Goal: Answer question/provide support: Share knowledge or assist other users

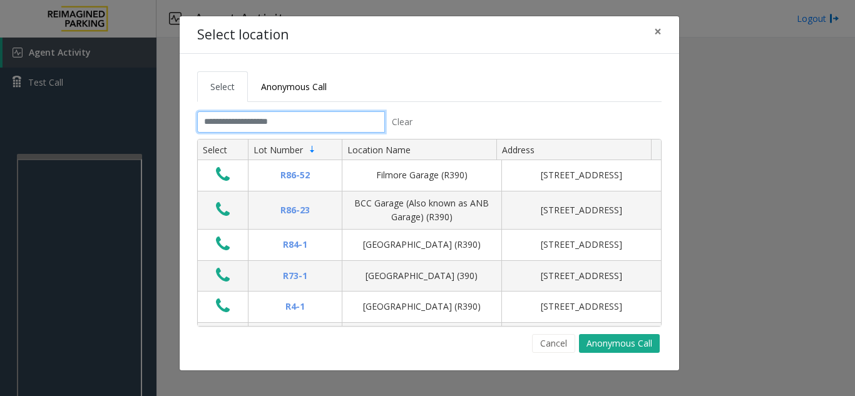
click at [294, 125] on input "text" at bounding box center [291, 121] width 188 height 21
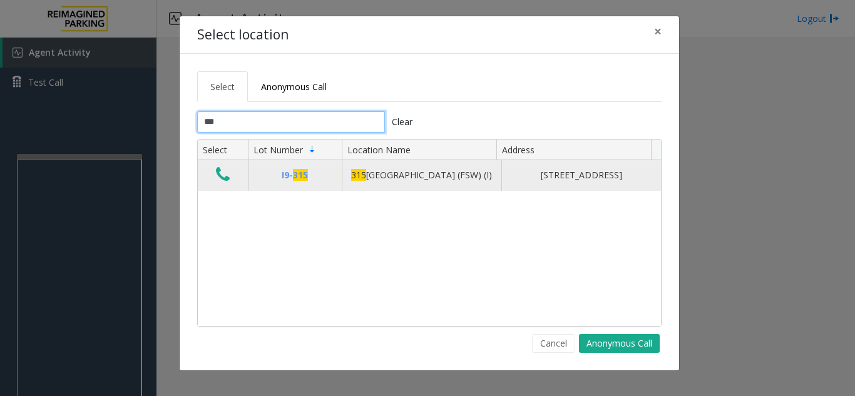
type input "***"
click at [226, 171] on icon "Data table" at bounding box center [223, 175] width 14 height 18
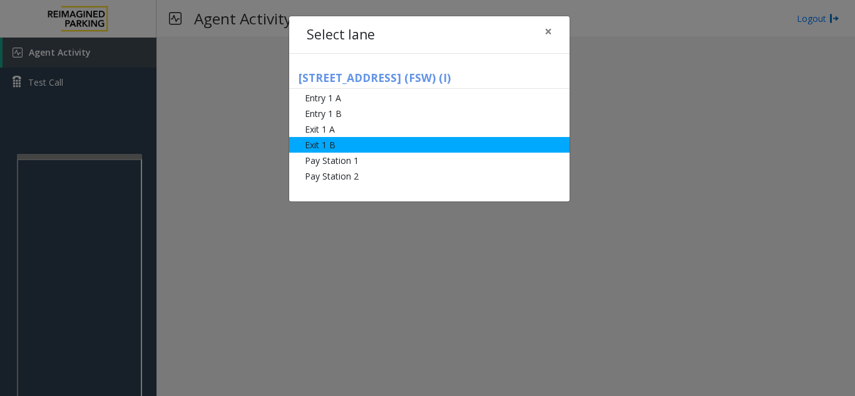
click at [315, 152] on li "Exit 1 B" at bounding box center [429, 145] width 280 height 16
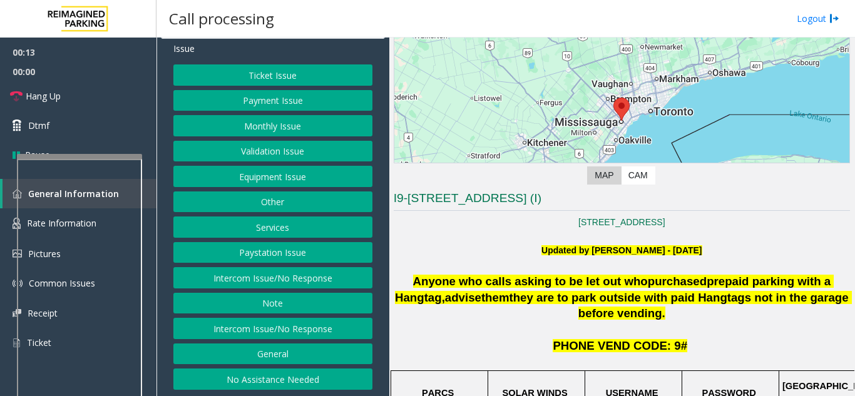
scroll to position [125, 0]
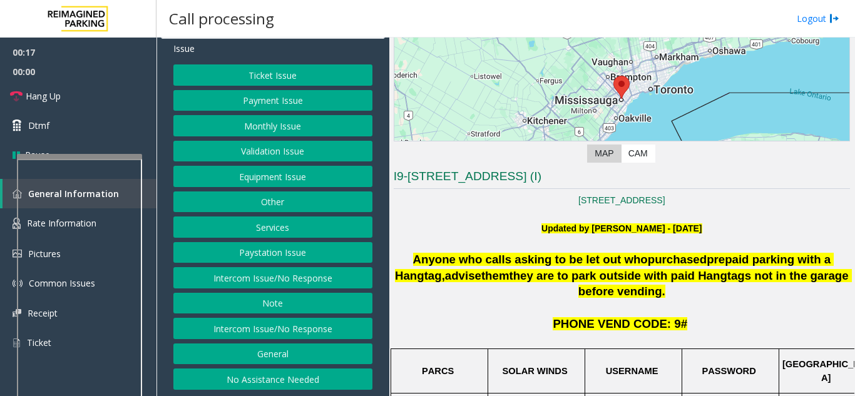
click at [292, 223] on button "Services" at bounding box center [272, 227] width 199 height 21
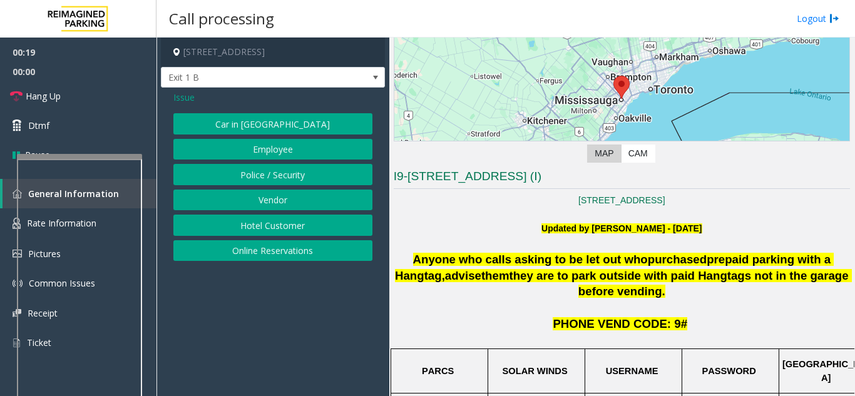
click at [282, 250] on button "Online Reservations" at bounding box center [272, 250] width 199 height 21
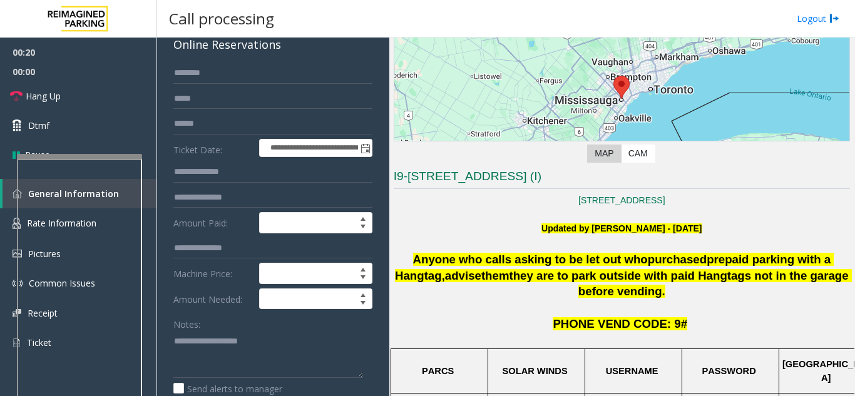
scroll to position [188, 0]
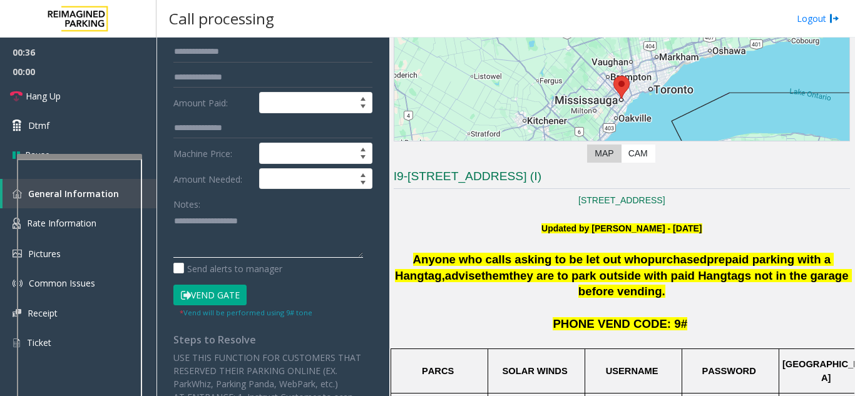
click at [233, 230] on textarea at bounding box center [268, 234] width 190 height 47
click at [312, 234] on textarea at bounding box center [268, 234] width 190 height 47
paste textarea "**********"
click at [283, 221] on textarea at bounding box center [268, 234] width 190 height 47
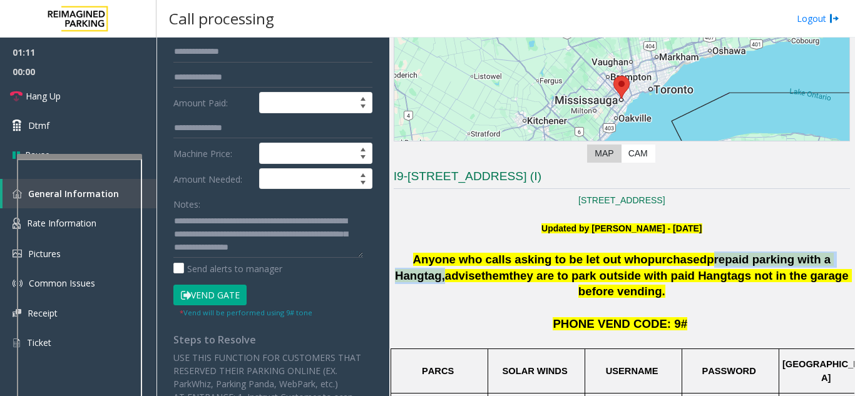
drag, startPoint x: 673, startPoint y: 260, endPoint x: 824, endPoint y: 256, distance: 151.5
click at [824, 256] on span "Anyone who calls asking to be let out who purchased prepaid parking with a Hang…" at bounding box center [623, 276] width 457 height 46
copy span "prepaid parking with a Hangtag ,"
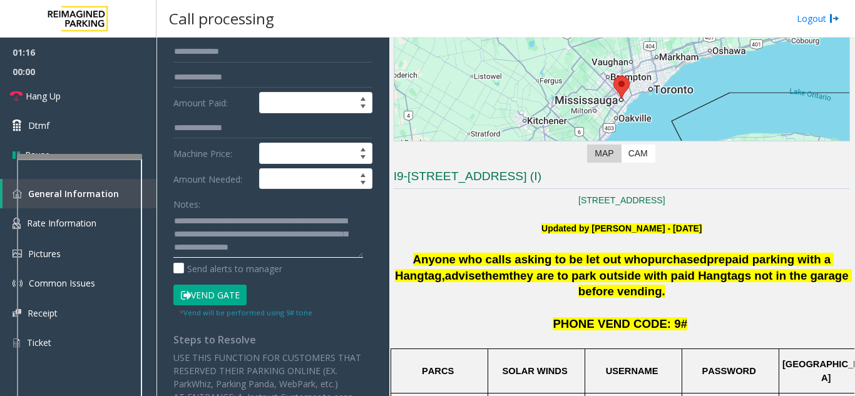
drag, startPoint x: 203, startPoint y: 218, endPoint x: 329, endPoint y: 218, distance: 125.8
click at [329, 218] on textarea at bounding box center [268, 234] width 190 height 47
paste textarea "*"
drag, startPoint x: 195, startPoint y: 236, endPoint x: 320, endPoint y: 247, distance: 125.6
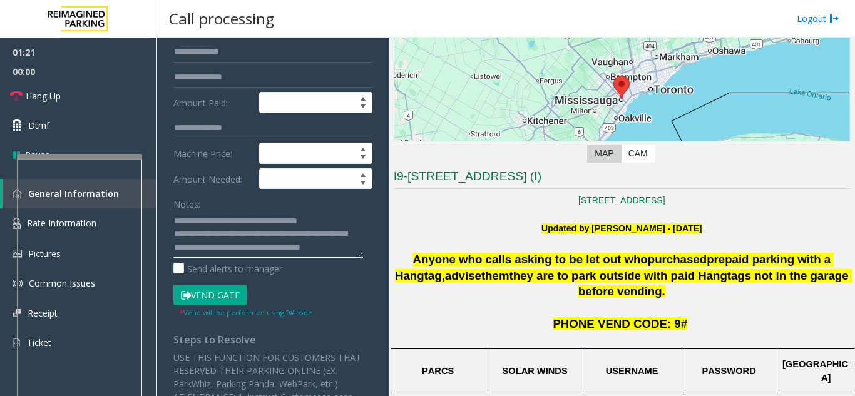
click at [320, 247] on textarea at bounding box center [268, 234] width 190 height 47
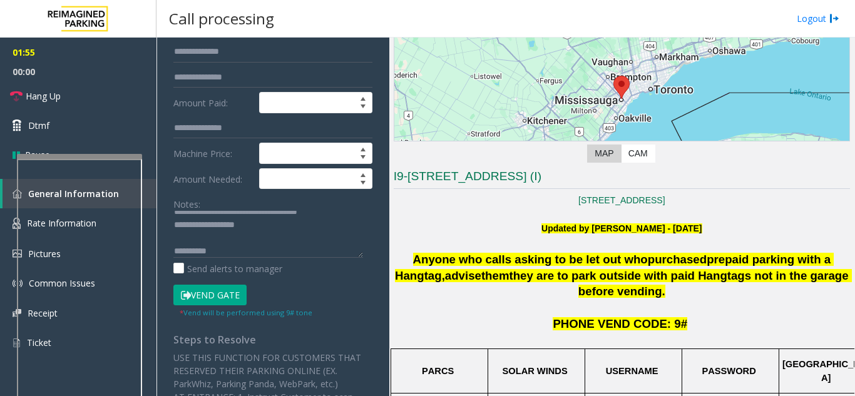
click at [223, 297] on button "Vend Gate" at bounding box center [209, 295] width 73 height 21
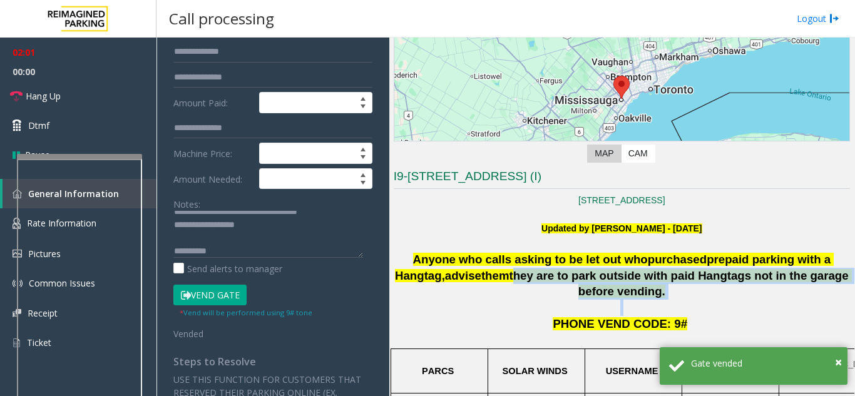
drag, startPoint x: 459, startPoint y: 276, endPoint x: 668, endPoint y: 285, distance: 208.6
click at [668, 285] on p "Anyone who calls asking to be let out who purchased prepaid parking with a Hang…" at bounding box center [622, 284] width 456 height 65
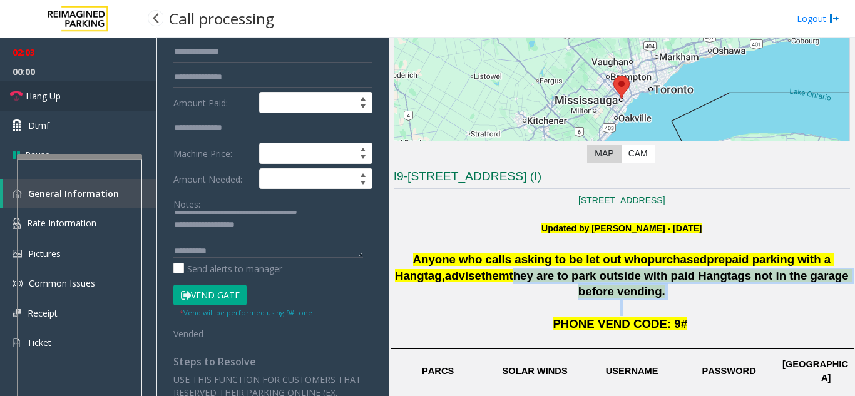
click at [64, 95] on link "Hang Up" at bounding box center [78, 95] width 156 height 29
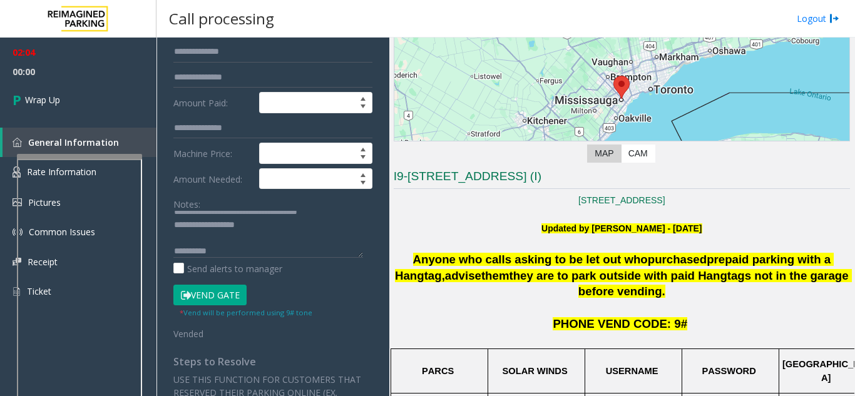
click at [509, 316] on p "PHONE VEND CODE: 9#" at bounding box center [622, 324] width 456 height 16
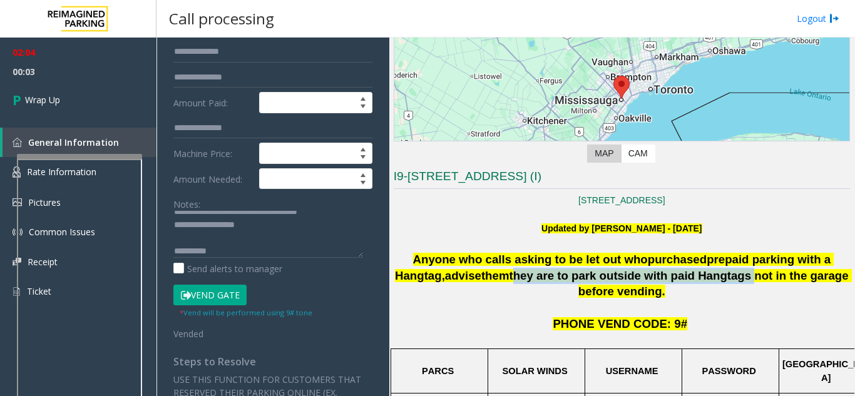
drag, startPoint x: 461, startPoint y: 279, endPoint x: 672, endPoint y: 279, distance: 210.3
click at [672, 279] on span "they are to park outside with paid Hangtags not in the garage before vending." at bounding box center [680, 283] width 342 height 29
copy span "they are to park outside with paid Hangtags"
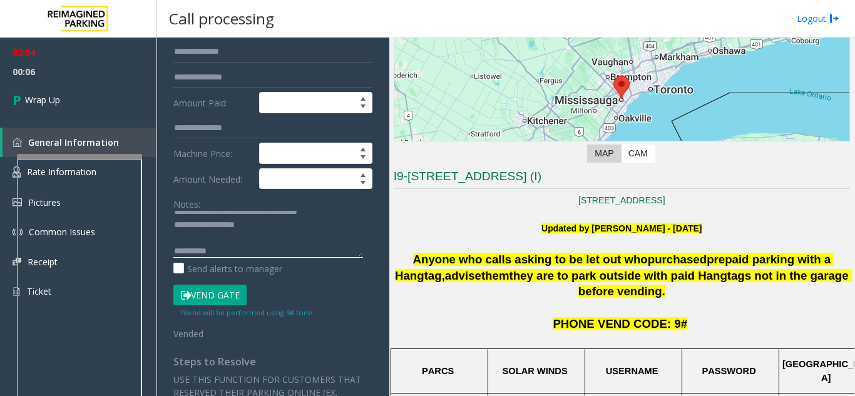
click at [254, 228] on textarea at bounding box center [268, 234] width 190 height 47
paste textarea "**********"
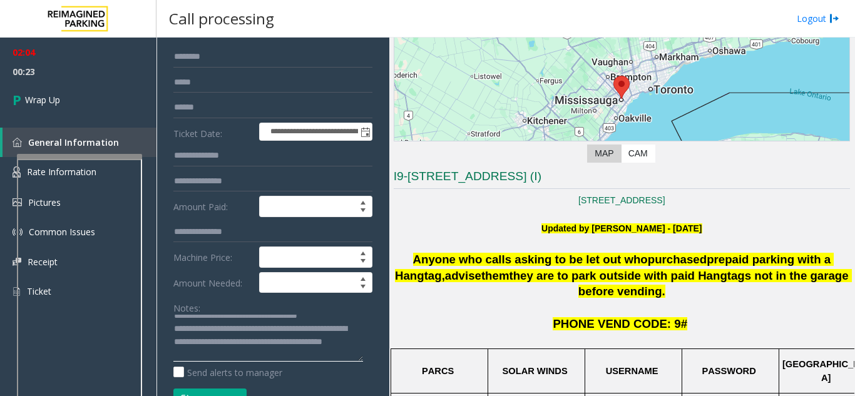
scroll to position [63, 0]
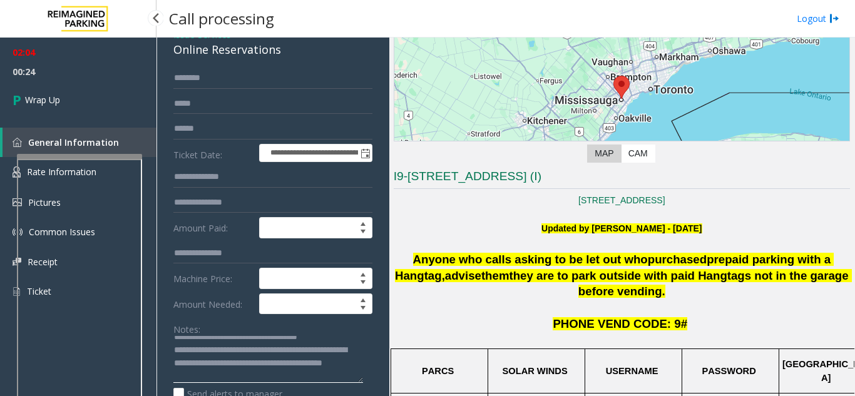
type textarea "**********"
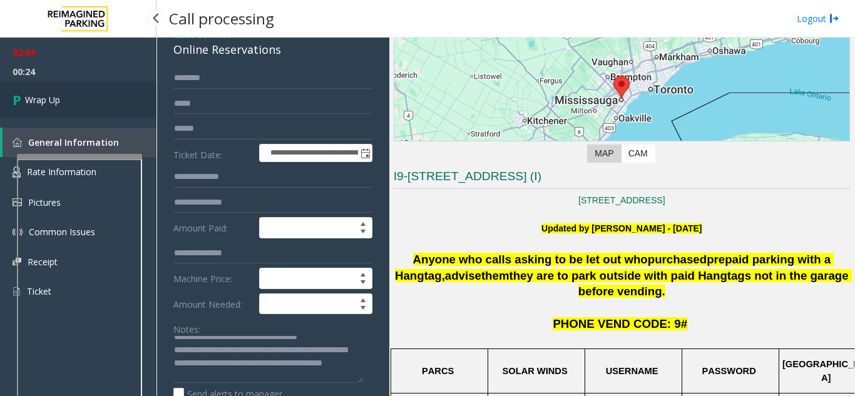
drag, startPoint x: 96, startPoint y: 71, endPoint x: 108, endPoint y: 83, distance: 16.8
click at [105, 79] on span "00:24" at bounding box center [78, 71] width 156 height 19
click at [108, 83] on link "Wrap Up" at bounding box center [78, 99] width 156 height 37
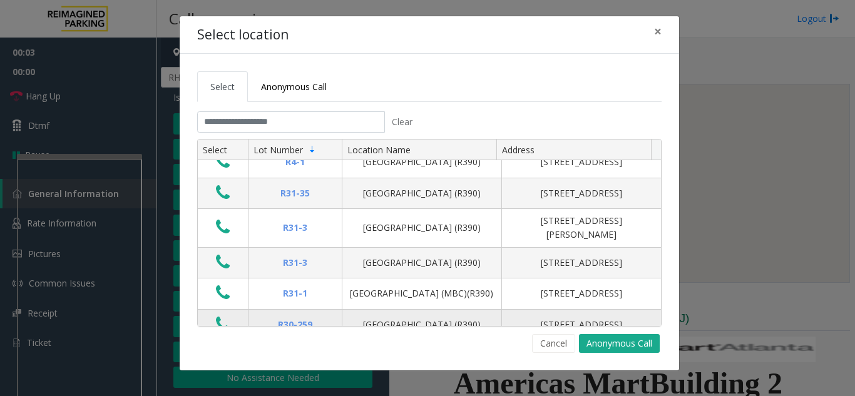
scroll to position [250, 0]
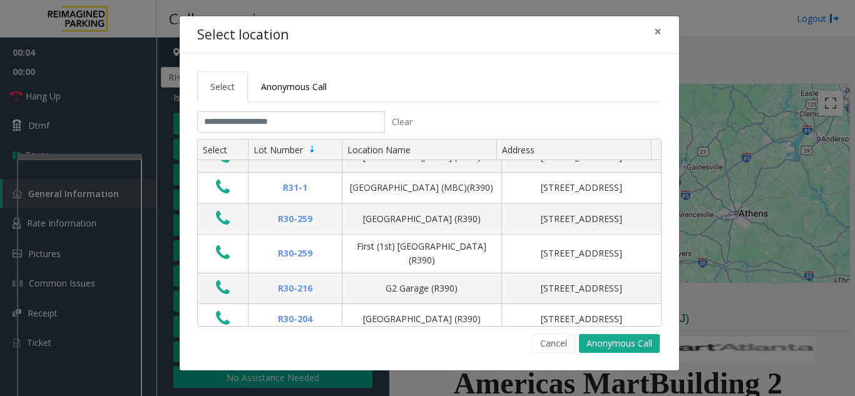
click at [766, 11] on div "Select location × Select Anonymous Call Clear Select Lot Number Location Name A…" at bounding box center [427, 198] width 855 height 396
click at [657, 34] on span "×" at bounding box center [658, 32] width 8 height 18
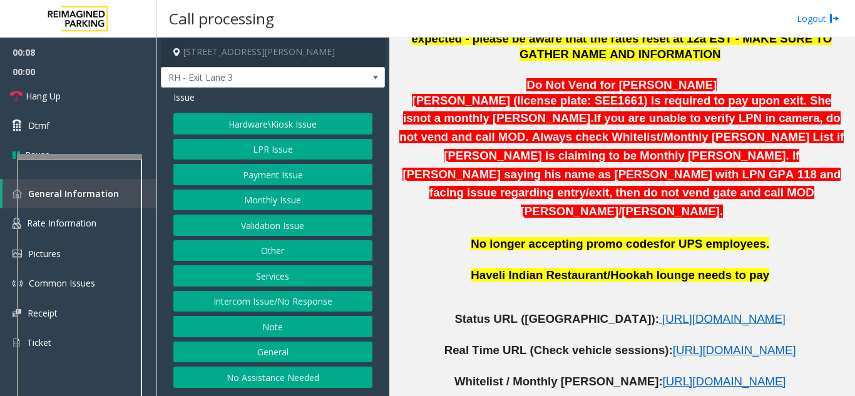
scroll to position [626, 0]
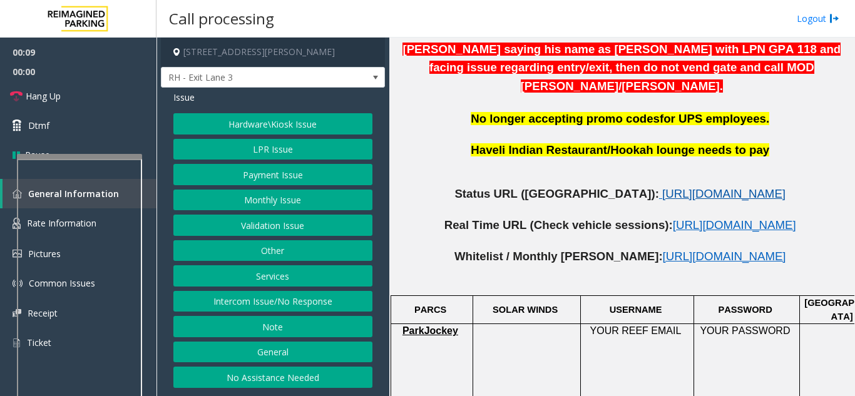
click at [662, 187] on span "[URL][DOMAIN_NAME]" at bounding box center [723, 193] width 123 height 13
click at [279, 124] on button "Hardware\Kiosk Issue" at bounding box center [272, 123] width 199 height 21
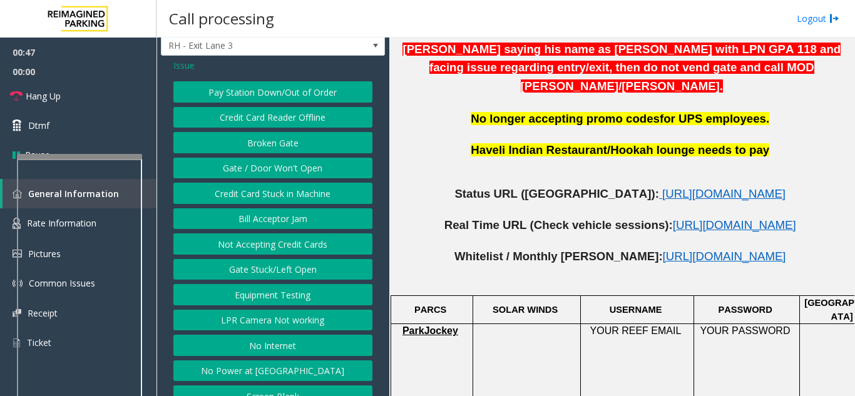
scroll to position [49, 0]
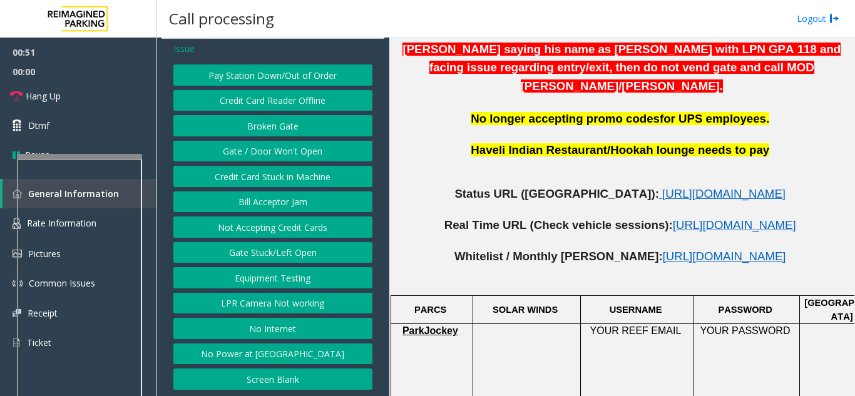
click at [192, 50] on span "Issue" at bounding box center [183, 48] width 21 height 13
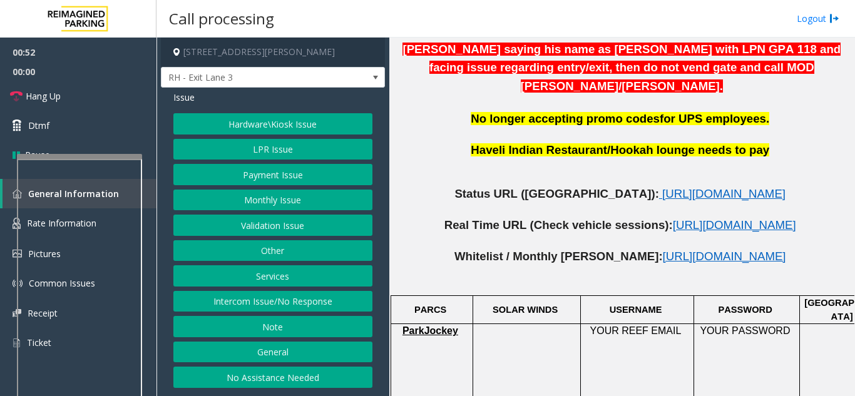
scroll to position [0, 0]
click at [289, 155] on button "LPR Issue" at bounding box center [272, 149] width 199 height 21
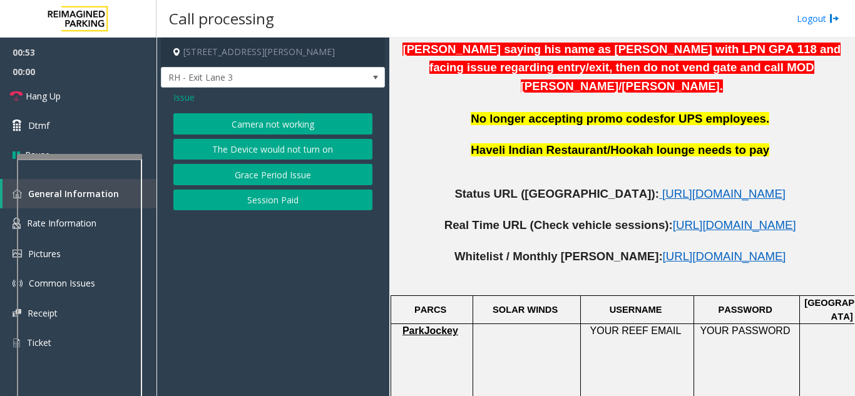
click at [292, 121] on button "Camera not working" at bounding box center [272, 123] width 199 height 21
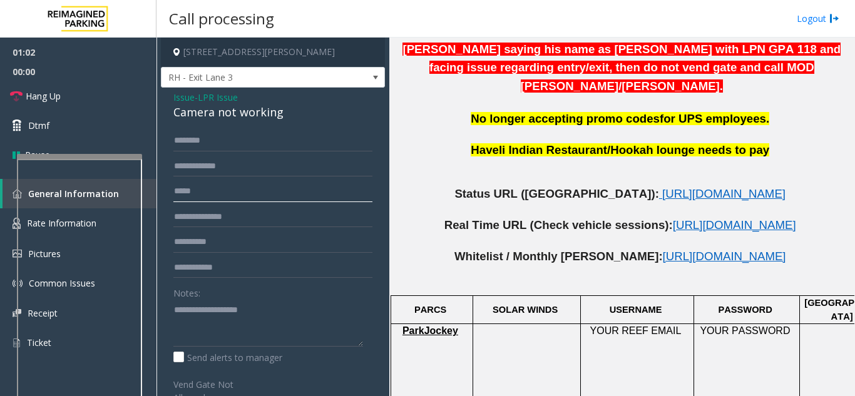
click at [209, 192] on input "text" at bounding box center [272, 191] width 199 height 21
type input "*******"
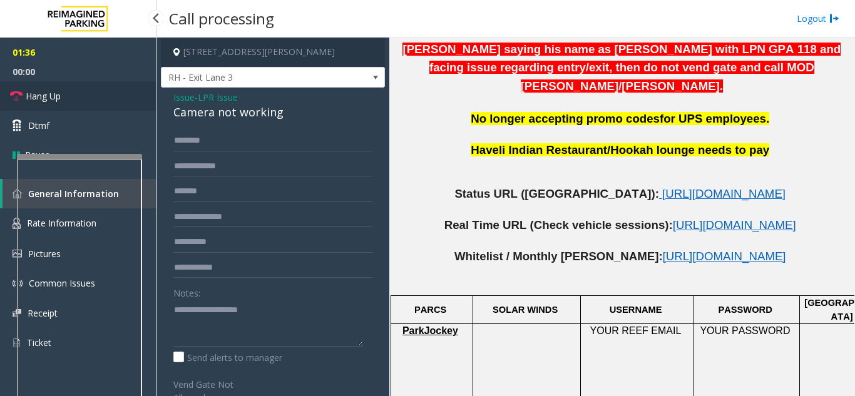
click at [92, 89] on link "Hang Up" at bounding box center [78, 95] width 156 height 29
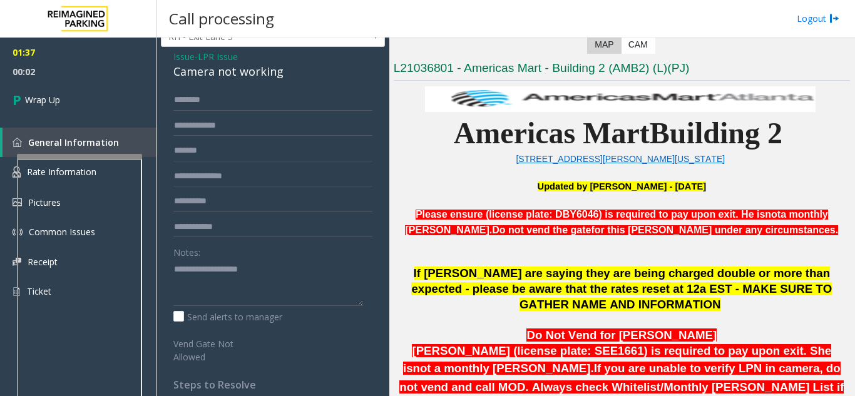
scroll to position [63, 0]
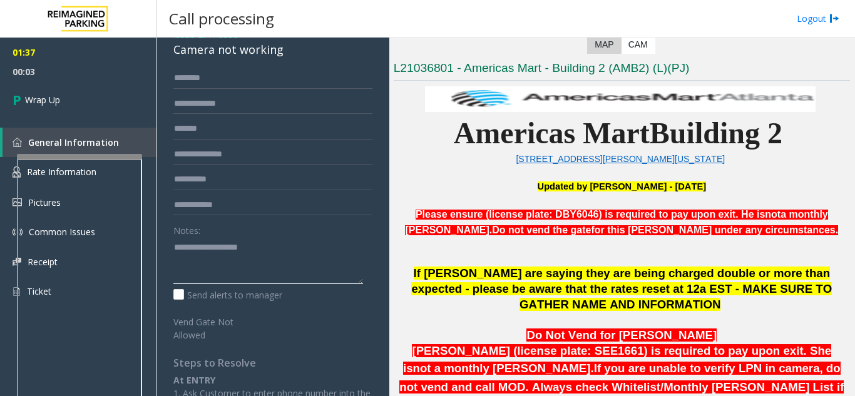
click at [204, 239] on textarea at bounding box center [268, 260] width 190 height 47
paste textarea "**********"
click at [254, 249] on textarea at bounding box center [268, 260] width 190 height 47
click at [227, 262] on textarea at bounding box center [268, 260] width 190 height 47
paste textarea "**********"
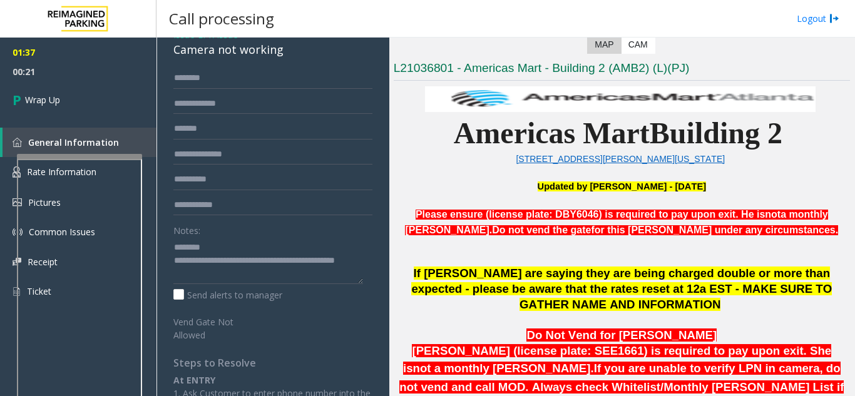
click at [192, 54] on div "Camera not working" at bounding box center [272, 49] width 199 height 17
copy div "Camera not working"
paste textarea "**********"
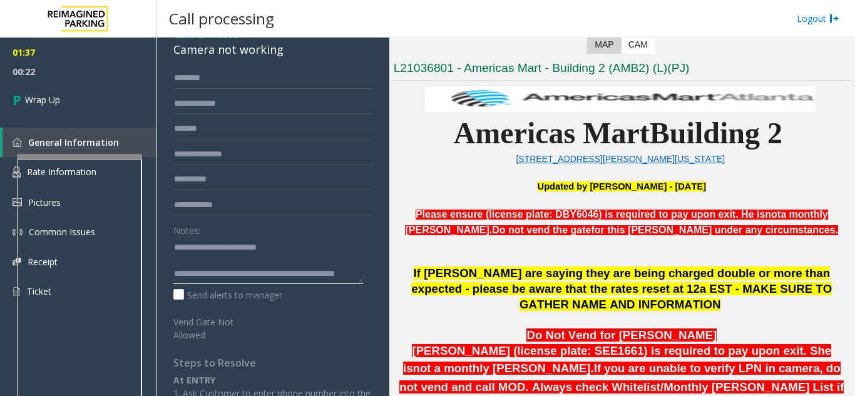
click at [233, 243] on textarea at bounding box center [268, 260] width 190 height 47
click at [222, 274] on textarea at bounding box center [268, 260] width 190 height 47
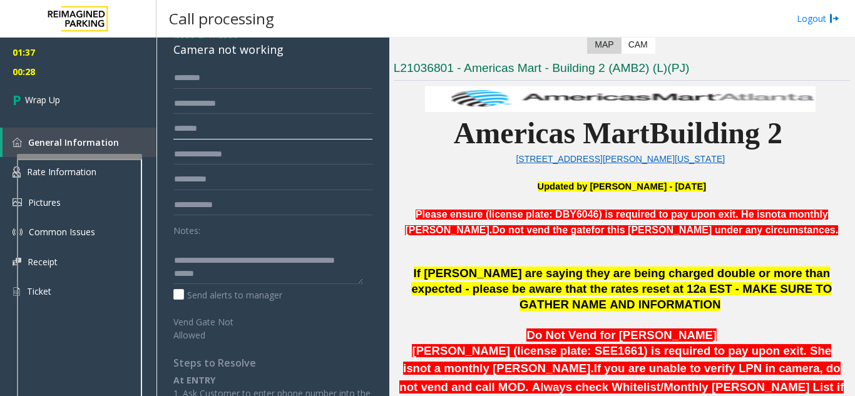
click at [208, 135] on input "*******" at bounding box center [272, 128] width 199 height 21
click at [208, 134] on input "*******" at bounding box center [272, 128] width 199 height 21
click at [205, 277] on textarea at bounding box center [268, 260] width 190 height 47
paste textarea "********"
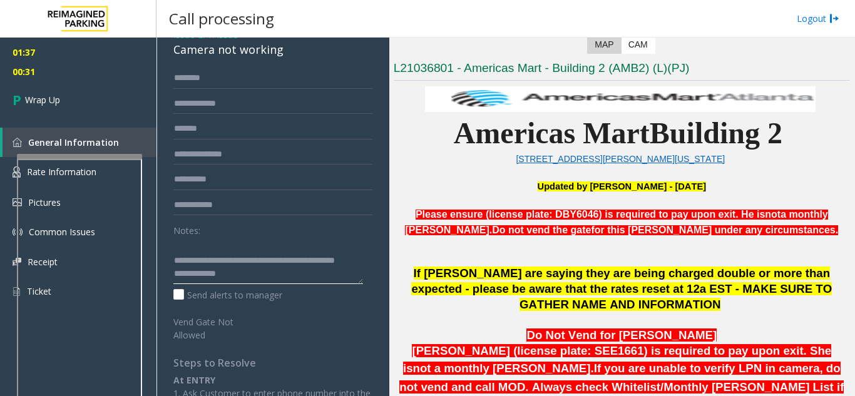
type textarea "**********"
drag, startPoint x: 231, startPoint y: 128, endPoint x: 147, endPoint y: 138, distance: 84.4
click at [147, 138] on app-root "01:37 00:31 Wrap Up General Information Rate Information Pictures Common Issues…" at bounding box center [427, 198] width 855 height 396
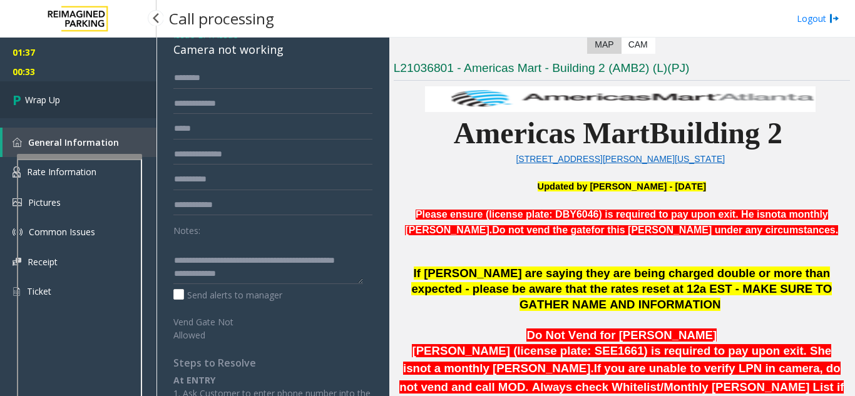
click at [50, 107] on link "Wrap Up" at bounding box center [78, 99] width 156 height 37
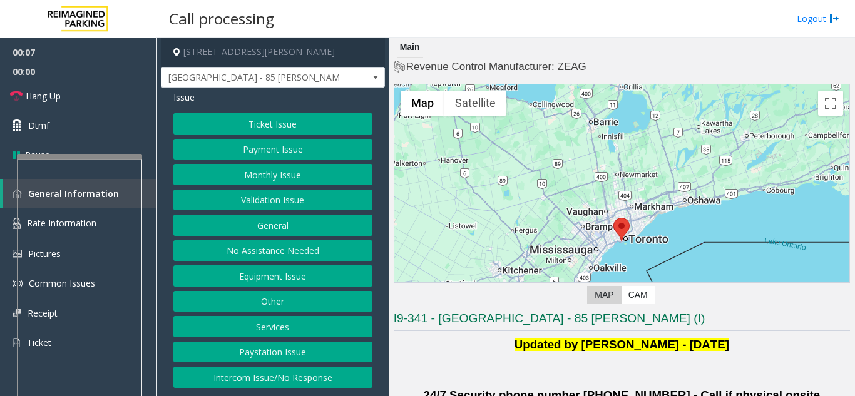
click at [274, 151] on button "Payment Issue" at bounding box center [272, 149] width 199 height 21
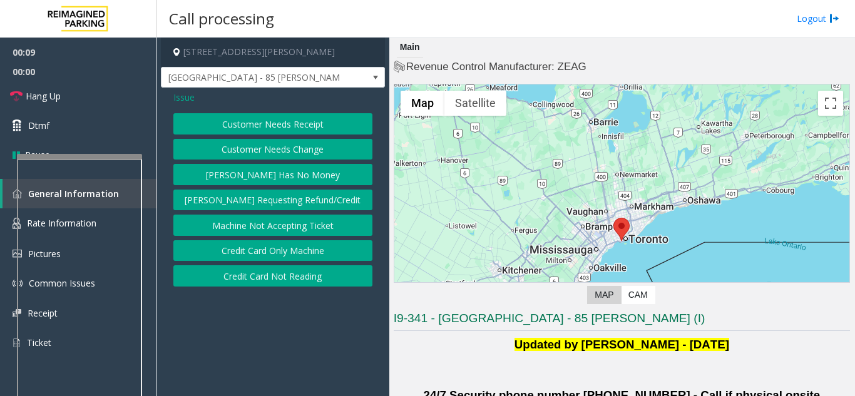
click at [302, 274] on button "Credit Card Not Reading" at bounding box center [272, 275] width 199 height 21
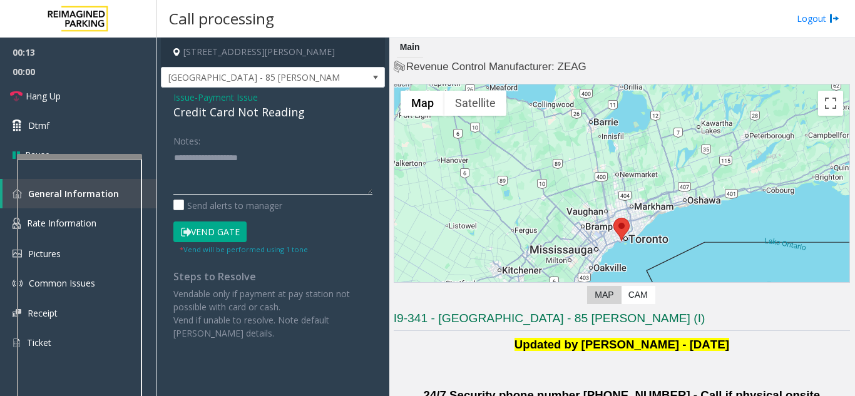
paste textarea "**********"
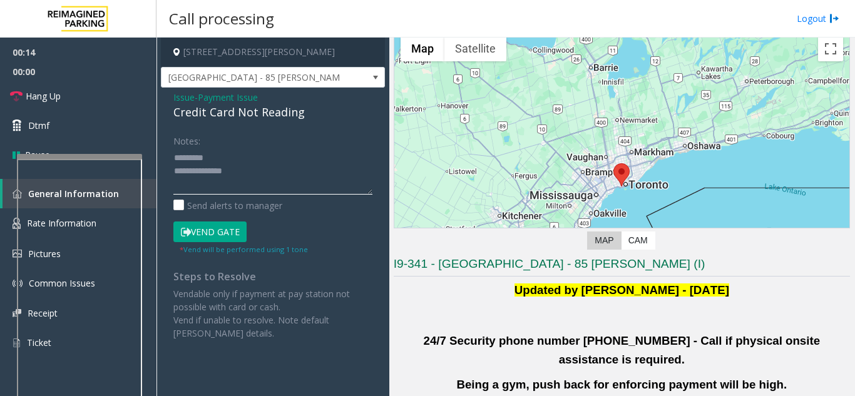
scroll to position [188, 0]
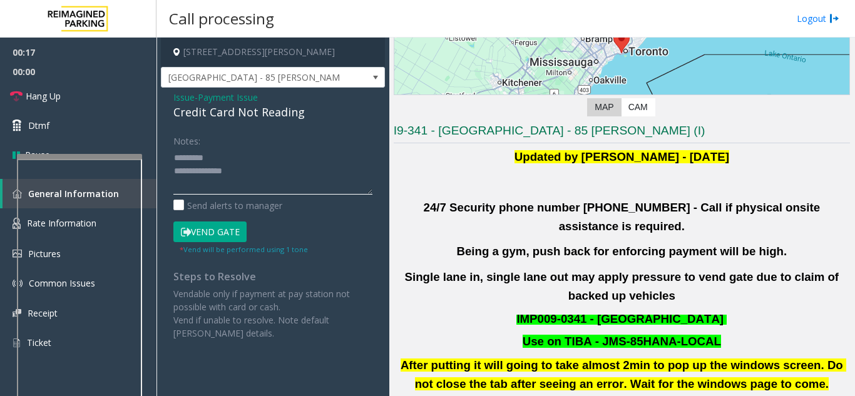
type textarea "**********"
click at [217, 102] on span "Payment Issue" at bounding box center [228, 97] width 60 height 13
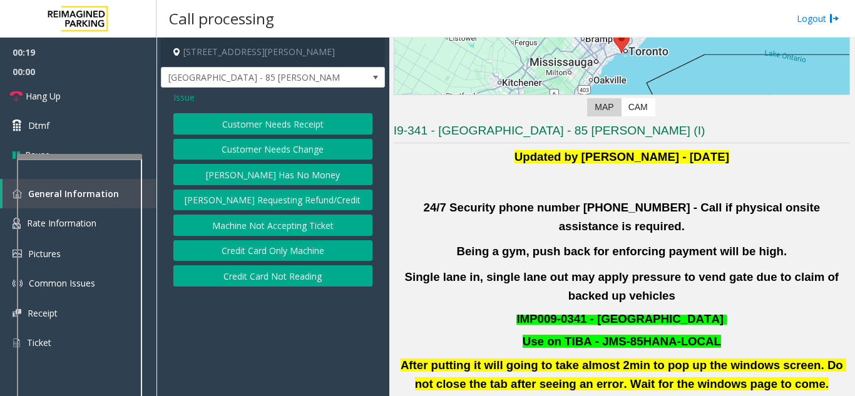
click at [189, 101] on span "Issue" at bounding box center [183, 97] width 21 height 13
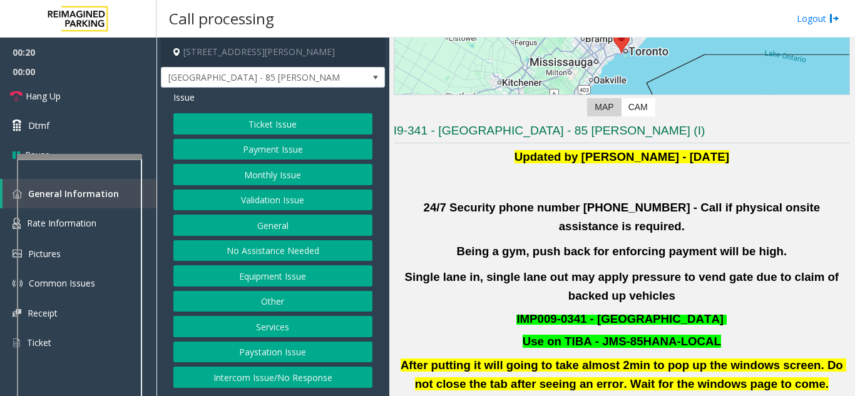
click at [271, 198] on button "Validation Issue" at bounding box center [272, 200] width 199 height 21
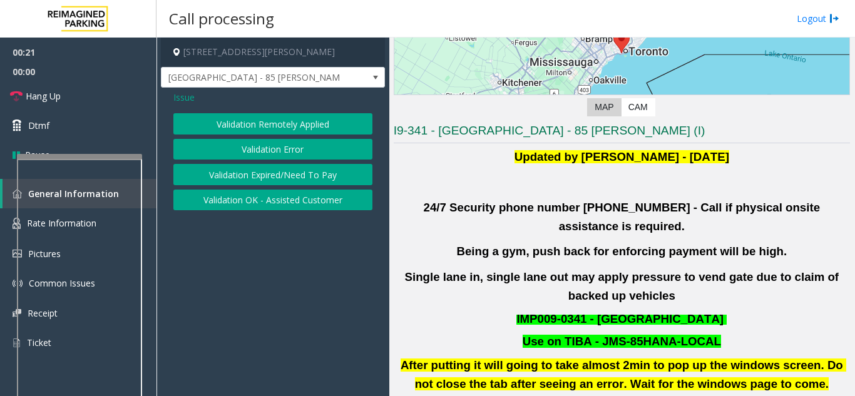
click at [239, 150] on button "Validation Error" at bounding box center [272, 149] width 199 height 21
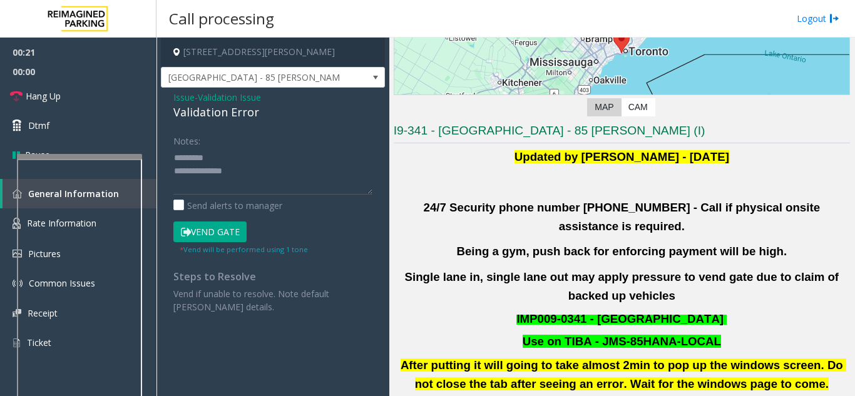
click at [182, 111] on div "Validation Error" at bounding box center [272, 112] width 199 height 17
copy div "Validation Error"
click at [216, 155] on textarea at bounding box center [272, 171] width 199 height 47
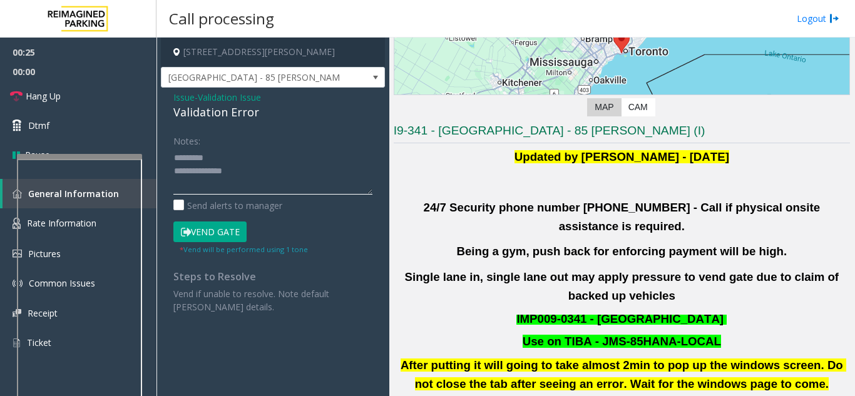
paste textarea "**********"
click at [287, 183] on textarea at bounding box center [272, 171] width 199 height 47
click at [276, 188] on textarea at bounding box center [272, 171] width 199 height 47
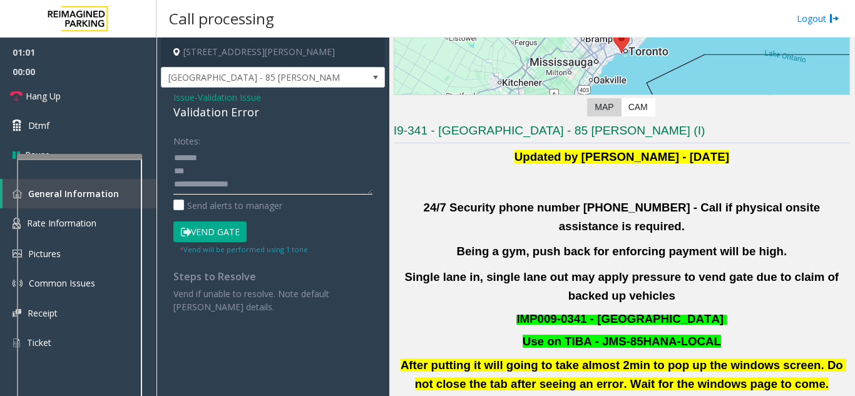
drag, startPoint x: 197, startPoint y: 186, endPoint x: 212, endPoint y: 190, distance: 15.5
click at [212, 190] on textarea at bounding box center [272, 171] width 199 height 47
click at [218, 161] on textarea at bounding box center [272, 171] width 199 height 47
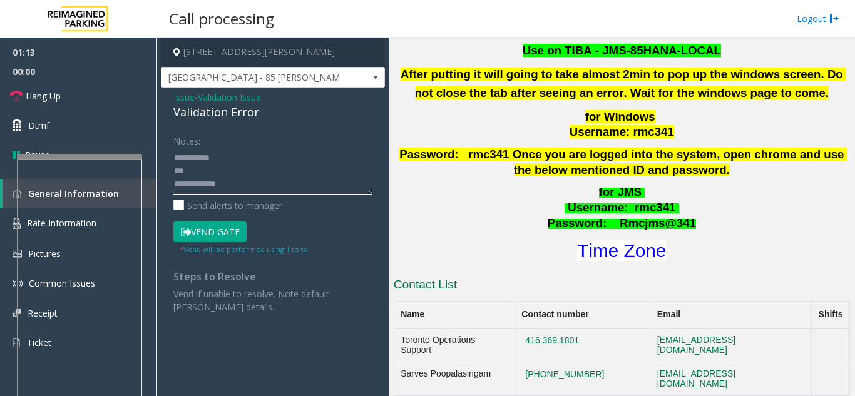
scroll to position [501, 0]
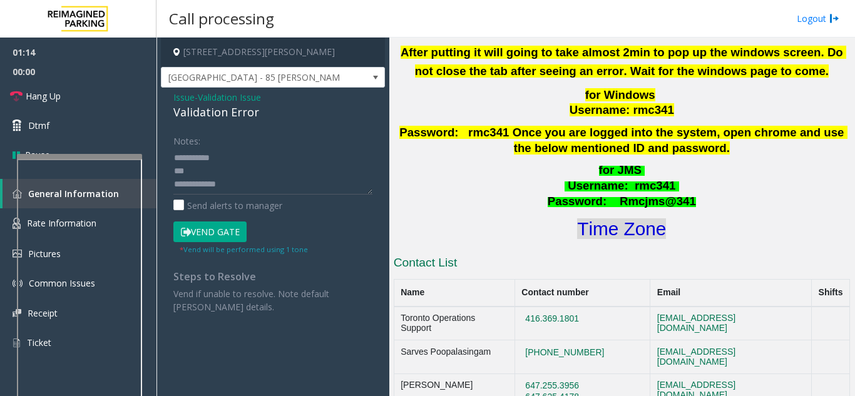
click at [635, 218] on font "Time Zone" at bounding box center [621, 228] width 89 height 21
click at [232, 230] on button "Vend Gate" at bounding box center [209, 232] width 73 height 21
click at [208, 170] on textarea at bounding box center [272, 171] width 199 height 47
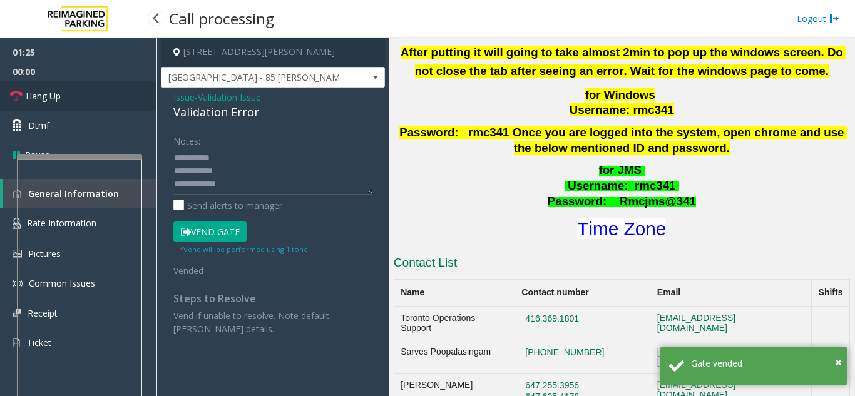
click at [50, 106] on link "Hang Up" at bounding box center [78, 95] width 156 height 29
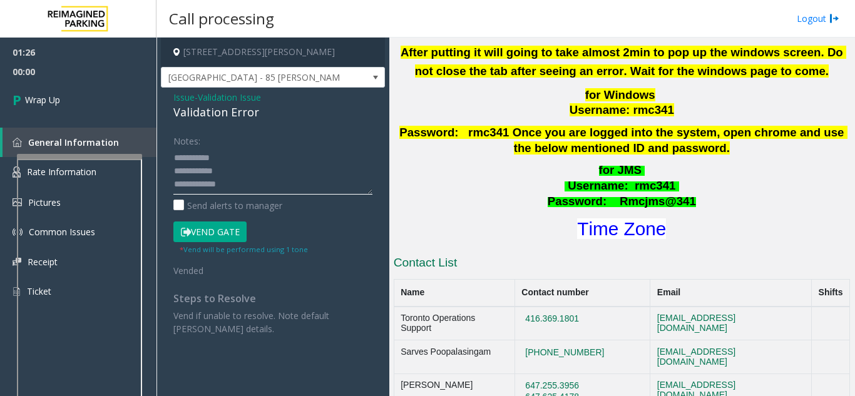
click at [197, 185] on textarea at bounding box center [272, 171] width 199 height 47
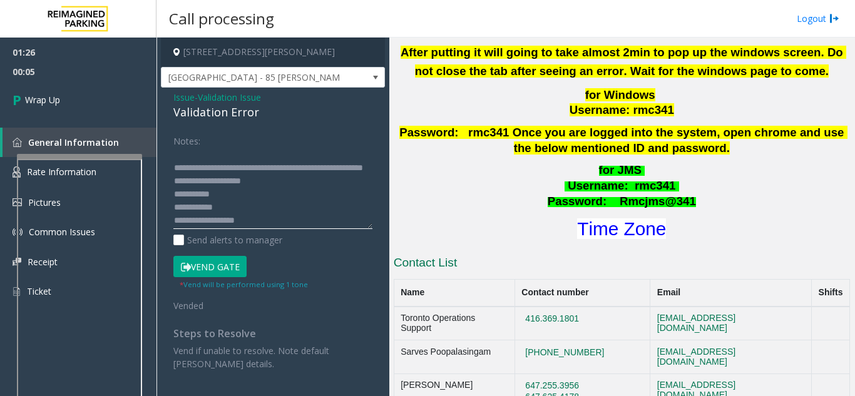
scroll to position [0, 0]
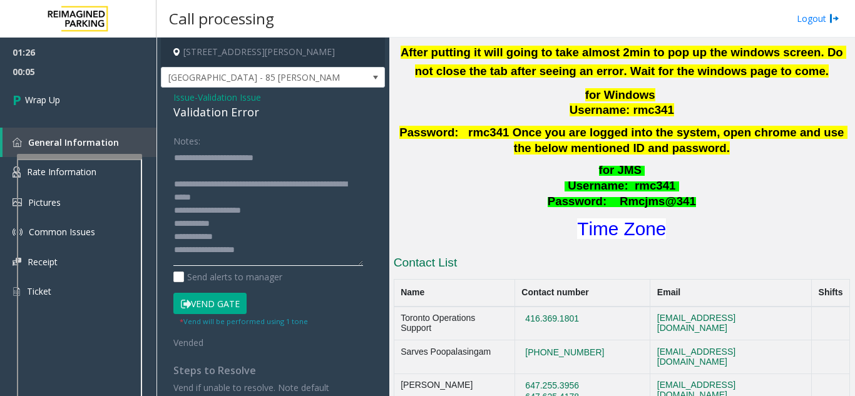
drag, startPoint x: 366, startPoint y: 192, endPoint x: 361, endPoint y: 264, distance: 72.1
click at [361, 264] on textarea at bounding box center [268, 207] width 190 height 118
type textarea "**********"
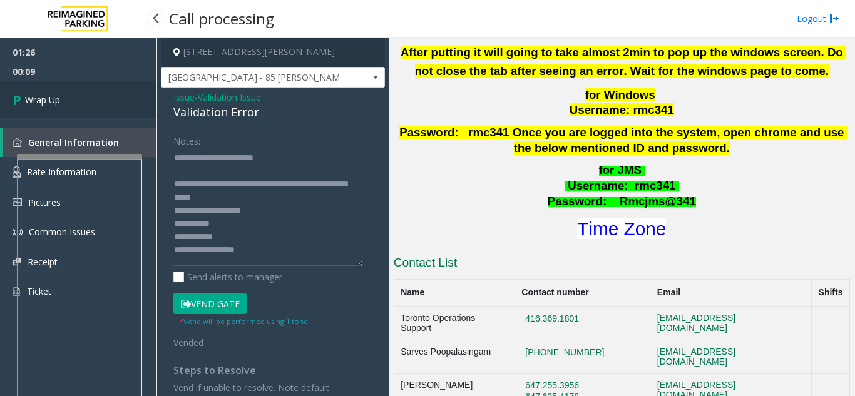
click at [70, 95] on link "Wrap Up" at bounding box center [78, 99] width 156 height 37
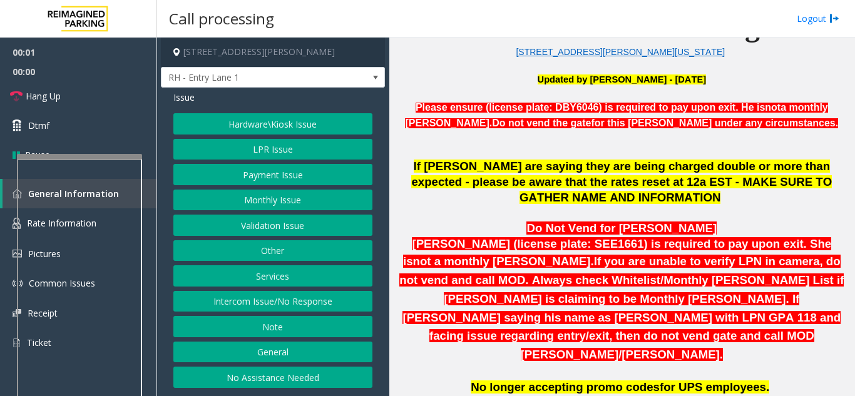
scroll to position [376, 0]
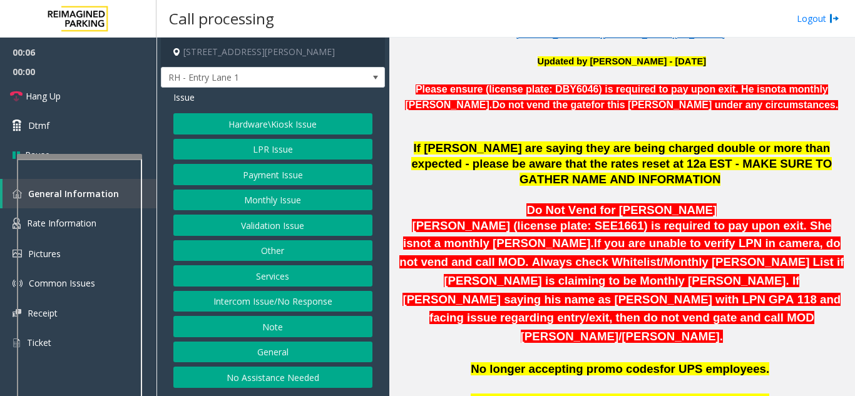
click at [333, 297] on button "Intercom Issue/No Response" at bounding box center [272, 301] width 199 height 21
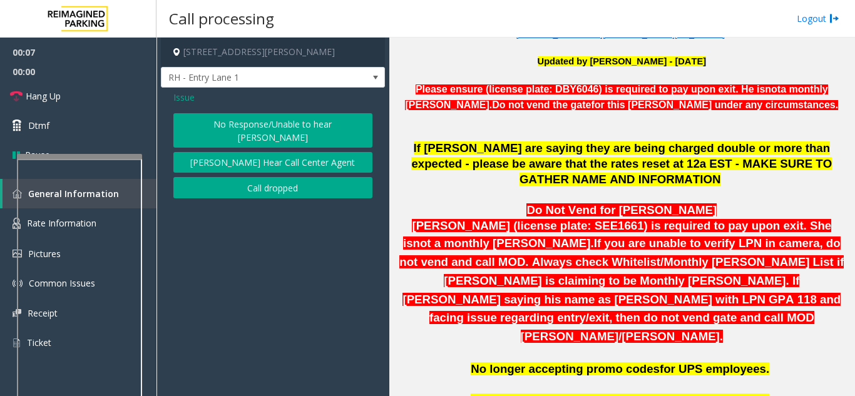
click at [270, 128] on button "No Response/Unable to hear [PERSON_NAME]" at bounding box center [272, 130] width 199 height 34
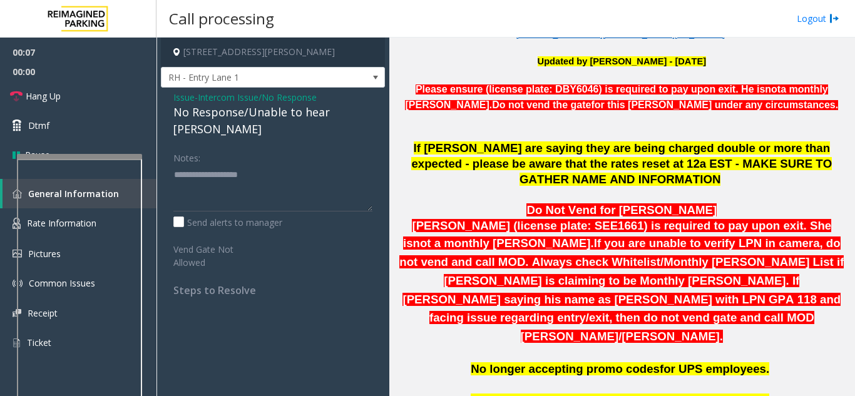
click at [233, 110] on div "No Response/Unable to hear [PERSON_NAME]" at bounding box center [272, 121] width 199 height 34
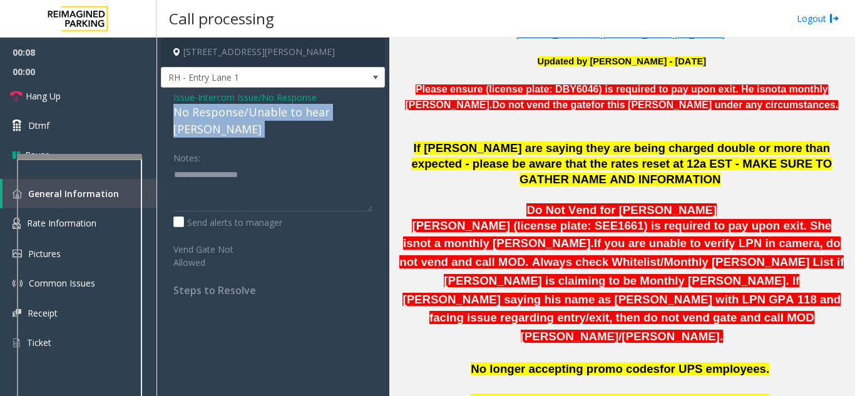
click at [233, 110] on div "No Response/Unable to hear [PERSON_NAME]" at bounding box center [272, 121] width 199 height 34
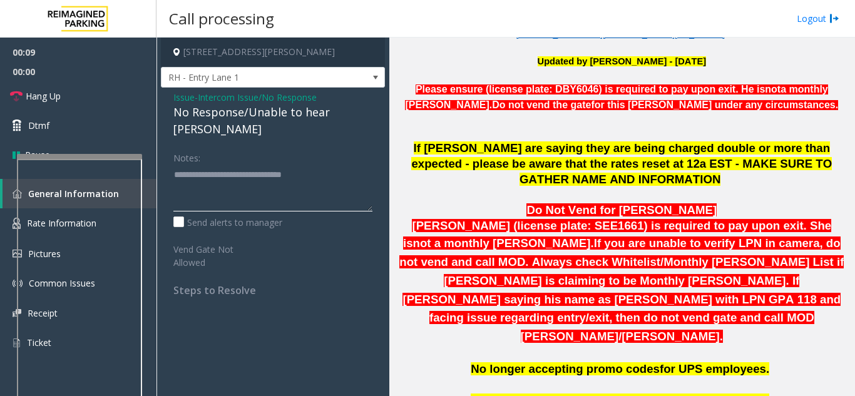
type textarea "**********"
click at [97, 93] on link "Hang Up" at bounding box center [78, 95] width 156 height 29
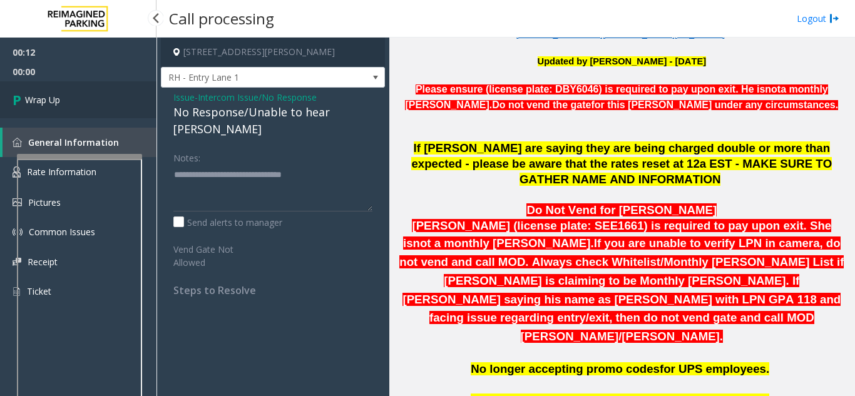
click at [97, 93] on link "Wrap Up" at bounding box center [78, 99] width 156 height 37
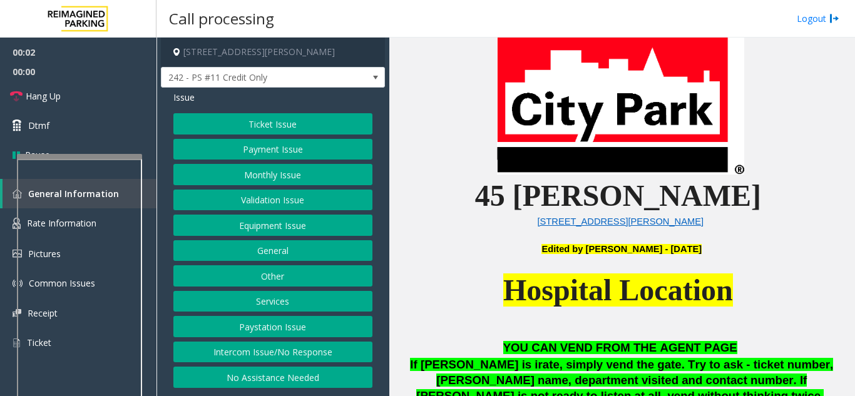
scroll to position [313, 0]
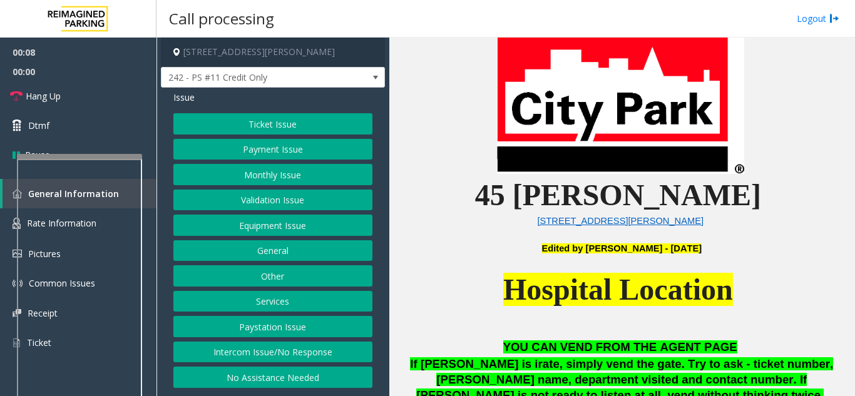
click at [269, 153] on button "Payment Issue" at bounding box center [272, 149] width 199 height 21
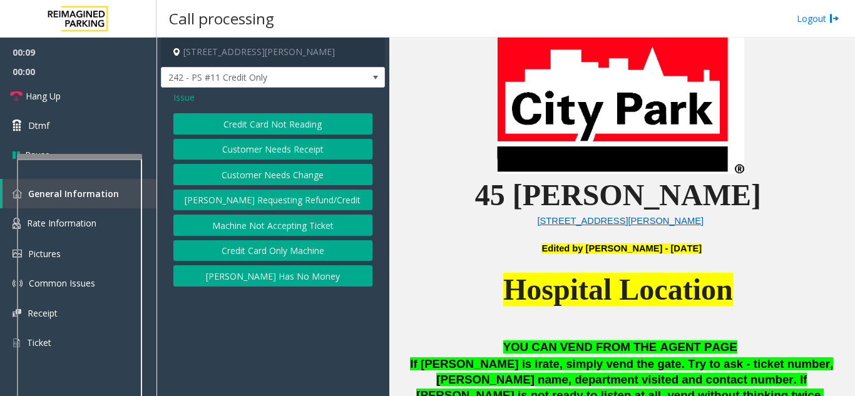
click at [217, 125] on button "Credit Card Not Reading" at bounding box center [272, 123] width 199 height 21
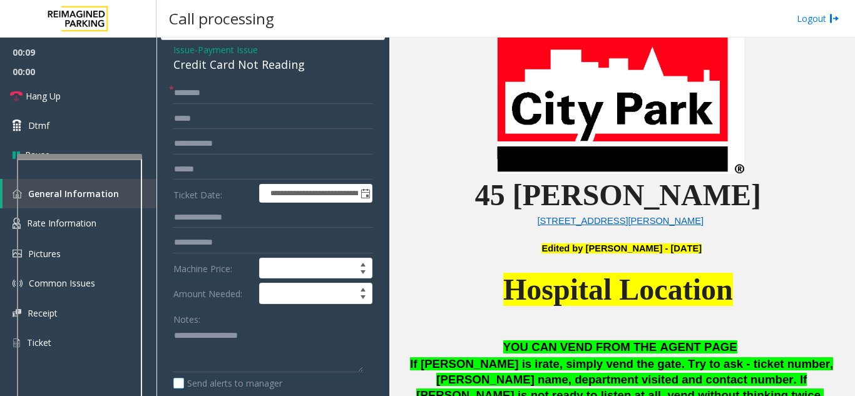
scroll to position [125, 0]
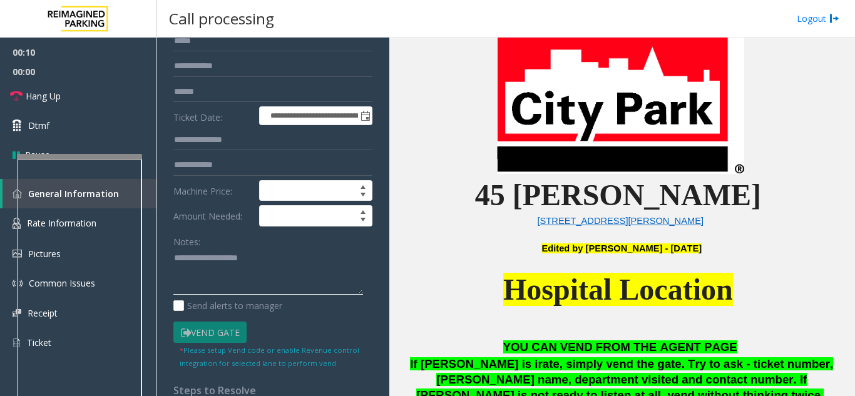
paste textarea "**********"
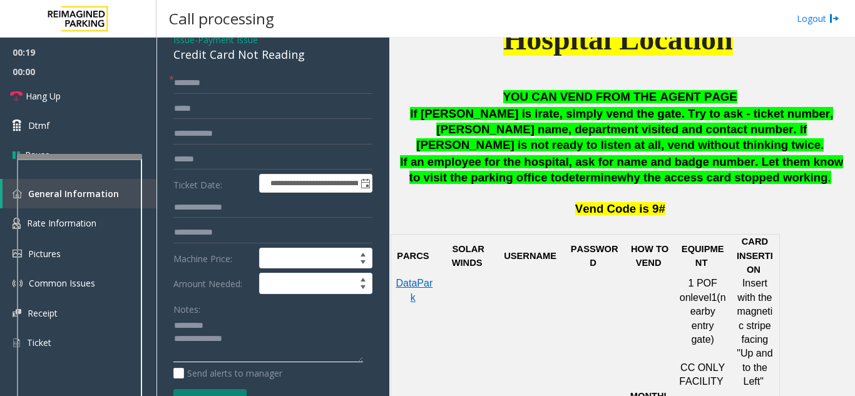
scroll to position [0, 0]
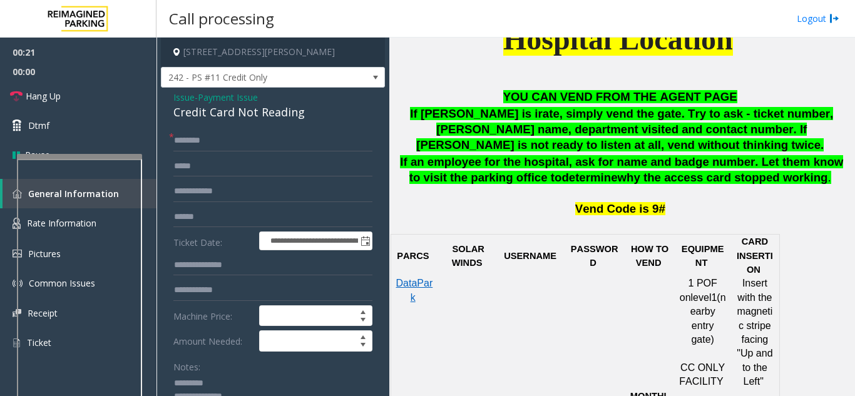
type textarea "**********"
click at [230, 95] on span "Payment Issue" at bounding box center [228, 97] width 60 height 13
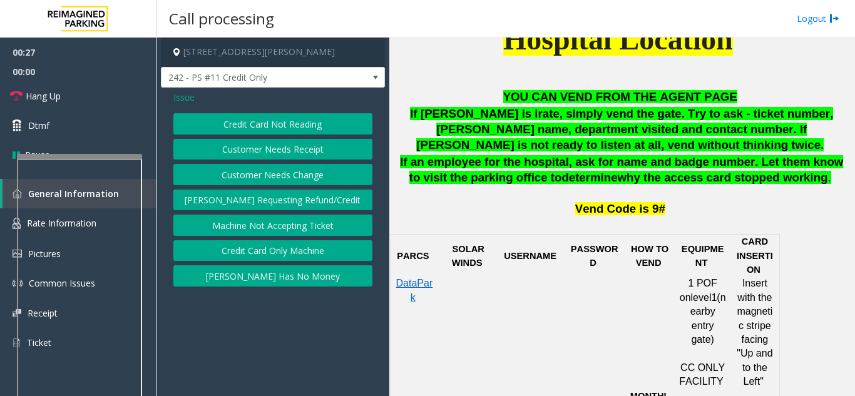
click at [183, 100] on span "Issue" at bounding box center [183, 97] width 21 height 13
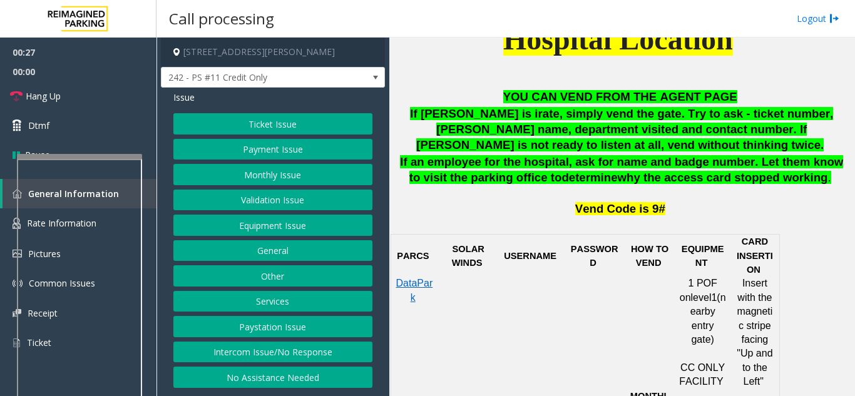
click at [301, 171] on button "Monthly Issue" at bounding box center [272, 174] width 199 height 21
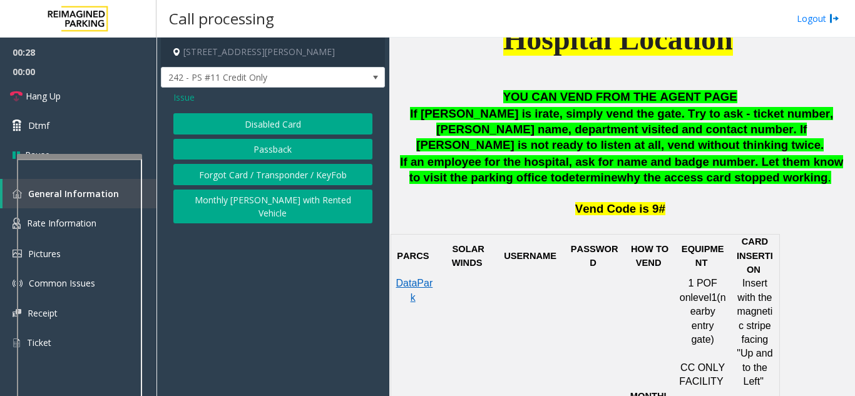
click at [180, 102] on span "Issue" at bounding box center [183, 97] width 21 height 13
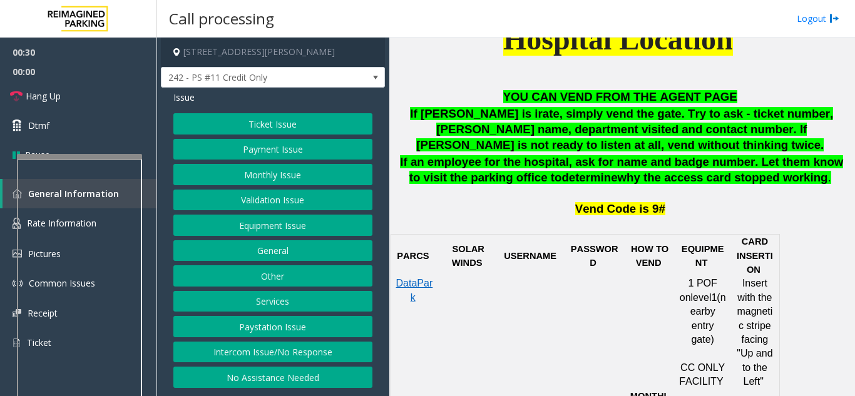
click at [283, 151] on button "Payment Issue" at bounding box center [272, 149] width 199 height 21
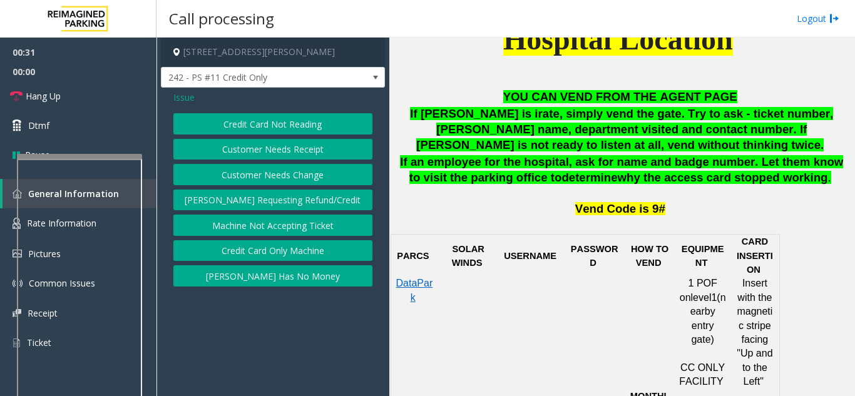
click at [285, 277] on button "[PERSON_NAME] Has No Money" at bounding box center [272, 275] width 199 height 21
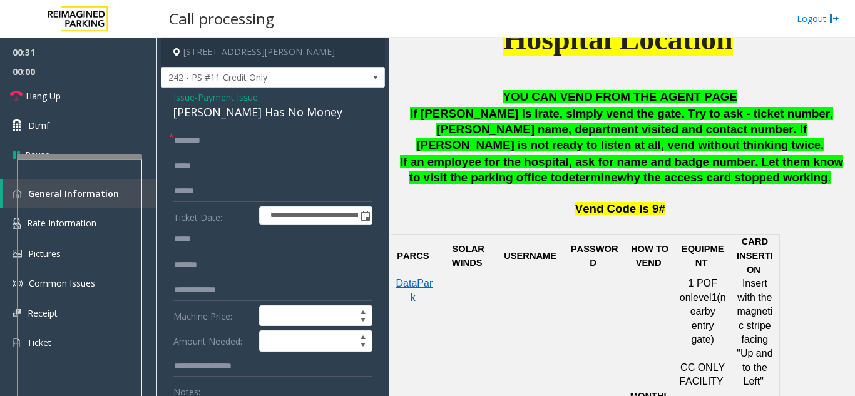
click at [197, 116] on div "[PERSON_NAME] Has No Money" at bounding box center [272, 112] width 199 height 17
copy div "[PERSON_NAME] Has No Money"
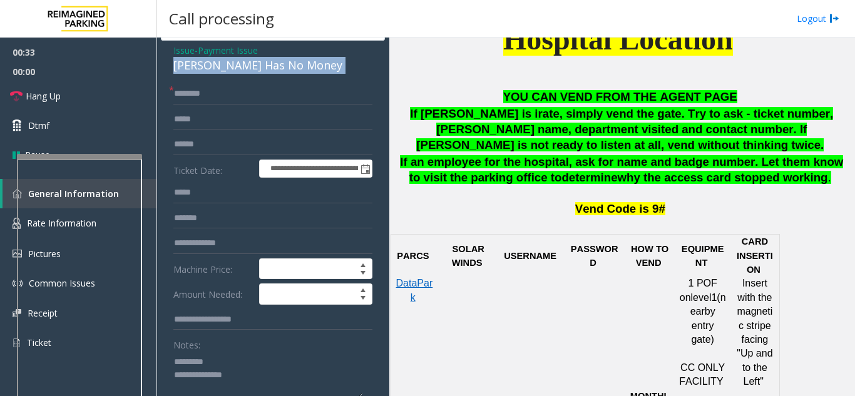
scroll to position [125, 0]
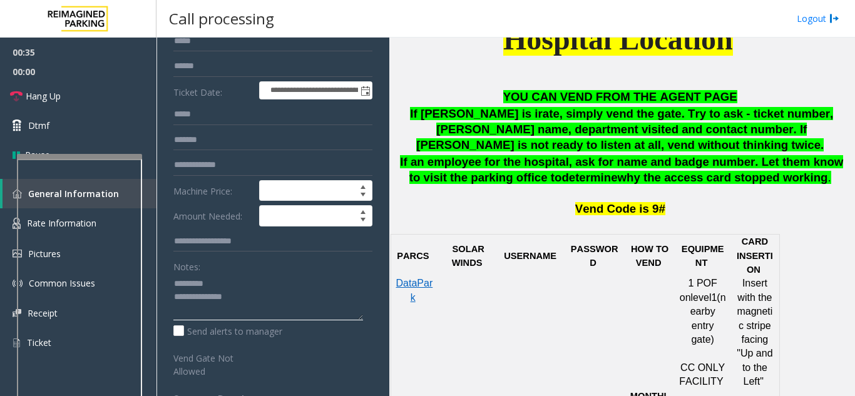
paste textarea "**********"
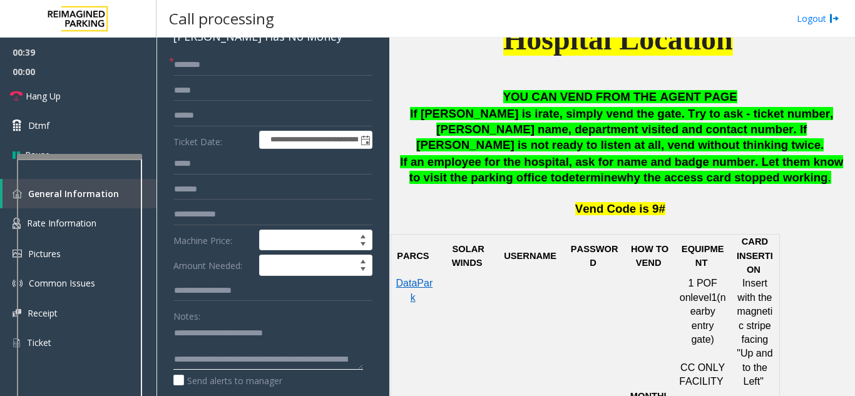
scroll to position [0, 0]
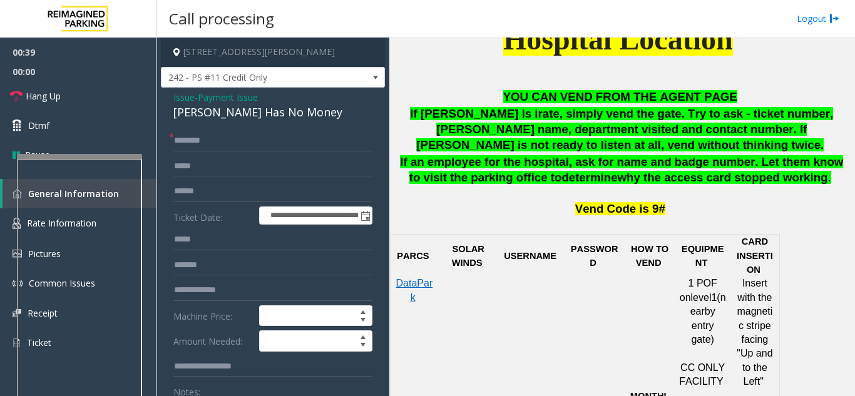
type textarea "**********"
click at [208, 146] on input "text" at bounding box center [272, 140] width 199 height 21
type input "*"
type input "**"
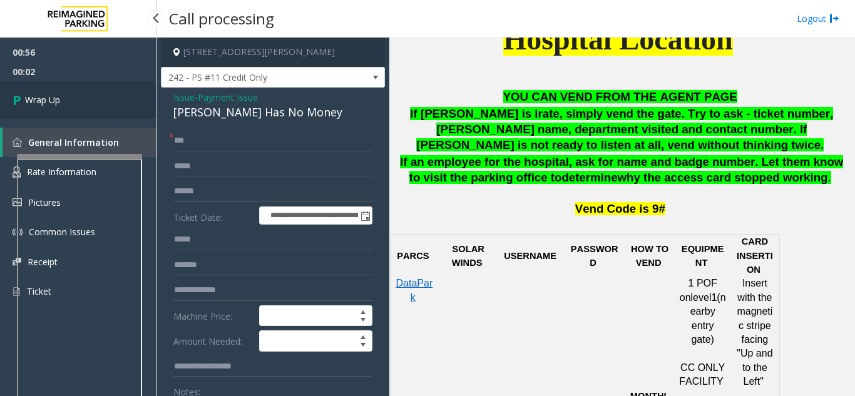
click at [131, 88] on link "Wrap Up" at bounding box center [78, 99] width 156 height 37
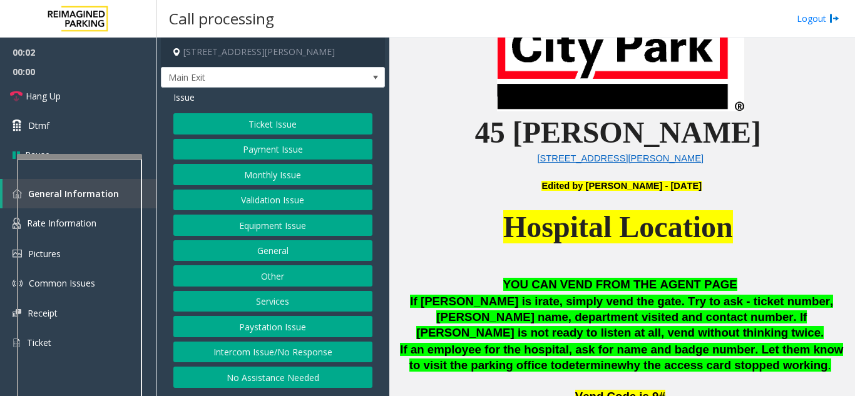
scroll to position [501, 0]
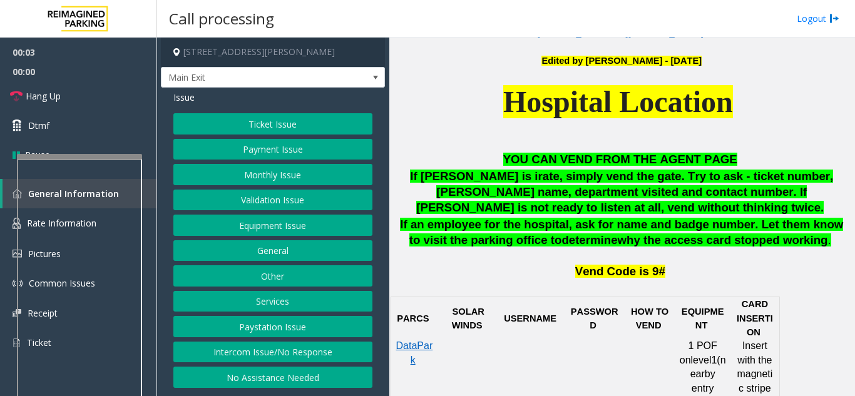
click at [280, 152] on button "Payment Issue" at bounding box center [272, 149] width 199 height 21
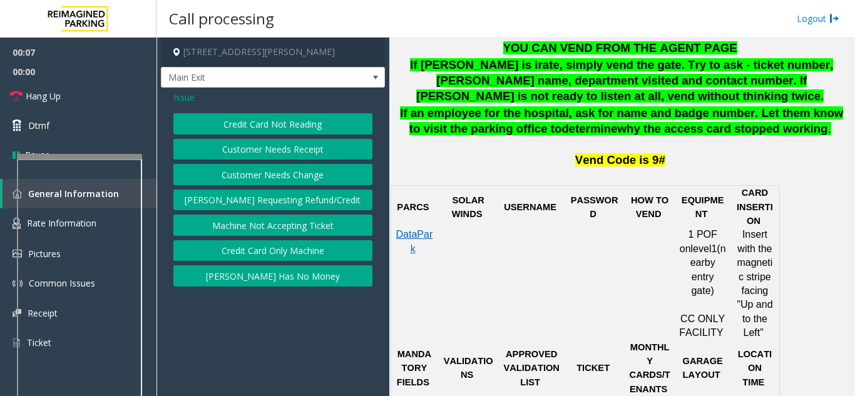
scroll to position [688, 0]
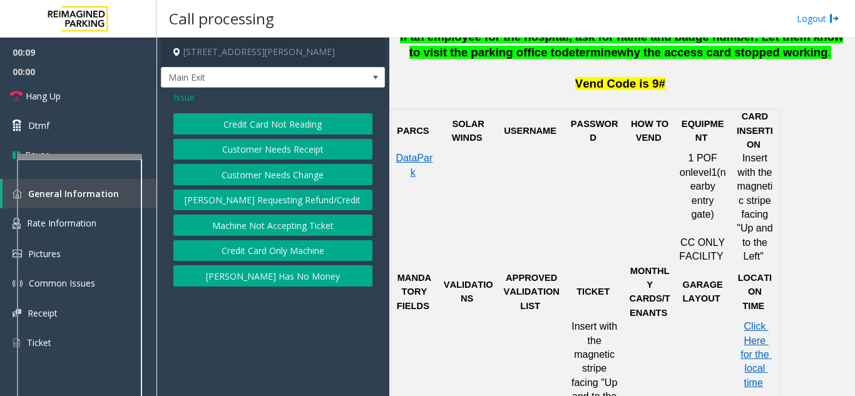
click at [187, 98] on span "Issue" at bounding box center [183, 97] width 21 height 13
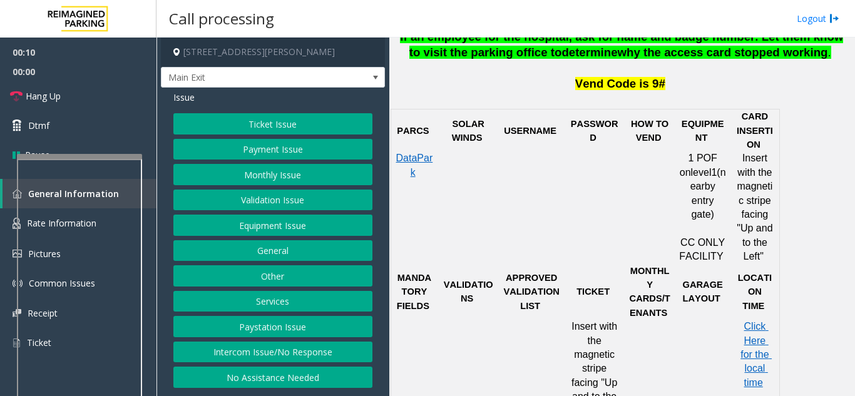
click at [265, 155] on button "Payment Issue" at bounding box center [272, 149] width 199 height 21
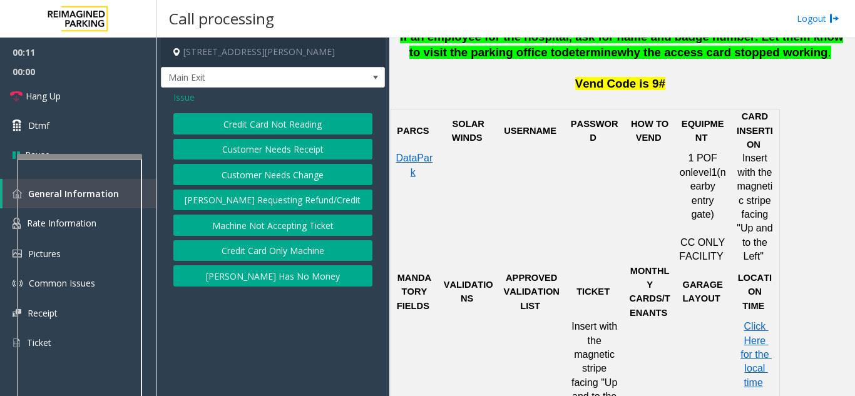
click at [265, 276] on button "[PERSON_NAME] Has No Money" at bounding box center [272, 275] width 199 height 21
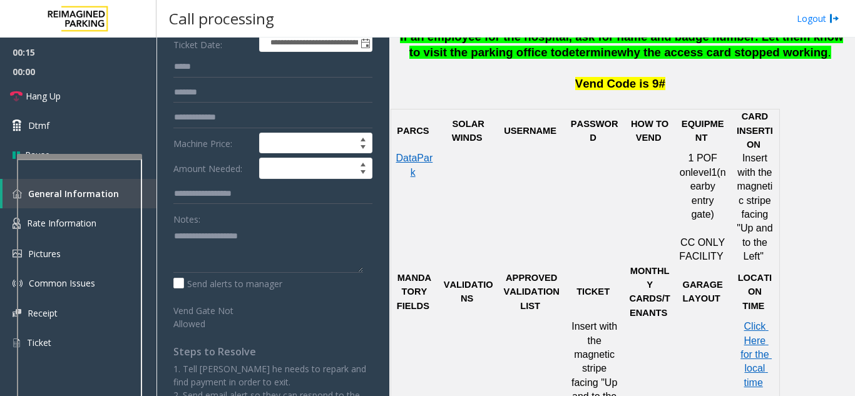
scroll to position [188, 0]
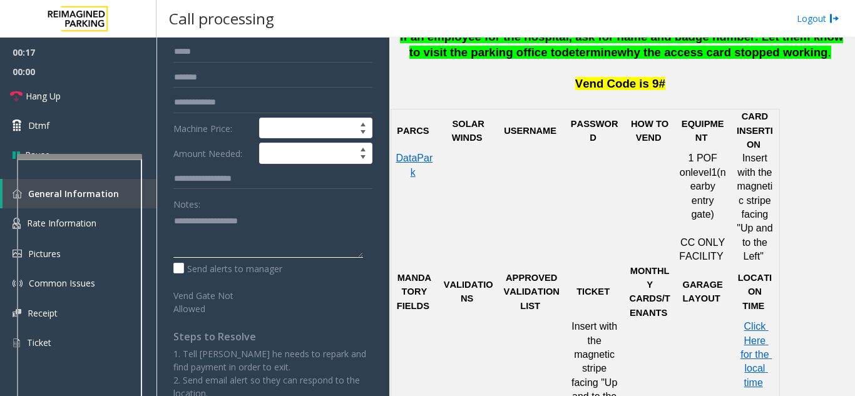
paste textarea "**********"
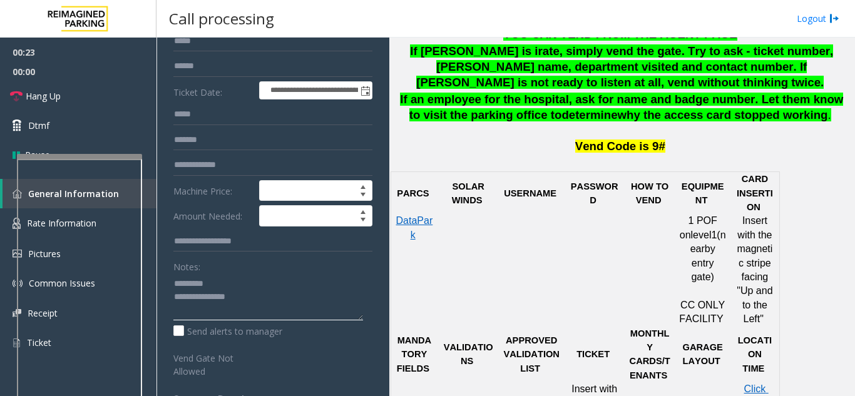
scroll to position [0, 0]
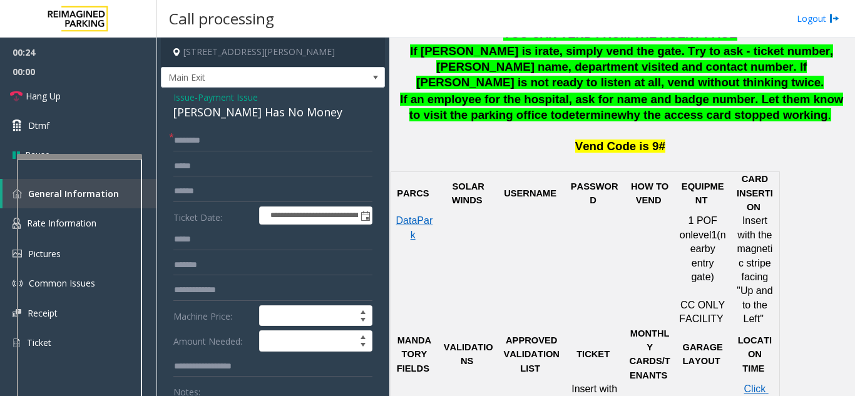
click at [184, 114] on div "[PERSON_NAME] Has No Money" at bounding box center [272, 112] width 199 height 17
copy div "[PERSON_NAME] Has No Money"
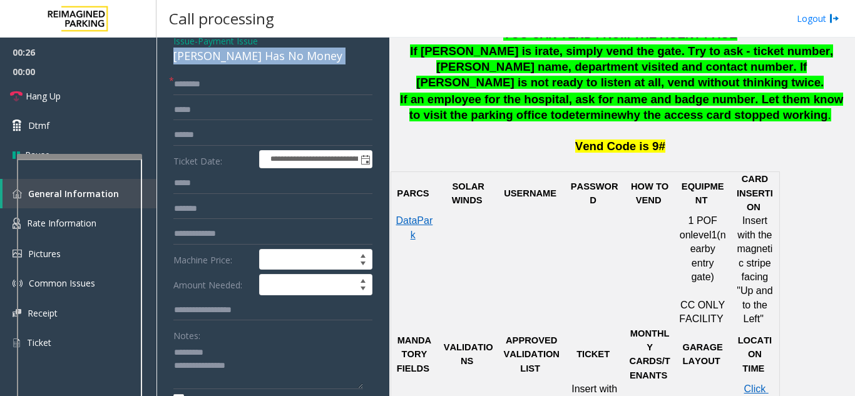
scroll to position [125, 0]
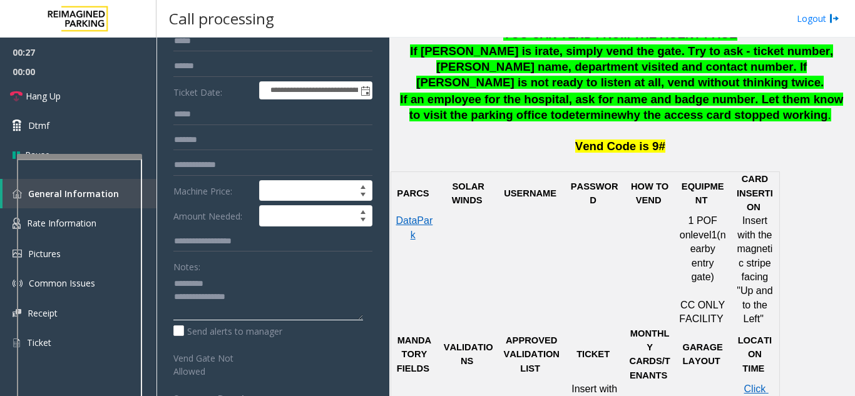
paste textarea "**********"
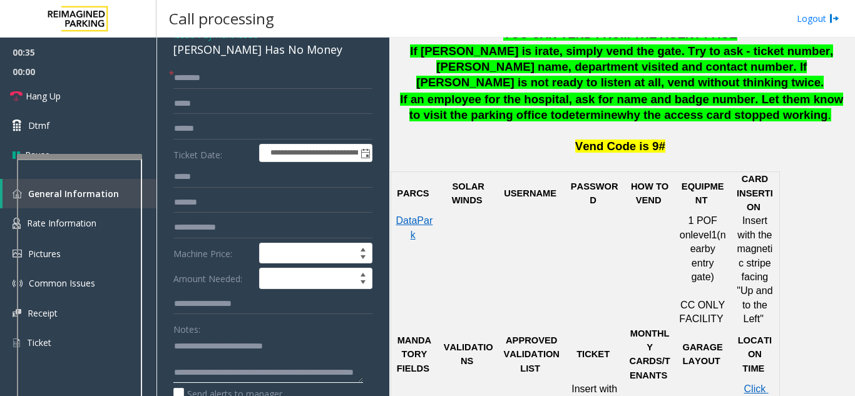
type textarea "**********"
click at [212, 84] on input "text" at bounding box center [272, 78] width 199 height 21
type input "*"
type input "******"
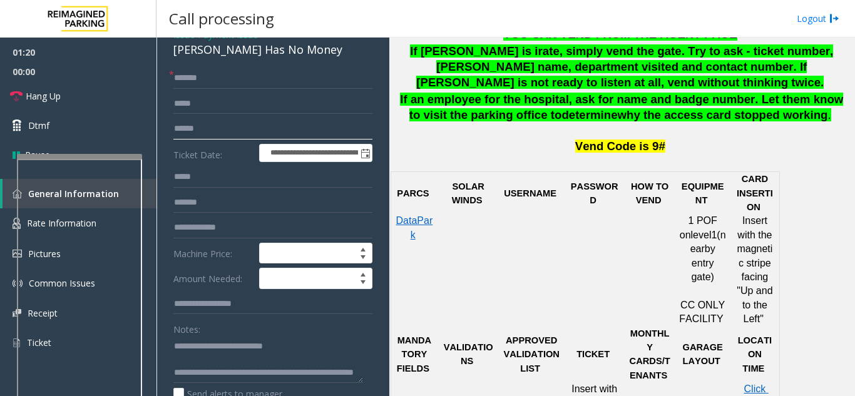
click at [192, 129] on input "text" at bounding box center [272, 128] width 199 height 21
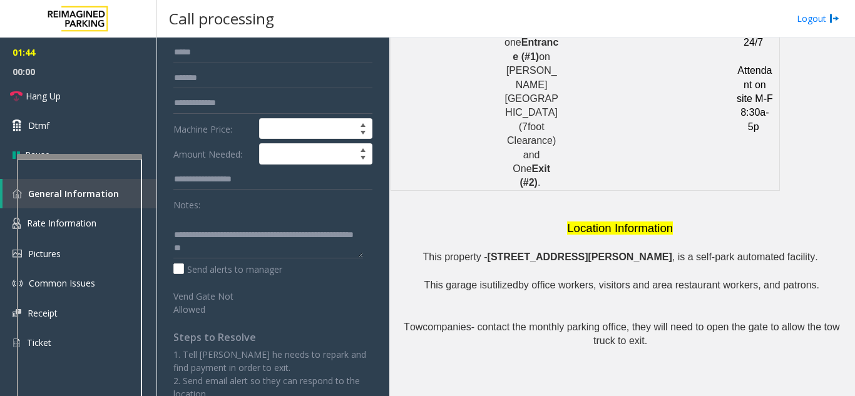
scroll to position [0, 0]
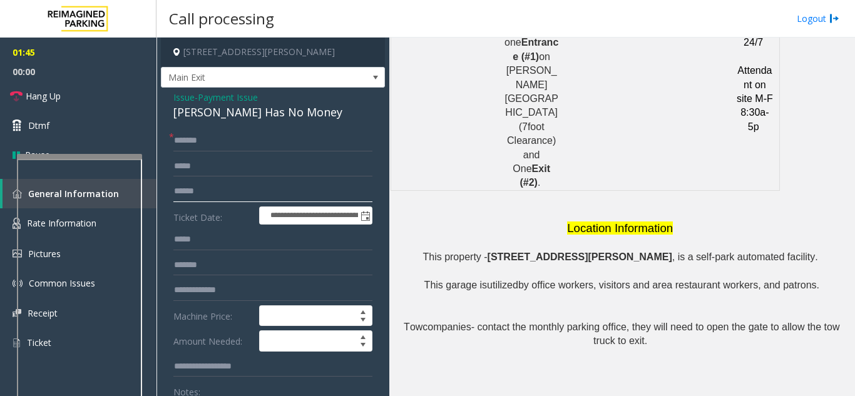
type input "******"
click at [214, 93] on span "Payment Issue" at bounding box center [228, 97] width 60 height 13
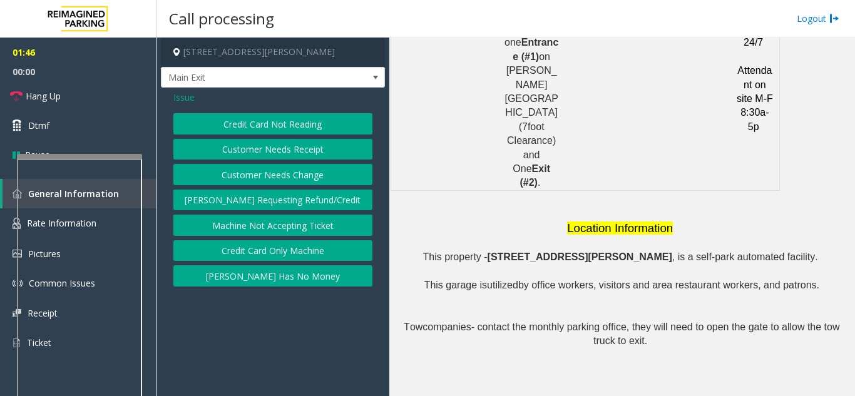
click at [248, 130] on button "Credit Card Not Reading" at bounding box center [272, 123] width 199 height 21
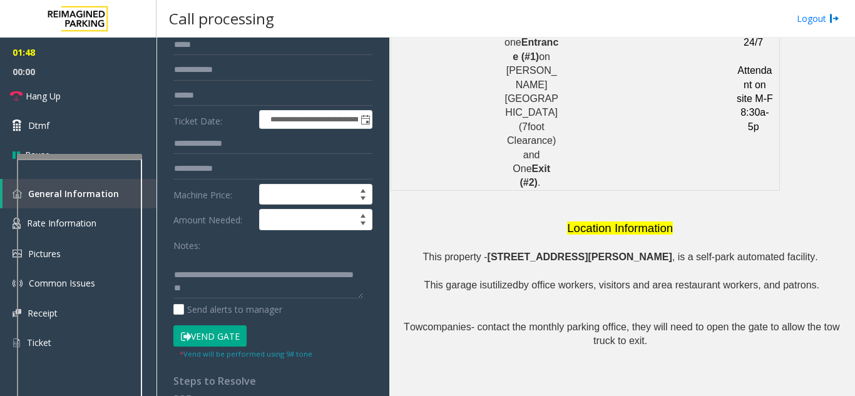
scroll to position [250, 0]
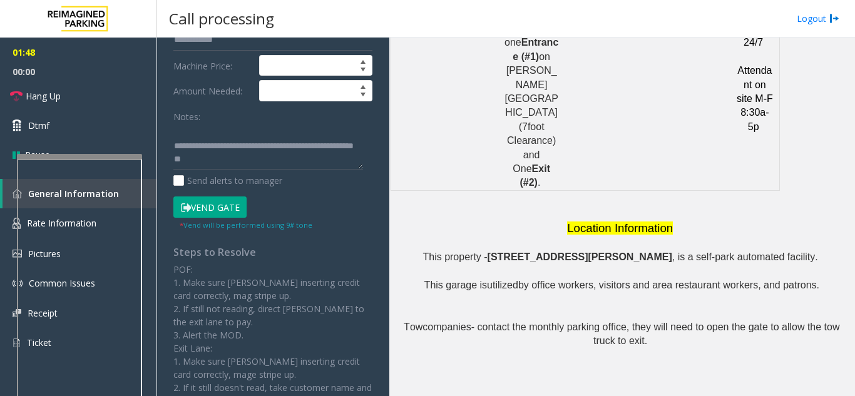
click at [203, 206] on button "Vend Gate" at bounding box center [209, 207] width 73 height 21
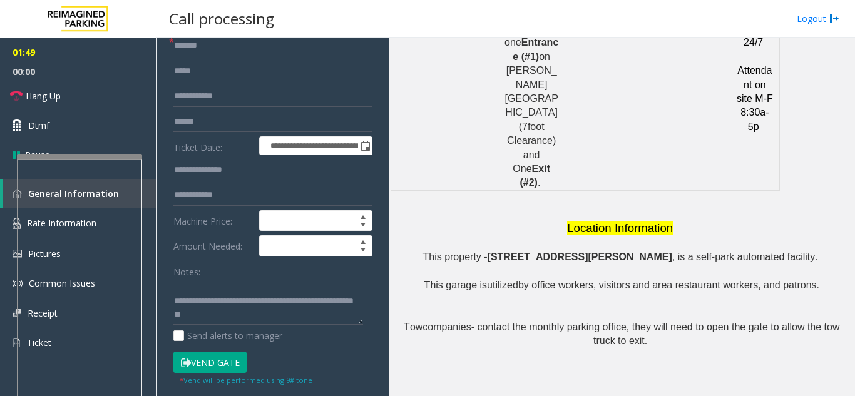
scroll to position [0, 0]
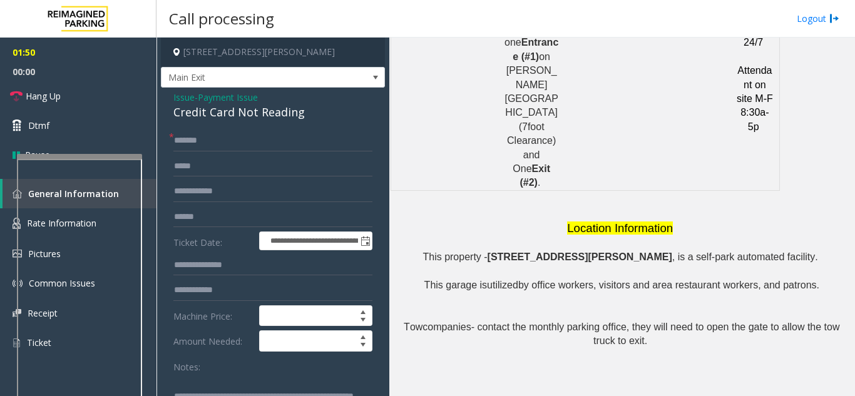
click at [244, 100] on span "Payment Issue" at bounding box center [228, 97] width 60 height 13
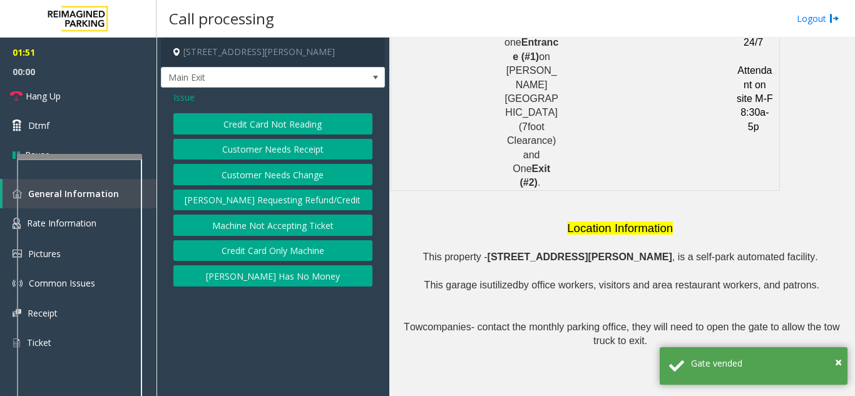
click at [243, 279] on button "[PERSON_NAME] Has No Money" at bounding box center [272, 275] width 199 height 21
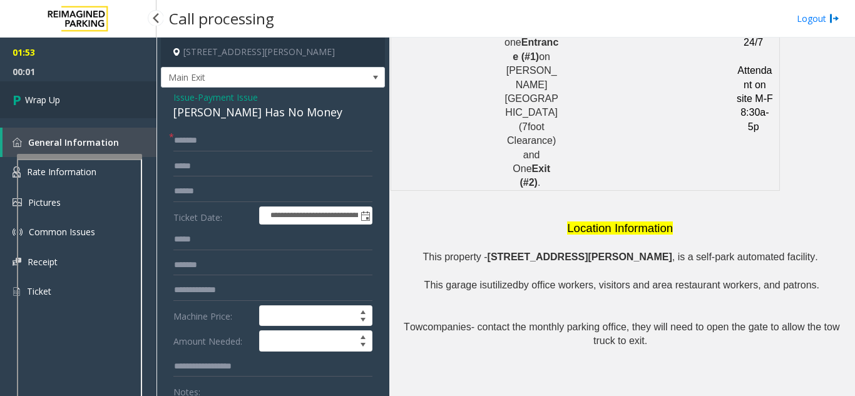
click at [99, 105] on link "Wrap Up" at bounding box center [78, 99] width 156 height 37
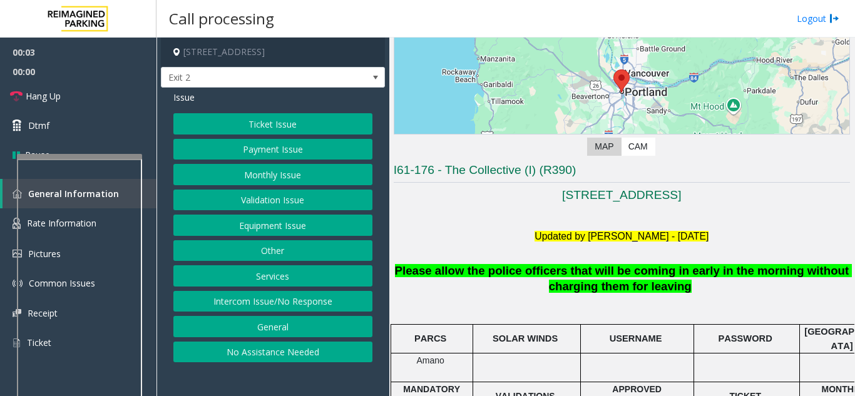
scroll to position [250, 0]
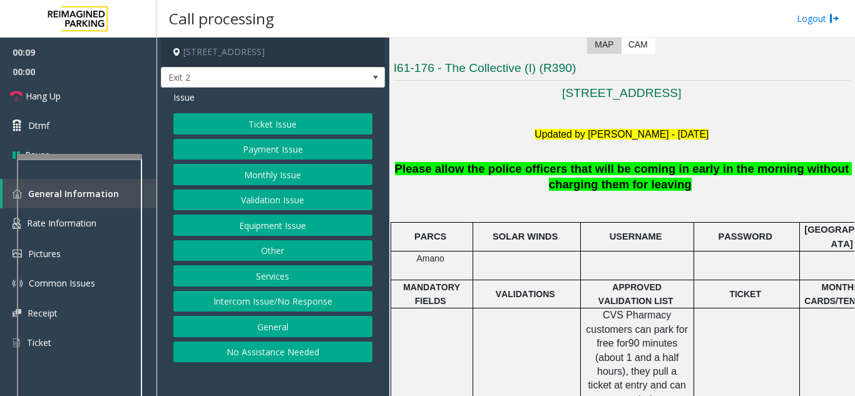
click at [280, 180] on button "Monthly Issue" at bounding box center [272, 174] width 199 height 21
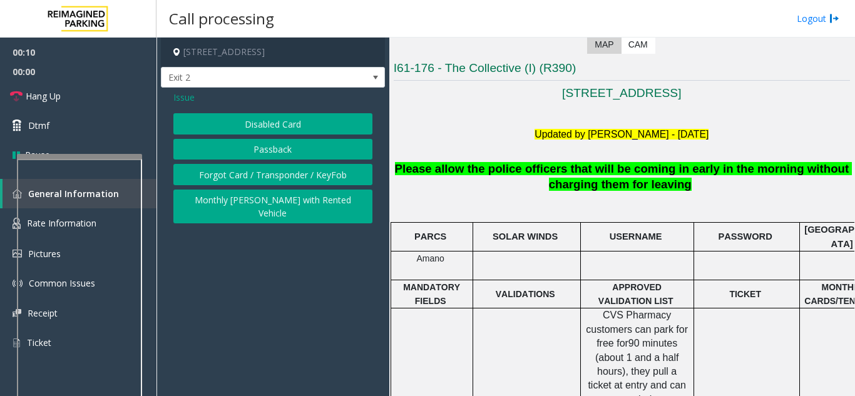
click at [248, 118] on button "Disabled Card" at bounding box center [272, 123] width 199 height 21
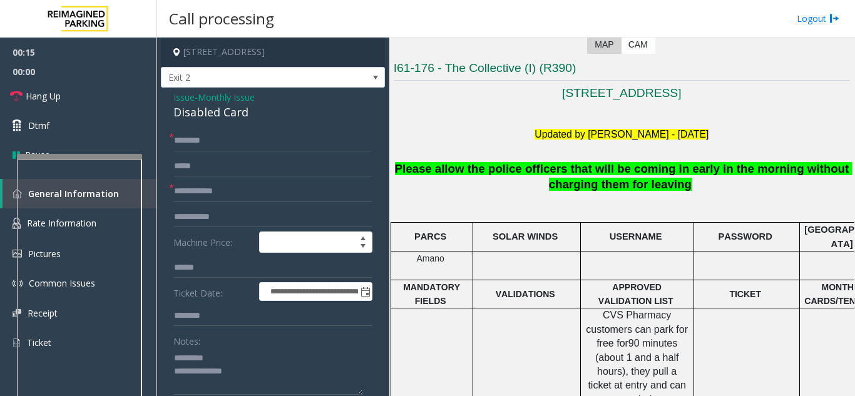
click at [190, 114] on div "Disabled Card" at bounding box center [272, 112] width 199 height 17
type textarea "**********"
click at [222, 97] on span "Monthly Issue" at bounding box center [226, 97] width 57 height 13
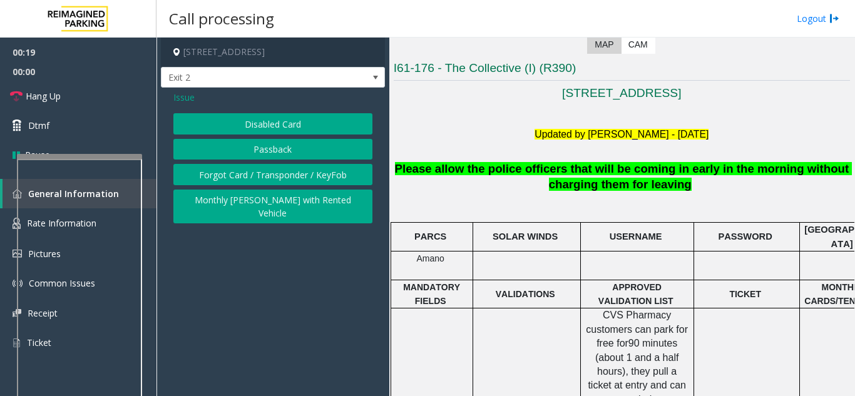
click at [182, 97] on span "Issue" at bounding box center [183, 97] width 21 height 13
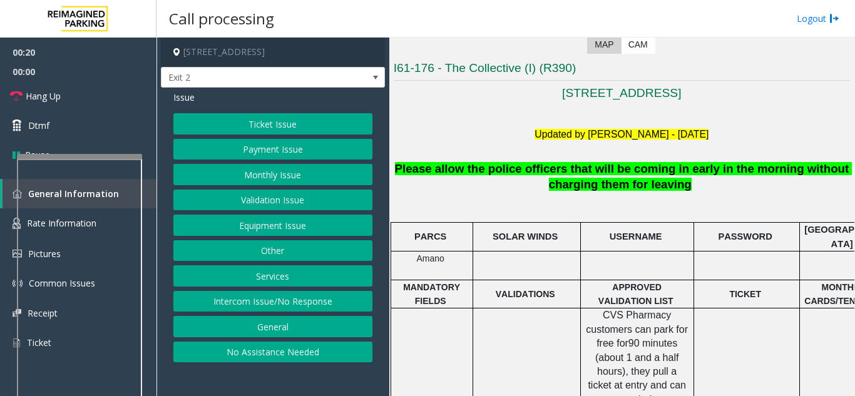
click at [255, 232] on button "Equipment Issue" at bounding box center [272, 225] width 199 height 21
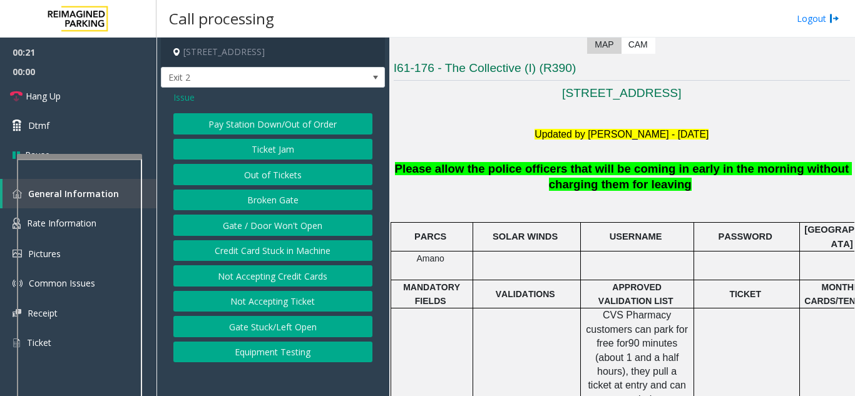
click at [263, 225] on button "Gate / Door Won't Open" at bounding box center [272, 225] width 199 height 21
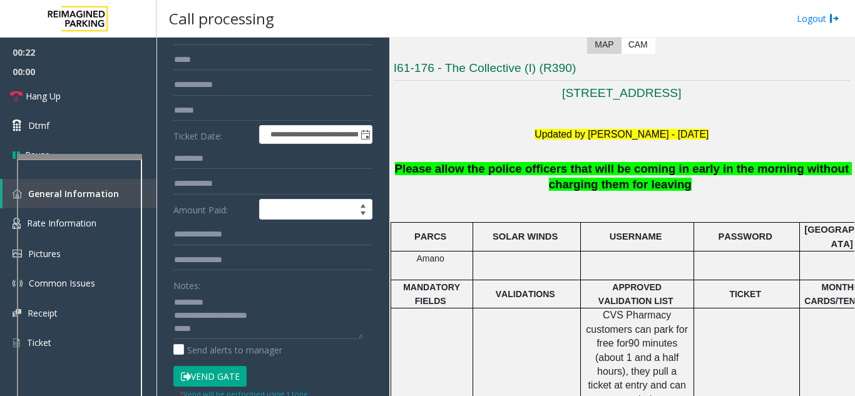
scroll to position [188, 0]
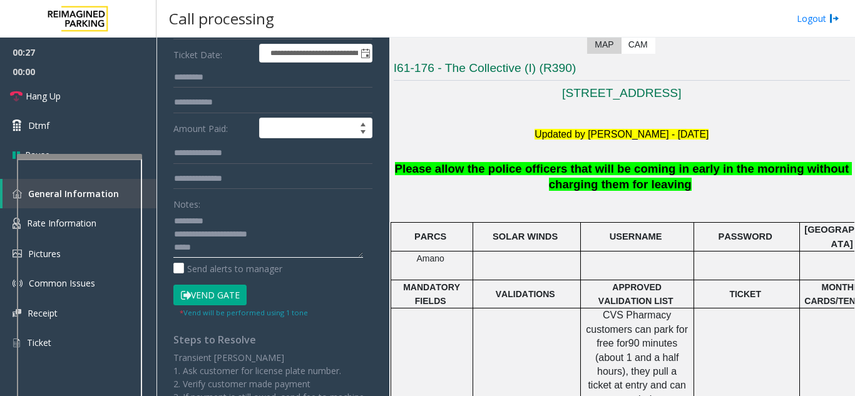
drag, startPoint x: 218, startPoint y: 233, endPoint x: 282, endPoint y: 245, distance: 64.9
click at [282, 245] on textarea at bounding box center [268, 234] width 190 height 47
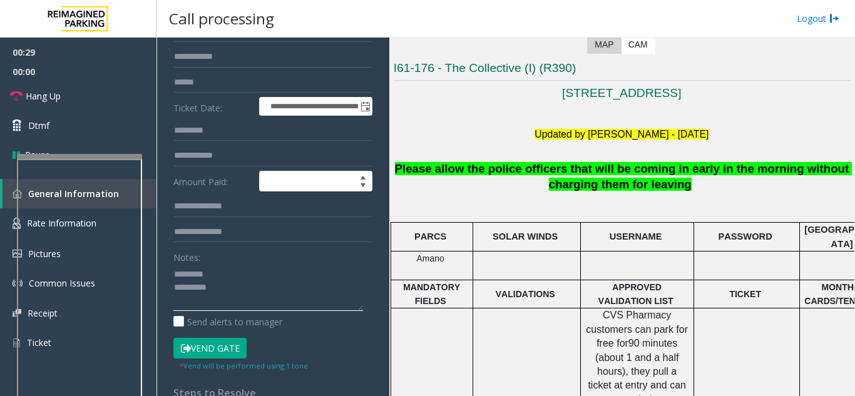
scroll to position [63, 0]
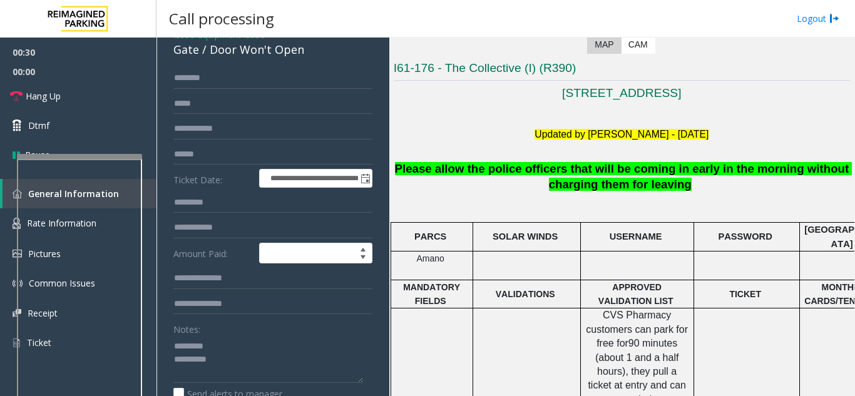
click at [233, 43] on div "Gate / Door Won't Open" at bounding box center [272, 49] width 199 height 17
drag, startPoint x: 233, startPoint y: 43, endPoint x: 242, endPoint y: 47, distance: 9.2
copy div "Gate / Door Won't Open"
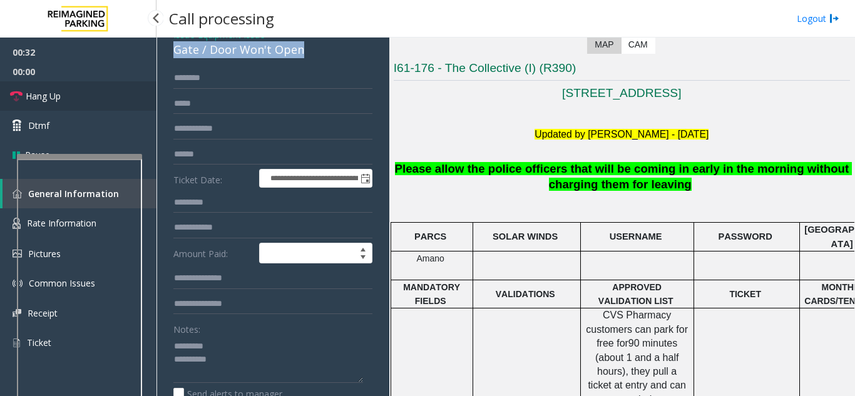
click at [97, 95] on link "Hang Up" at bounding box center [78, 95] width 156 height 29
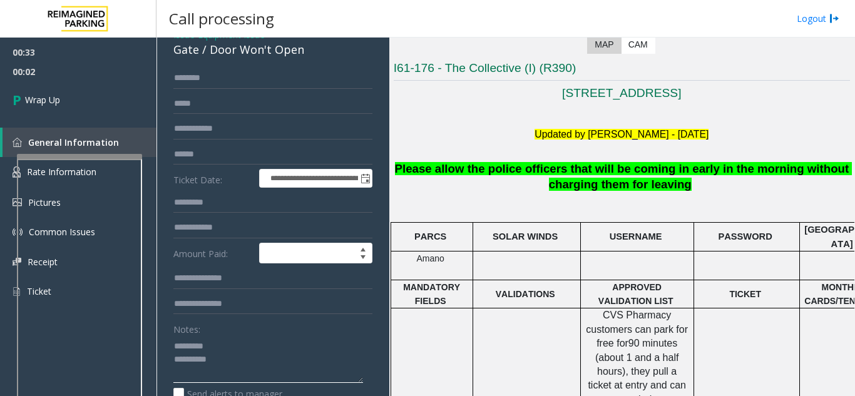
click at [264, 347] on textarea at bounding box center [268, 359] width 190 height 47
paste textarea "**********"
click at [240, 372] on textarea at bounding box center [268, 359] width 190 height 47
paste textarea "**********"
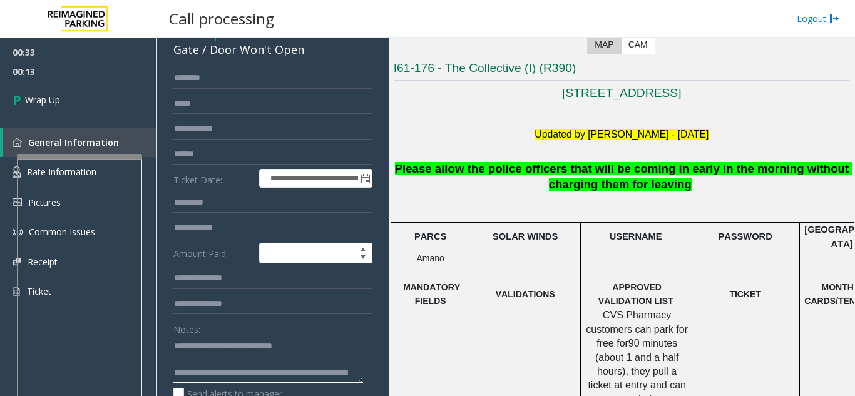
click at [218, 379] on textarea at bounding box center [268, 359] width 190 height 47
type textarea "**********"
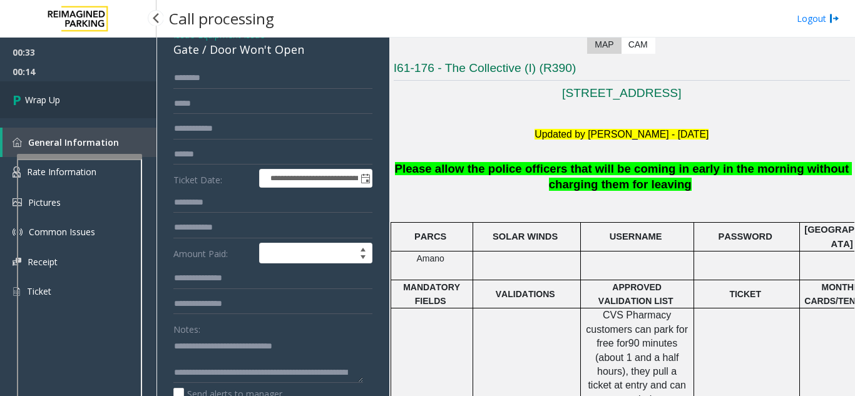
click at [66, 91] on link "Wrap Up" at bounding box center [78, 99] width 156 height 37
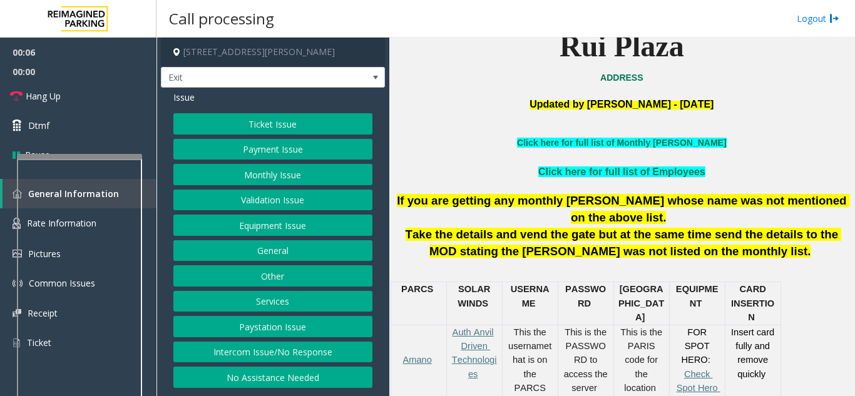
scroll to position [376, 0]
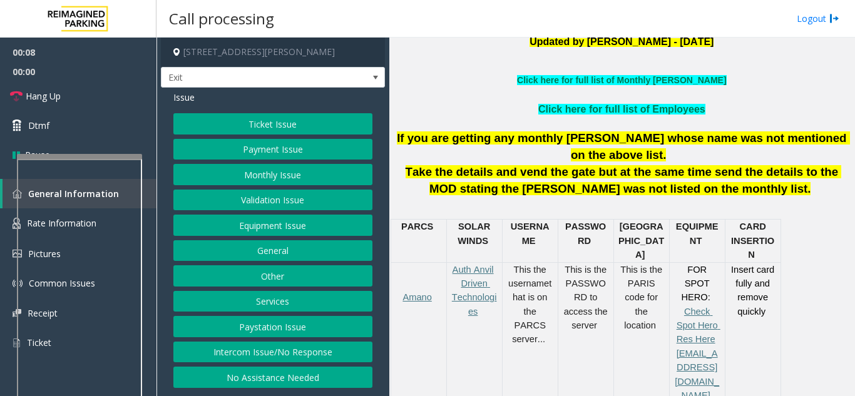
click at [261, 125] on button "Ticket Issue" at bounding box center [272, 123] width 199 height 21
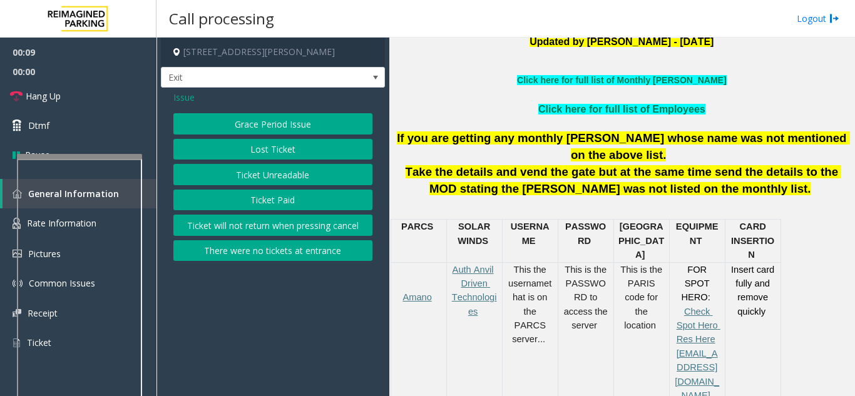
click at [273, 203] on button "Ticket Paid" at bounding box center [272, 200] width 199 height 21
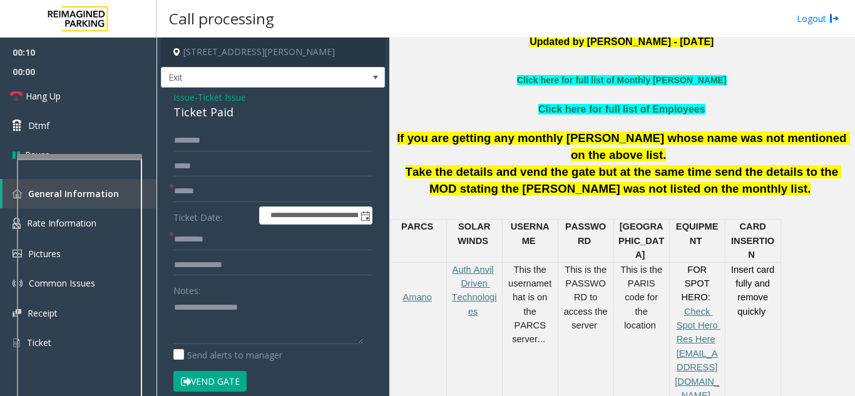
click at [228, 105] on div "Ticket Paid" at bounding box center [272, 112] width 199 height 17
click at [238, 103] on span "Ticket Issue" at bounding box center [222, 97] width 48 height 13
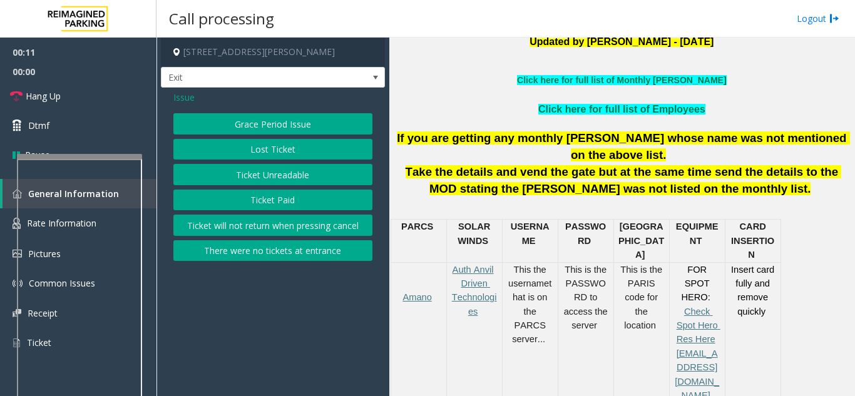
click at [256, 182] on button "Ticket Unreadable" at bounding box center [272, 174] width 199 height 21
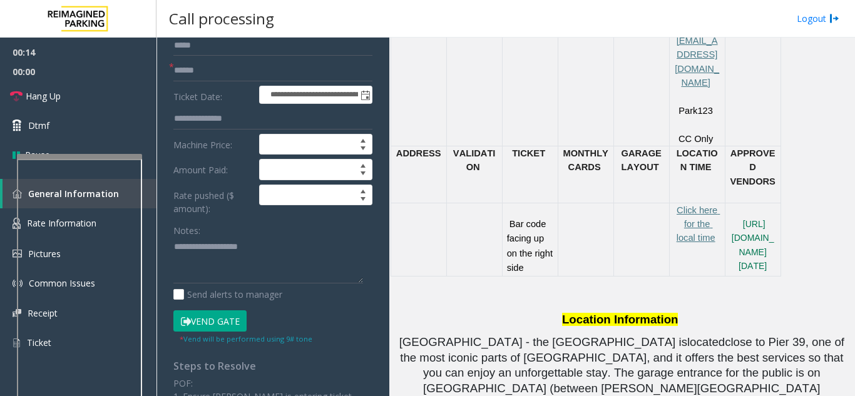
scroll to position [125, 0]
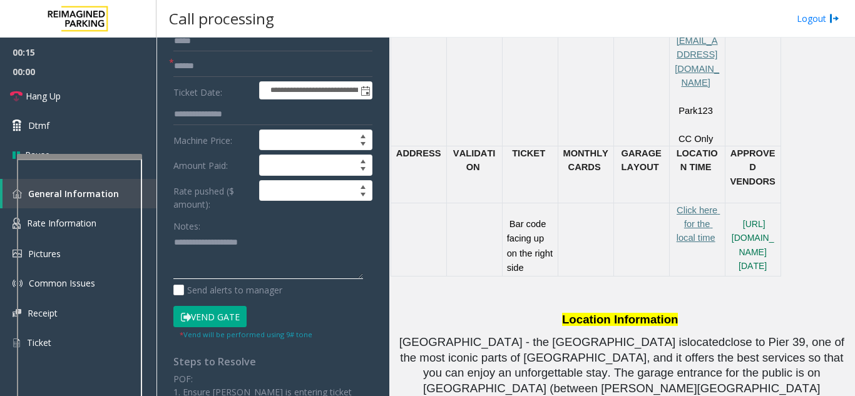
paste textarea "**********"
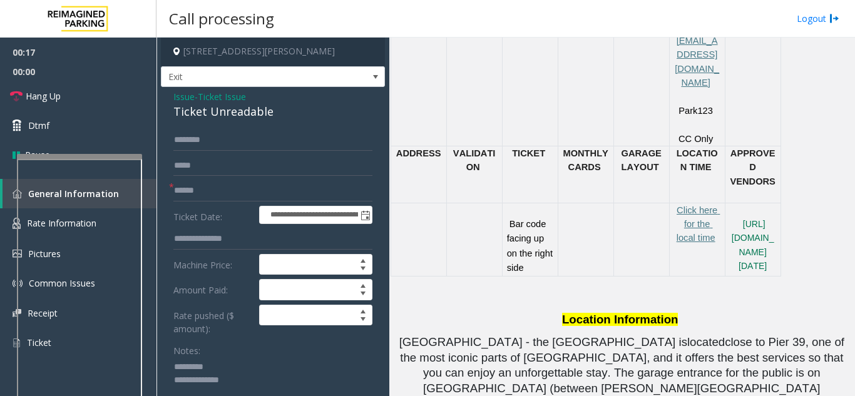
scroll to position [0, 0]
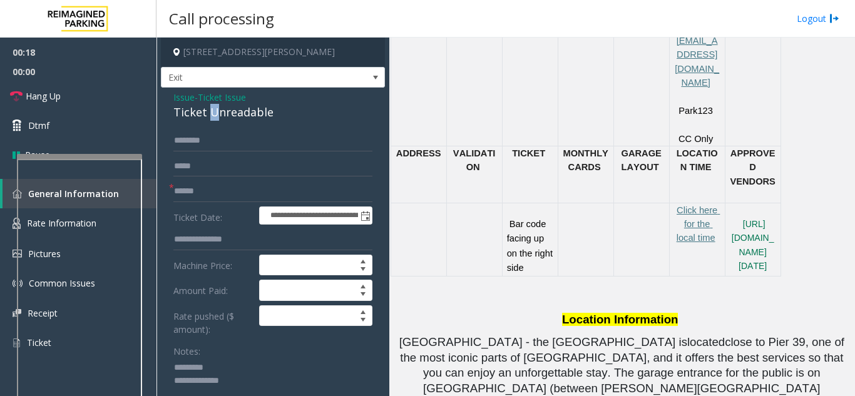
click at [212, 117] on div "Ticket Unreadable" at bounding box center [272, 112] width 199 height 17
click at [223, 387] on textarea at bounding box center [268, 381] width 190 height 47
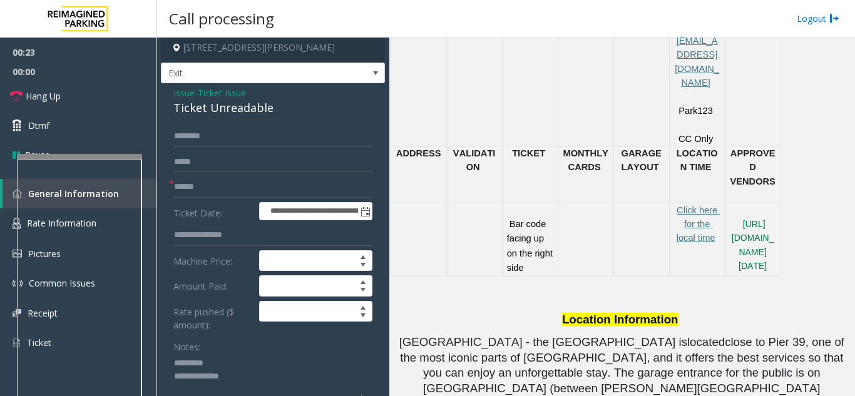
click at [219, 356] on textarea at bounding box center [268, 377] width 190 height 47
paste textarea "**********"
type textarea "**********"
click at [209, 108] on div "Ticket Unreadable" at bounding box center [272, 108] width 199 height 17
click at [205, 181] on input "text" at bounding box center [272, 186] width 199 height 21
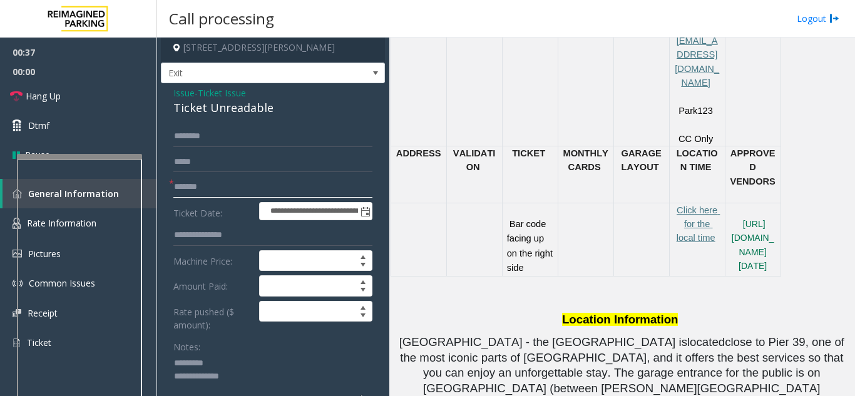
type input "******"
click at [184, 103] on div "Ticket Unreadable" at bounding box center [272, 108] width 199 height 17
copy div "Ticket Unreadable"
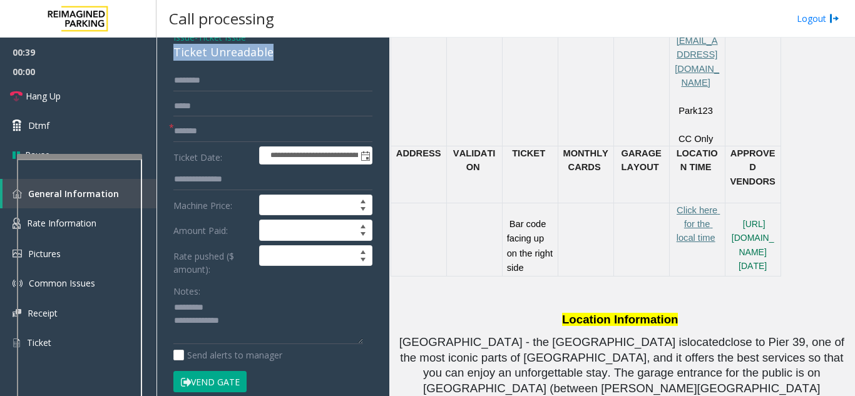
scroll to position [130, 0]
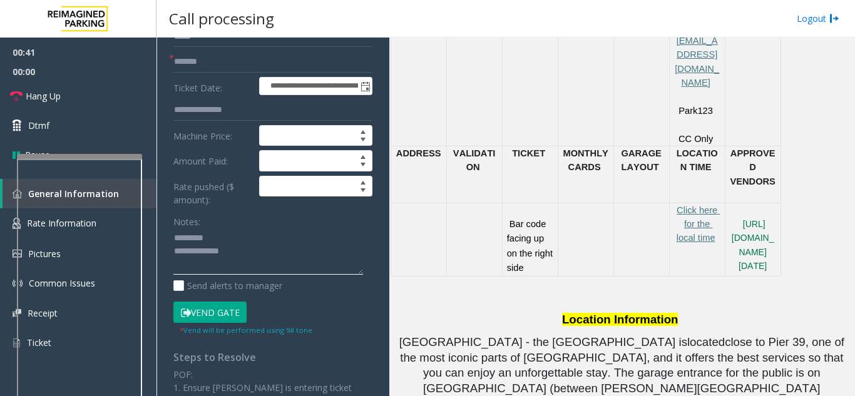
paste textarea "**********"
type textarea "**********"
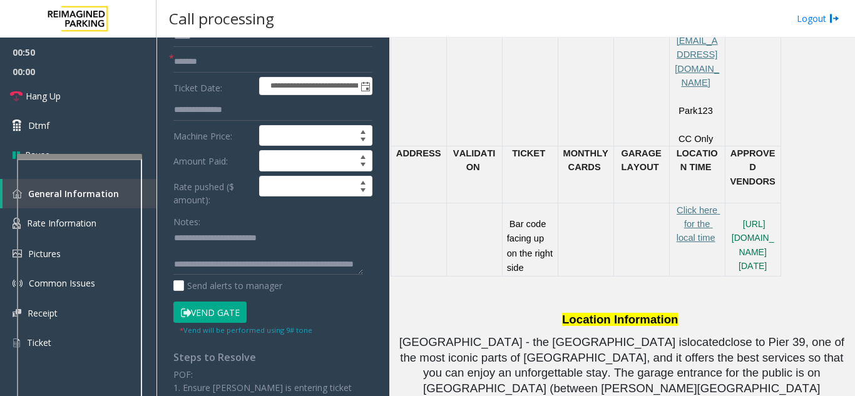
click at [217, 320] on button "Vend Gate" at bounding box center [209, 312] width 73 height 21
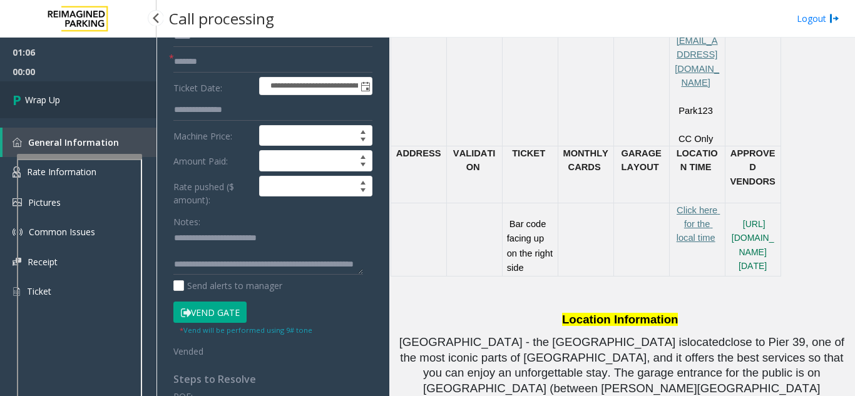
click at [50, 106] on span "Wrap Up" at bounding box center [42, 99] width 35 height 13
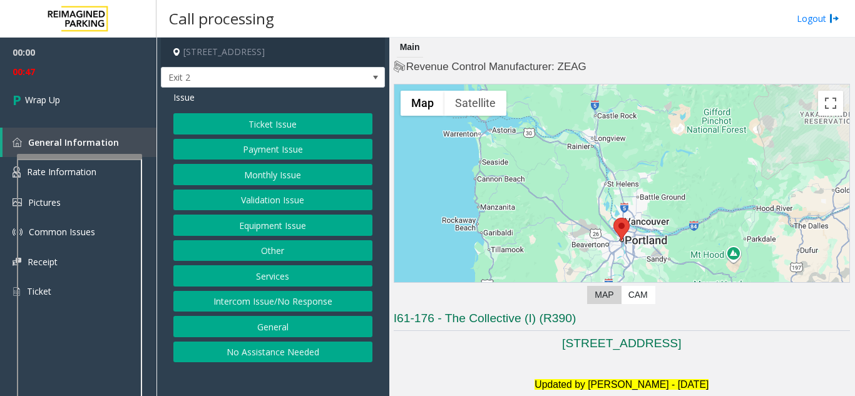
click at [267, 306] on button "Intercom Issue/No Response" at bounding box center [272, 301] width 199 height 21
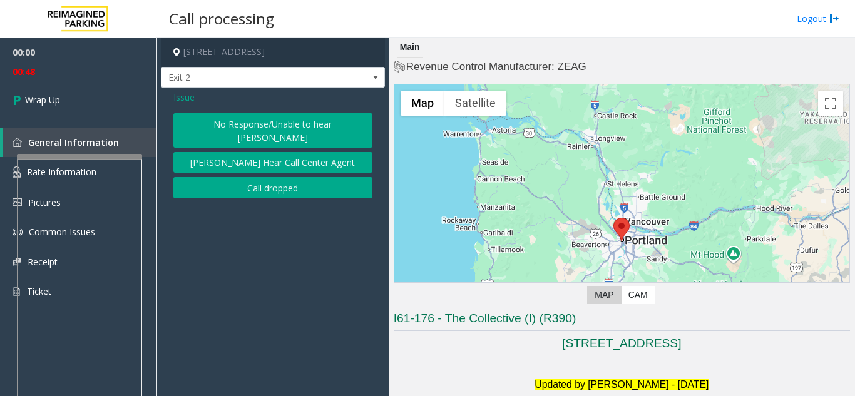
click at [241, 177] on button "Call dropped" at bounding box center [272, 187] width 199 height 21
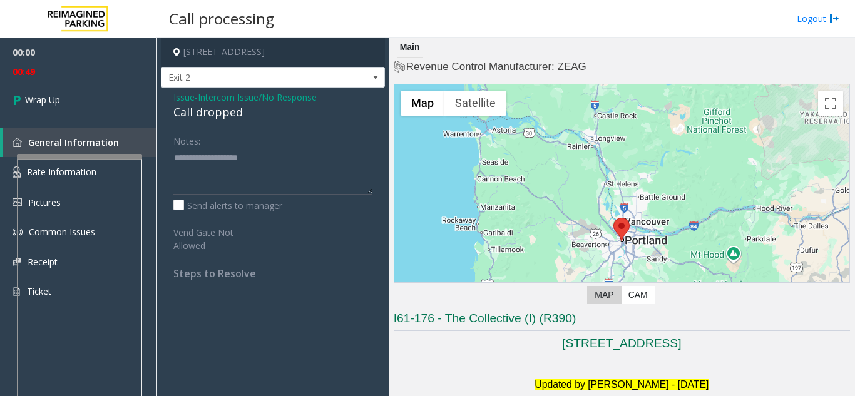
click at [203, 110] on div "Call dropped" at bounding box center [272, 112] width 199 height 17
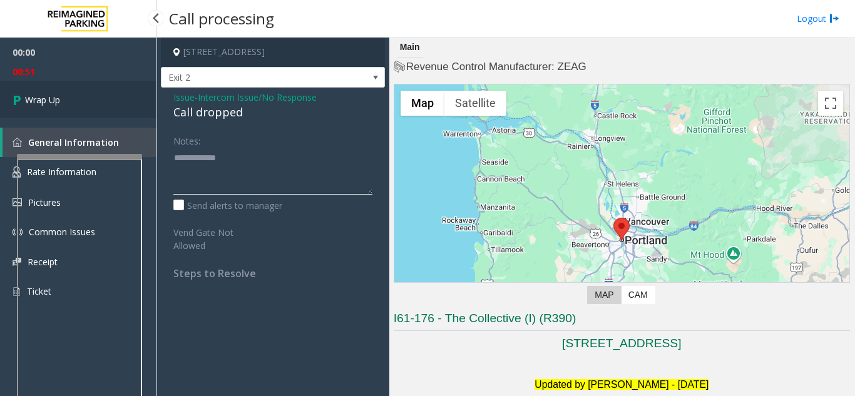
type textarea "**********"
click at [88, 106] on link "Wrap Up" at bounding box center [78, 99] width 156 height 37
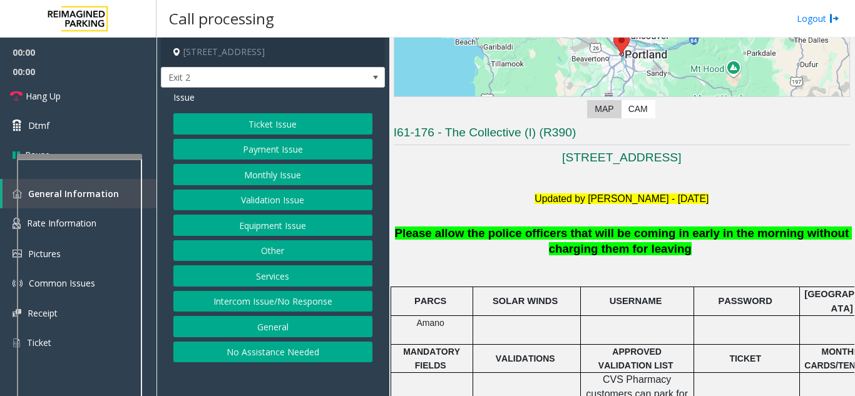
scroll to position [188, 0]
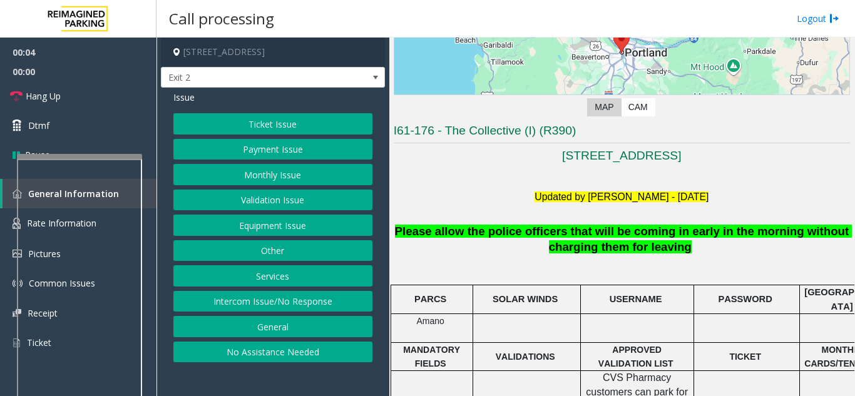
click at [307, 225] on button "Equipment Issue" at bounding box center [272, 225] width 199 height 21
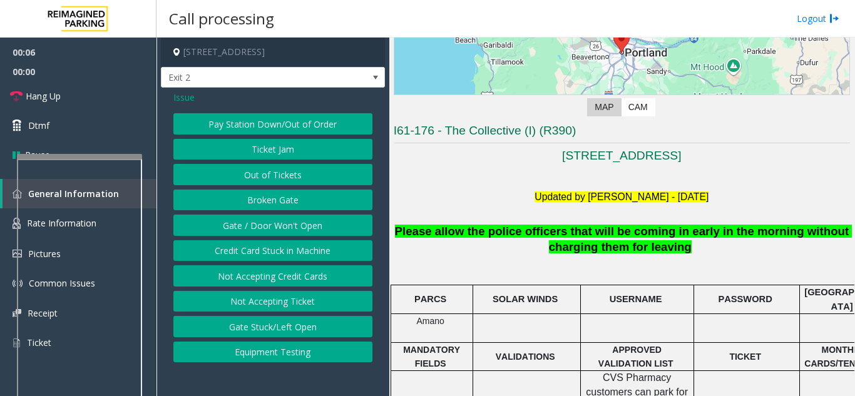
click at [180, 98] on span "Issue" at bounding box center [183, 97] width 21 height 13
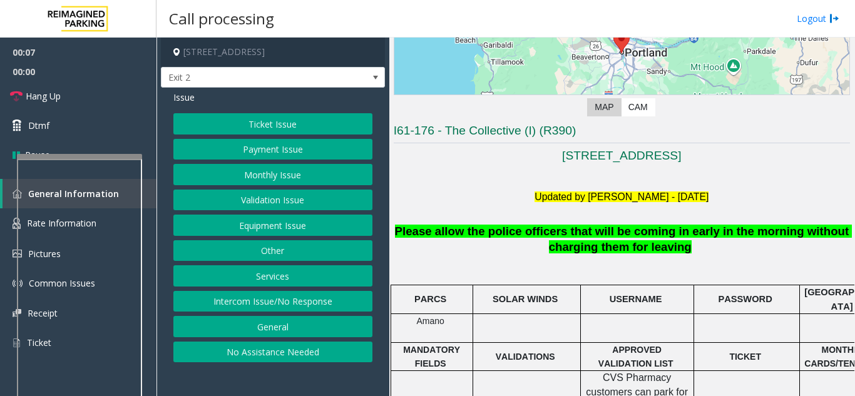
click at [275, 177] on button "Monthly Issue" at bounding box center [272, 174] width 199 height 21
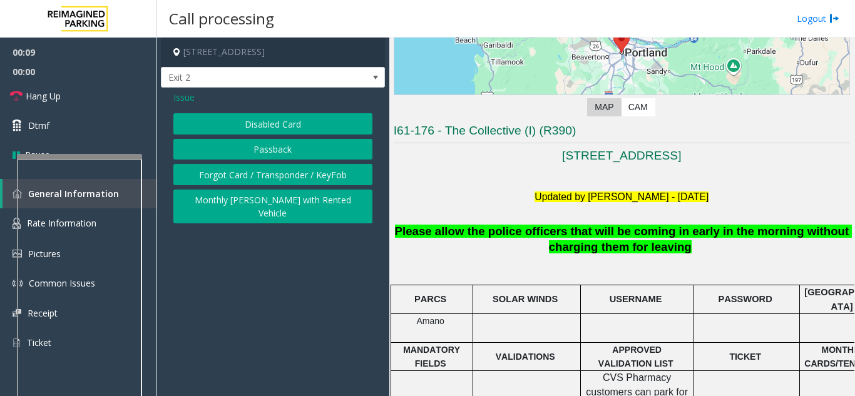
click at [263, 130] on button "Disabled Card" at bounding box center [272, 123] width 199 height 21
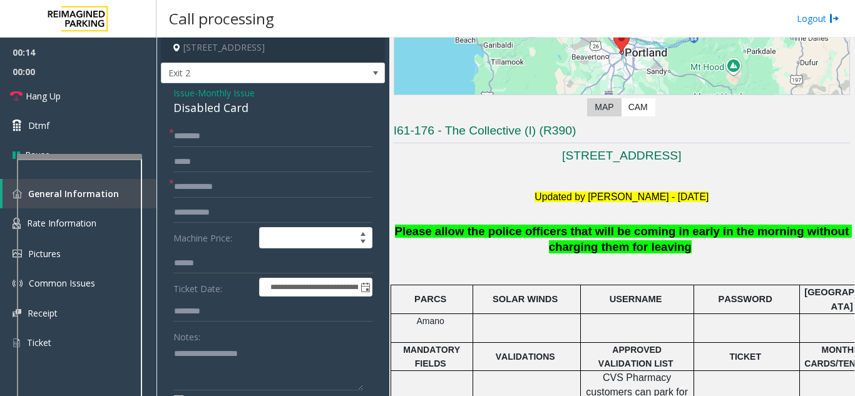
scroll to position [0, 0]
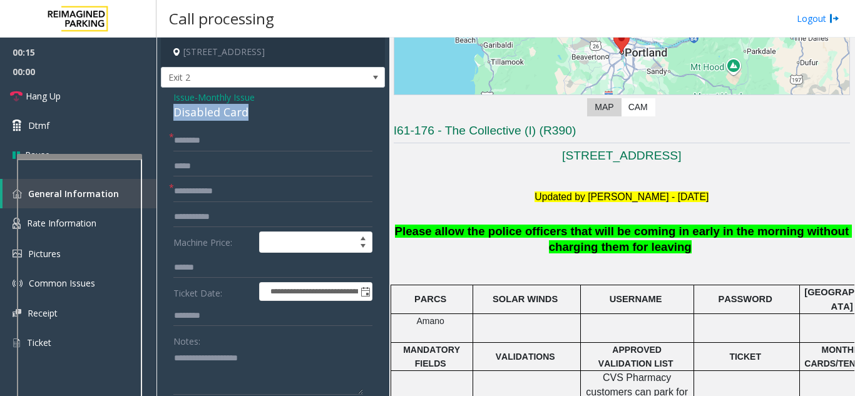
drag, startPoint x: 174, startPoint y: 110, endPoint x: 240, endPoint y: 123, distance: 67.6
click at [192, 116] on div "Disabled Card" at bounding box center [272, 112] width 199 height 17
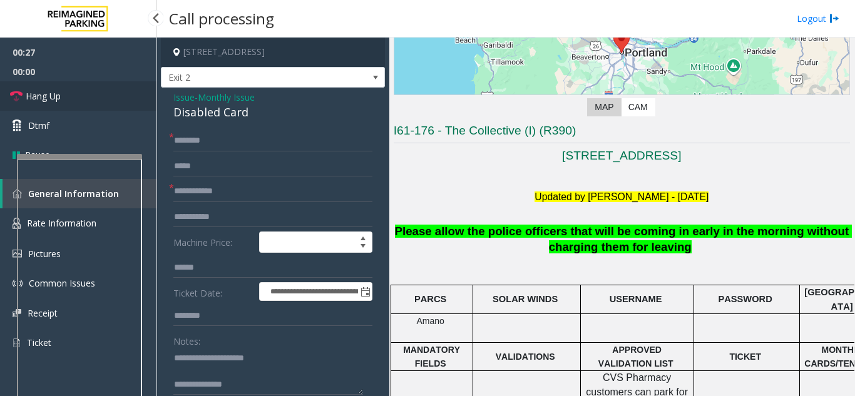
click at [137, 98] on link "Hang Up" at bounding box center [78, 95] width 156 height 29
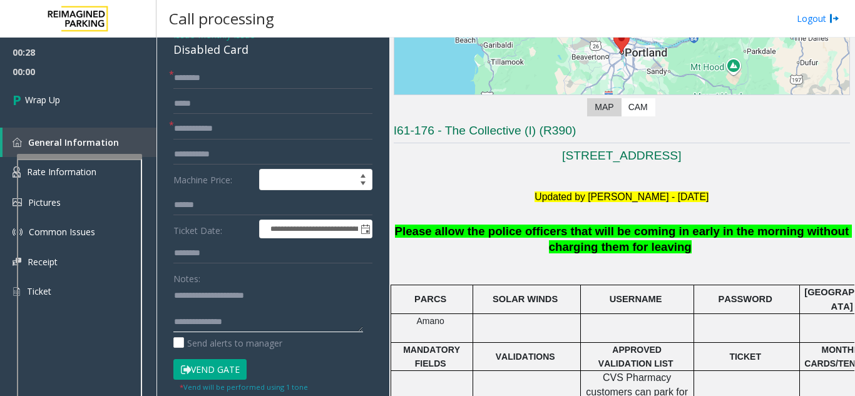
drag, startPoint x: 233, startPoint y: 314, endPoint x: 244, endPoint y: 321, distance: 13.2
click at [244, 321] on textarea at bounding box center [268, 308] width 190 height 47
paste textarea "**********"
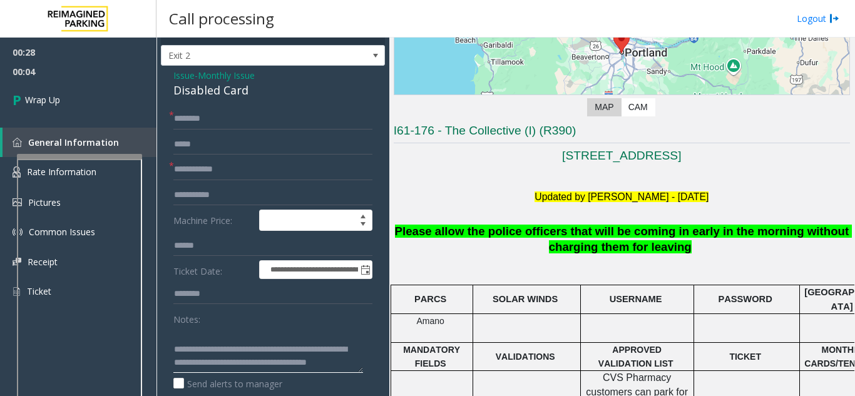
scroll to position [0, 0]
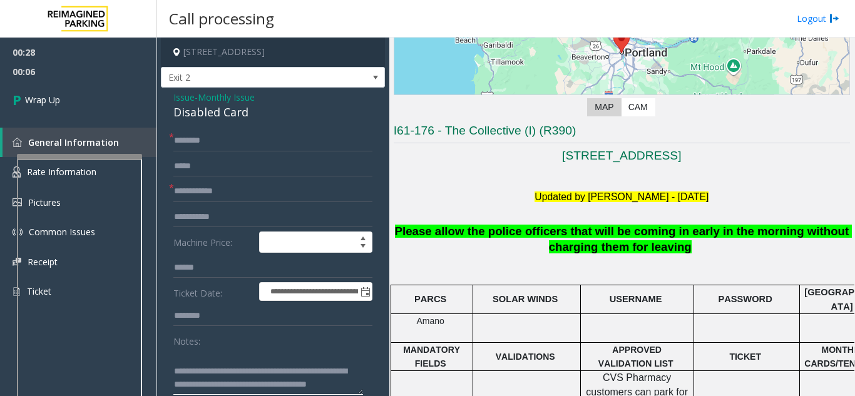
type textarea "**********"
click at [198, 133] on input "text" at bounding box center [272, 140] width 199 height 21
type input "**"
click at [218, 186] on input "text" at bounding box center [272, 191] width 199 height 21
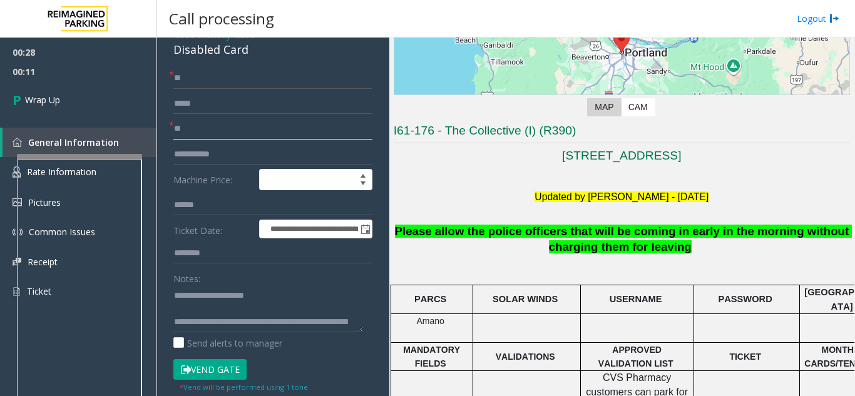
type input "**"
drag, startPoint x: 358, startPoint y: 332, endPoint x: 358, endPoint y: 356, distance: 24.4
click at [358, 356] on form "**********" at bounding box center [272, 230] width 199 height 325
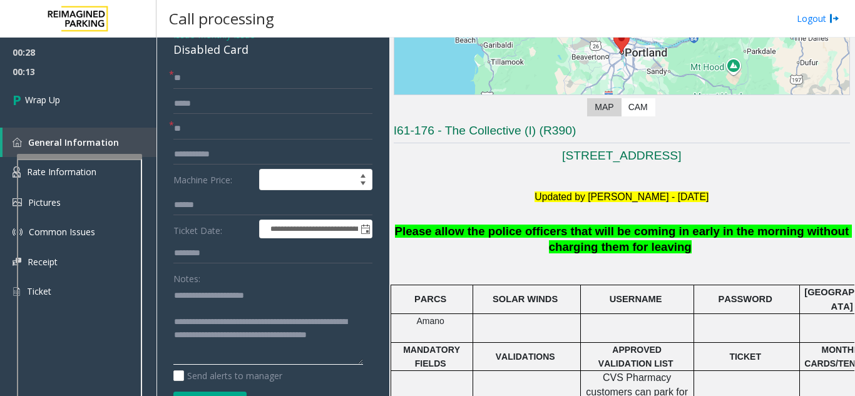
drag, startPoint x: 358, startPoint y: 330, endPoint x: 361, endPoint y: 364, distance: 33.9
click at [361, 364] on textarea at bounding box center [268, 324] width 190 height 79
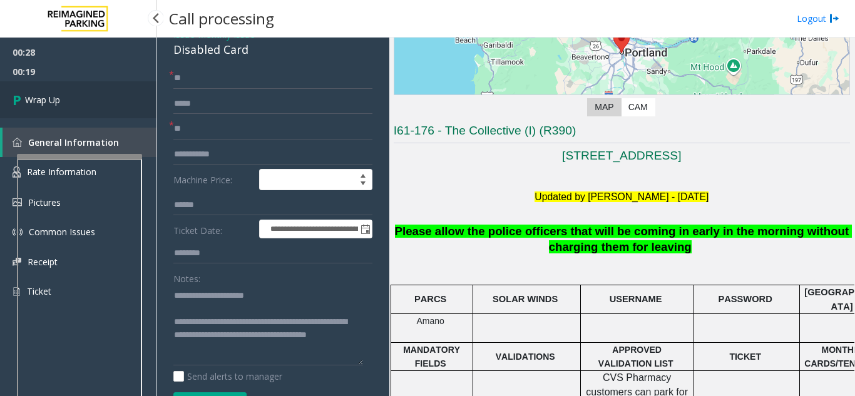
click at [91, 96] on link "Wrap Up" at bounding box center [78, 99] width 156 height 37
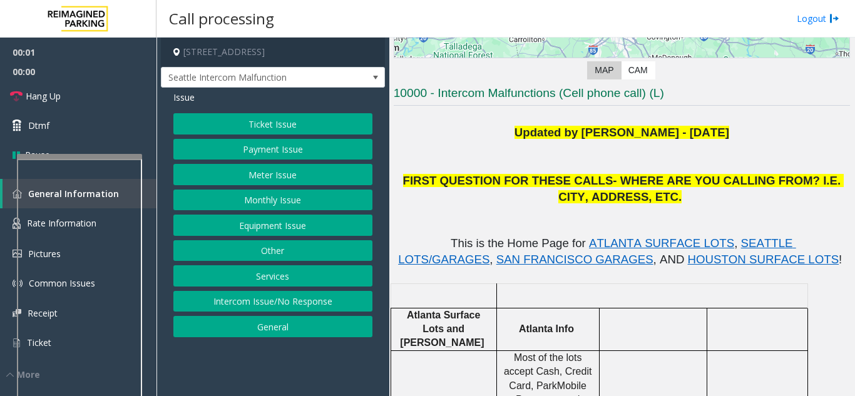
scroll to position [250, 0]
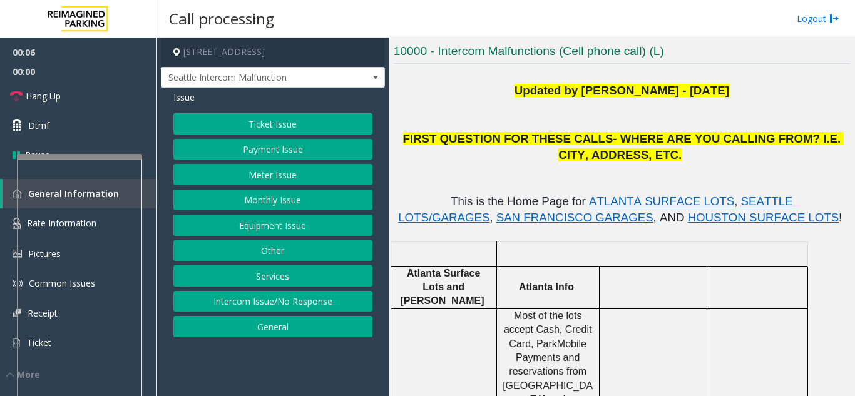
click at [290, 203] on button "Monthly Issue" at bounding box center [272, 200] width 199 height 21
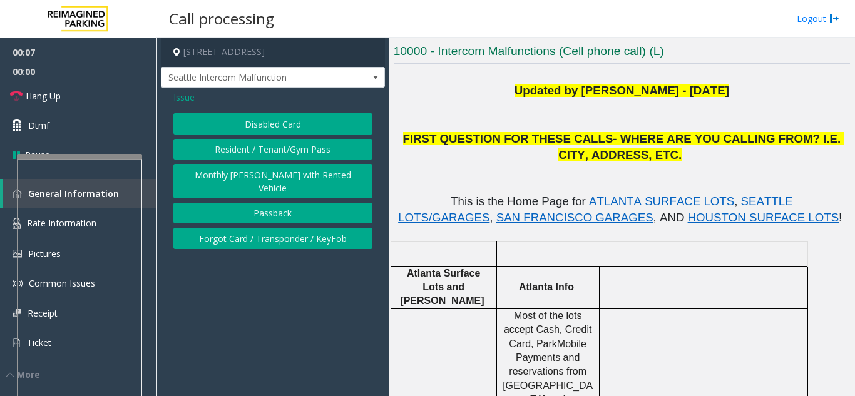
click at [267, 132] on button "Disabled Card" at bounding box center [272, 123] width 199 height 21
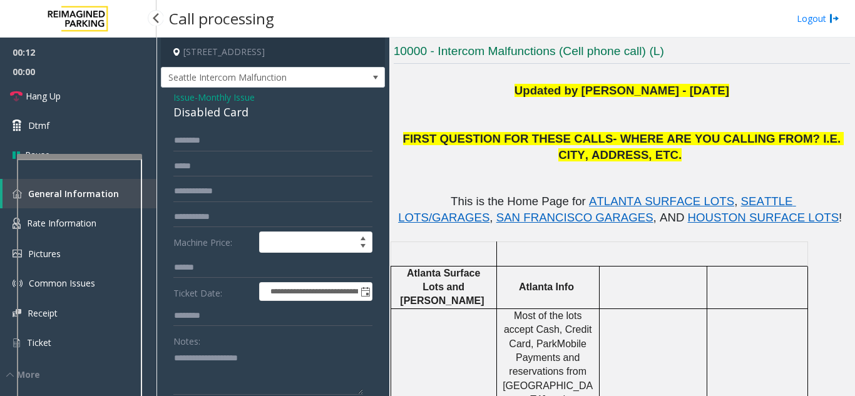
scroll to position [63, 0]
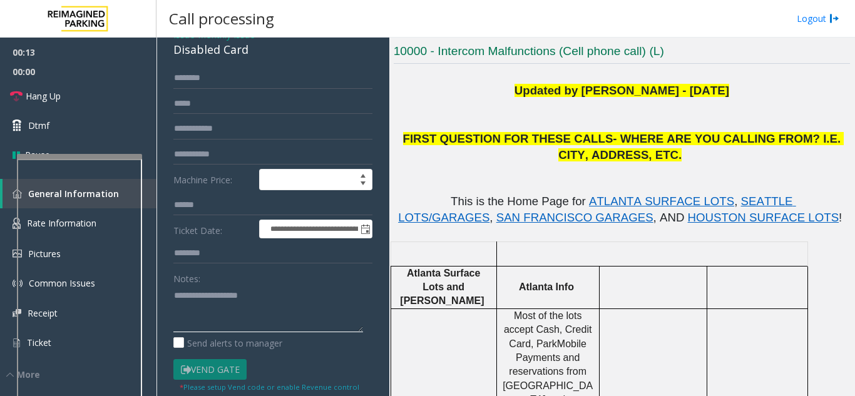
paste textarea "**********"
click at [212, 58] on div "Disabled Card" at bounding box center [272, 49] width 199 height 17
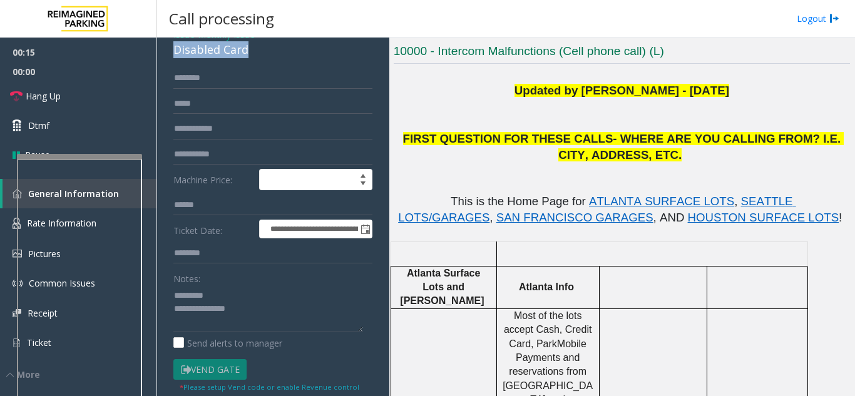
click at [212, 58] on div "Disabled Card" at bounding box center [272, 49] width 199 height 17
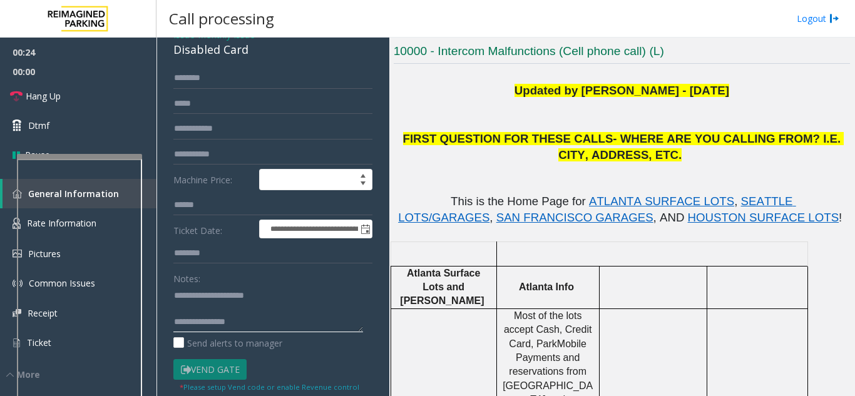
type textarea "**********"
click at [195, 140] on input "text" at bounding box center [272, 128] width 199 height 21
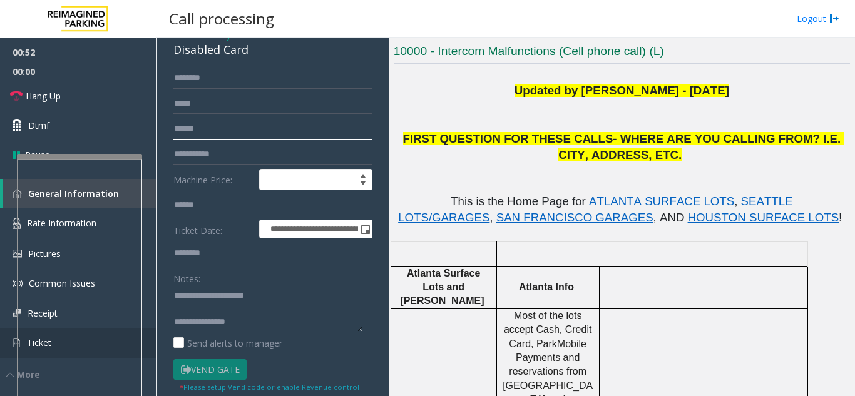
type input "******"
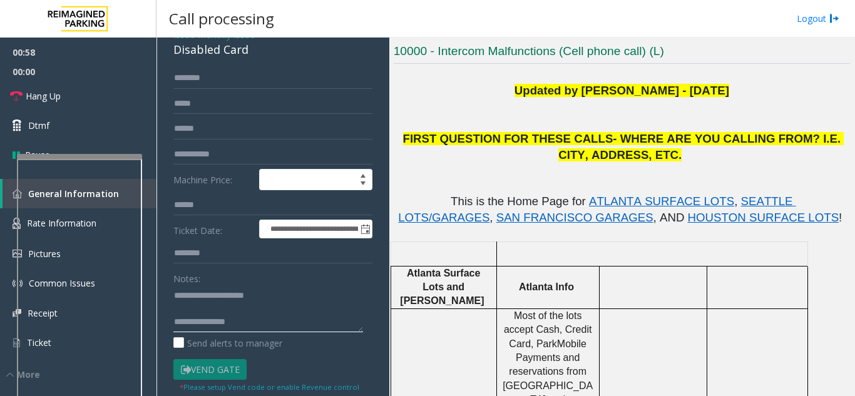
click at [225, 332] on textarea at bounding box center [268, 308] width 190 height 47
click at [222, 89] on input "text" at bounding box center [272, 78] width 199 height 21
type input "******"
click at [64, 106] on link "Hang Up" at bounding box center [78, 95] width 156 height 29
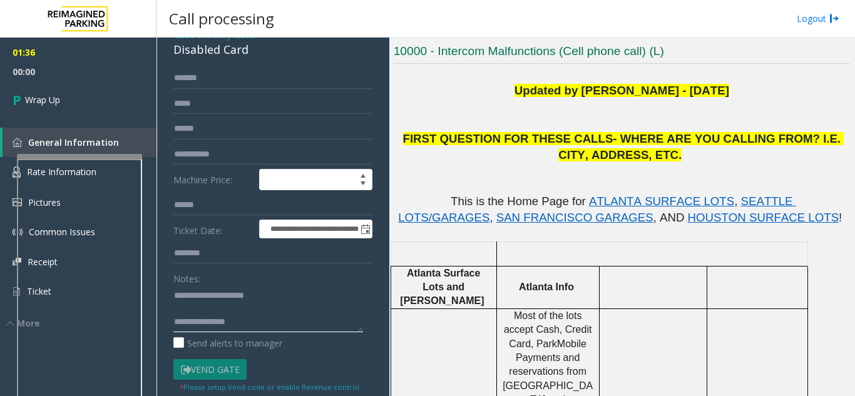
click at [247, 332] on textarea at bounding box center [268, 308] width 190 height 47
click at [270, 332] on textarea at bounding box center [268, 308] width 190 height 47
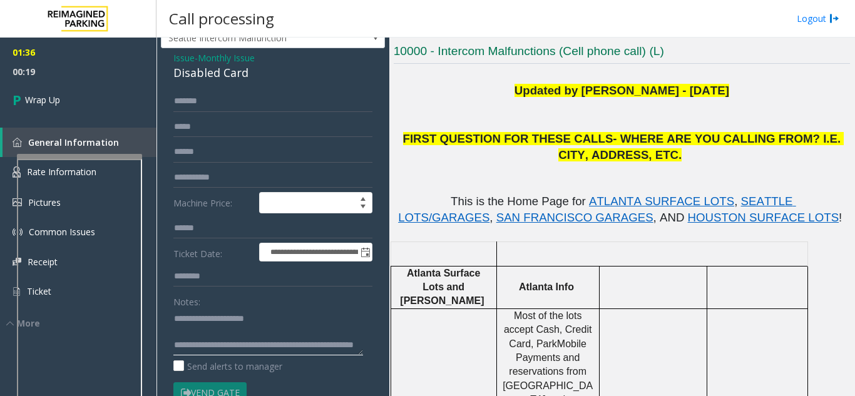
scroll to position [0, 0]
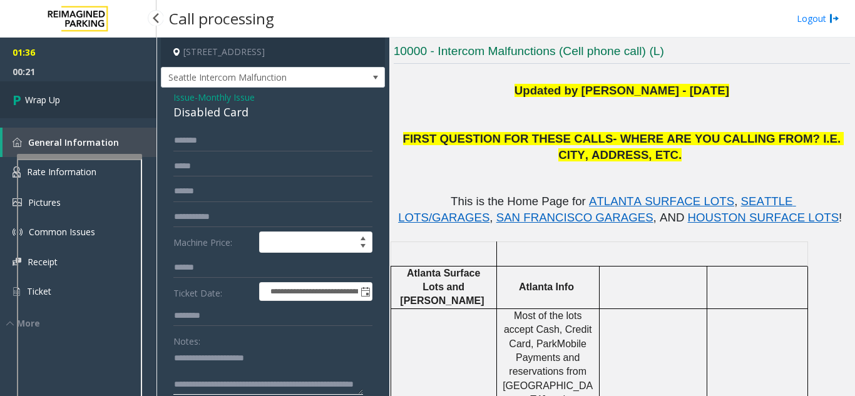
type textarea "**********"
click at [39, 105] on span "Wrap Up" at bounding box center [42, 99] width 35 height 13
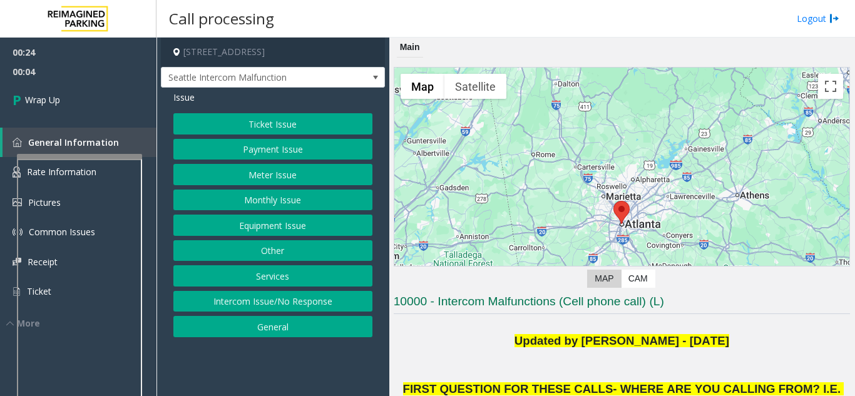
drag, startPoint x: 294, startPoint y: 235, endPoint x: 304, endPoint y: 223, distance: 15.2
click at [304, 223] on button "Equipment Issue" at bounding box center [272, 225] width 199 height 21
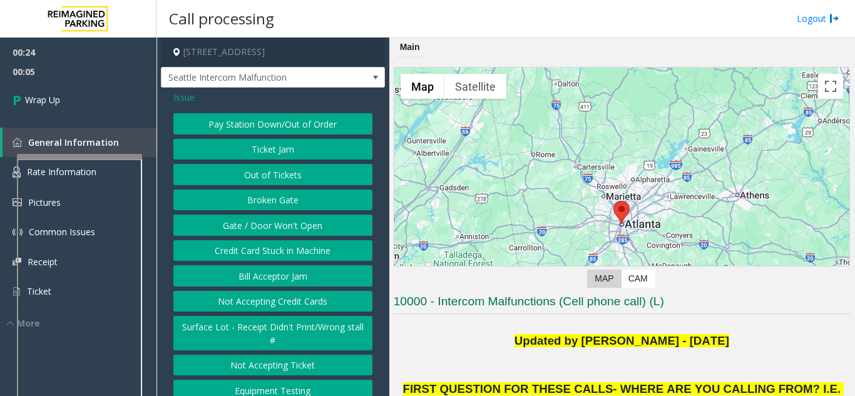
click at [190, 104] on span "Issue" at bounding box center [183, 97] width 21 height 13
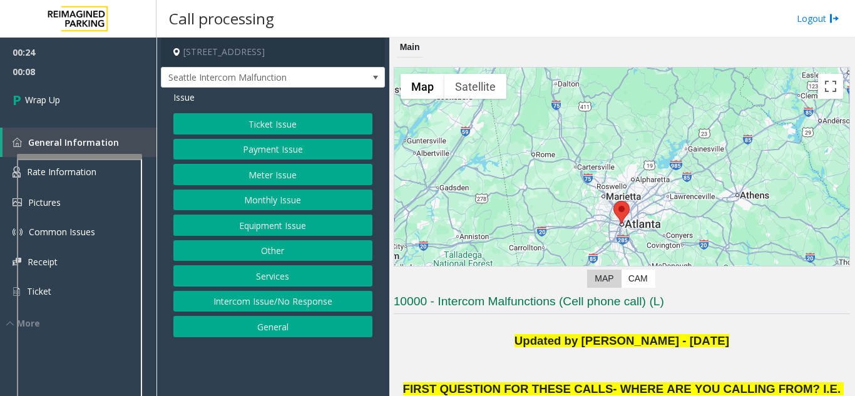
drag, startPoint x: 290, startPoint y: 153, endPoint x: 295, endPoint y: 170, distance: 17.6
click at [295, 170] on div "Ticket Issue Payment Issue Meter Issue Monthly Issue Equipment Issue Other Serv…" at bounding box center [272, 225] width 199 height 224
click at [302, 224] on button "Equipment Issue" at bounding box center [272, 225] width 199 height 21
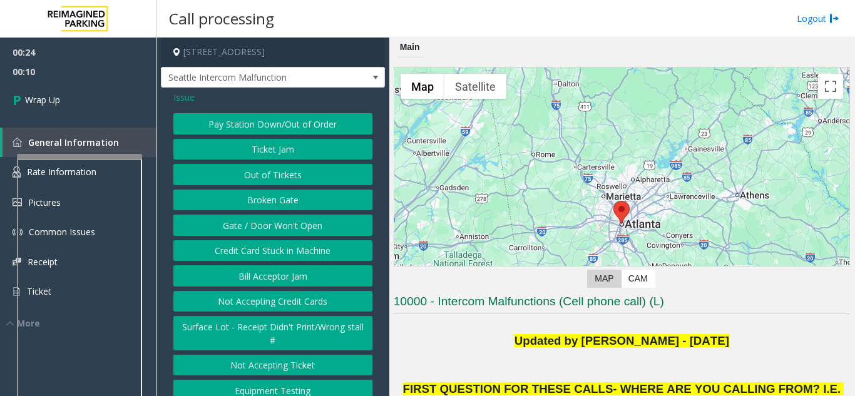
click at [187, 104] on span "Issue" at bounding box center [183, 97] width 21 height 13
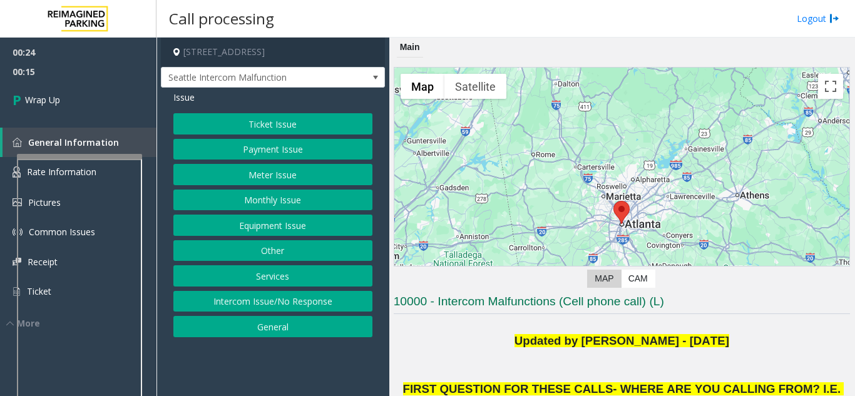
click at [266, 208] on button "Monthly Issue" at bounding box center [272, 200] width 199 height 21
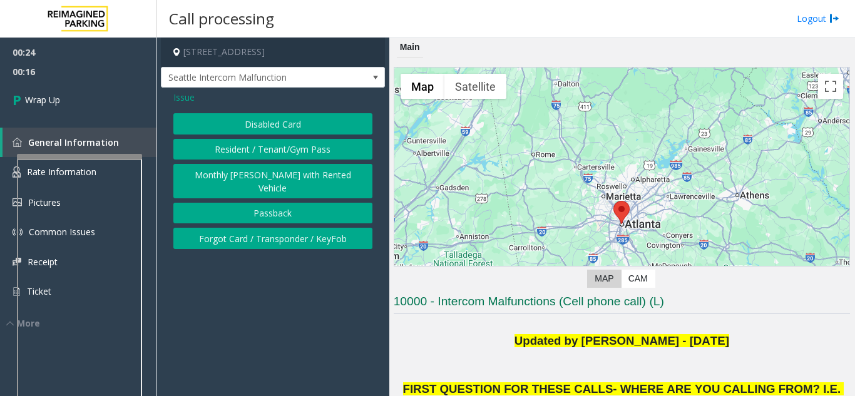
click at [273, 128] on button "Disabled Card" at bounding box center [272, 123] width 199 height 21
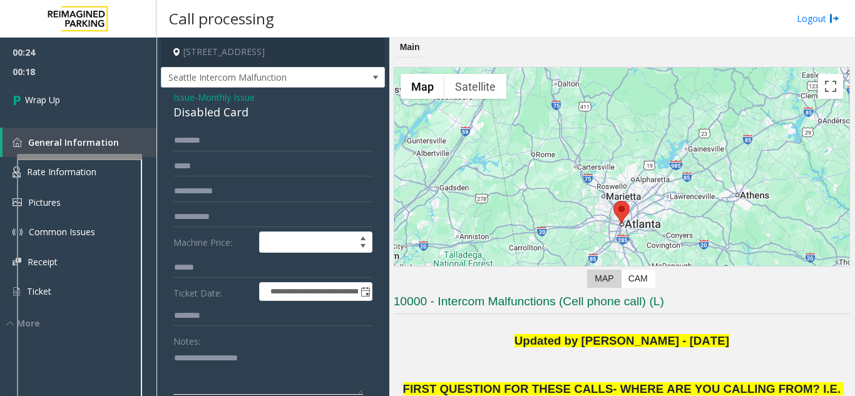
click at [208, 371] on textarea at bounding box center [268, 371] width 190 height 47
type textarea "*"
paste textarea "**********"
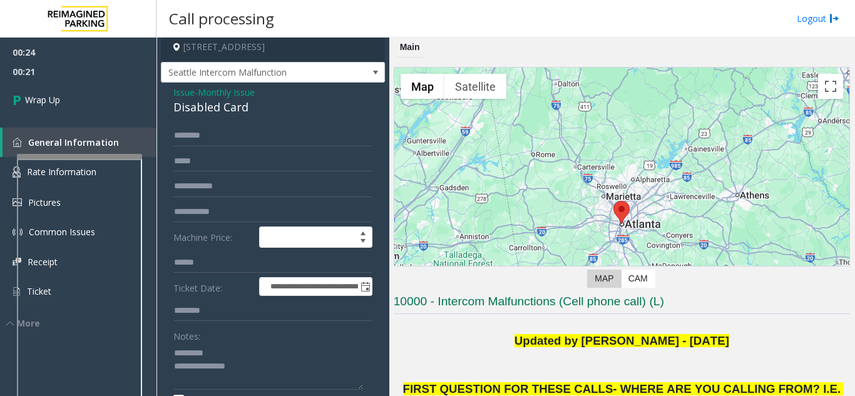
click at [222, 116] on div "Disabled Card" at bounding box center [272, 107] width 199 height 17
copy div "Disabled Card"
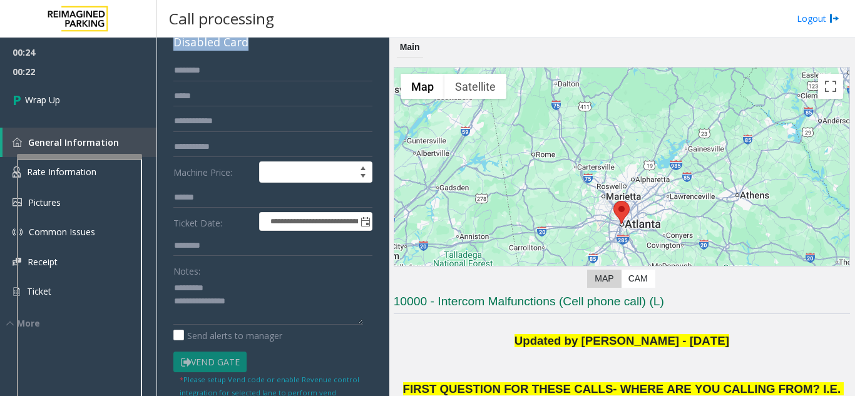
scroll to position [130, 0]
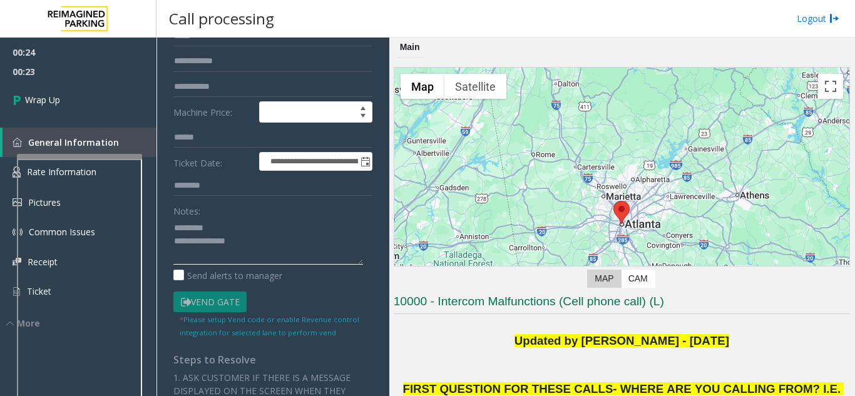
click at [226, 238] on textarea at bounding box center [268, 241] width 190 height 47
paste textarea "**********"
click at [235, 265] on textarea at bounding box center [268, 241] width 190 height 47
click at [237, 265] on textarea at bounding box center [268, 241] width 190 height 47
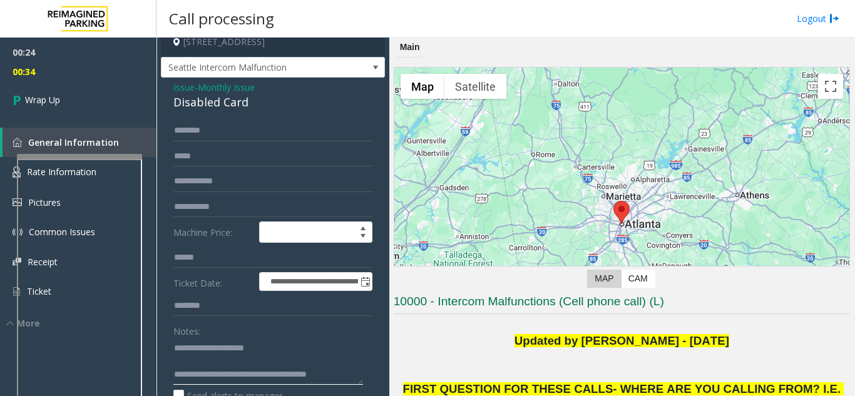
scroll to position [5, 0]
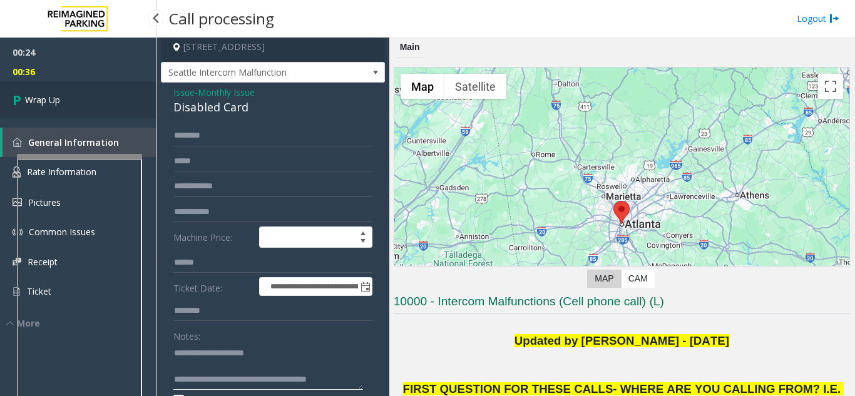
type textarea "**********"
click at [75, 115] on link "Wrap Up" at bounding box center [78, 99] width 156 height 37
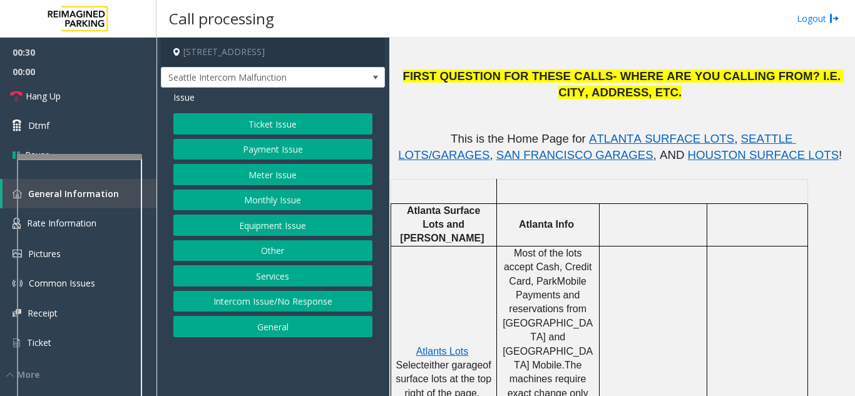
scroll to position [376, 0]
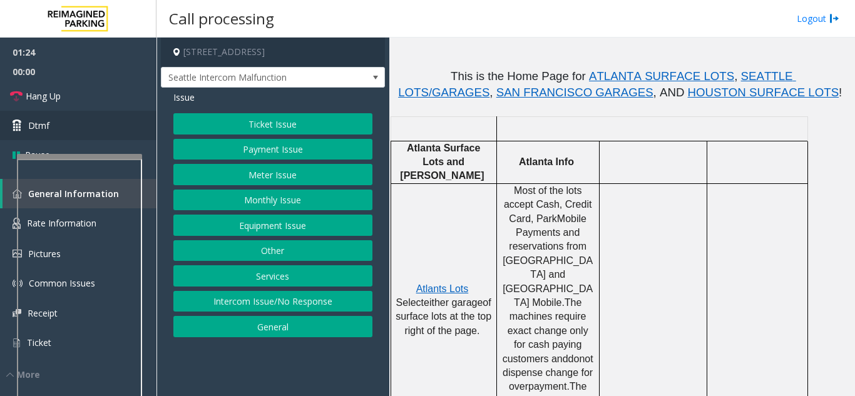
drag, startPoint x: 130, startPoint y: 165, endPoint x: 59, endPoint y: 133, distance: 77.6
click at [59, 133] on link "Dtmf" at bounding box center [78, 125] width 156 height 29
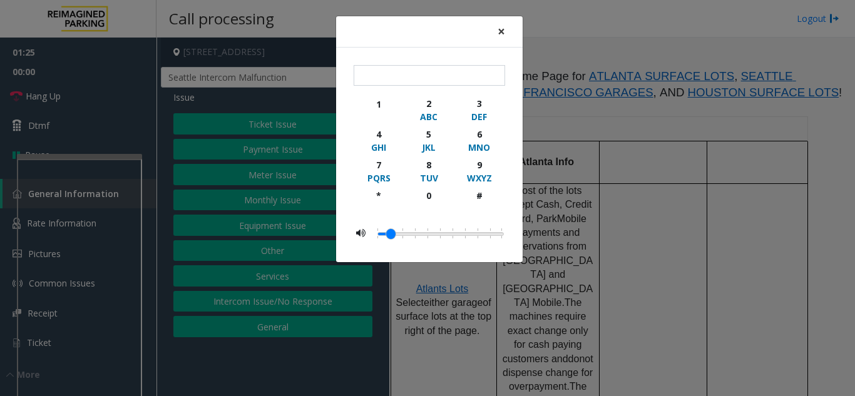
click at [499, 23] on span "×" at bounding box center [502, 32] width 8 height 18
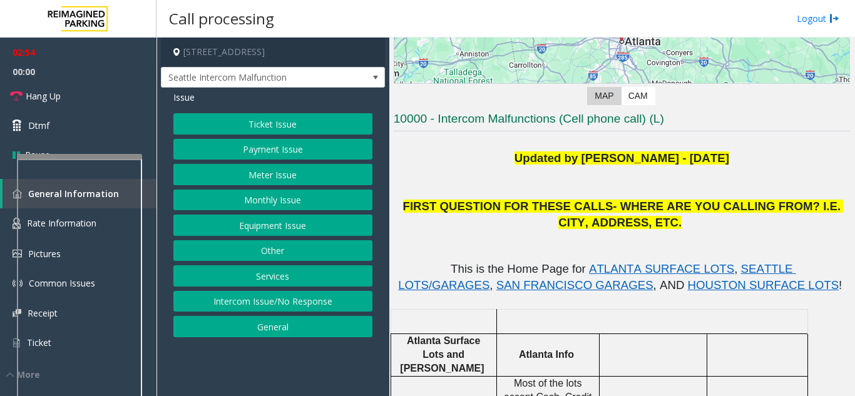
scroll to position [188, 0]
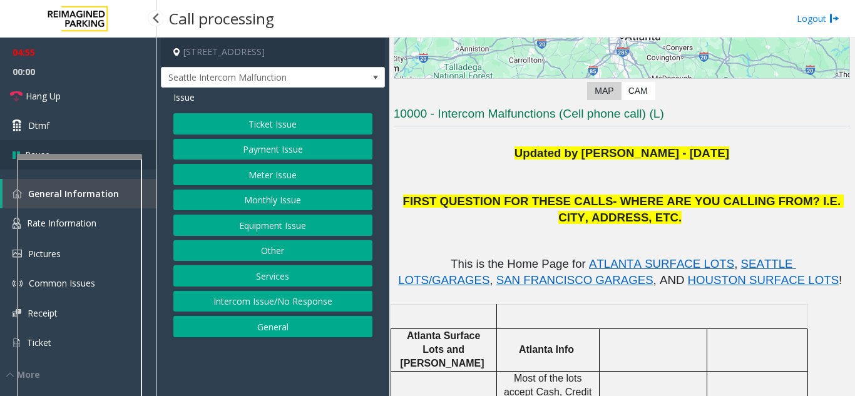
drag, startPoint x: 105, startPoint y: 159, endPoint x: 100, endPoint y: 153, distance: 8.0
click at [100, 153] on app-root "04:55 00:00 Hang Up Dtmf Pause General Information Rate Information Pictures Co…" at bounding box center [427, 198] width 855 height 396
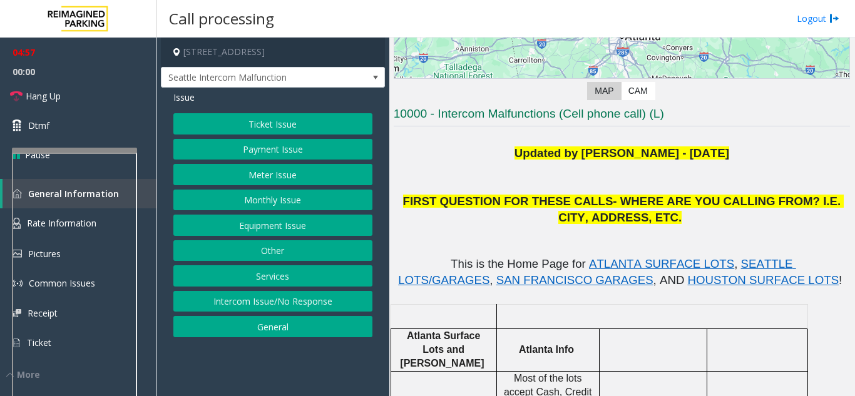
click at [94, 149] on div at bounding box center [74, 150] width 125 height 5
click at [89, 106] on link "Hang Up" at bounding box center [78, 95] width 156 height 29
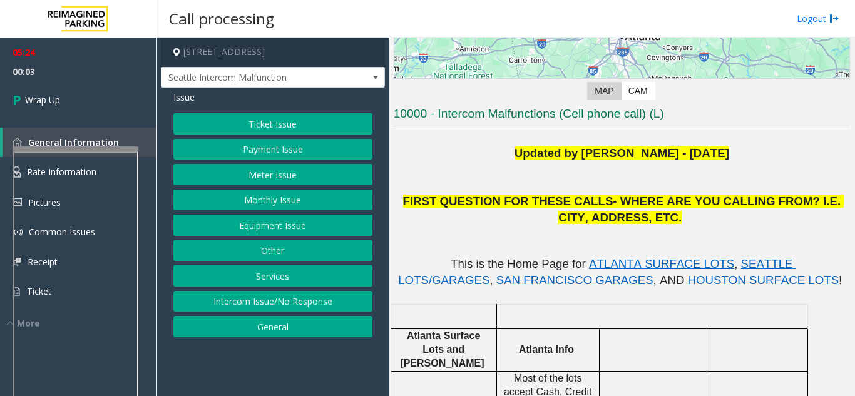
click at [276, 201] on button "Monthly Issue" at bounding box center [272, 200] width 199 height 21
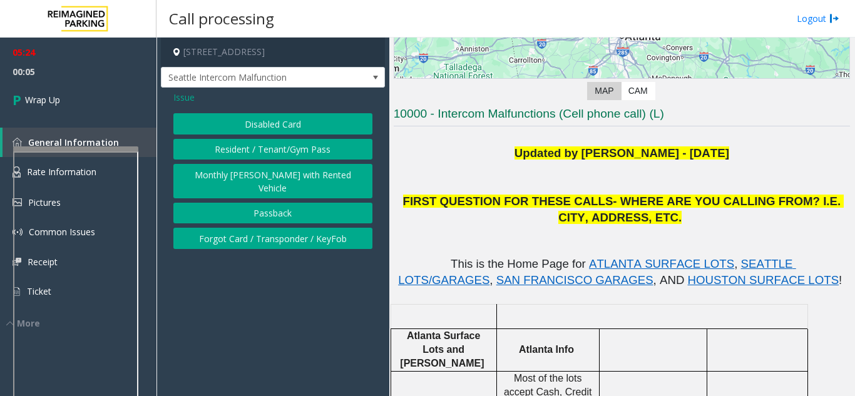
click at [223, 124] on button "Disabled Card" at bounding box center [272, 123] width 199 height 21
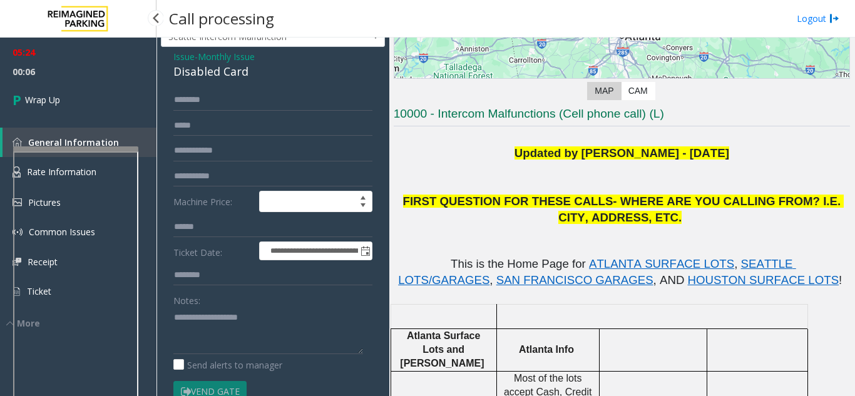
scroll to position [63, 0]
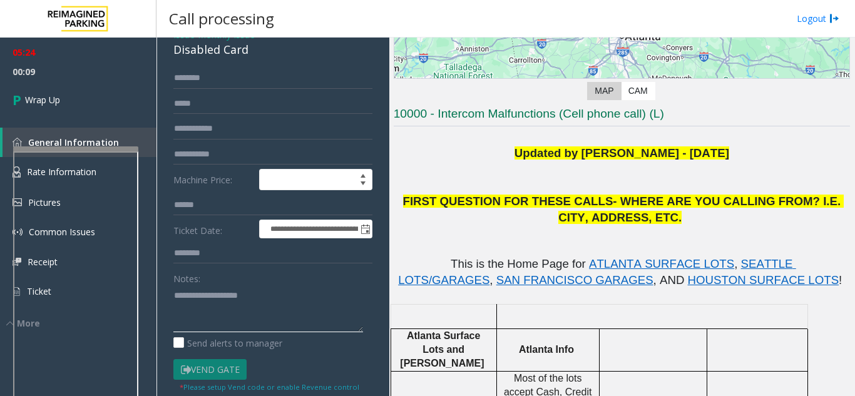
click at [200, 317] on textarea at bounding box center [268, 308] width 190 height 47
paste textarea "**********"
click at [203, 58] on div "Disabled Card" at bounding box center [272, 49] width 199 height 17
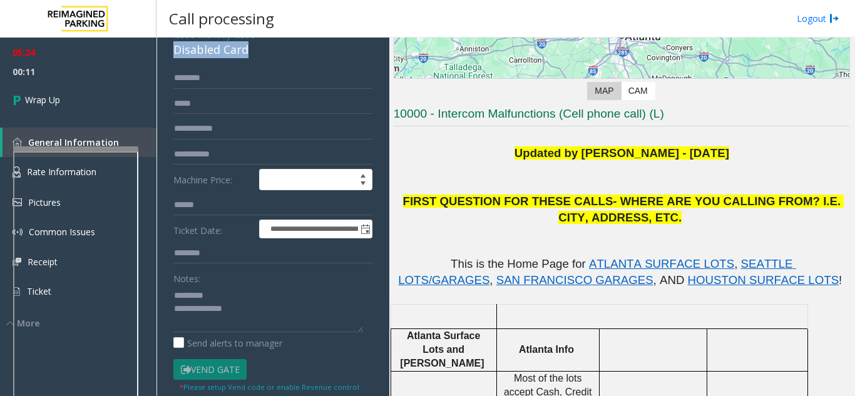
click at [203, 58] on div "Disabled Card" at bounding box center [272, 49] width 199 height 17
copy div "Disabled Card"
click at [247, 314] on textarea at bounding box center [268, 308] width 190 height 47
click at [240, 303] on textarea at bounding box center [268, 308] width 190 height 47
paste textarea "**********"
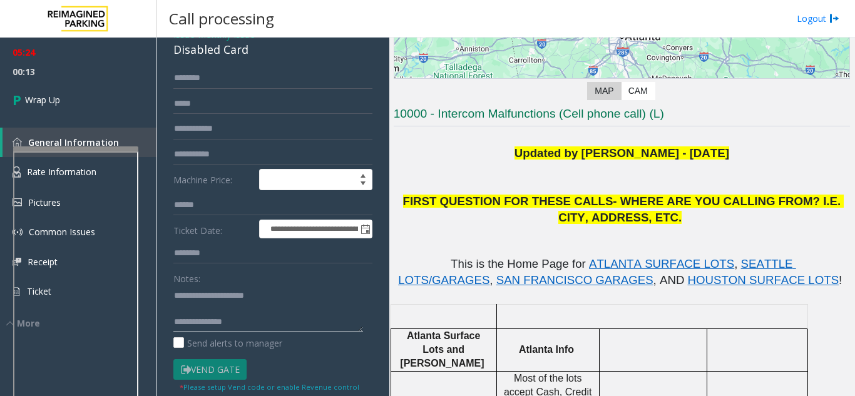
click at [253, 331] on textarea at bounding box center [268, 308] width 190 height 47
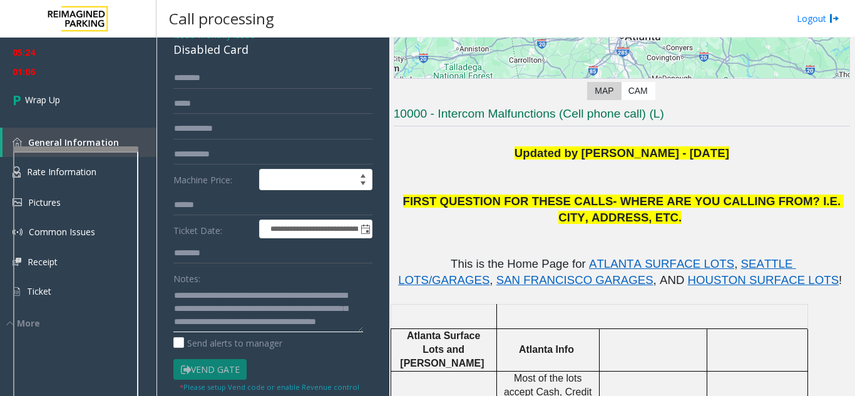
scroll to position [39, 0]
drag, startPoint x: 200, startPoint y: 330, endPoint x: 177, endPoint y: 331, distance: 23.2
click at [177, 331] on textarea at bounding box center [268, 308] width 190 height 47
drag, startPoint x: 206, startPoint y: 335, endPoint x: 173, endPoint y: 334, distance: 33.2
click at [173, 334] on div "**********" at bounding box center [273, 365] width 218 height 594
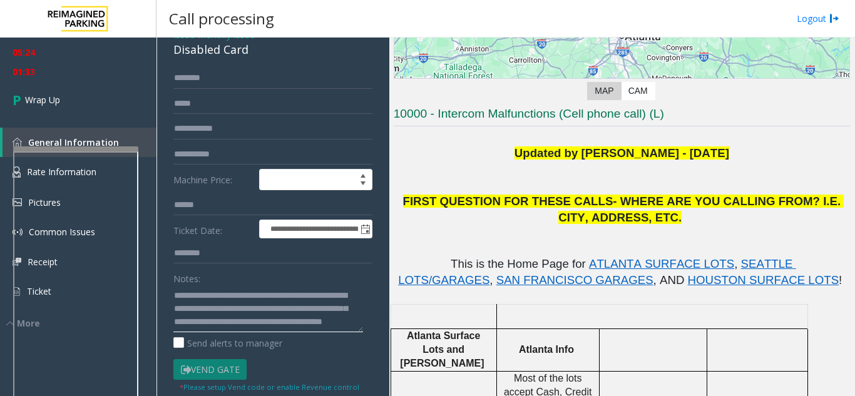
click at [325, 332] on textarea at bounding box center [268, 308] width 190 height 47
type textarea "**********"
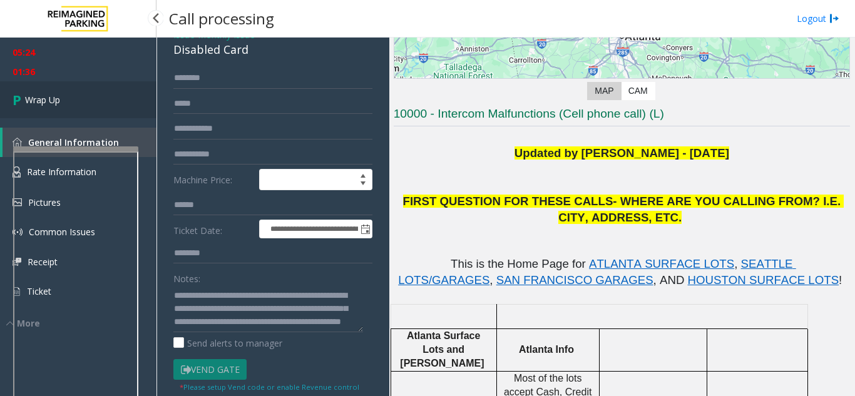
click at [122, 96] on link "Wrap Up" at bounding box center [78, 99] width 156 height 37
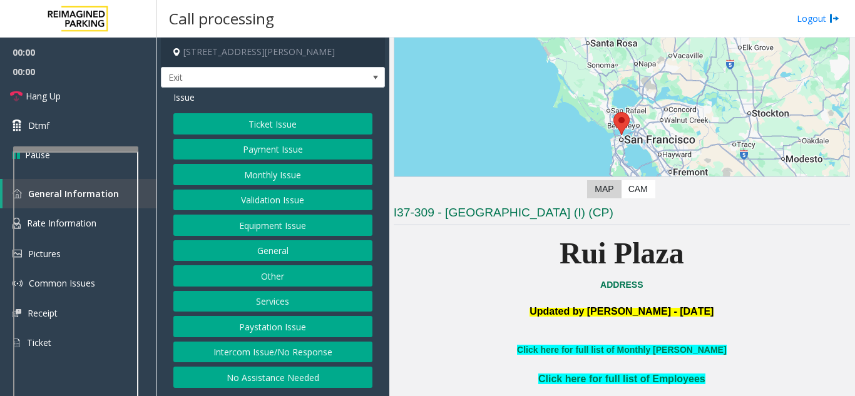
scroll to position [125, 0]
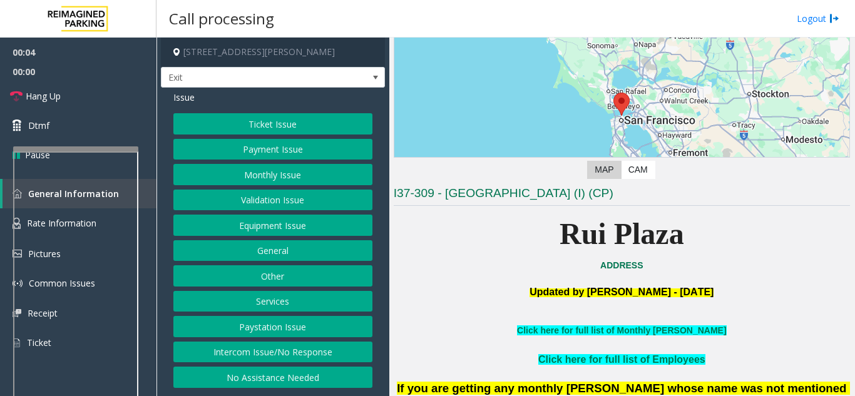
drag, startPoint x: 305, startPoint y: 232, endPoint x: 306, endPoint y: 319, distance: 87.0
click at [306, 319] on div "Ticket Issue Payment Issue Monthly Issue Validation Issue Equipment Issue Gener…" at bounding box center [272, 250] width 199 height 275
click at [300, 302] on button "Services" at bounding box center [272, 301] width 199 height 21
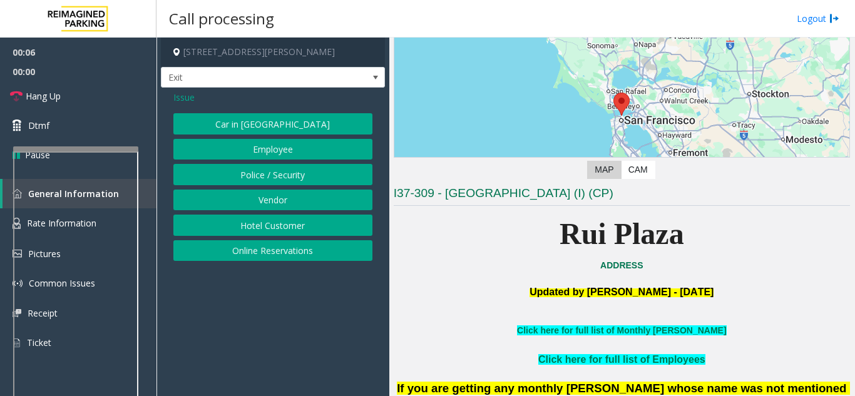
click at [299, 245] on button "Online Reservations" at bounding box center [272, 250] width 199 height 21
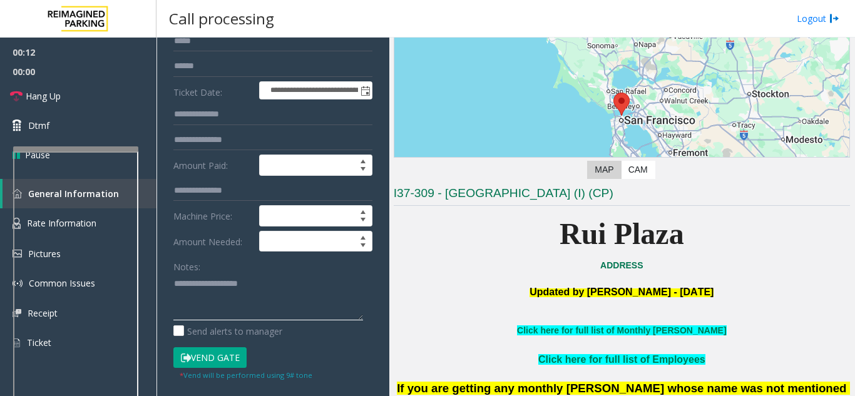
click at [216, 312] on textarea at bounding box center [268, 297] width 190 height 47
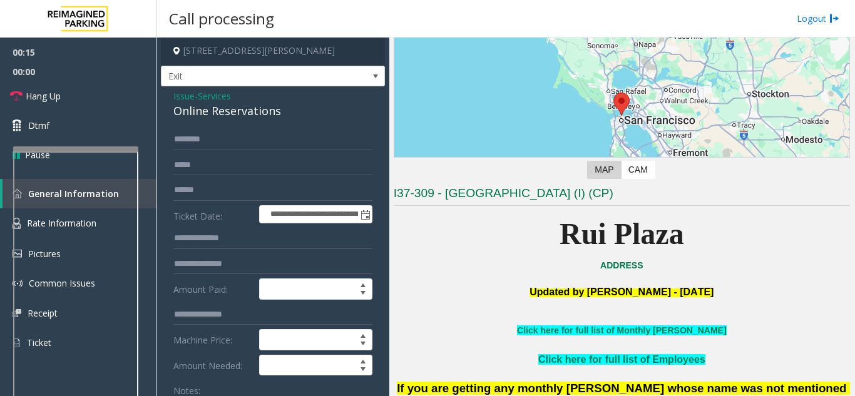
scroll to position [0, 0]
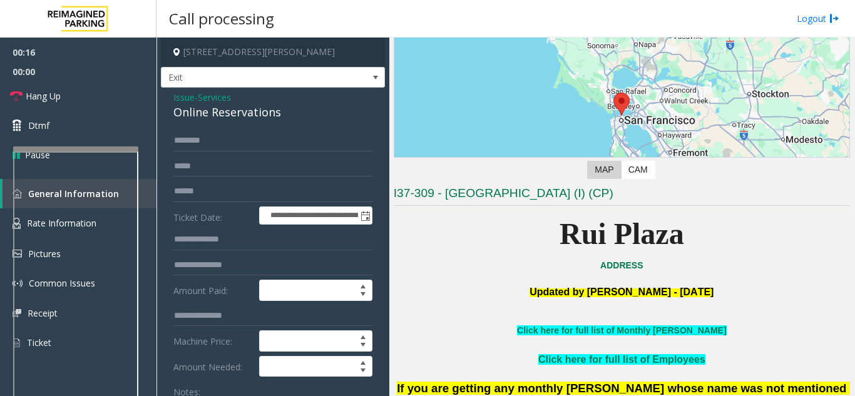
type textarea "**********"
click at [213, 141] on input "text" at bounding box center [272, 140] width 199 height 21
type input "****"
click at [226, 195] on input "text" at bounding box center [272, 191] width 199 height 21
click at [176, 198] on input "**********" at bounding box center [272, 191] width 199 height 21
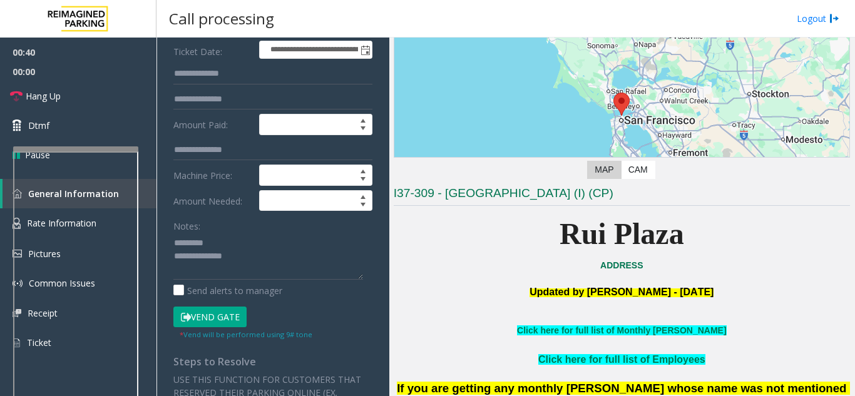
scroll to position [188, 0]
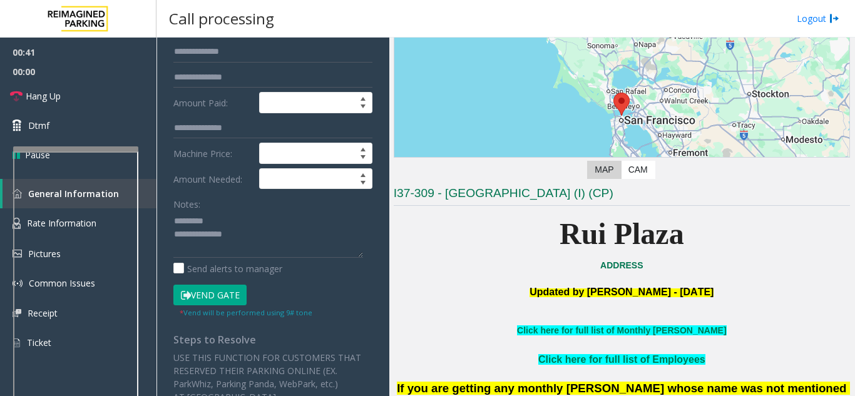
type input "**********"
drag, startPoint x: 202, startPoint y: 300, endPoint x: 115, endPoint y: 299, distance: 87.0
click at [202, 300] on button "Vend Gate" at bounding box center [209, 295] width 73 height 21
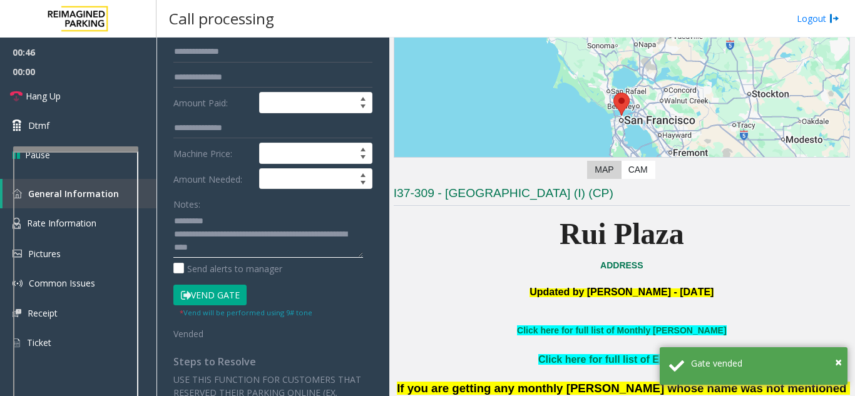
scroll to position [0, 0]
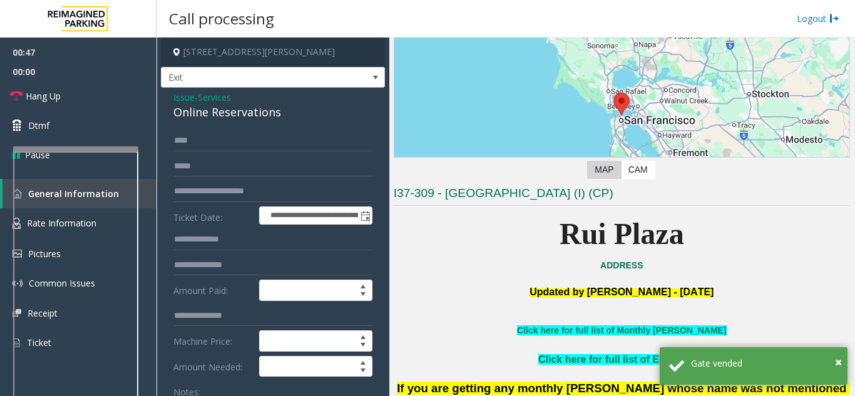
click at [227, 107] on div "Online Reservations" at bounding box center [272, 112] width 199 height 17
drag, startPoint x: 227, startPoint y: 107, endPoint x: 235, endPoint y: 109, distance: 8.4
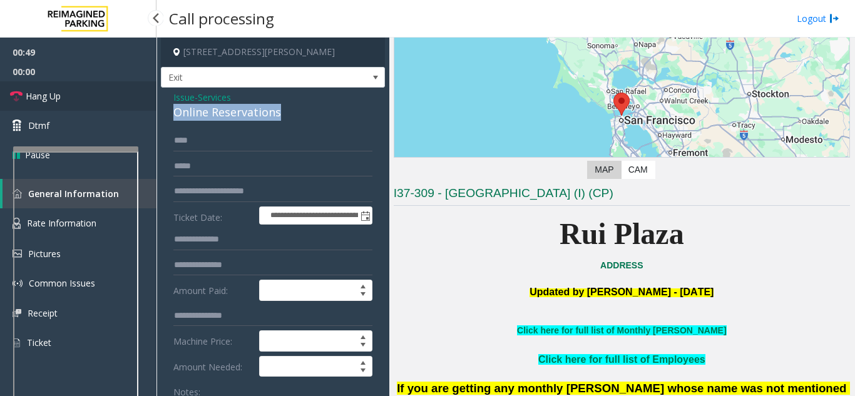
click at [98, 106] on link "Hang Up" at bounding box center [78, 95] width 156 height 29
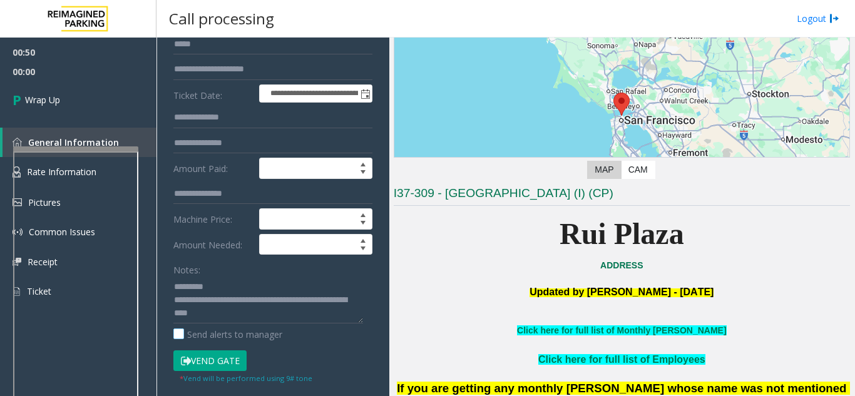
scroll to position [125, 0]
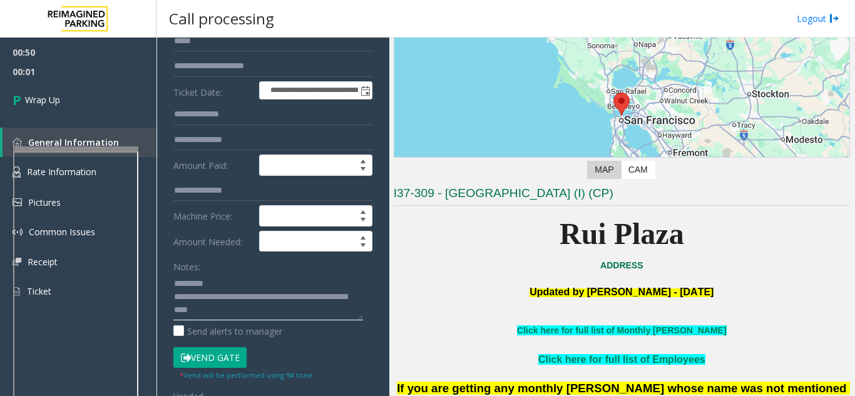
click at [244, 276] on textarea at bounding box center [268, 297] width 190 height 47
paste textarea "**********"
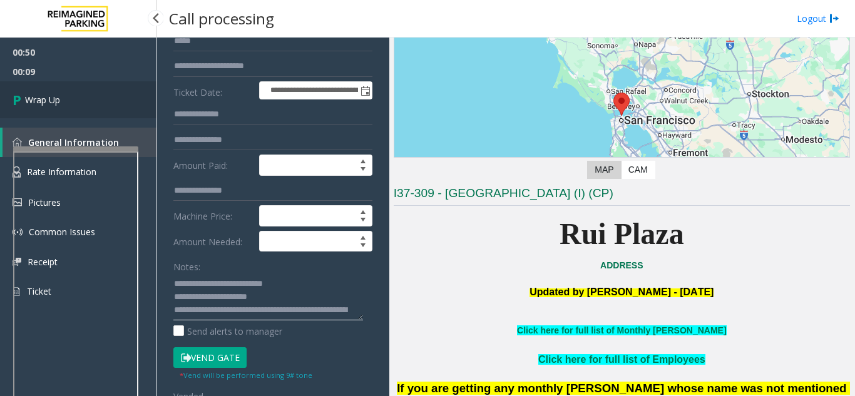
type textarea "**********"
click at [57, 113] on link "Wrap Up" at bounding box center [78, 99] width 156 height 37
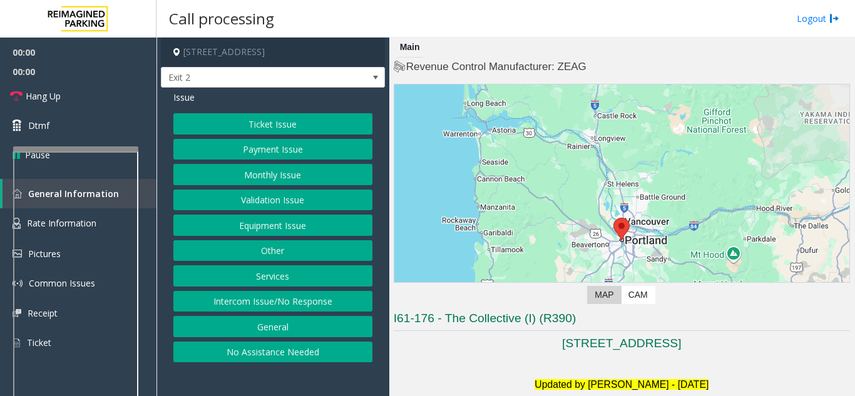
click at [277, 152] on button "Payment Issue" at bounding box center [272, 149] width 199 height 21
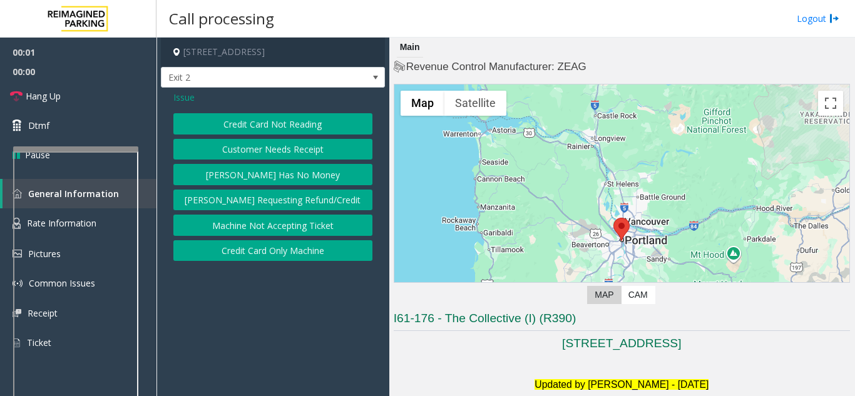
click at [275, 118] on button "Credit Card Not Reading" at bounding box center [272, 123] width 199 height 21
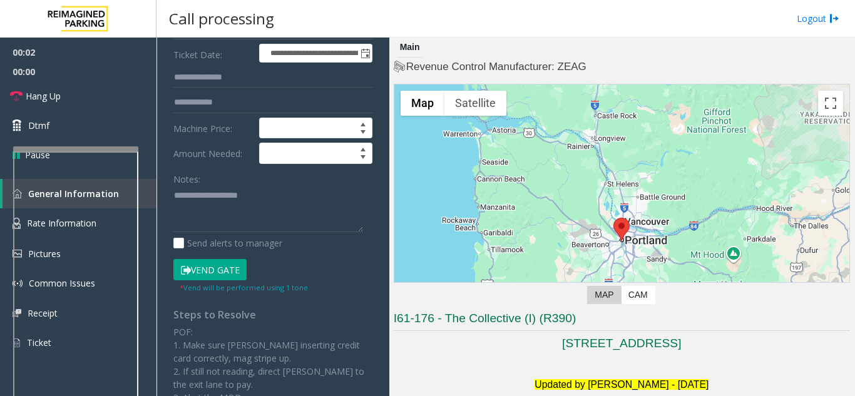
click at [207, 265] on button "Vend Gate" at bounding box center [209, 269] width 73 height 21
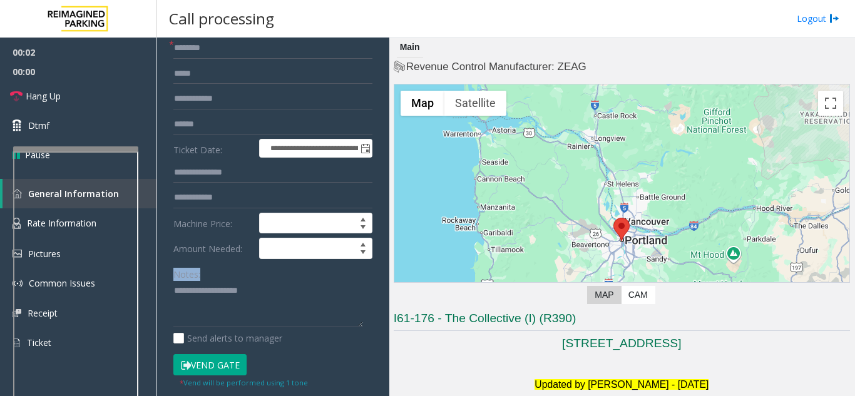
click at [207, 265] on div "Notes:" at bounding box center [272, 295] width 199 height 64
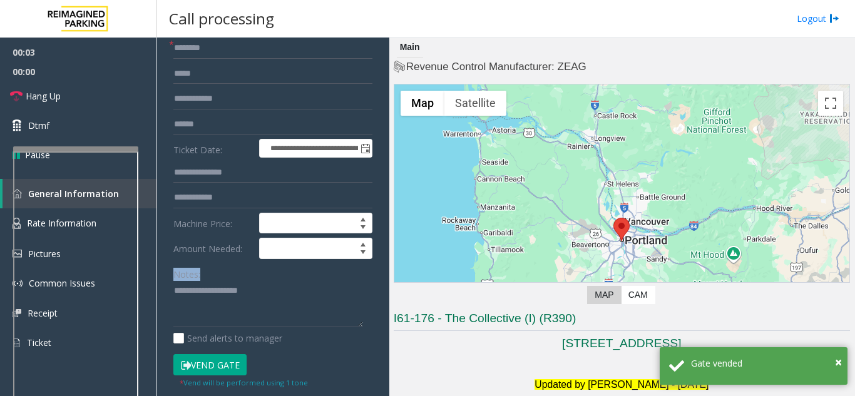
click at [210, 375] on button "Vend Gate" at bounding box center [209, 364] width 73 height 21
click at [203, 366] on button "Vend Gate" at bounding box center [209, 364] width 73 height 21
click at [203, 365] on button "Vend Gate" at bounding box center [209, 364] width 73 height 21
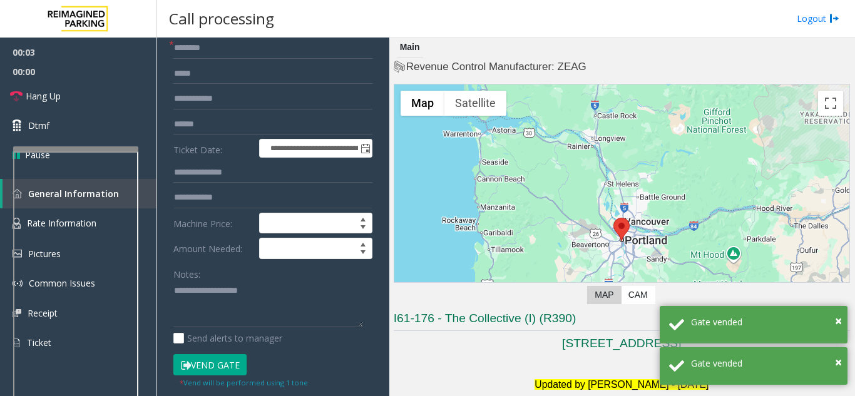
click at [203, 365] on button "Vend Gate" at bounding box center [209, 364] width 73 height 21
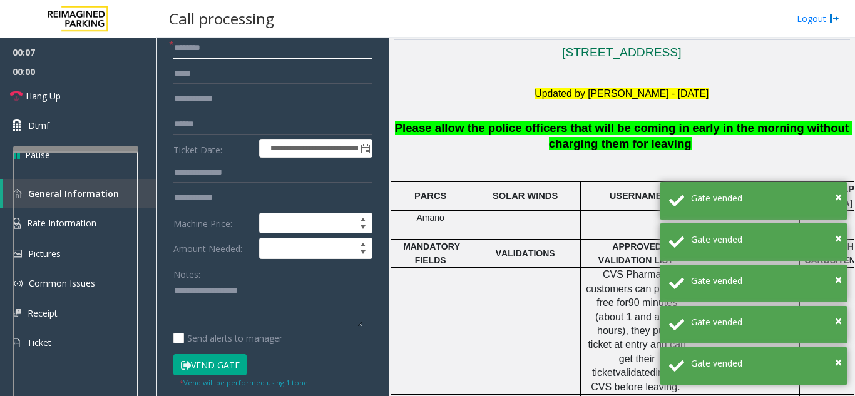
scroll to position [313, 0]
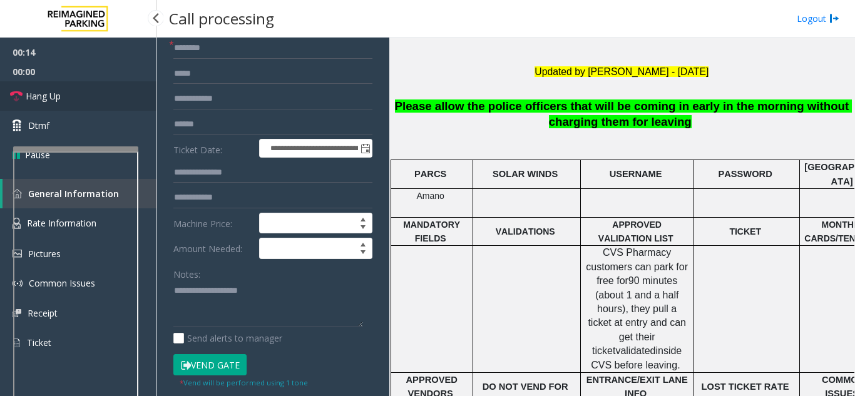
click at [61, 103] on link "Hang Up" at bounding box center [78, 95] width 156 height 29
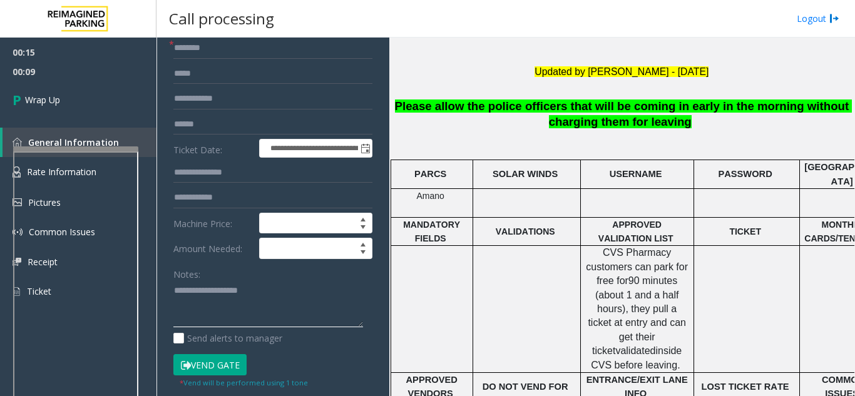
click at [258, 298] on textarea at bounding box center [268, 304] width 190 height 47
paste textarea "**********"
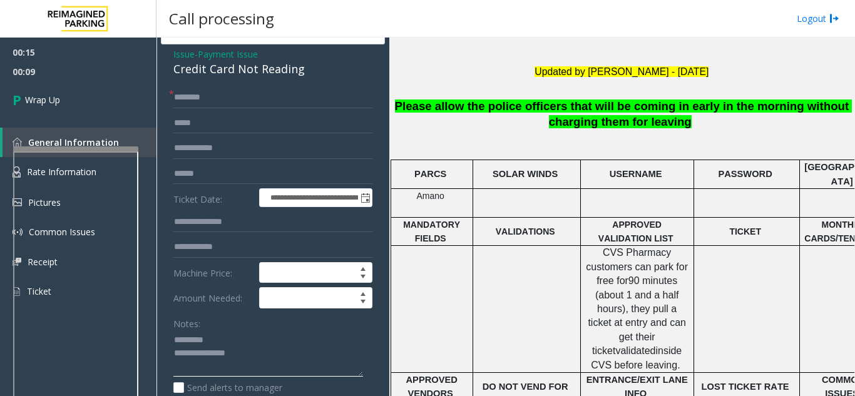
scroll to position [0, 0]
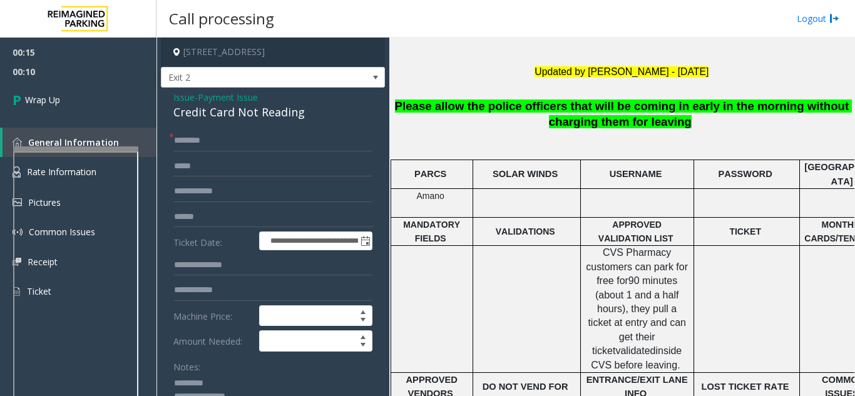
click at [212, 116] on div "Credit Card Not Reading" at bounding box center [272, 112] width 199 height 17
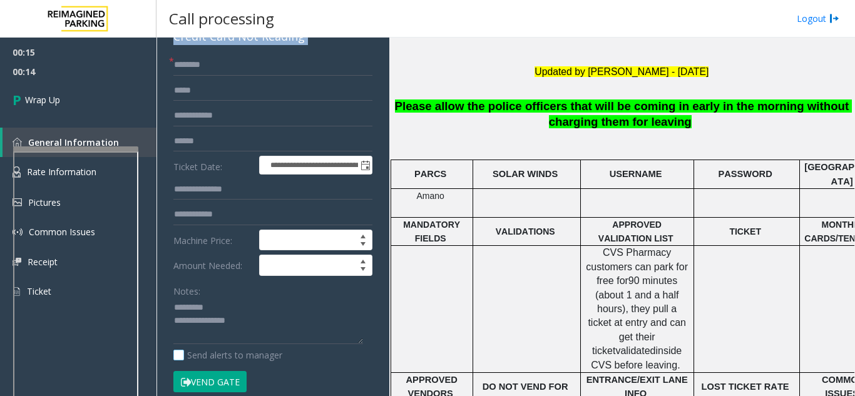
scroll to position [125, 0]
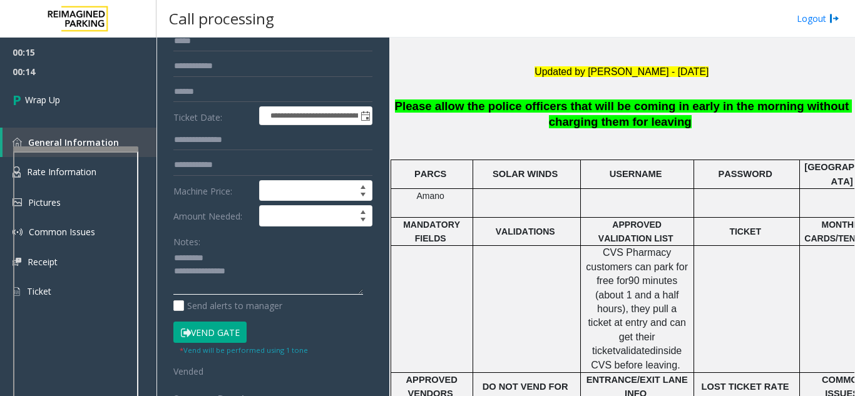
click at [222, 262] on textarea at bounding box center [268, 271] width 190 height 47
paste textarea "**********"
click at [233, 280] on textarea at bounding box center [268, 271] width 190 height 47
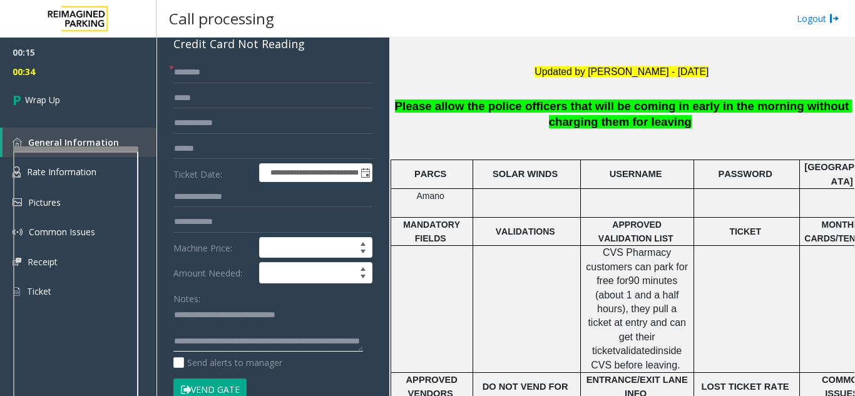
scroll to position [0, 0]
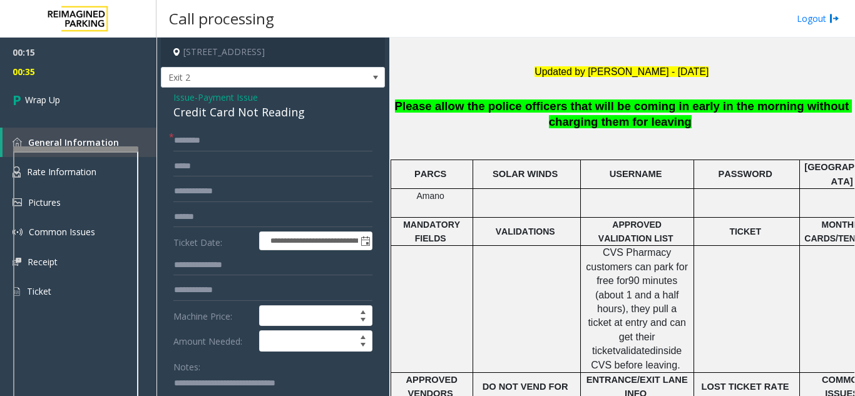
type textarea "**********"
click at [181, 141] on input "text" at bounding box center [272, 140] width 199 height 21
type input "**"
click at [100, 113] on link "Wrap Up" at bounding box center [78, 99] width 156 height 37
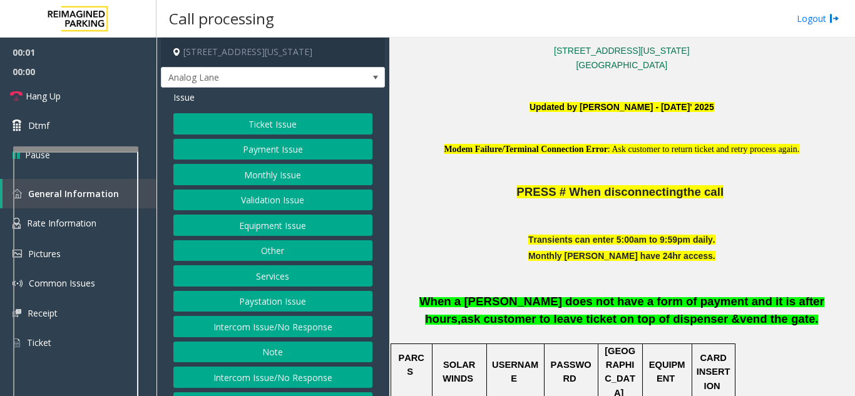
scroll to position [313, 0]
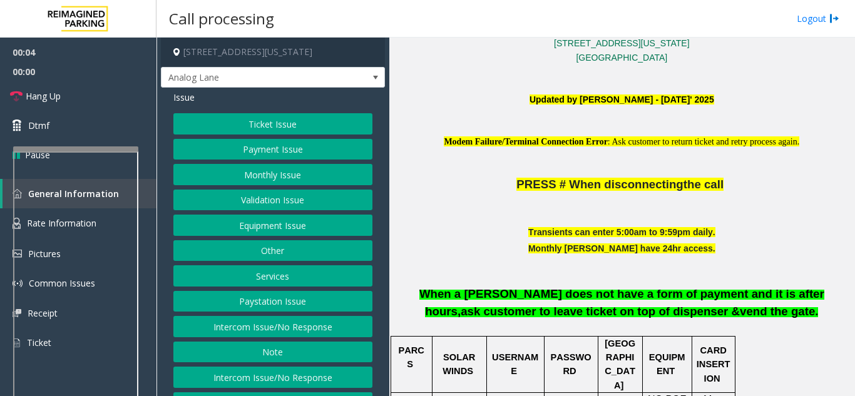
click at [301, 333] on button "Intercom Issue/No Response" at bounding box center [272, 326] width 199 height 21
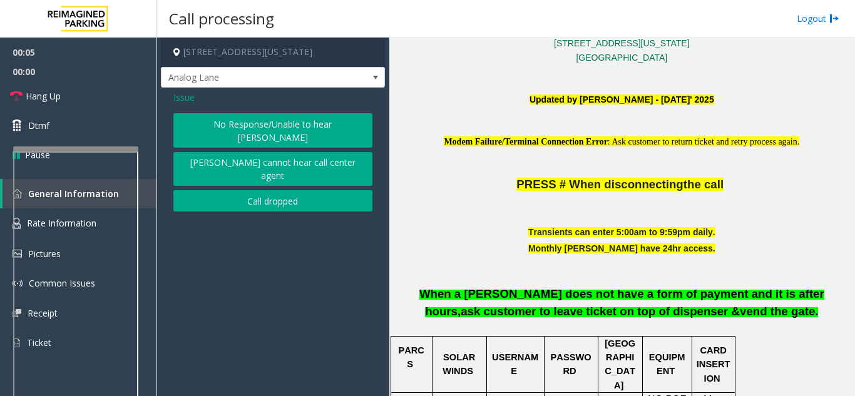
click at [300, 128] on button "No Response/Unable to hear [PERSON_NAME]" at bounding box center [272, 130] width 199 height 34
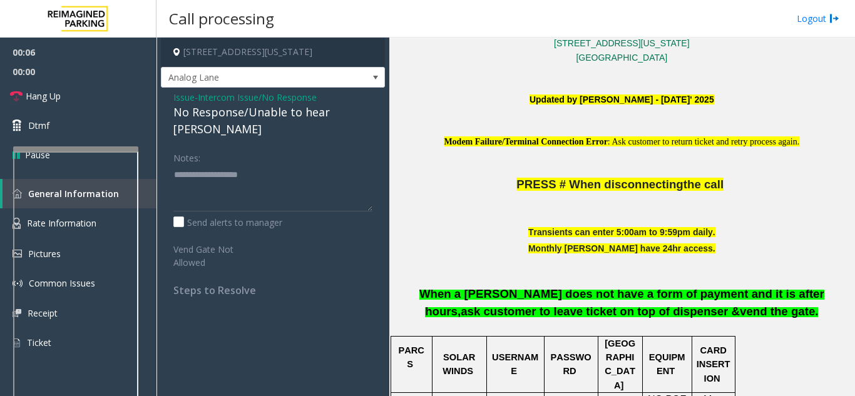
click at [282, 113] on div "No Response/Unable to hear [PERSON_NAME]" at bounding box center [272, 121] width 199 height 34
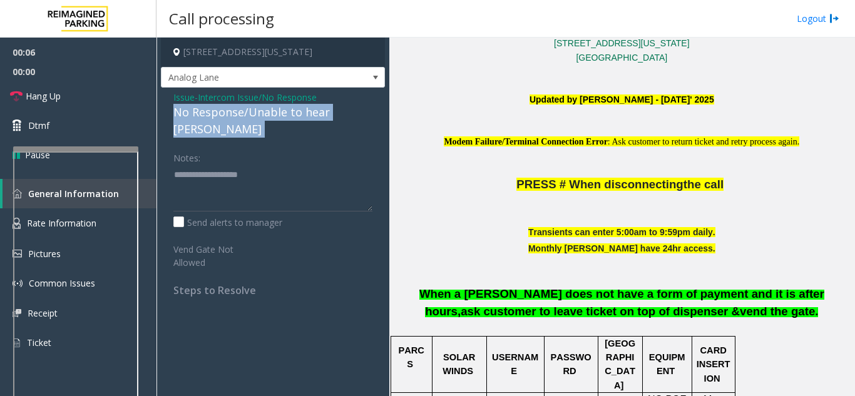
click at [282, 113] on div "No Response/Unable to hear [PERSON_NAME]" at bounding box center [272, 121] width 199 height 34
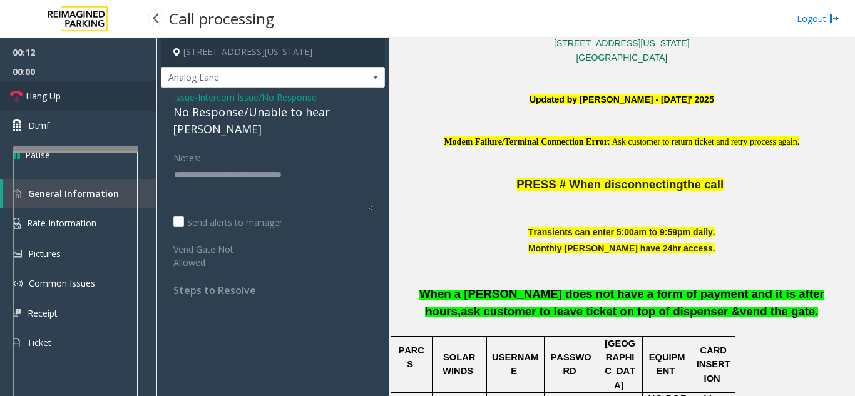
type textarea "**********"
click at [96, 108] on link "Hang Up" at bounding box center [78, 95] width 156 height 29
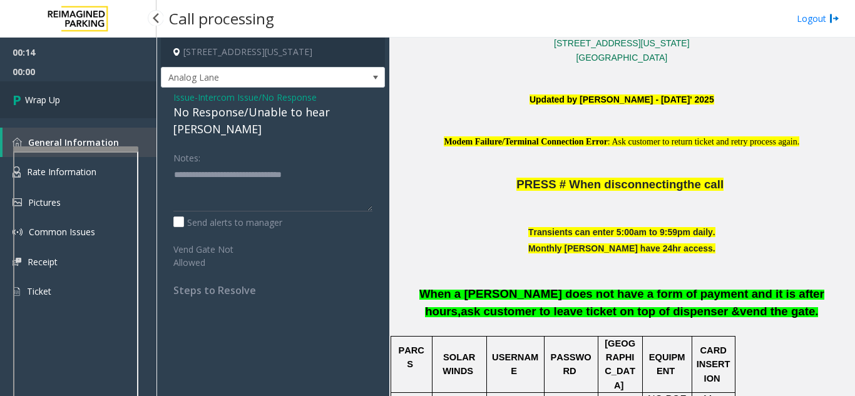
click at [96, 108] on link "Wrap Up" at bounding box center [78, 99] width 156 height 37
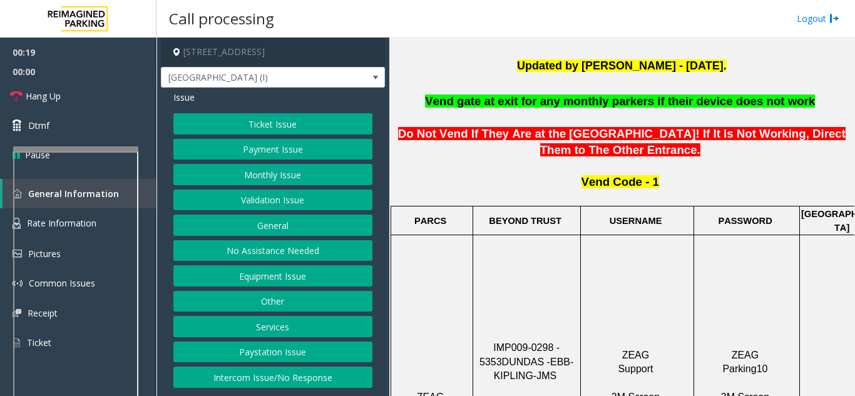
scroll to position [313, 0]
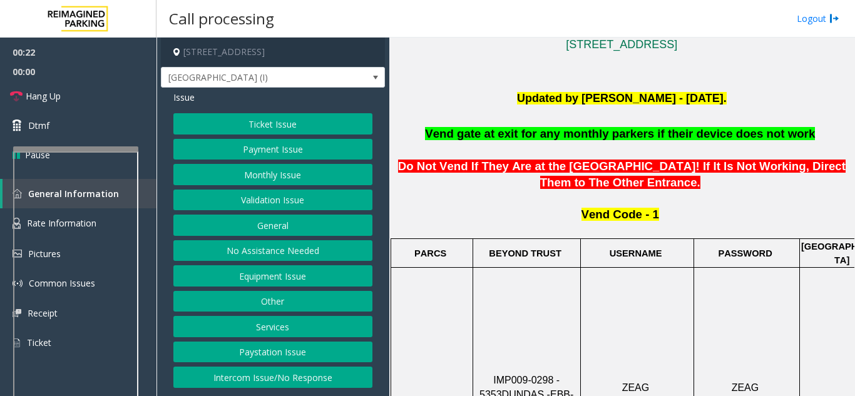
click at [289, 271] on button "Equipment Issue" at bounding box center [272, 275] width 199 height 21
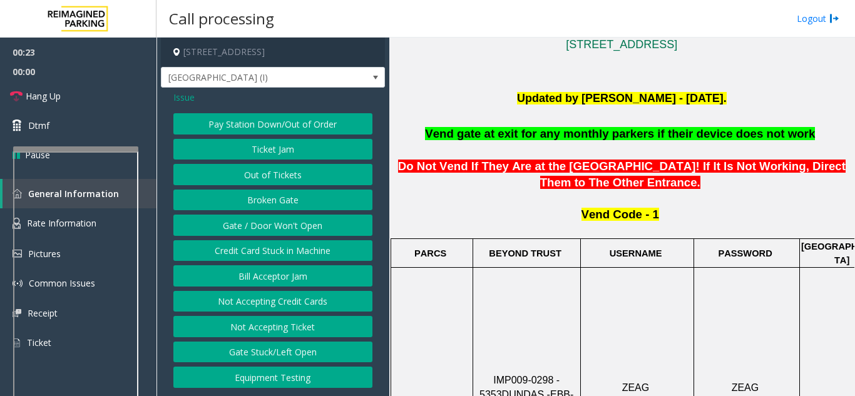
click at [268, 220] on button "Gate / Door Won't Open" at bounding box center [272, 225] width 199 height 21
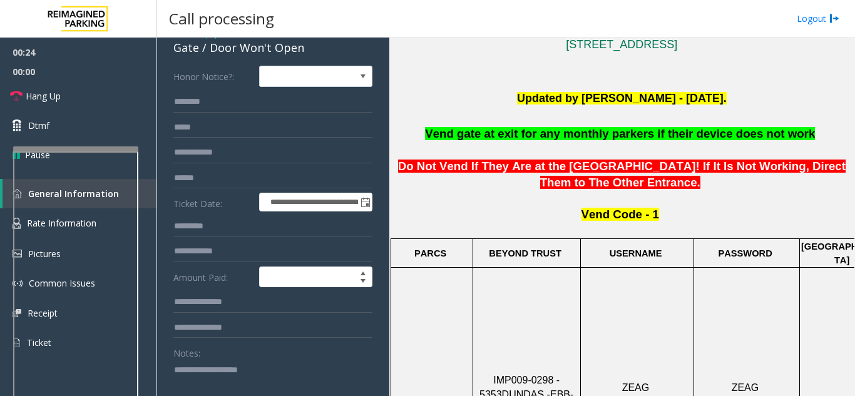
scroll to position [125, 0]
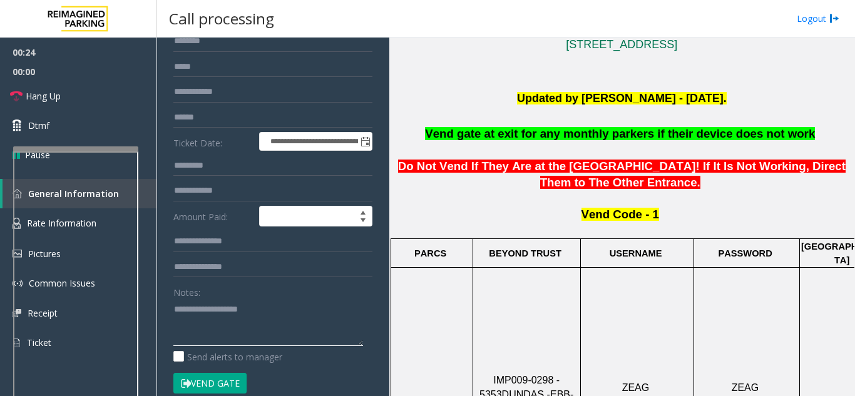
drag, startPoint x: 211, startPoint y: 294, endPoint x: 220, endPoint y: 310, distance: 19.3
paste textarea "**********"
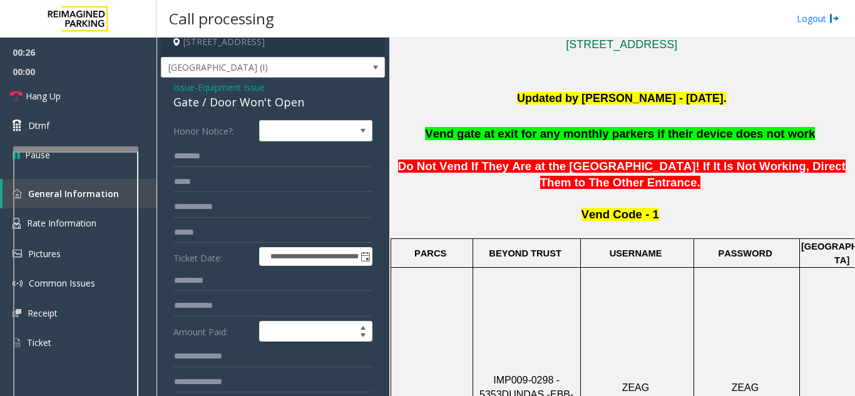
scroll to position [0, 0]
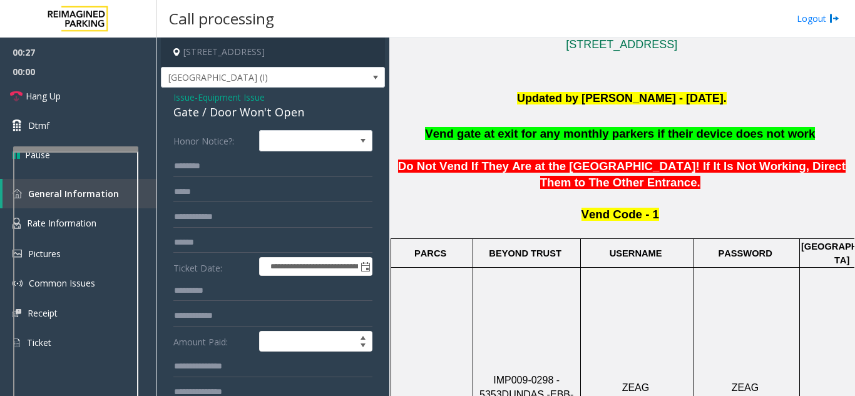
click at [223, 118] on div "Gate / Door Won't Open" at bounding box center [272, 112] width 199 height 17
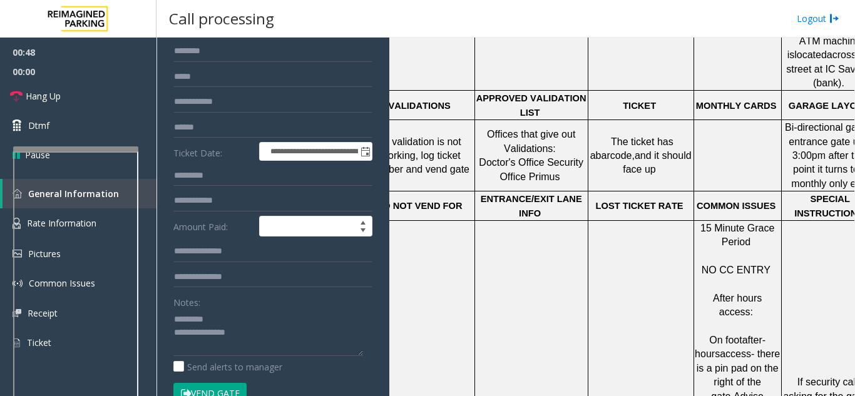
scroll to position [125, 0]
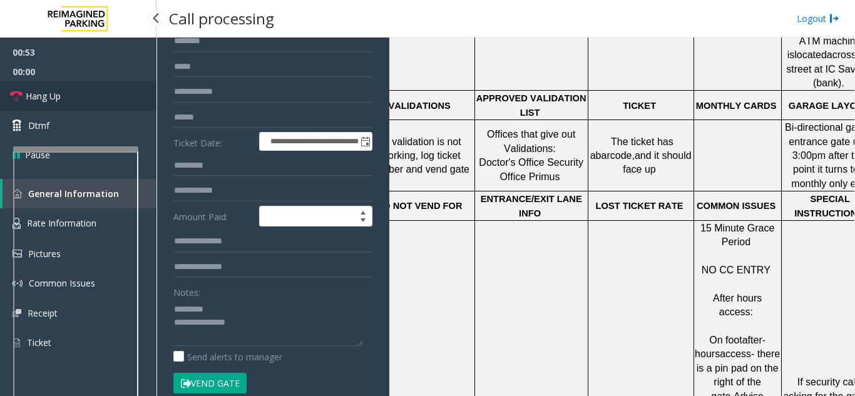
drag, startPoint x: 95, startPoint y: 101, endPoint x: 112, endPoint y: 110, distance: 19.0
click at [95, 101] on link "Hang Up" at bounding box center [78, 95] width 156 height 29
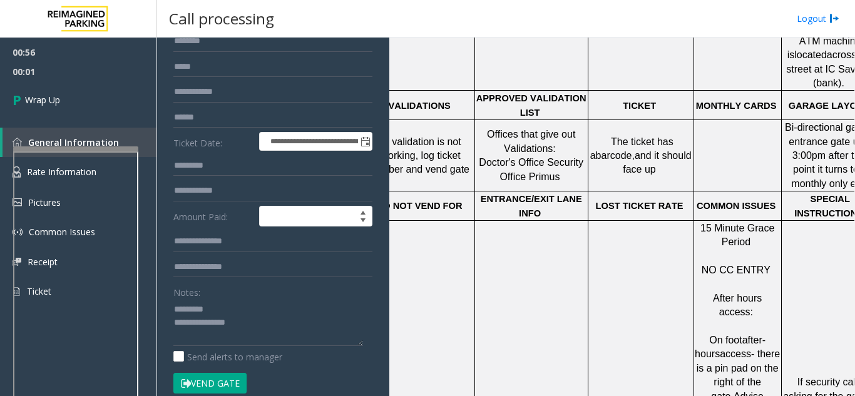
drag, startPoint x: 752, startPoint y: 316, endPoint x: 774, endPoint y: 335, distance: 29.3
click at [243, 326] on textarea at bounding box center [268, 322] width 190 height 47
paste textarea "**********"
click at [215, 309] on textarea at bounding box center [268, 322] width 190 height 47
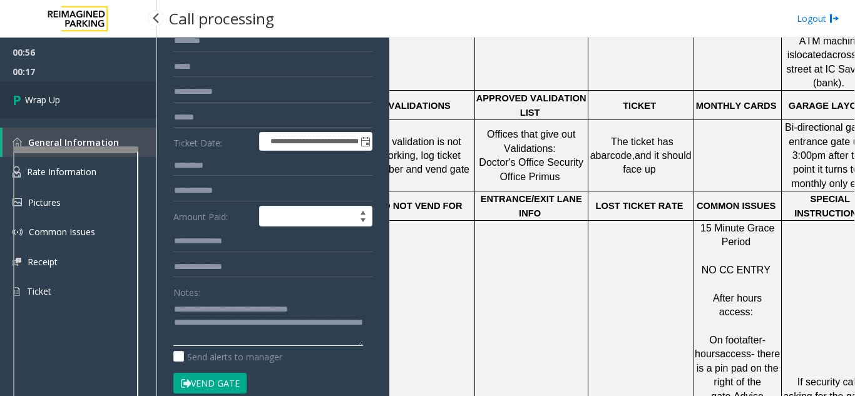
type textarea "**********"
click at [93, 87] on link "Wrap Up" at bounding box center [78, 99] width 156 height 37
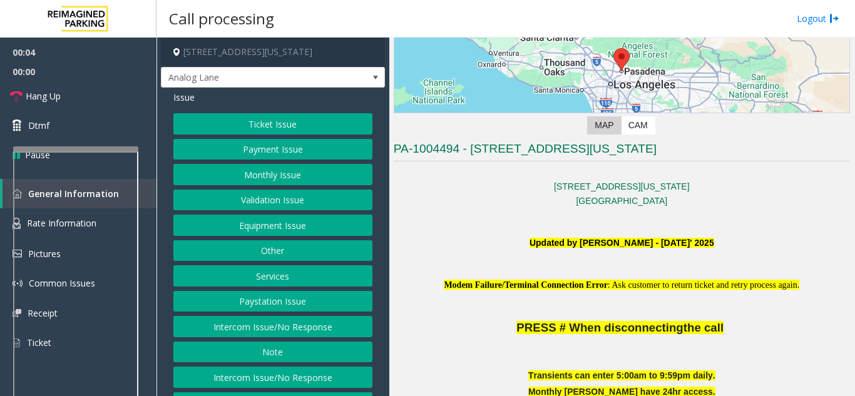
scroll to position [250, 0]
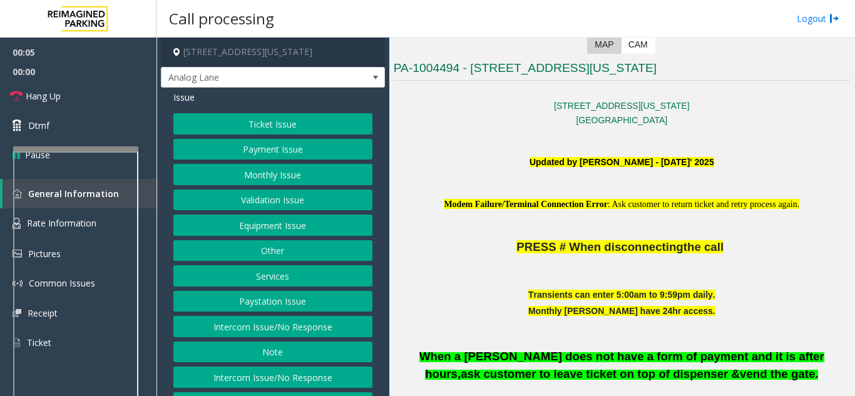
click at [266, 336] on button "Intercom Issue/No Response" at bounding box center [272, 326] width 199 height 21
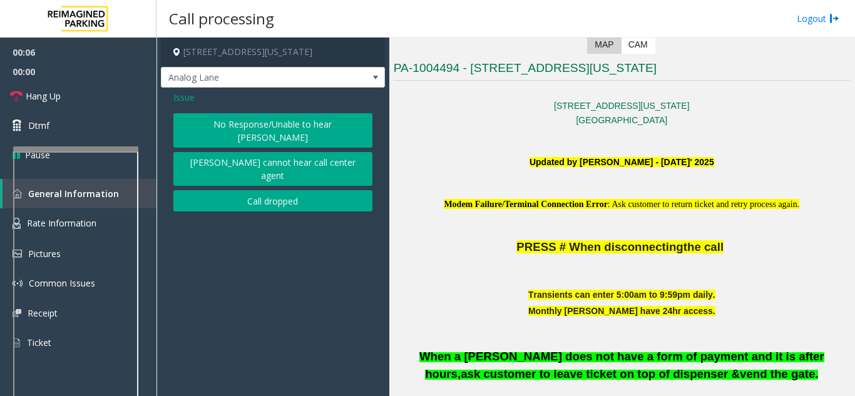
click at [259, 129] on button "No Response/Unable to hear [PERSON_NAME]" at bounding box center [272, 130] width 199 height 34
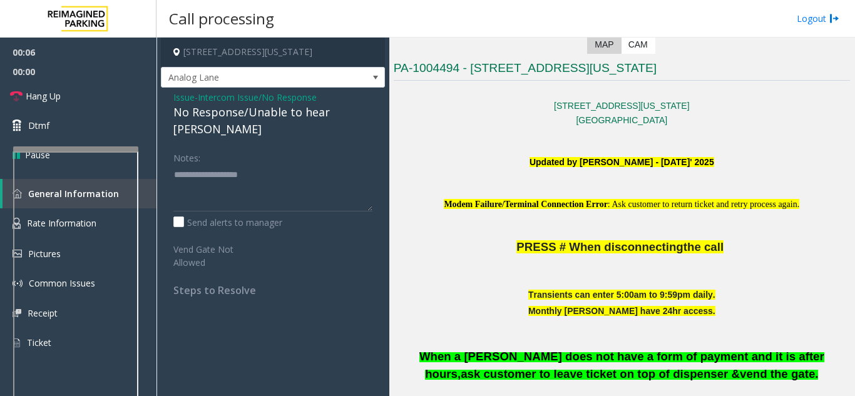
click at [239, 120] on div "No Response/Unable to hear [PERSON_NAME]" at bounding box center [272, 121] width 199 height 34
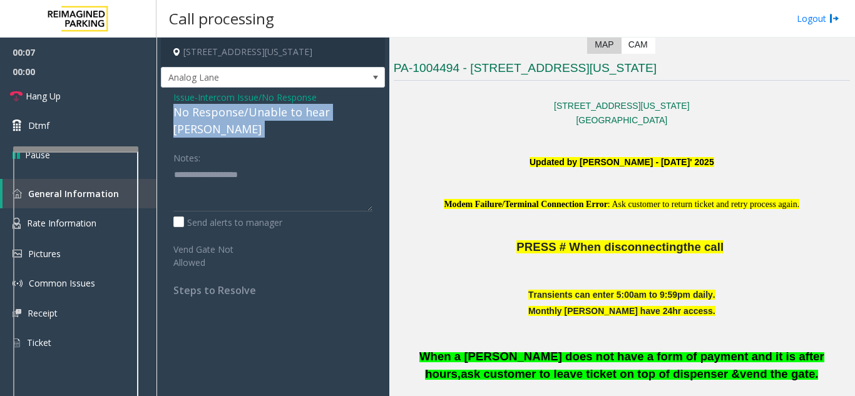
click at [239, 120] on div "No Response/Unable to hear [PERSON_NAME]" at bounding box center [272, 121] width 199 height 34
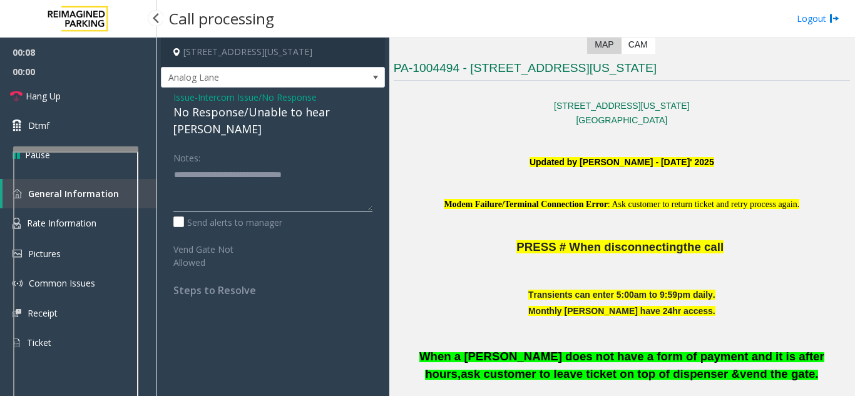
type textarea "**********"
click at [88, 87] on link "Hang Up" at bounding box center [78, 95] width 156 height 29
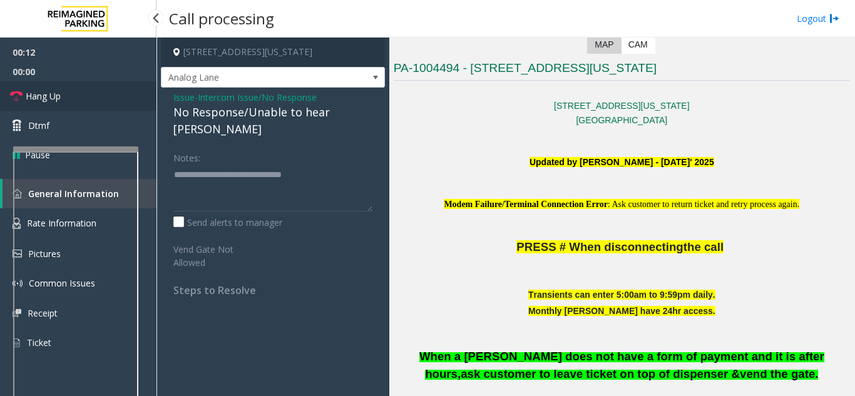
click at [88, 87] on link "Hang Up" at bounding box center [78, 95] width 156 height 29
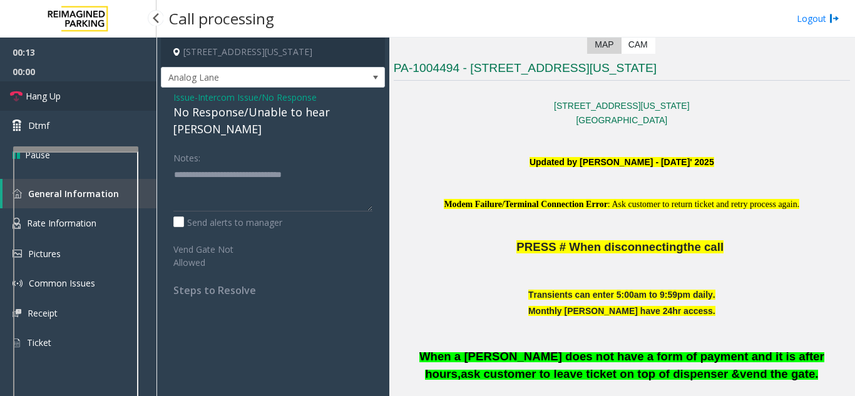
click at [88, 87] on link "Hang Up" at bounding box center [78, 95] width 156 height 29
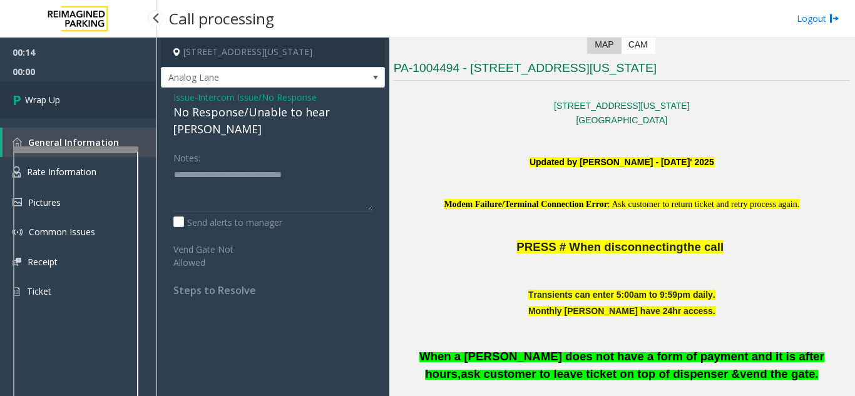
click at [84, 85] on link "Wrap Up" at bounding box center [78, 99] width 156 height 37
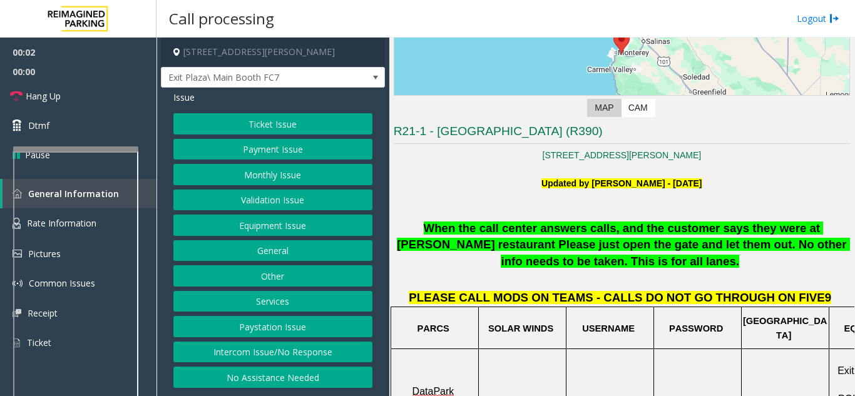
scroll to position [188, 0]
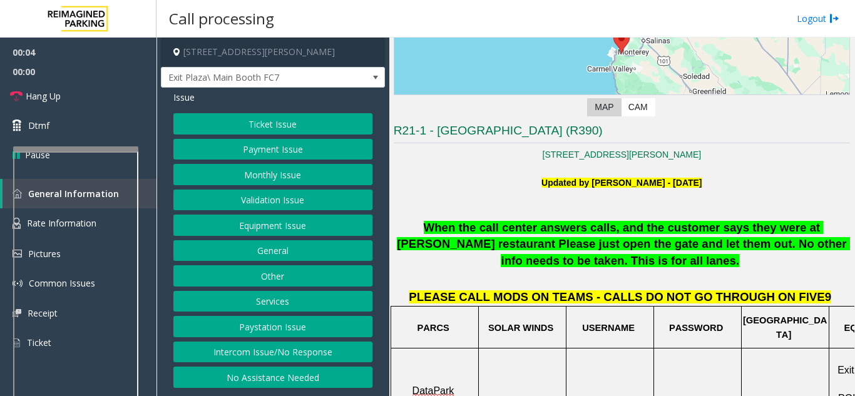
click at [319, 359] on button "Intercom Issue/No Response" at bounding box center [272, 352] width 199 height 21
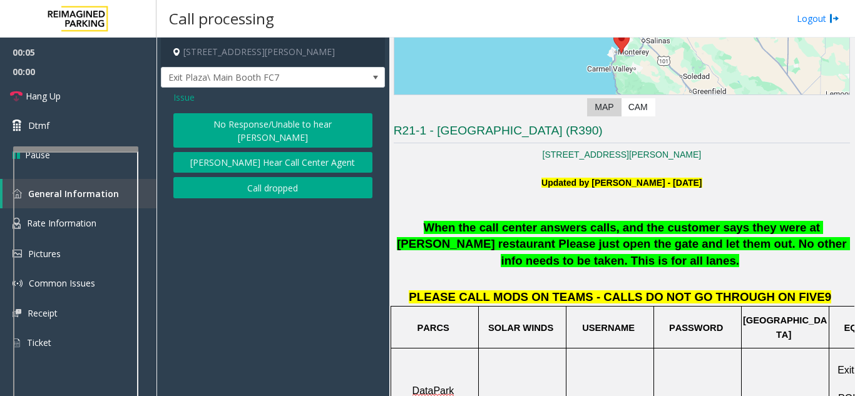
click at [309, 125] on button "No Response/Unable to hear [PERSON_NAME]" at bounding box center [272, 130] width 199 height 34
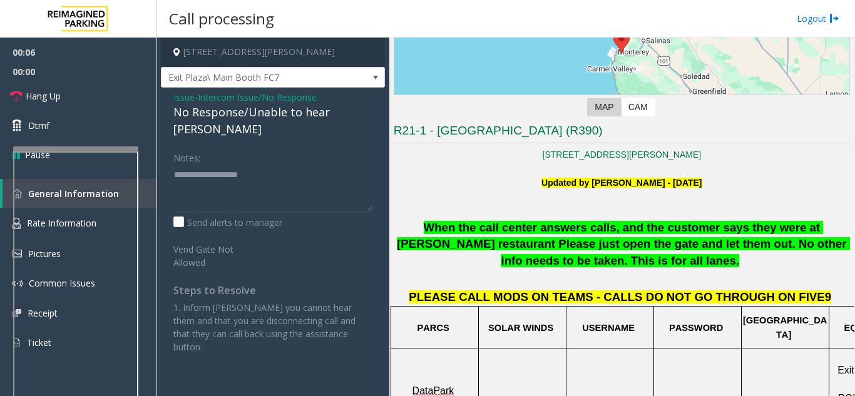
click at [270, 111] on div "No Response/Unable to hear [PERSON_NAME]" at bounding box center [272, 121] width 199 height 34
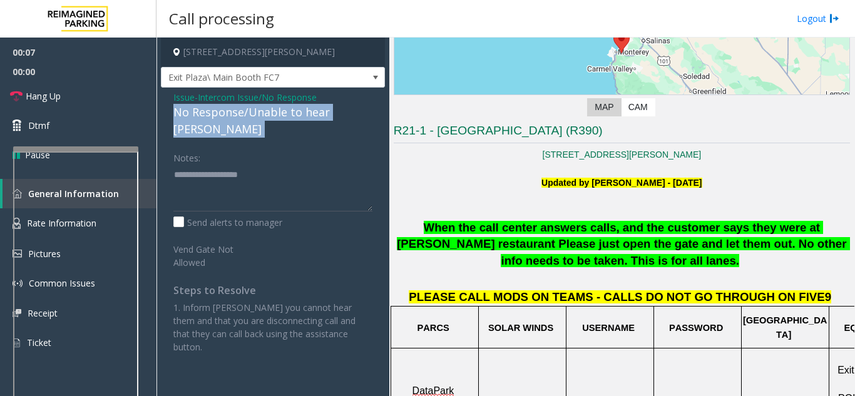
click at [270, 111] on div "No Response/Unable to hear [PERSON_NAME]" at bounding box center [272, 121] width 199 height 34
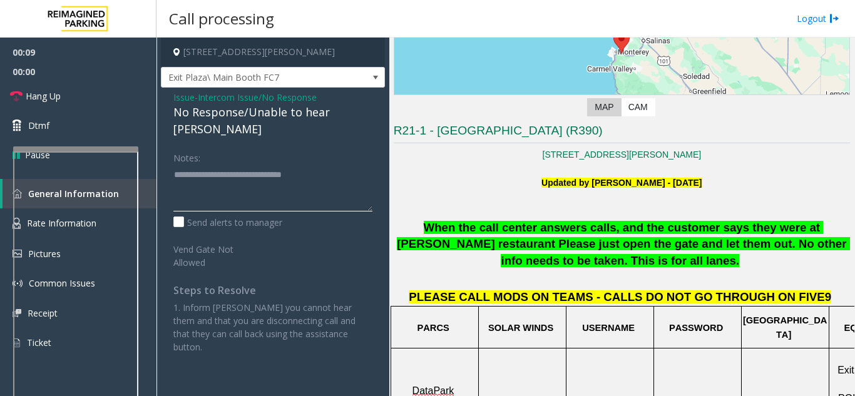
type textarea "**********"
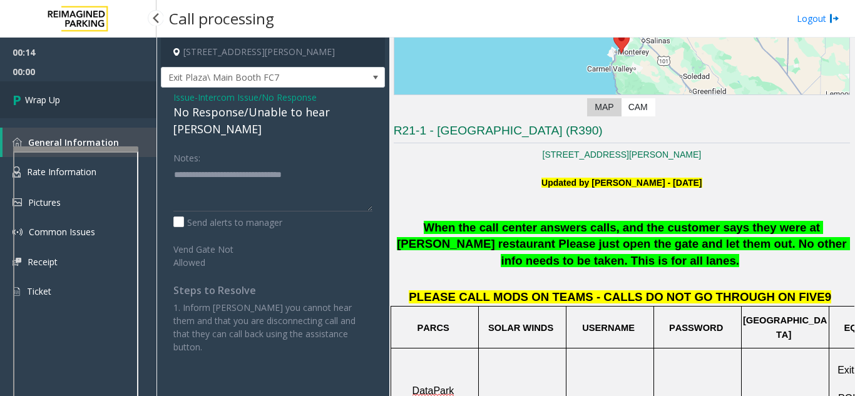
click at [74, 115] on link "Wrap Up" at bounding box center [78, 99] width 156 height 37
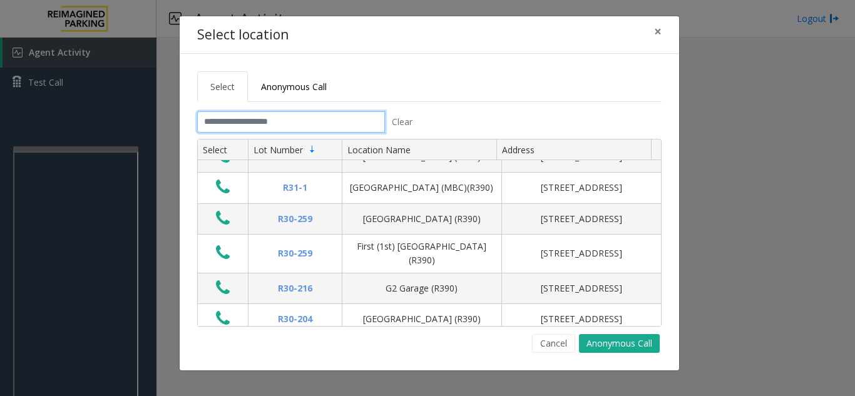
click at [245, 125] on input "text" at bounding box center [291, 121] width 188 height 21
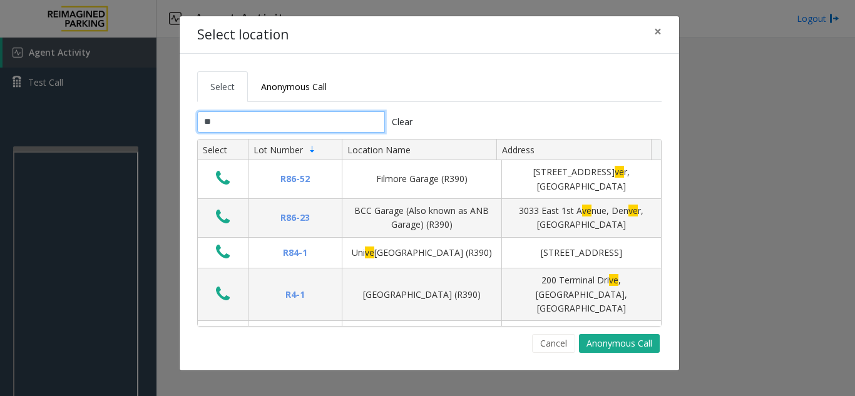
type input "*"
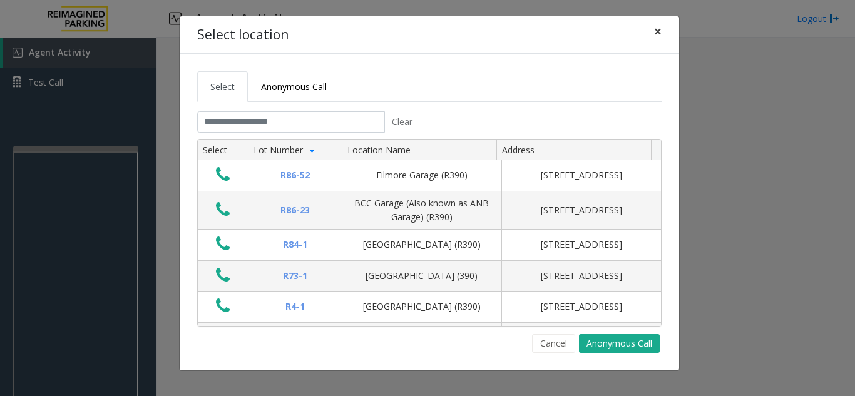
click at [663, 33] on button "×" at bounding box center [657, 31] width 25 height 31
click at [93, 264] on div "Select location × Select Anonymous Call Clear Select Lot Number Location Name A…" at bounding box center [427, 198] width 855 height 396
click at [658, 27] on span "×" at bounding box center [658, 32] width 8 height 18
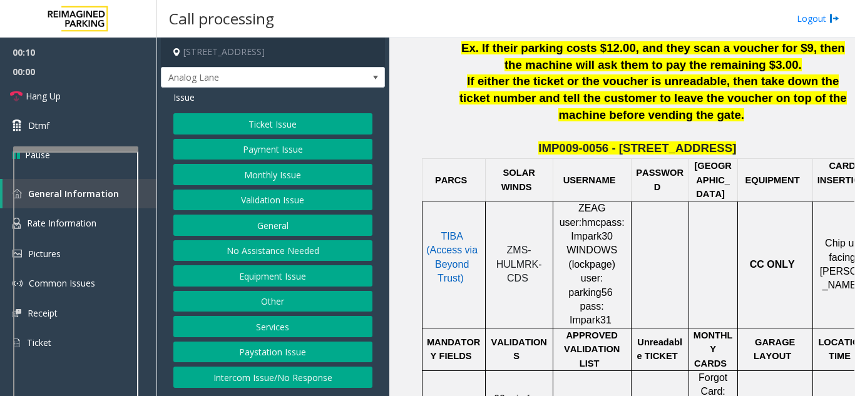
scroll to position [501, 0]
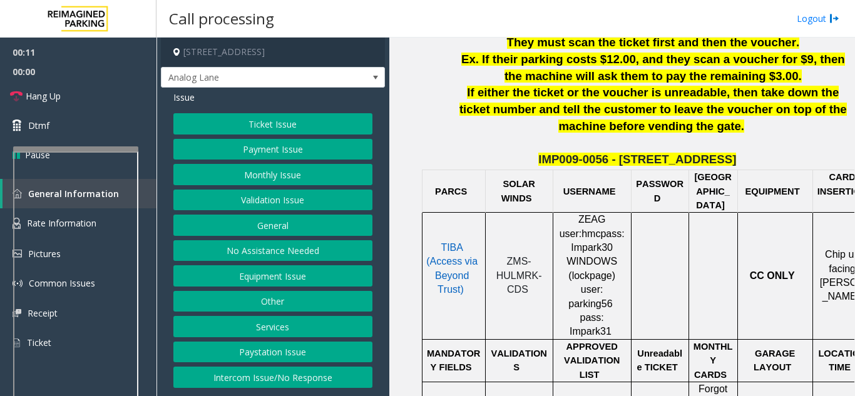
click at [460, 245] on span "TIBA (Access via Beyond Trust)" at bounding box center [451, 268] width 51 height 53
click at [454, 261] on span "TIBA (Access via Beyond Trust)" at bounding box center [451, 268] width 51 height 53
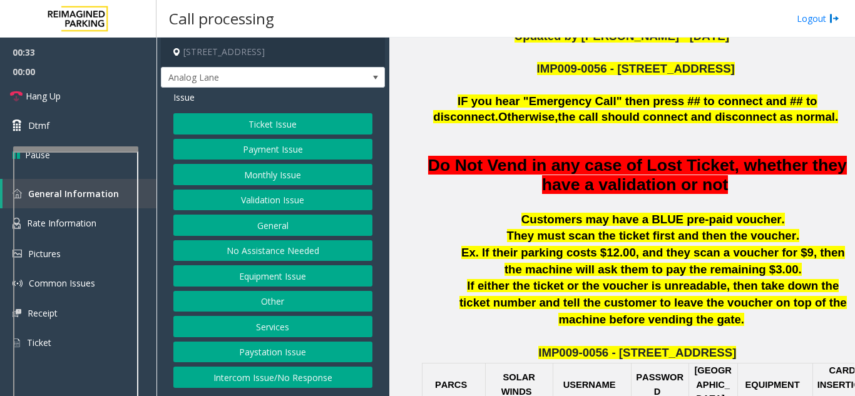
scroll to position [438, 0]
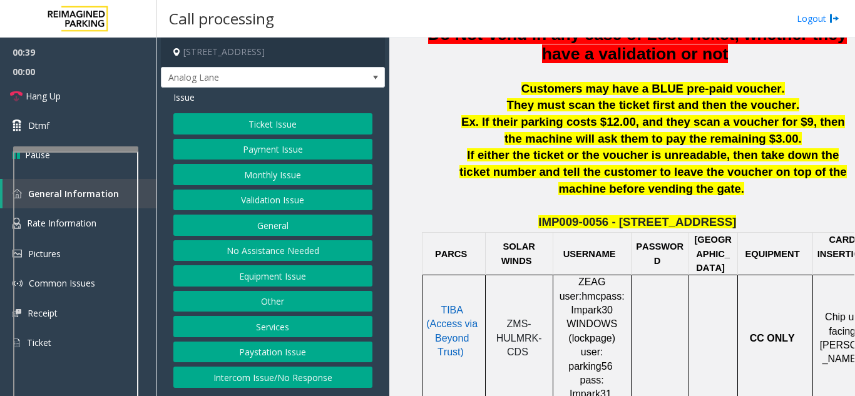
click at [299, 277] on button "Equipment Issue" at bounding box center [272, 275] width 199 height 21
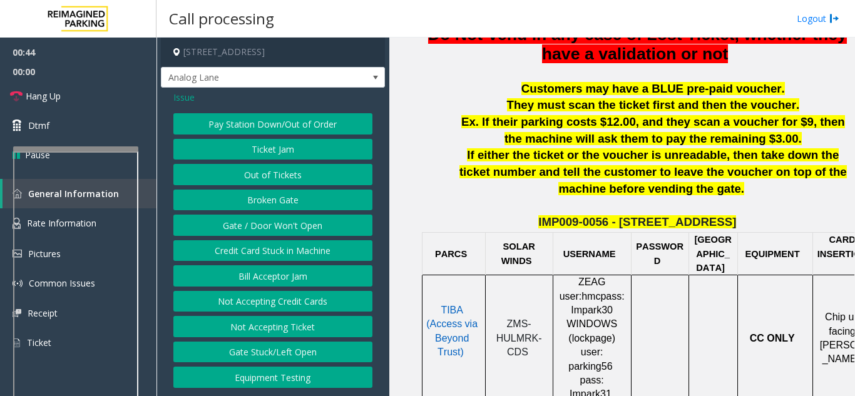
click at [266, 330] on button "Not Accepting Ticket" at bounding box center [272, 326] width 199 height 21
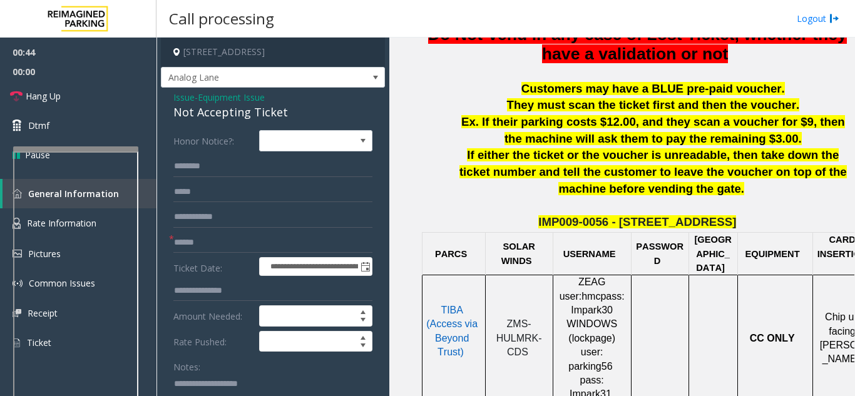
click at [266, 330] on form "**********" at bounding box center [272, 305] width 199 height 351
click at [237, 242] on input "text" at bounding box center [272, 242] width 199 height 21
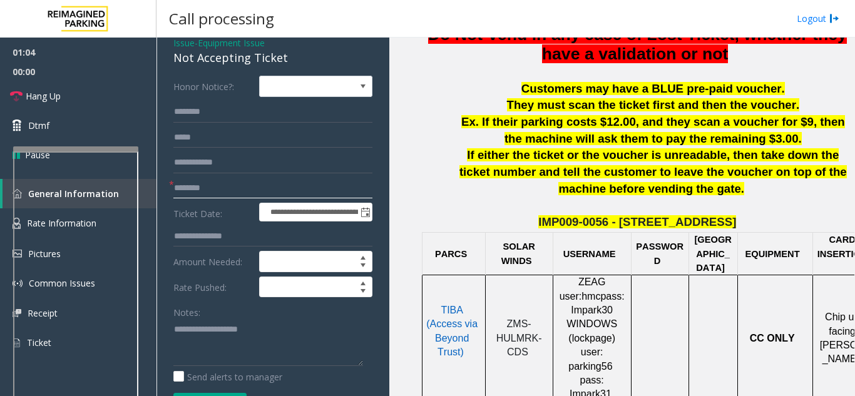
scroll to position [125, 0]
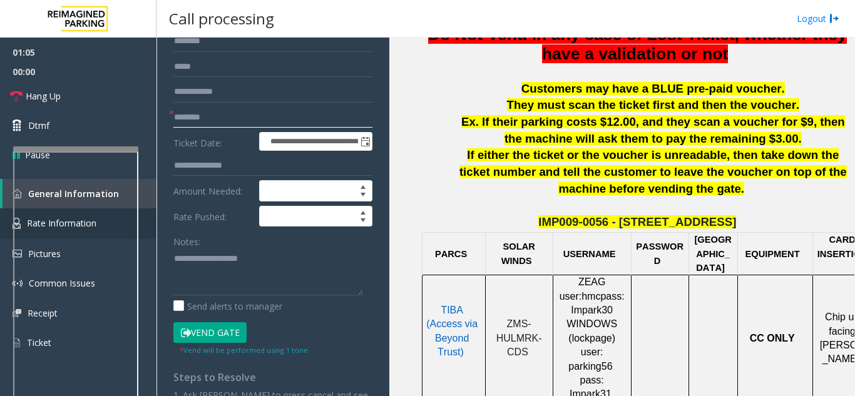
type input "********"
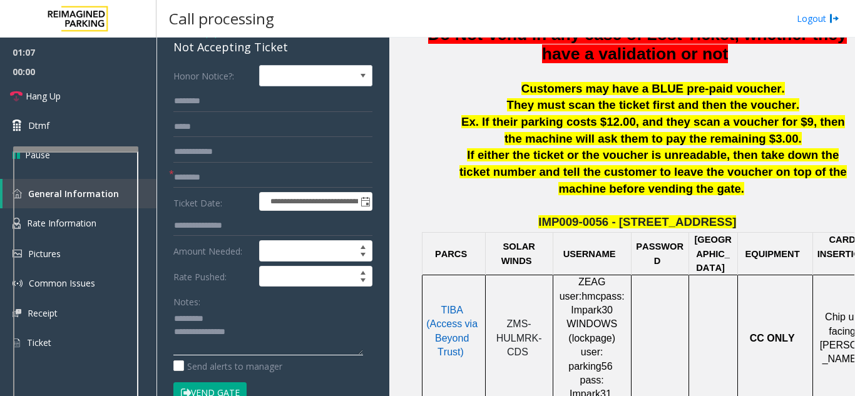
scroll to position [0, 0]
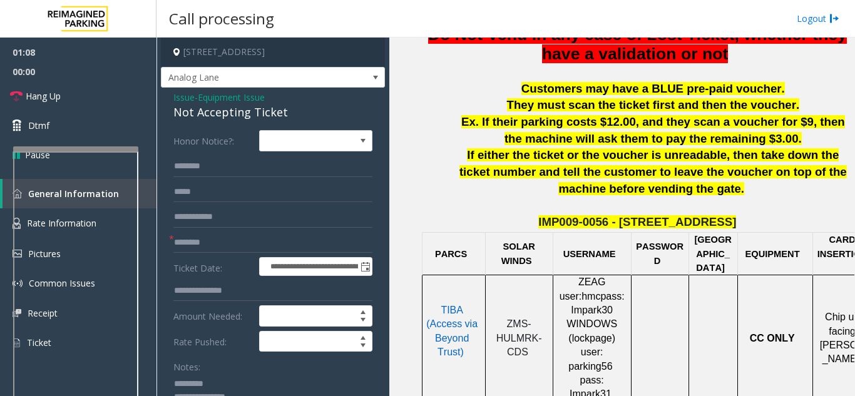
click at [208, 111] on div "Not Accepting Ticket" at bounding box center [272, 112] width 199 height 17
drag, startPoint x: 208, startPoint y: 111, endPoint x: 219, endPoint y: 119, distance: 13.9
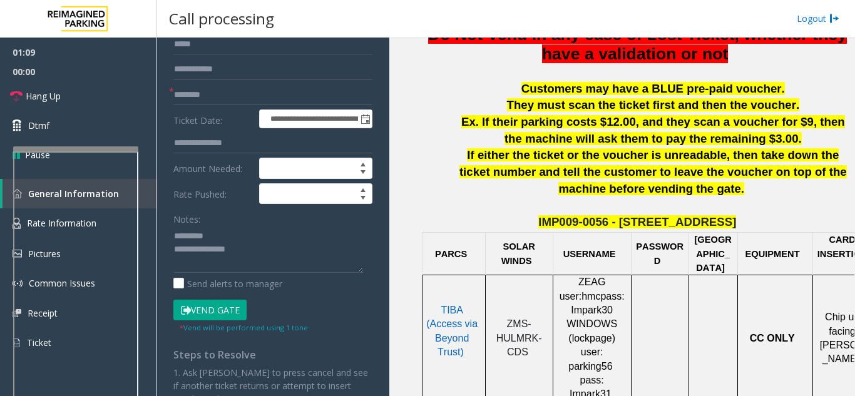
scroll to position [250, 0]
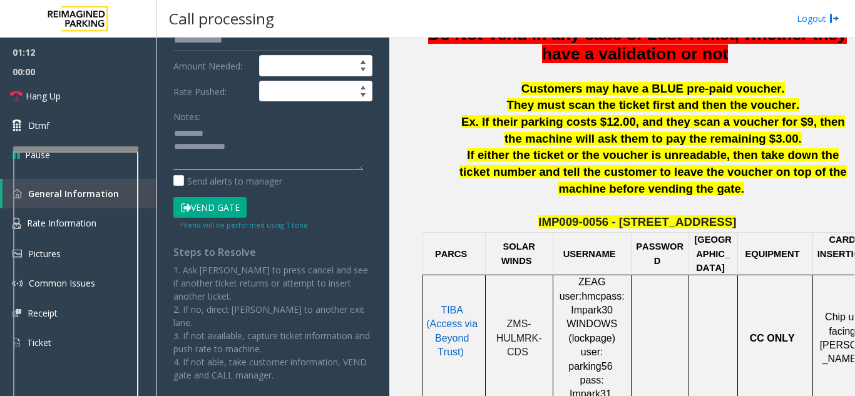
paste textarea "**********"
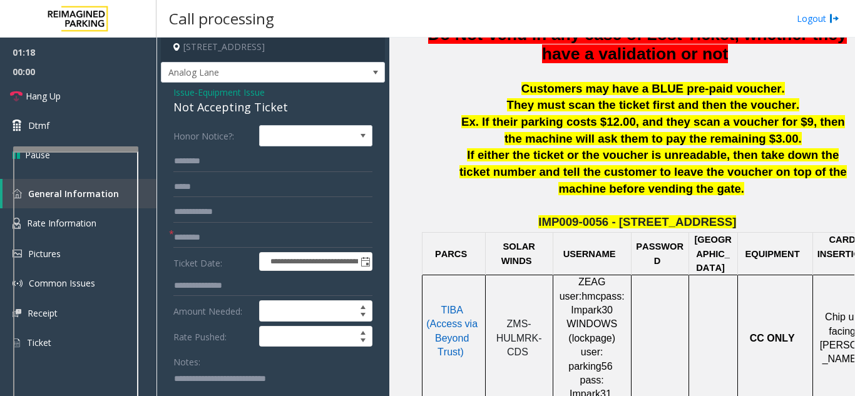
scroll to position [0, 0]
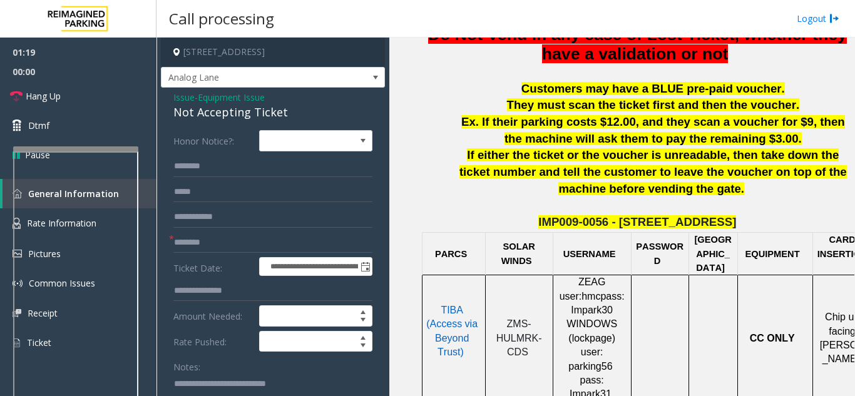
type textarea "**********"
click at [220, 167] on input "text" at bounding box center [272, 166] width 199 height 21
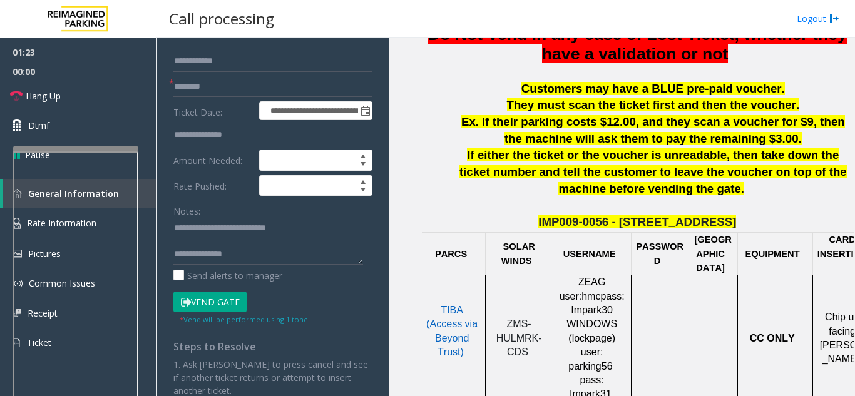
scroll to position [250, 0]
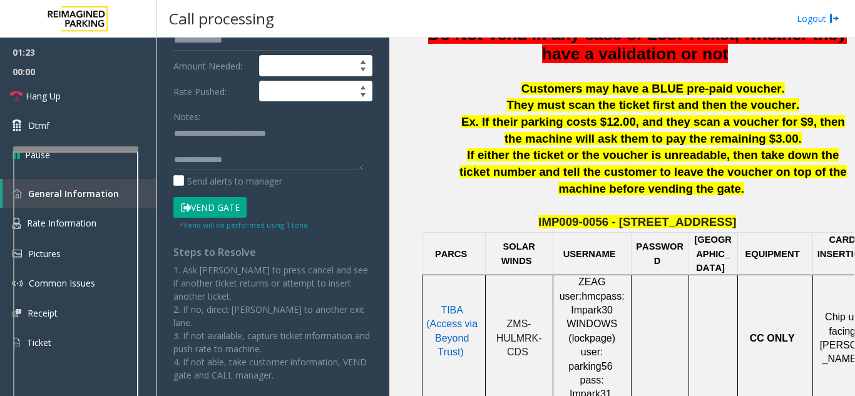
type input "*******"
click at [199, 195] on form "**********" at bounding box center [272, 55] width 199 height 351
click at [202, 205] on button "Vend Gate" at bounding box center [209, 207] width 73 height 21
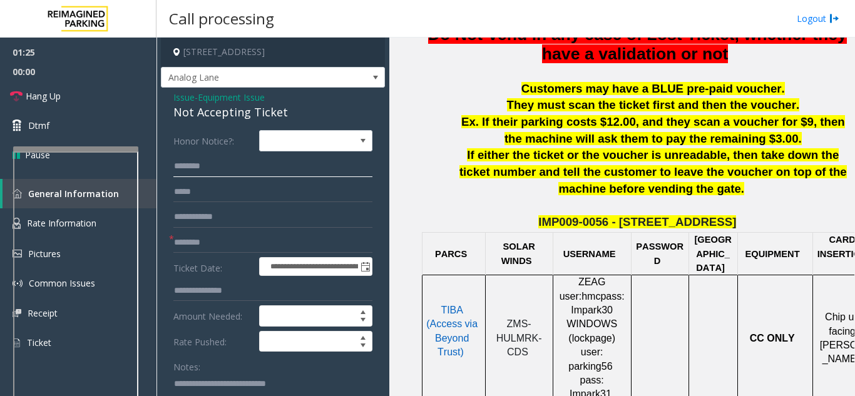
click at [208, 171] on input "*******" at bounding box center [272, 166] width 199 height 21
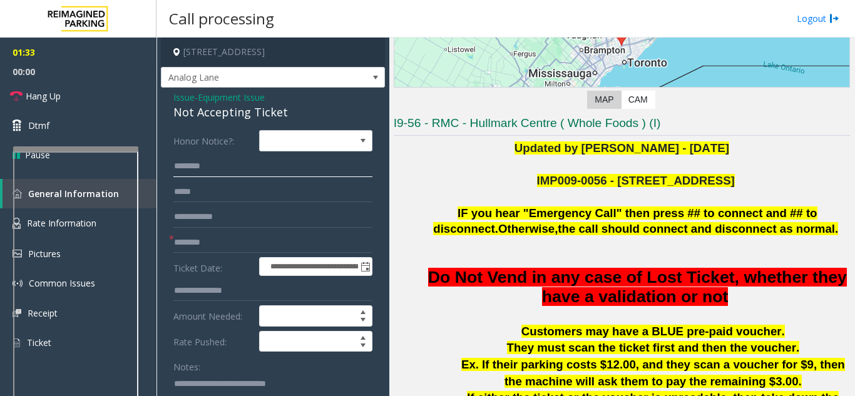
scroll to position [192, 0]
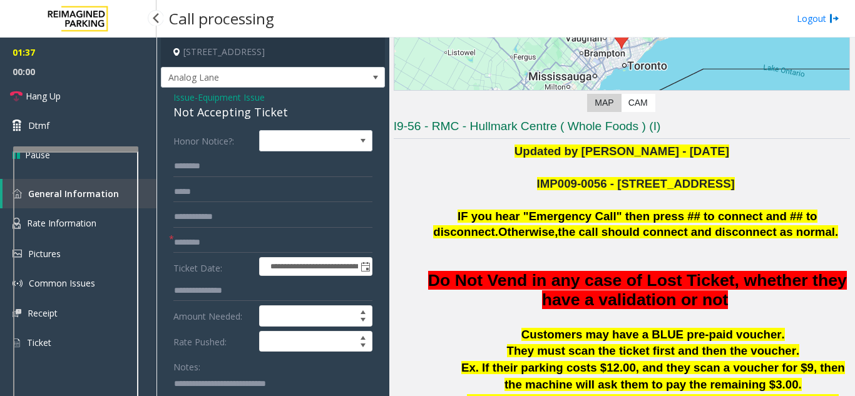
click at [86, 76] on span "00:00" at bounding box center [78, 71] width 156 height 19
click at [90, 95] on link "Hang Up" at bounding box center [78, 95] width 156 height 29
click at [95, 97] on link "Hang Up" at bounding box center [78, 95] width 156 height 29
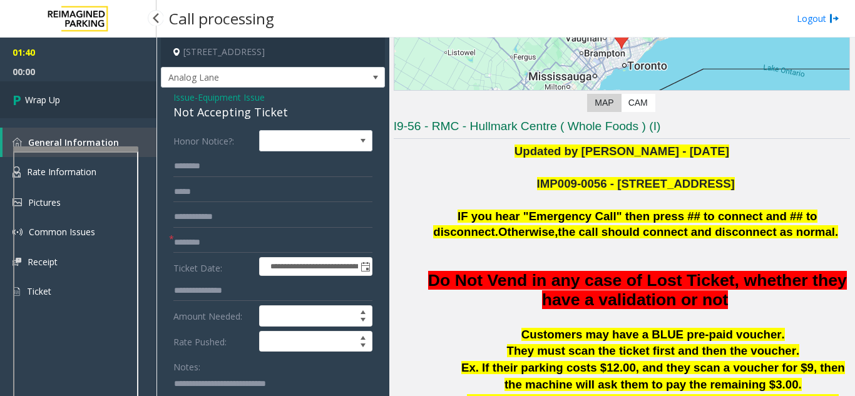
click at [95, 97] on link "Wrap Up" at bounding box center [78, 99] width 156 height 37
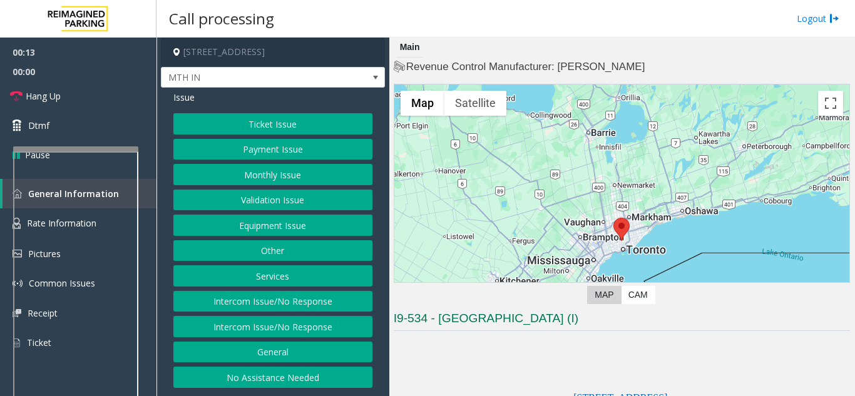
scroll to position [63, 0]
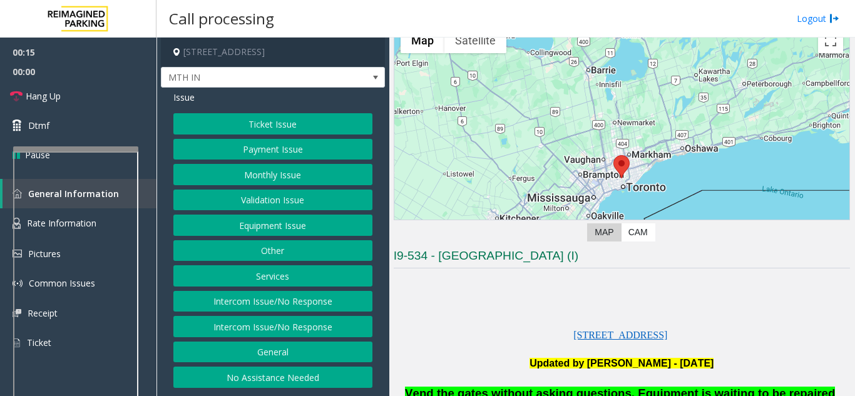
click at [317, 223] on button "Equipment Issue" at bounding box center [272, 225] width 199 height 21
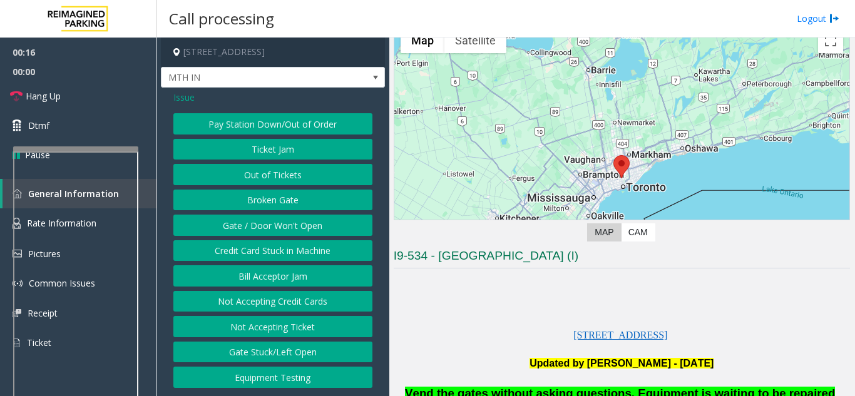
click at [314, 225] on button "Gate / Door Won't Open" at bounding box center [272, 225] width 199 height 21
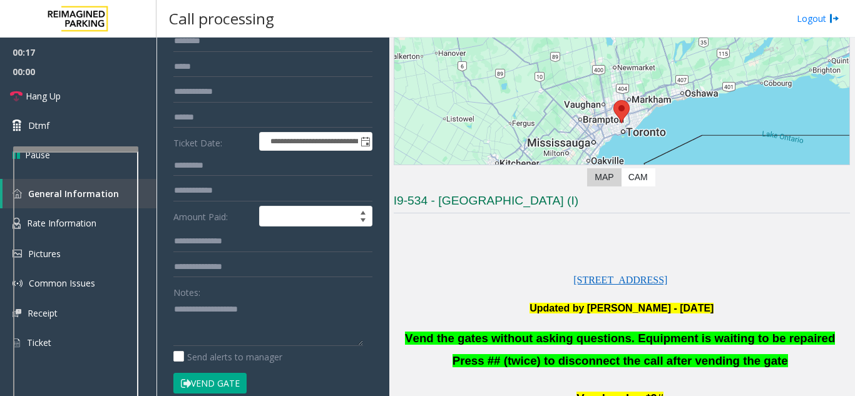
scroll to position [188, 0]
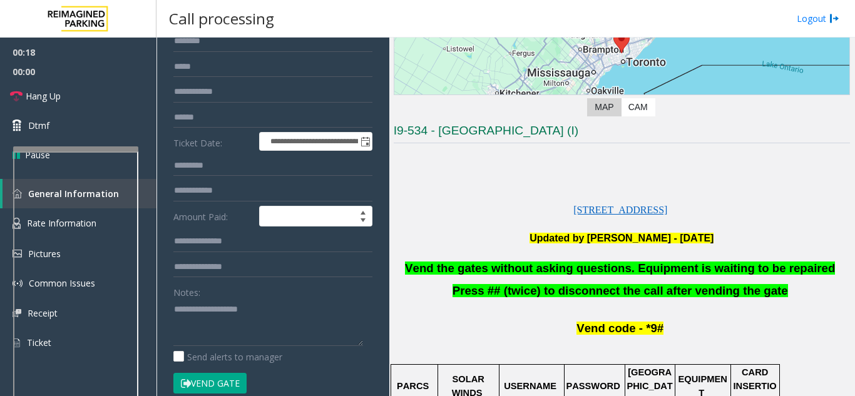
click at [516, 270] on span "Vend the gates without asking questions. Equipment is waiting to be repaired" at bounding box center [620, 268] width 430 height 13
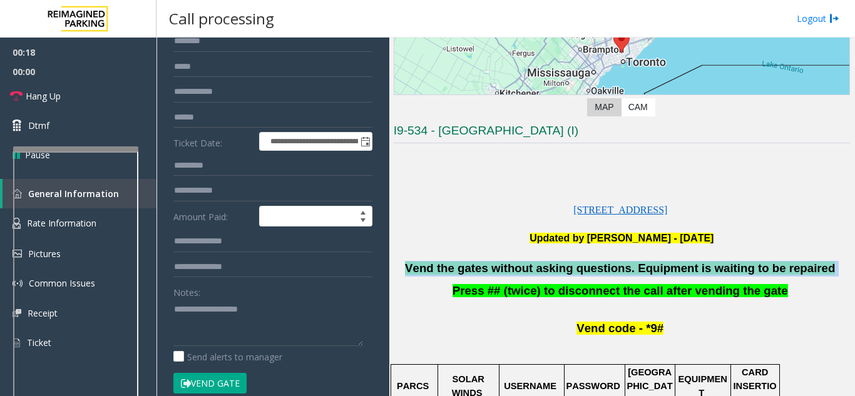
click at [516, 270] on span "Vend the gates without asking questions. Equipment is waiting to be repaired" at bounding box center [620, 268] width 430 height 13
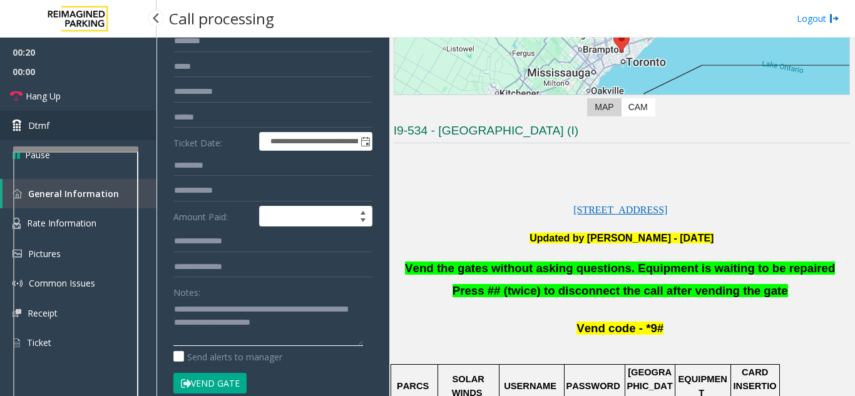
type textarea "**********"
click at [77, 115] on link "Dtmf" at bounding box center [78, 125] width 156 height 29
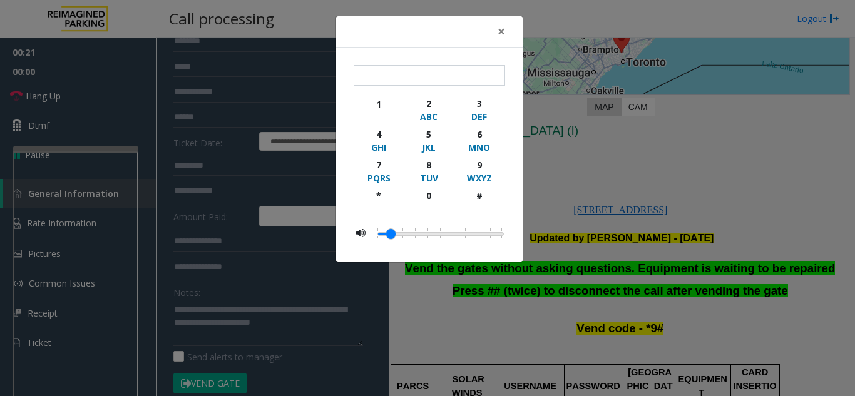
click at [68, 102] on div "× 1 2 ABC 3 DEF 4 GHI 5 JKL 6 MNO 7 PQRS 8 TUV 9 WXYZ * 0 #" at bounding box center [427, 198] width 855 height 396
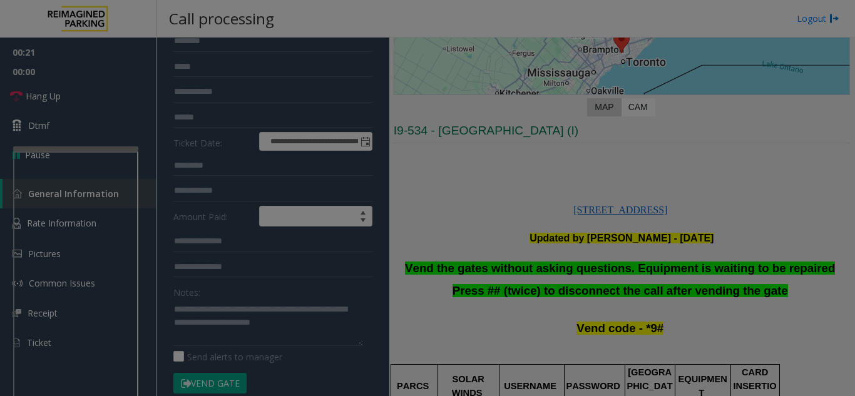
click at [68, 102] on div "× 1 2 ABC 3 DEF 4 GHI 5 JKL 6 MNO 7 PQRS 8 TUV 9 WXYZ * 0 #" at bounding box center [427, 198] width 855 height 396
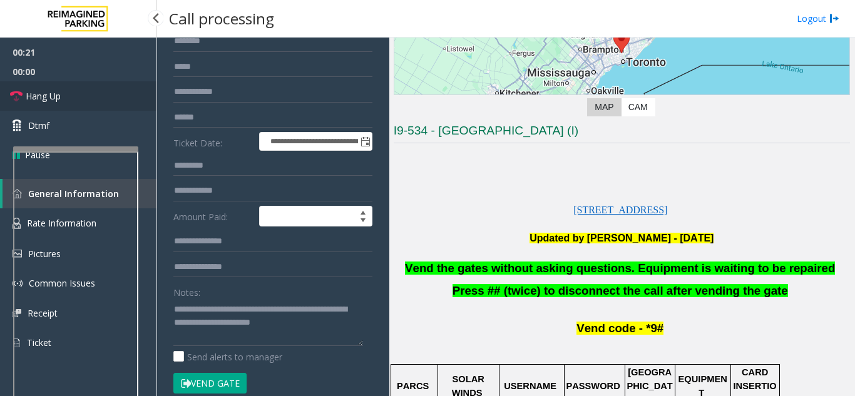
click at [66, 97] on link "Hang Up" at bounding box center [78, 95] width 156 height 29
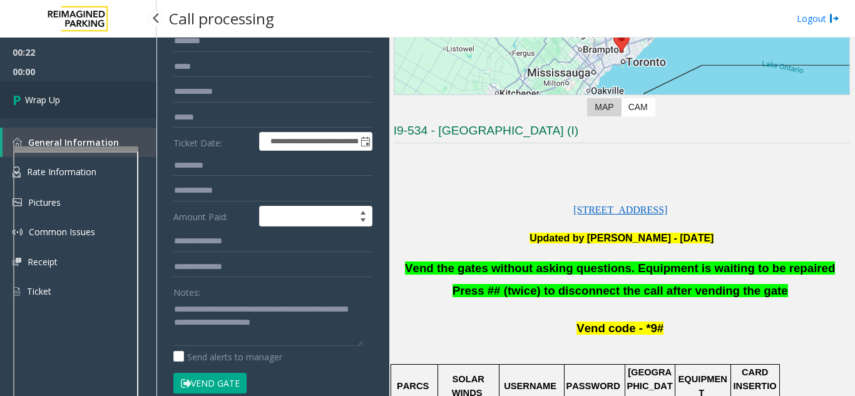
click at [66, 97] on link "Wrap Up" at bounding box center [78, 99] width 156 height 37
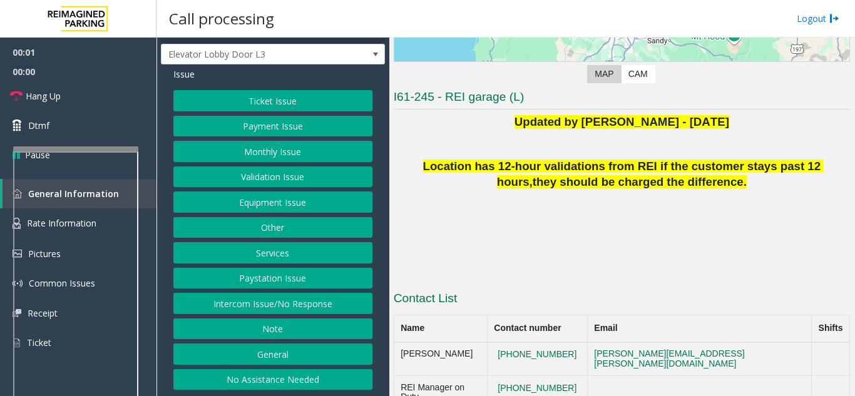
scroll to position [213, 0]
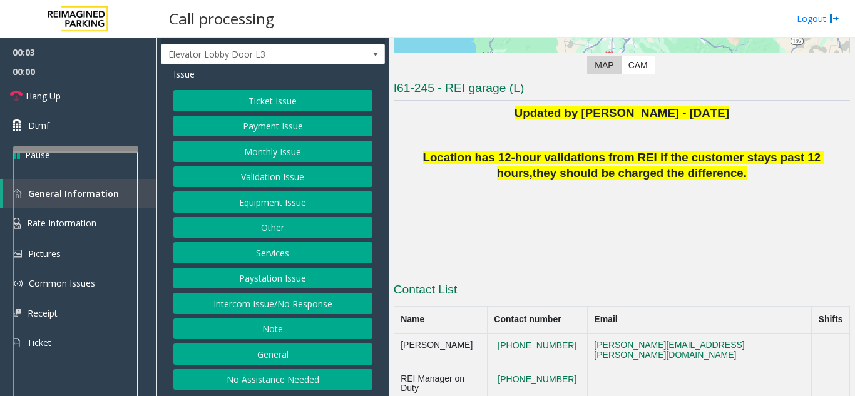
click at [278, 305] on button "Intercom Issue/No Response" at bounding box center [272, 303] width 199 height 21
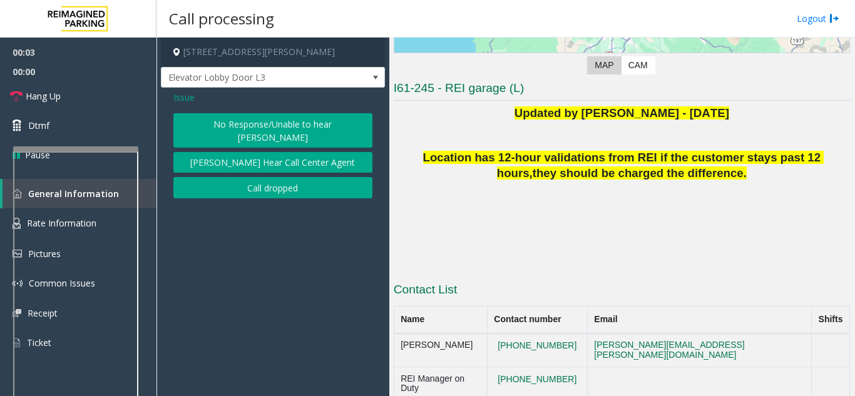
click at [261, 121] on button "No Response/Unable to hear [PERSON_NAME]" at bounding box center [272, 130] width 199 height 34
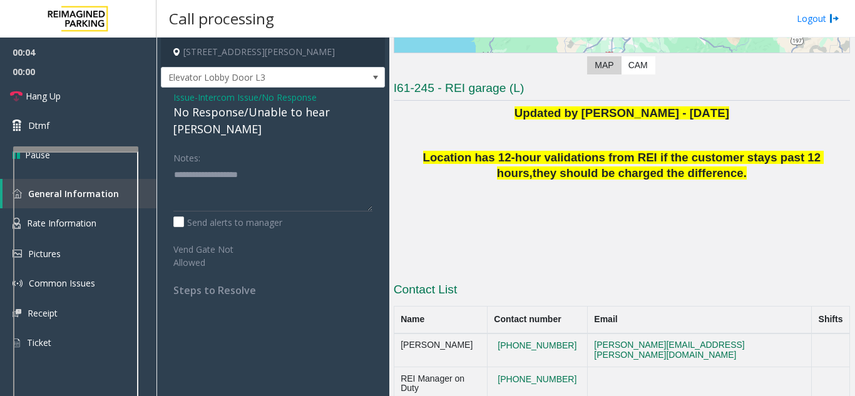
click at [252, 116] on div "No Response/Unable to hear [PERSON_NAME]" at bounding box center [272, 121] width 199 height 34
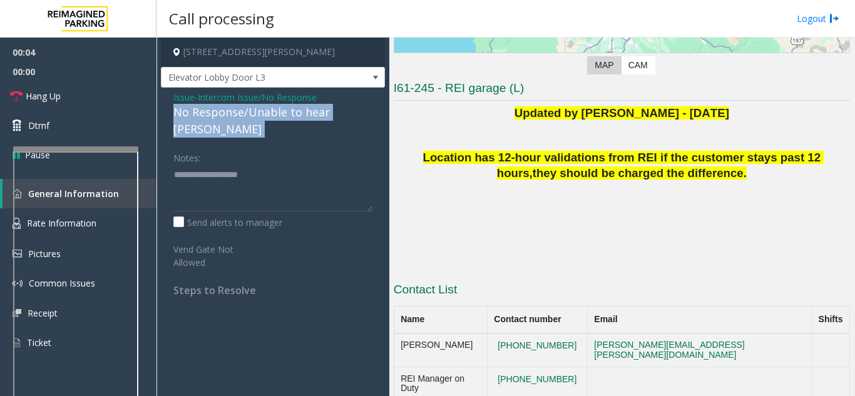
click at [252, 116] on div "No Response/Unable to hear [PERSON_NAME]" at bounding box center [272, 121] width 199 height 34
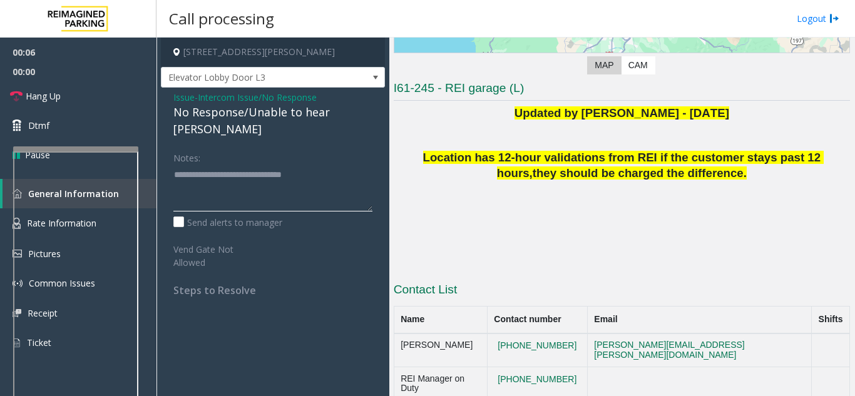
type textarea "**********"
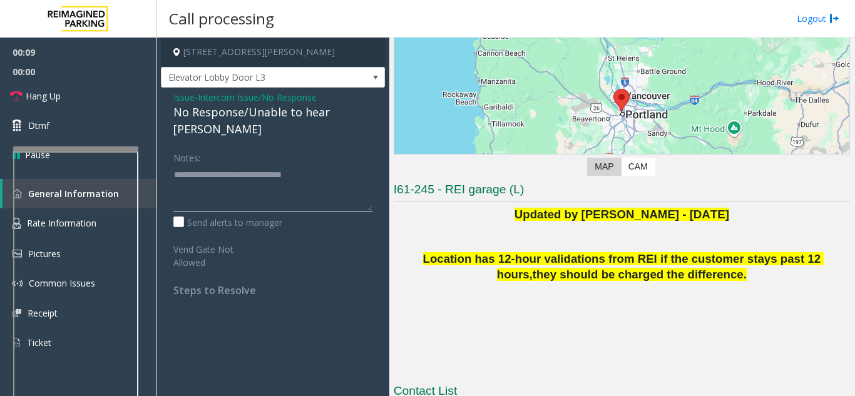
scroll to position [88, 0]
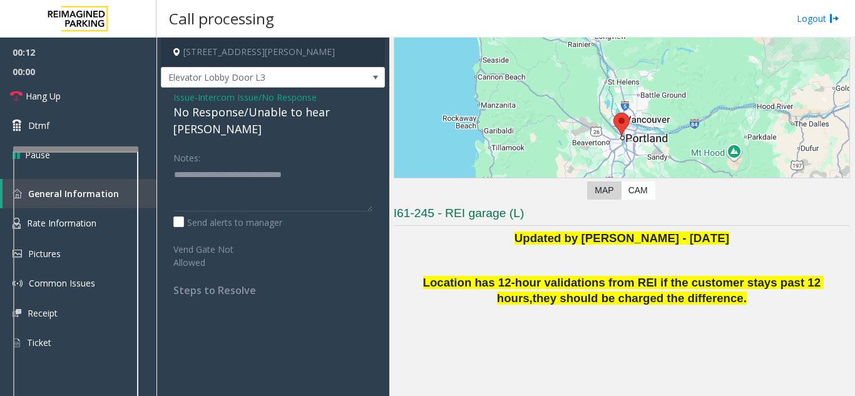
click at [238, 101] on span "Intercom Issue/No Response" at bounding box center [257, 97] width 119 height 13
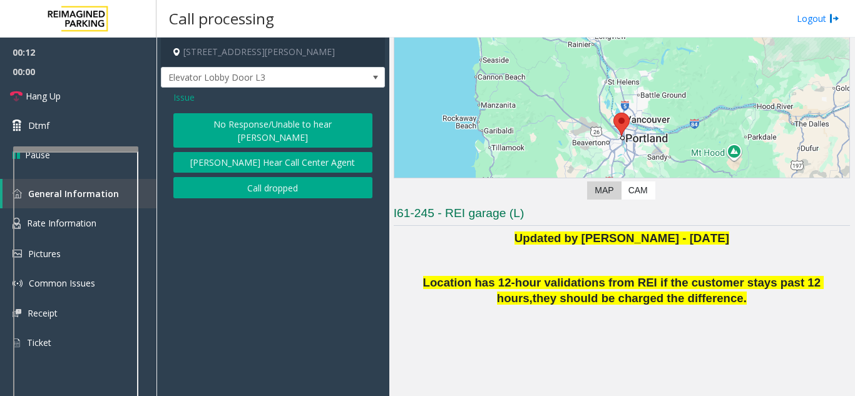
drag, startPoint x: 194, startPoint y: 93, endPoint x: 188, endPoint y: 95, distance: 6.4
click at [193, 93] on span "Issue" at bounding box center [183, 97] width 21 height 13
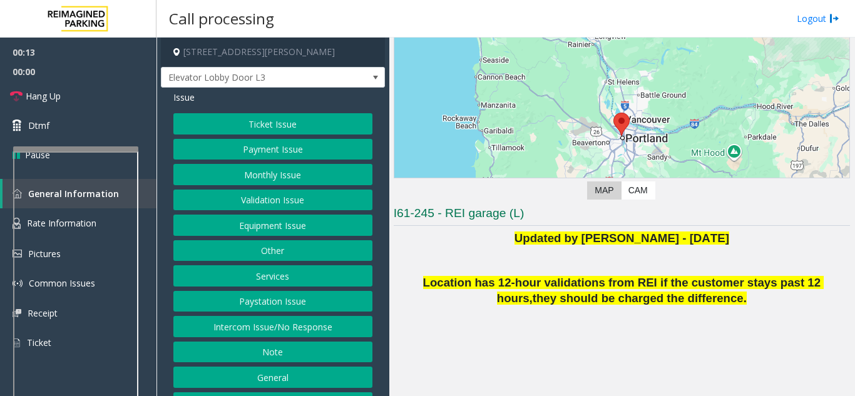
click at [303, 225] on div "Ticket Issue Payment Issue Monthly Issue Validation Issue Equipment Issue Other…" at bounding box center [272, 263] width 199 height 300
click at [302, 233] on button "Equipment Issue" at bounding box center [272, 225] width 199 height 21
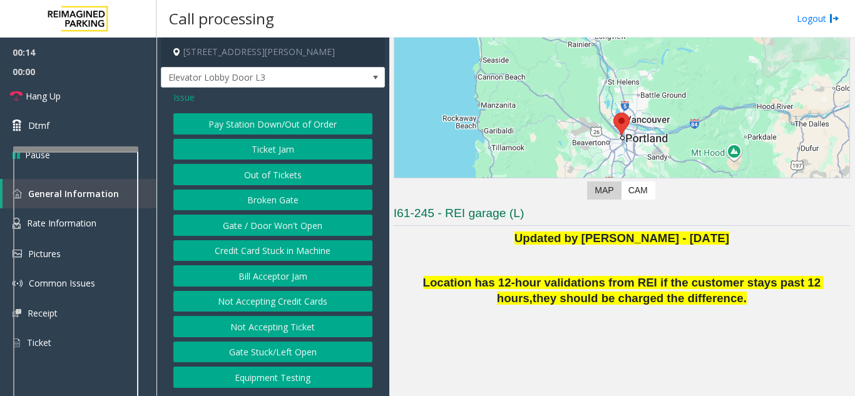
drag, startPoint x: 290, startPoint y: 229, endPoint x: 284, endPoint y: 230, distance: 6.9
click at [284, 230] on button "Gate / Door Won't Open" at bounding box center [272, 225] width 199 height 21
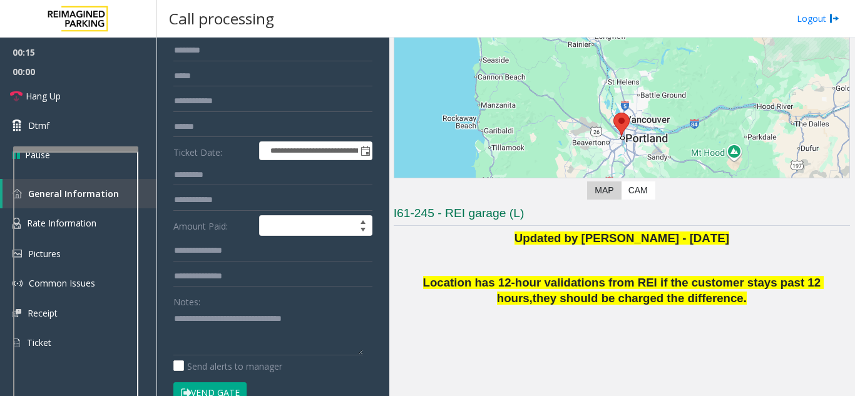
scroll to position [188, 0]
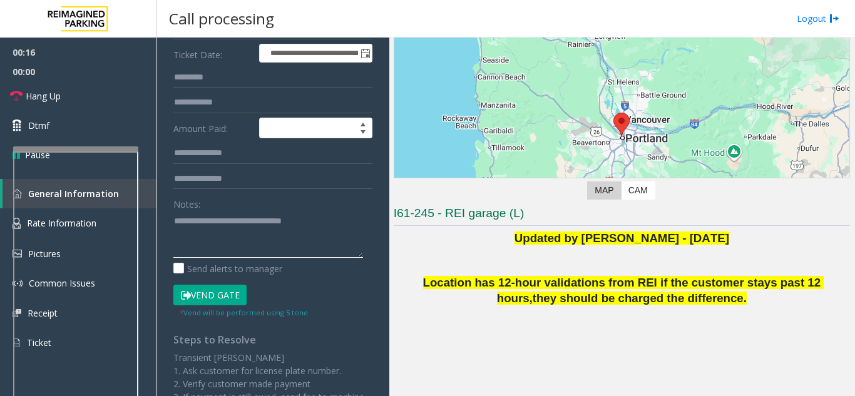
click at [315, 228] on textarea at bounding box center [268, 234] width 190 height 47
drag, startPoint x: 326, startPoint y: 232, endPoint x: 135, endPoint y: 235, distance: 190.9
click at [84, 82] on app-root "**********" at bounding box center [427, 198] width 855 height 396
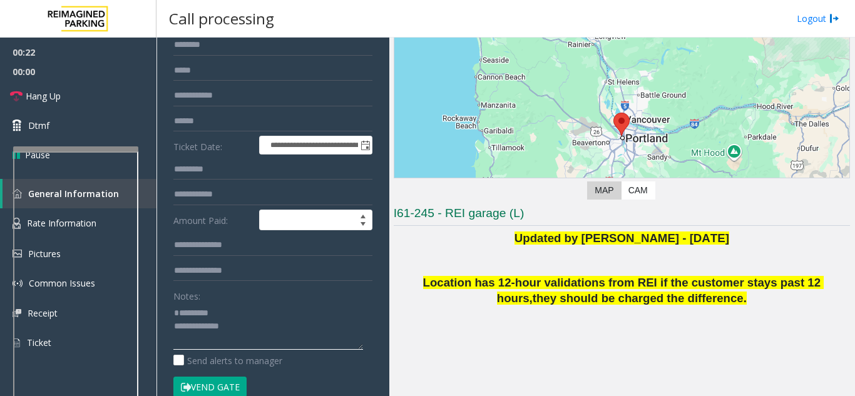
scroll to position [0, 0]
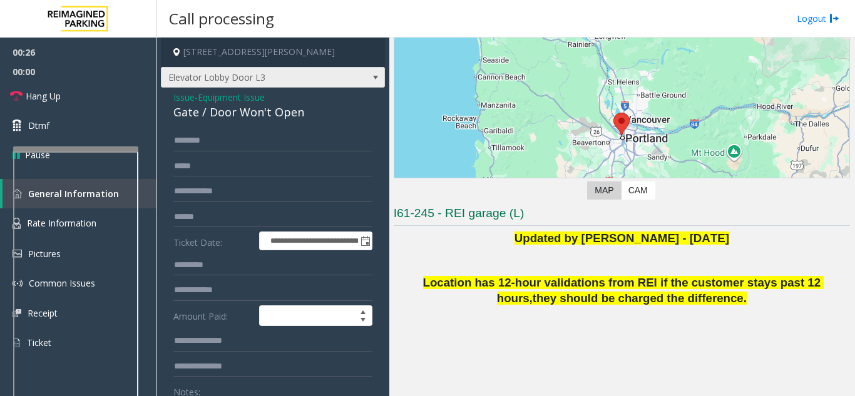
type textarea "**********"
click at [276, 86] on span "Elevator Lobby Door L3" at bounding box center [250, 78] width 178 height 20
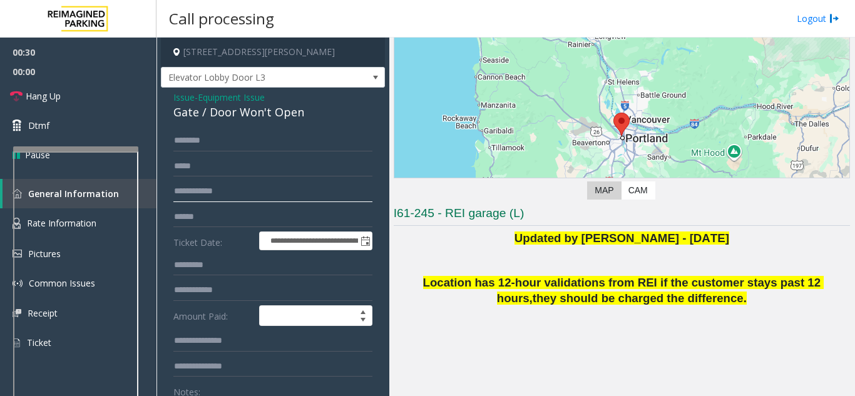
click at [231, 200] on input "text" at bounding box center [272, 191] width 199 height 21
click at [243, 104] on span "Equipment Issue" at bounding box center [231, 97] width 67 height 13
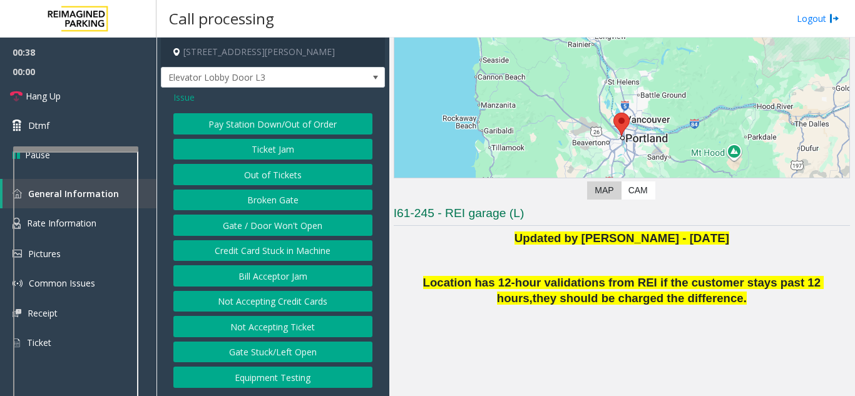
click at [298, 252] on button "Credit Card Stuck in Machine" at bounding box center [272, 250] width 199 height 21
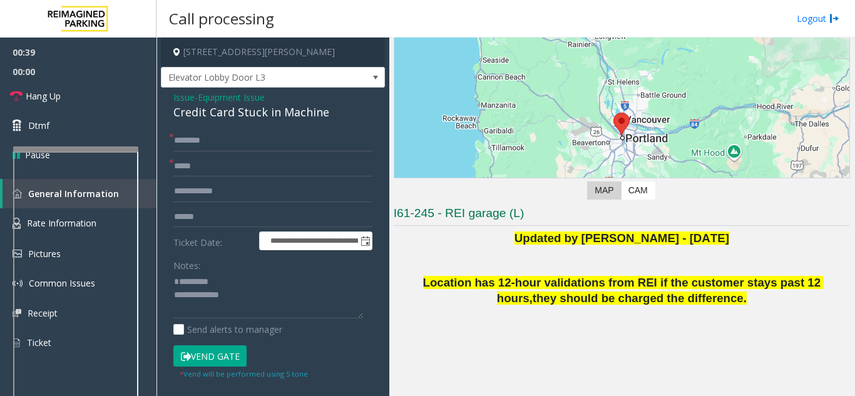
click at [239, 121] on div "Credit Card Stuck in Machine" at bounding box center [272, 112] width 199 height 17
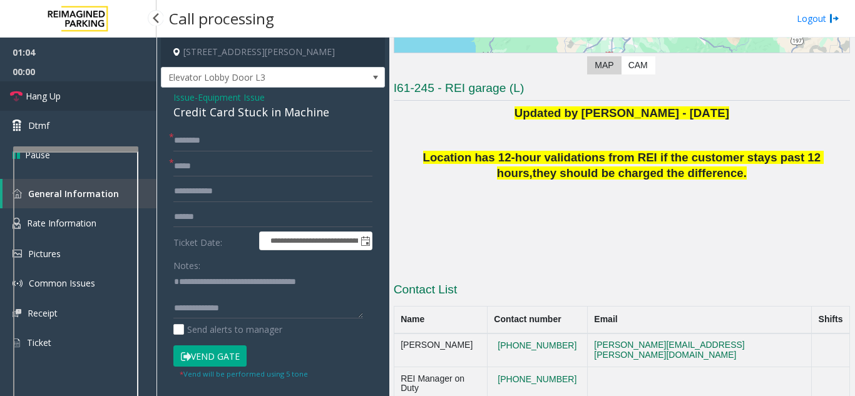
click at [121, 105] on link "Hang Up" at bounding box center [78, 95] width 156 height 29
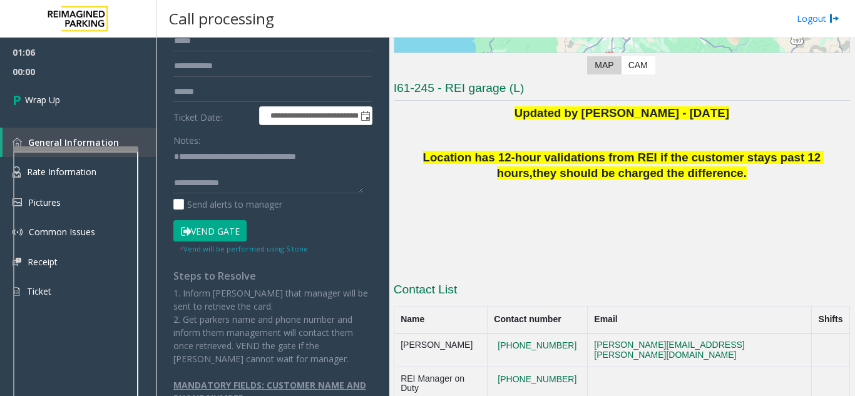
scroll to position [13, 0]
paste textarea "**********"
click at [225, 194] on textarea at bounding box center [268, 170] width 190 height 47
paste textarea "**********"
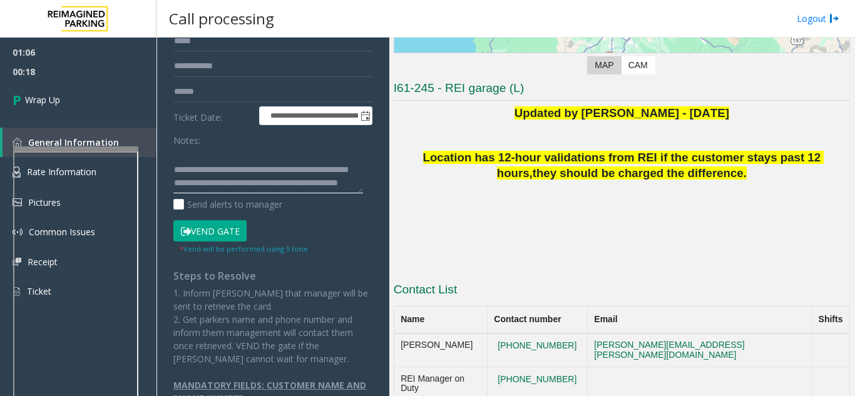
scroll to position [36, 0]
type textarea "**********"
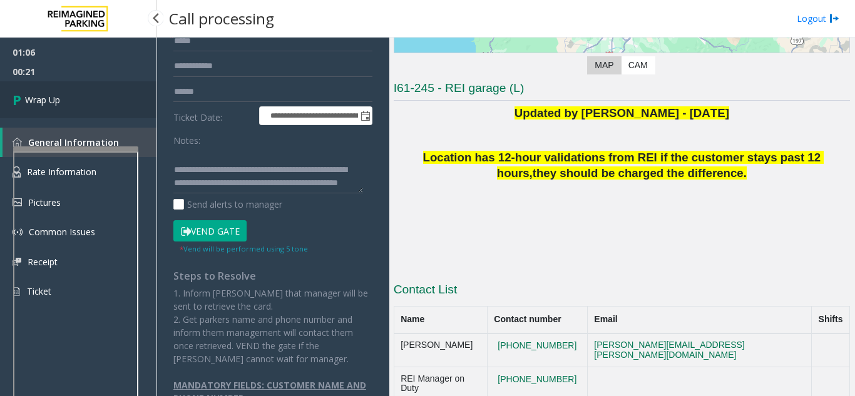
click at [50, 109] on link "Wrap Up" at bounding box center [78, 99] width 156 height 37
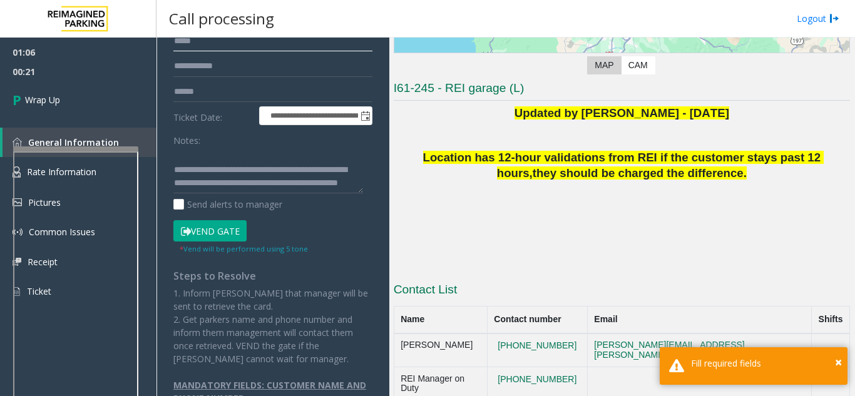
click at [206, 52] on input "text" at bounding box center [272, 41] width 199 height 21
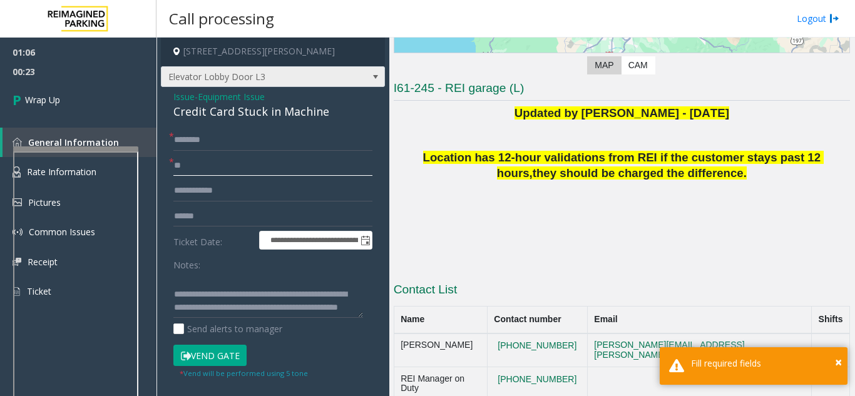
scroll to position [0, 0]
type input "**"
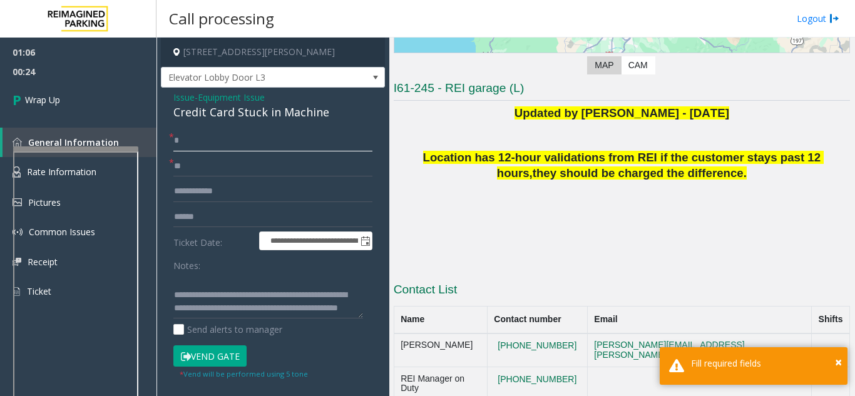
click at [203, 149] on input "*" at bounding box center [272, 140] width 199 height 21
type input "**"
click at [96, 104] on link "Wrap Up" at bounding box center [78, 99] width 156 height 37
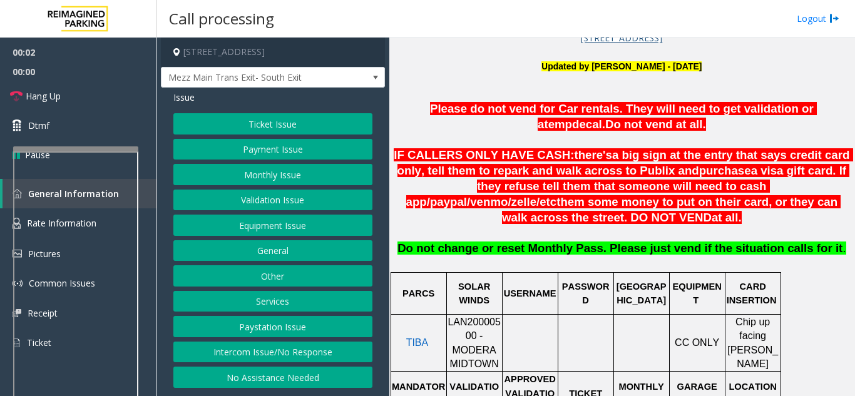
scroll to position [438, 0]
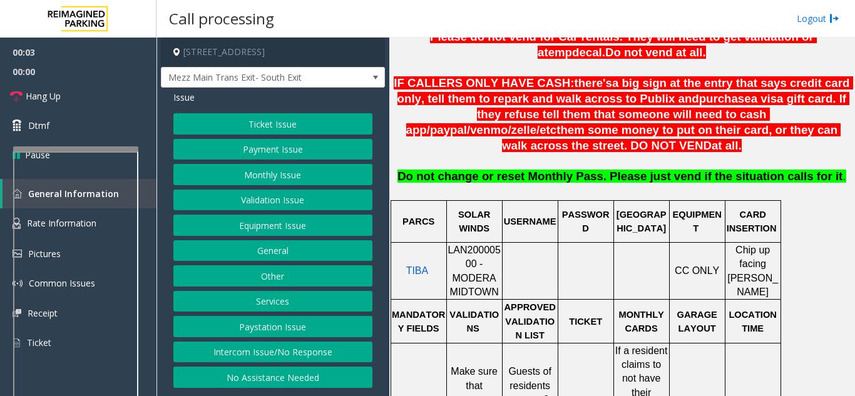
click at [451, 245] on span "LAN20000500 - MODERA MIDTOWN" at bounding box center [474, 271] width 53 height 53
click at [286, 230] on button "Equipment Issue" at bounding box center [272, 225] width 199 height 21
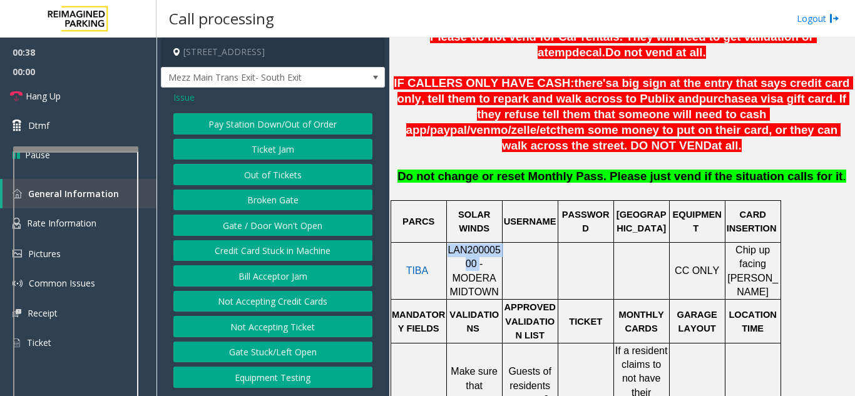
click at [279, 223] on button "Gate / Door Won't Open" at bounding box center [272, 225] width 199 height 21
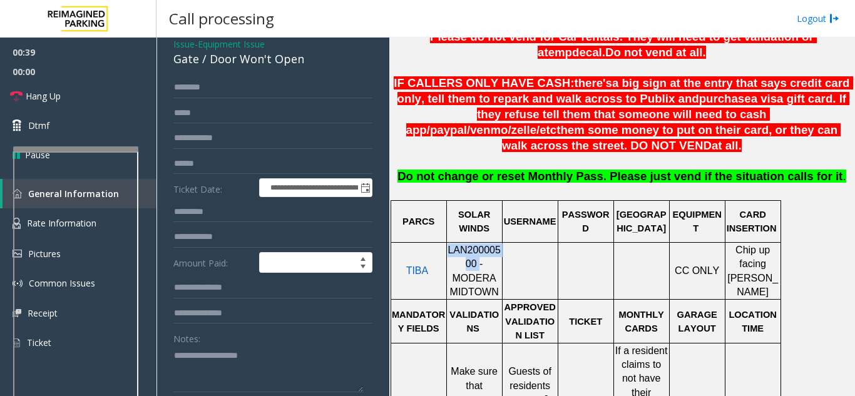
scroll to position [125, 0]
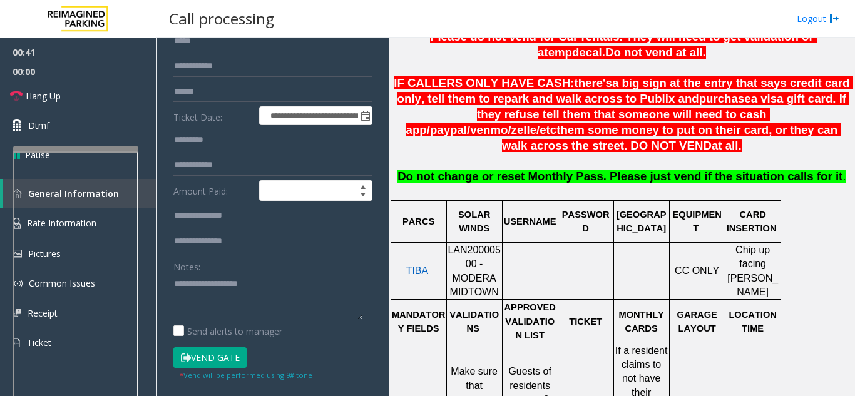
paste textarea "**********"
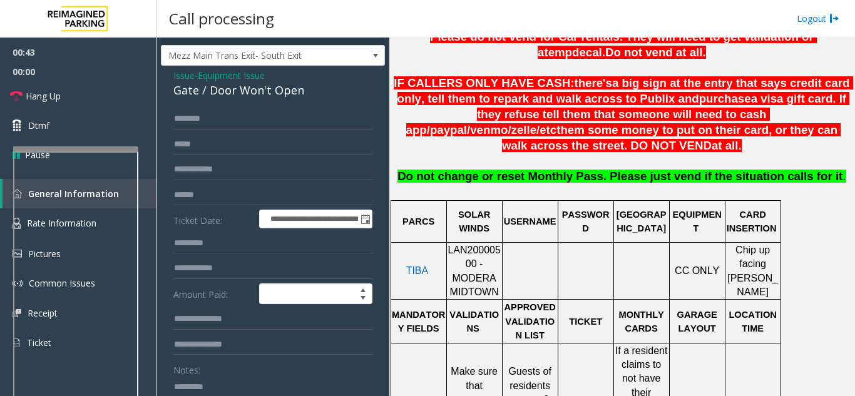
scroll to position [0, 0]
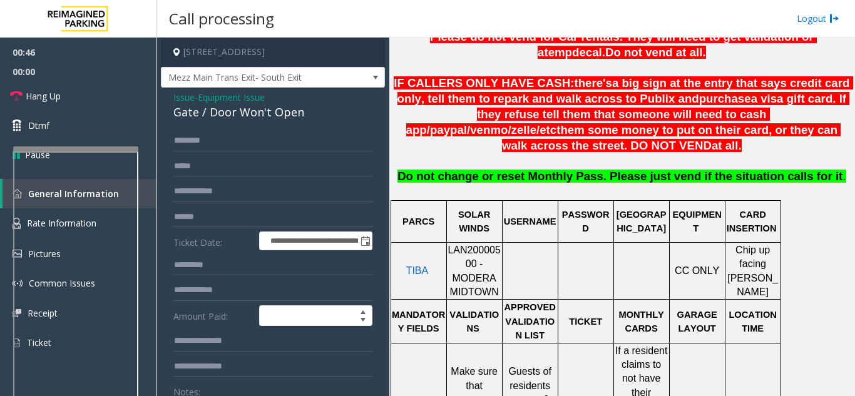
type textarea "**********"
click at [265, 103] on span "Equipment Issue" at bounding box center [231, 97] width 67 height 13
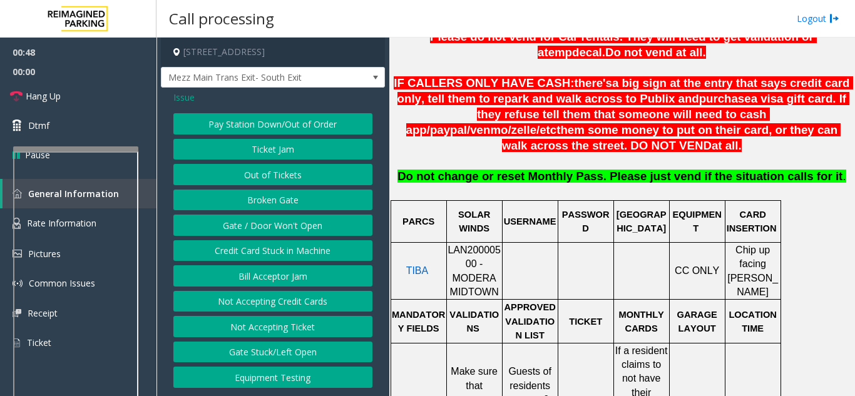
click at [190, 103] on span "Issue" at bounding box center [183, 97] width 21 height 13
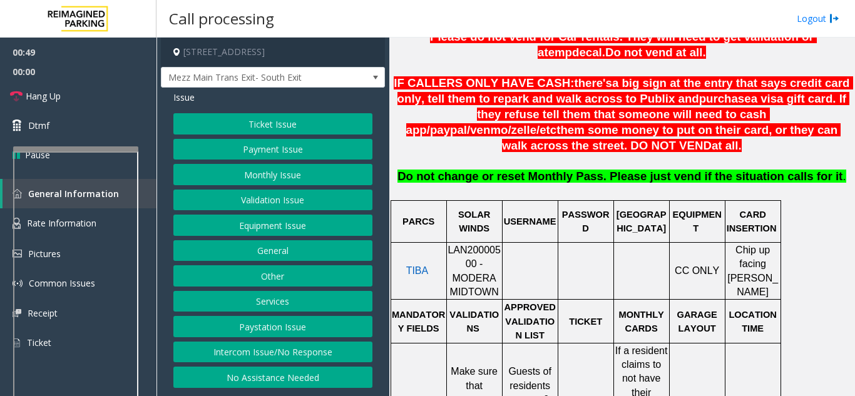
click at [292, 154] on button "Payment Issue" at bounding box center [272, 149] width 199 height 21
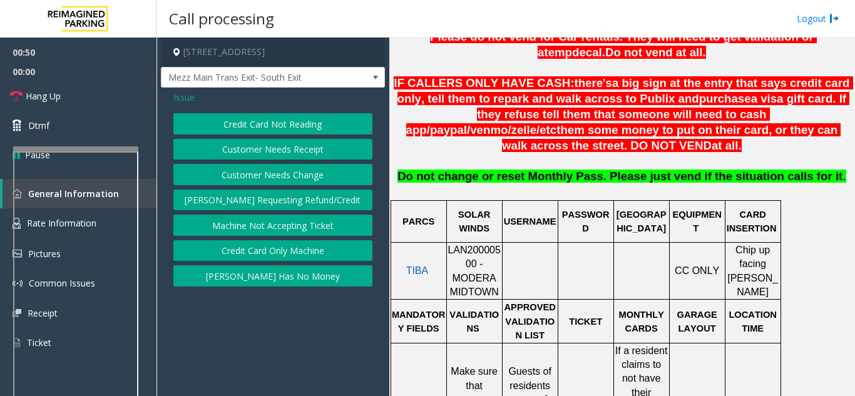
click at [272, 125] on button "Credit Card Not Reading" at bounding box center [272, 123] width 199 height 21
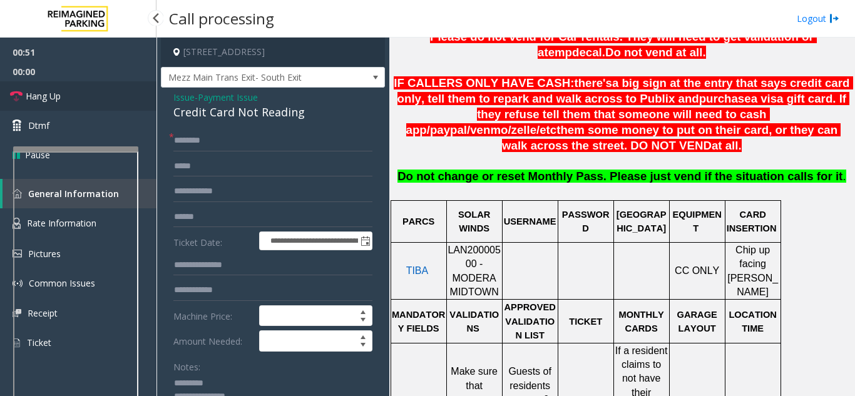
click at [73, 102] on link "Hang Up" at bounding box center [78, 95] width 156 height 29
click at [284, 113] on div "Credit Card Not Reading" at bounding box center [272, 112] width 199 height 17
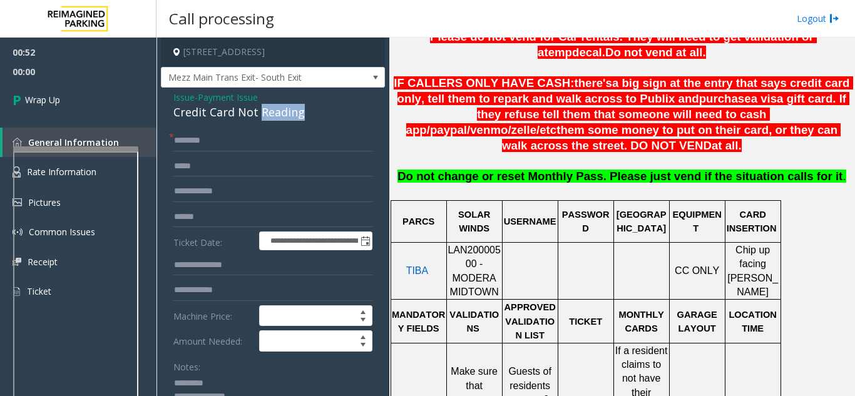
click at [284, 113] on div "Credit Card Not Reading" at bounding box center [272, 112] width 199 height 17
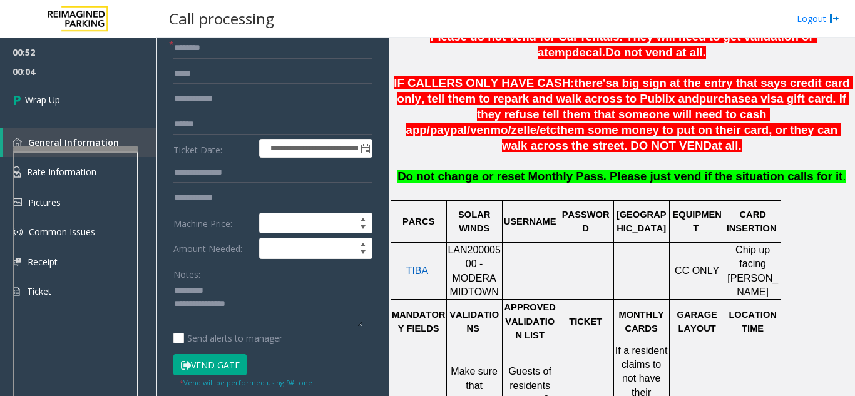
scroll to position [125, 0]
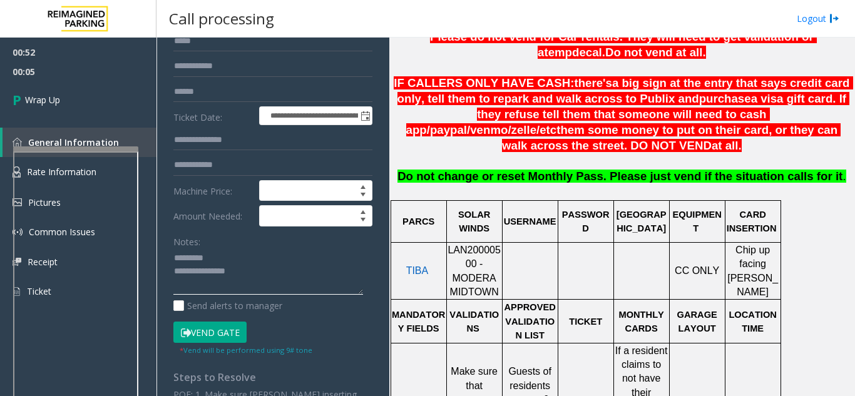
click at [219, 260] on textarea at bounding box center [268, 271] width 190 height 47
paste textarea "**********"
click at [229, 284] on textarea at bounding box center [268, 271] width 190 height 47
paste textarea "**********"
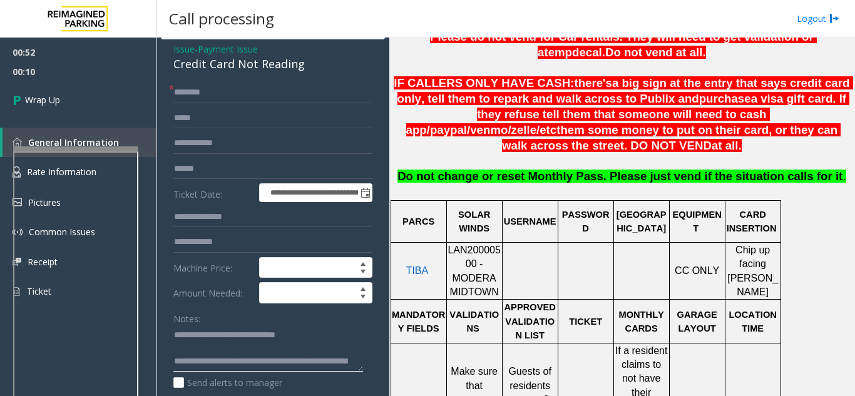
scroll to position [0, 0]
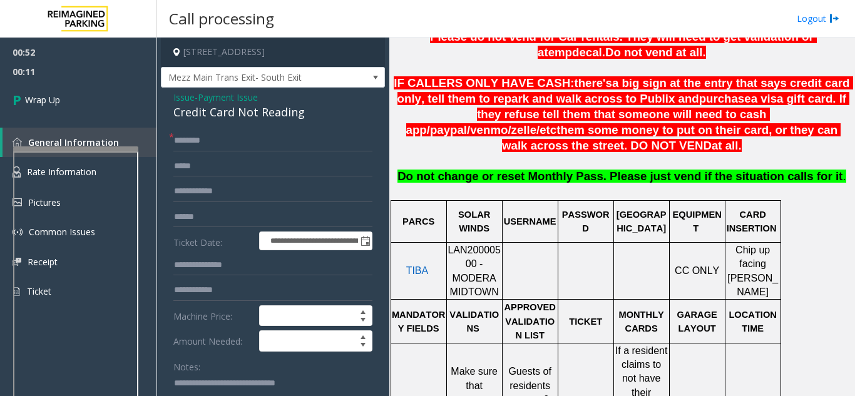
type textarea "**********"
click at [232, 143] on input "text" at bounding box center [272, 140] width 199 height 21
type input "**"
drag, startPoint x: 110, startPoint y: 111, endPoint x: 100, endPoint y: 108, distance: 10.1
click at [109, 111] on link "Wrap Up" at bounding box center [78, 99] width 156 height 37
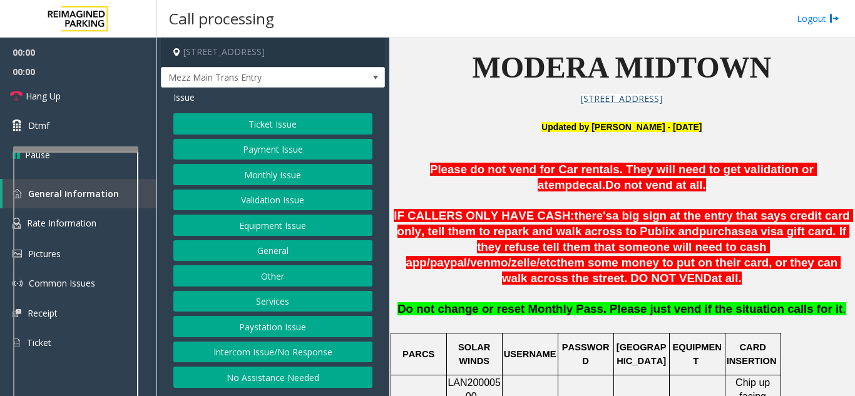
scroll to position [313, 0]
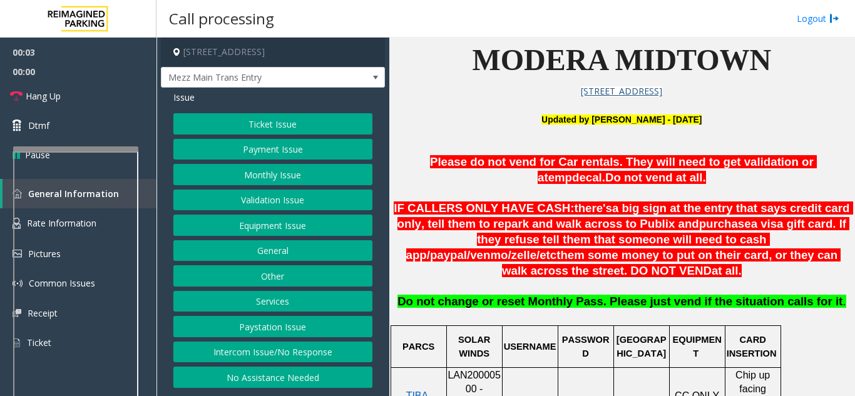
click at [330, 231] on button "Equipment Issue" at bounding box center [272, 225] width 199 height 21
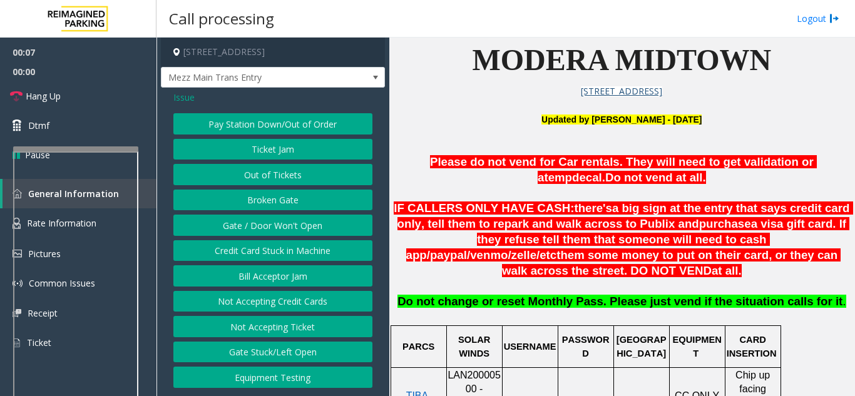
click at [179, 103] on span "Issue" at bounding box center [183, 97] width 21 height 13
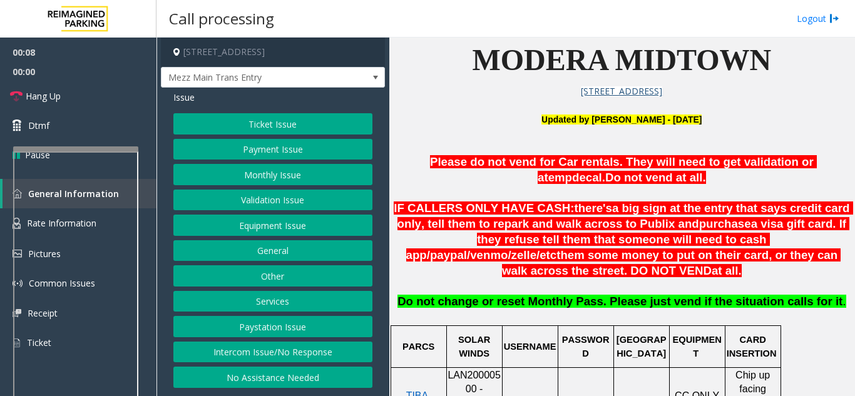
click at [304, 382] on button "No Assistance Needed" at bounding box center [272, 377] width 199 height 21
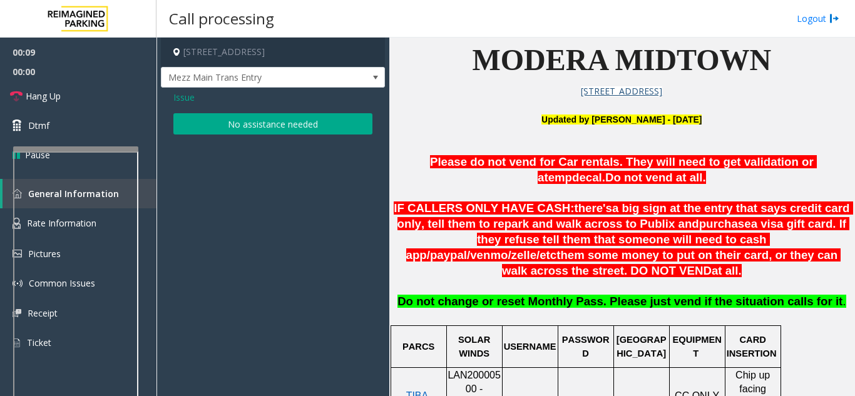
click at [260, 131] on button "No assistance needed" at bounding box center [272, 123] width 199 height 21
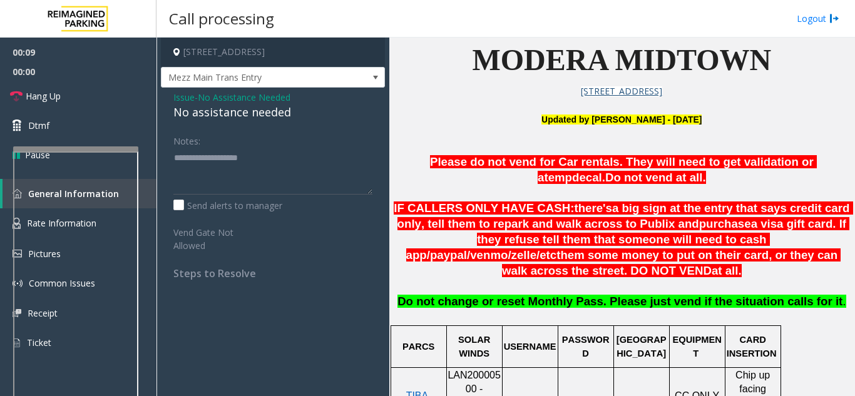
click at [246, 118] on div "No assistance needed" at bounding box center [272, 112] width 199 height 17
type textarea "**********"
click at [88, 100] on link "Hang Up" at bounding box center [78, 95] width 156 height 29
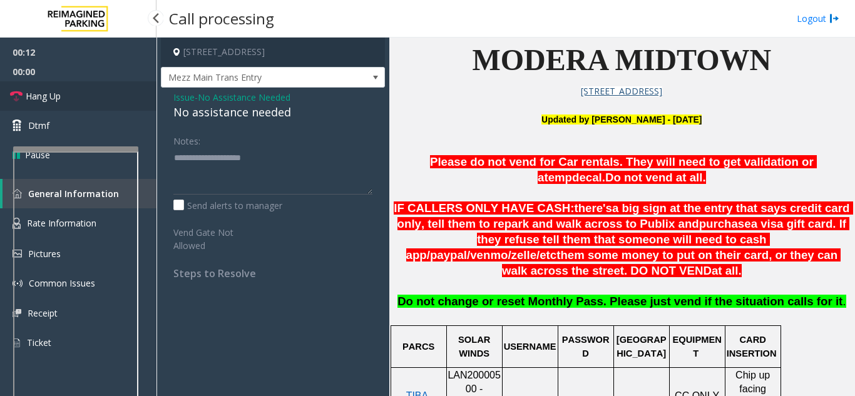
click at [88, 100] on link "Hang Up" at bounding box center [78, 95] width 156 height 29
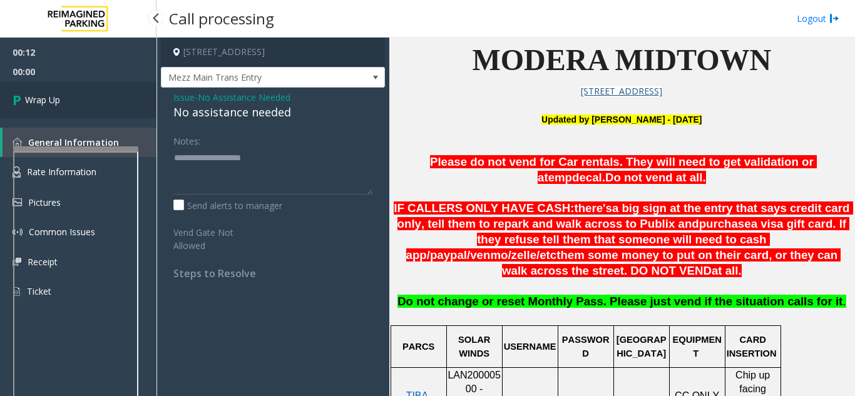
click at [88, 100] on link "Wrap Up" at bounding box center [78, 99] width 156 height 37
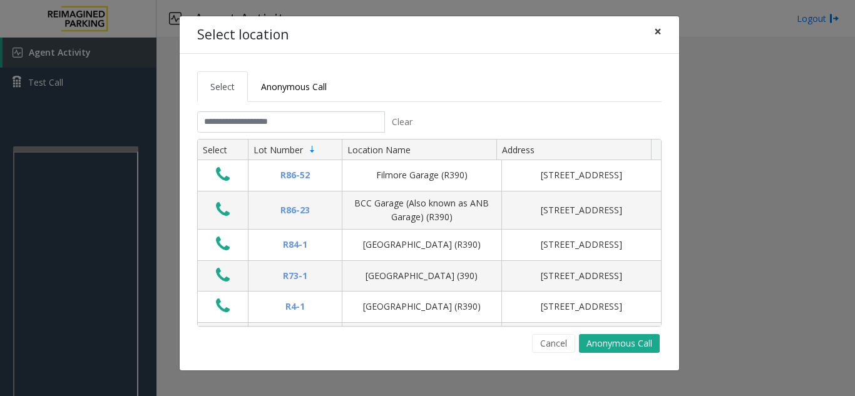
click at [653, 32] on button "×" at bounding box center [657, 31] width 25 height 31
drag, startPoint x: 659, startPoint y: 34, endPoint x: 272, endPoint y: 207, distance: 423.4
click at [658, 38] on span "×" at bounding box center [658, 32] width 8 height 18
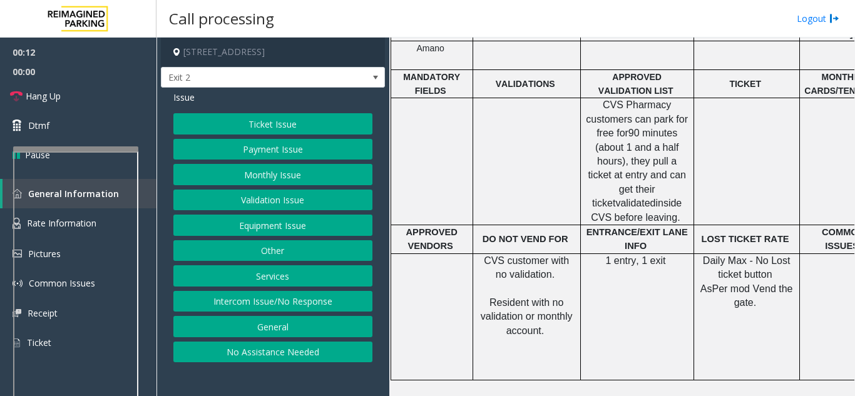
scroll to position [501, 0]
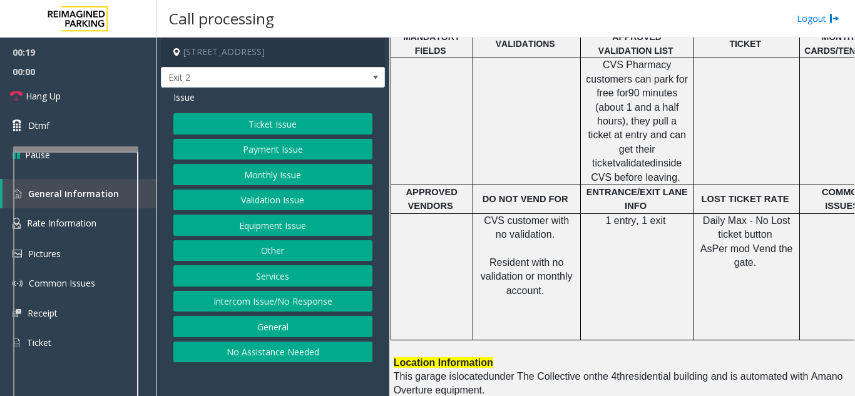
click at [265, 229] on button "Equipment Issue" at bounding box center [272, 225] width 199 height 21
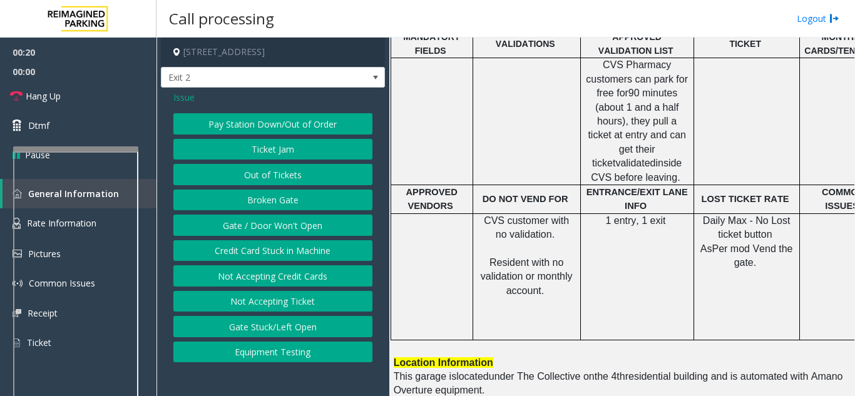
click at [284, 232] on button "Gate / Door Won't Open" at bounding box center [272, 225] width 199 height 21
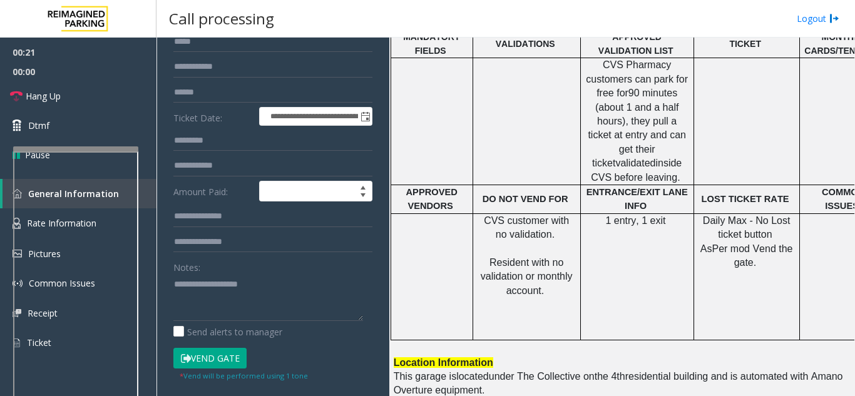
scroll to position [125, 0]
paste textarea "**********"
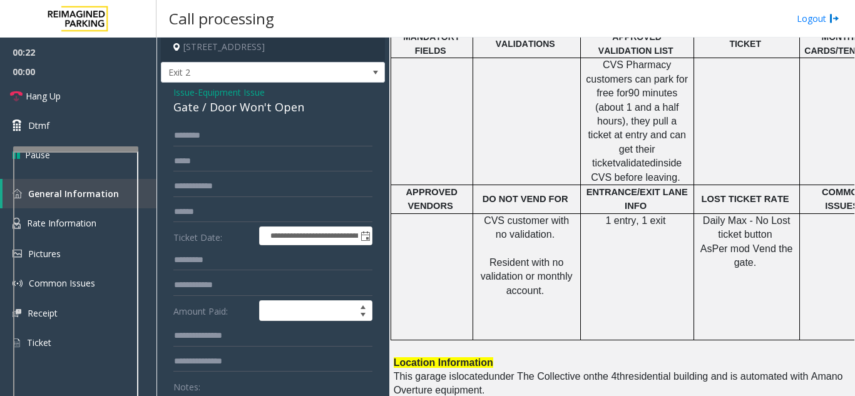
scroll to position [0, 0]
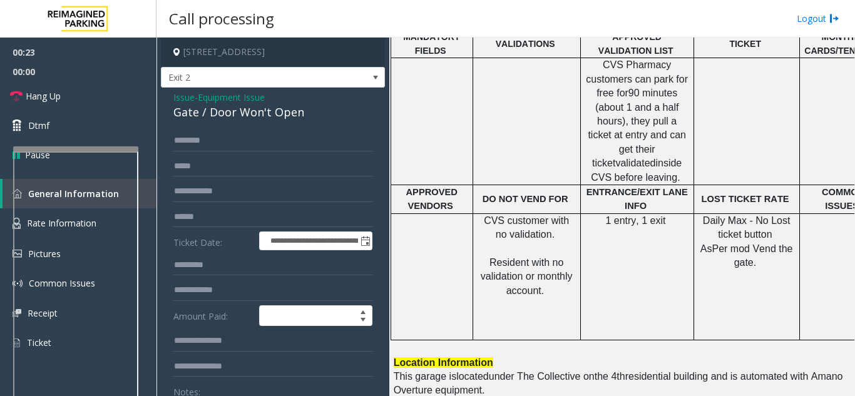
click at [209, 111] on div "Gate / Door Won't Open" at bounding box center [272, 112] width 199 height 17
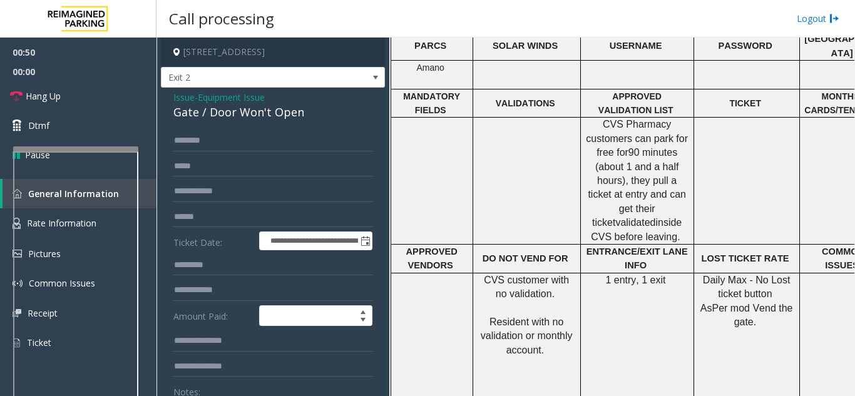
scroll to position [376, 0]
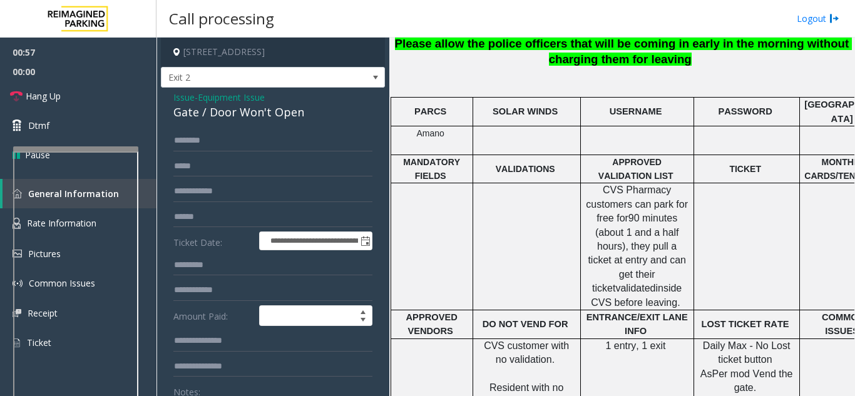
click at [262, 109] on div "Gate / Door Won't Open" at bounding box center [272, 112] width 199 height 17
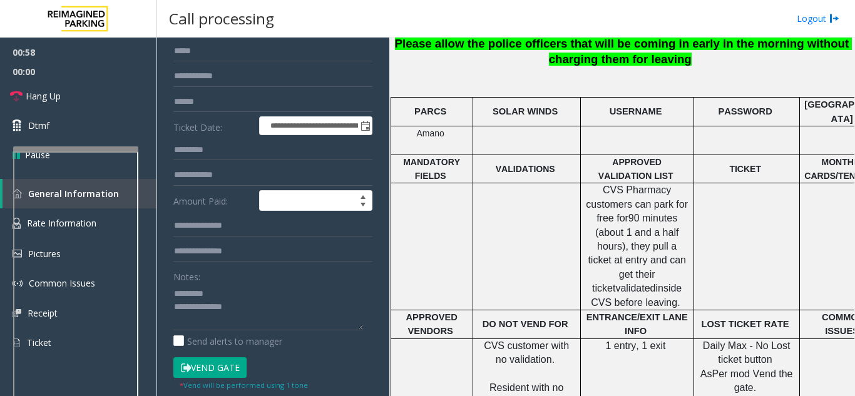
scroll to position [188, 0]
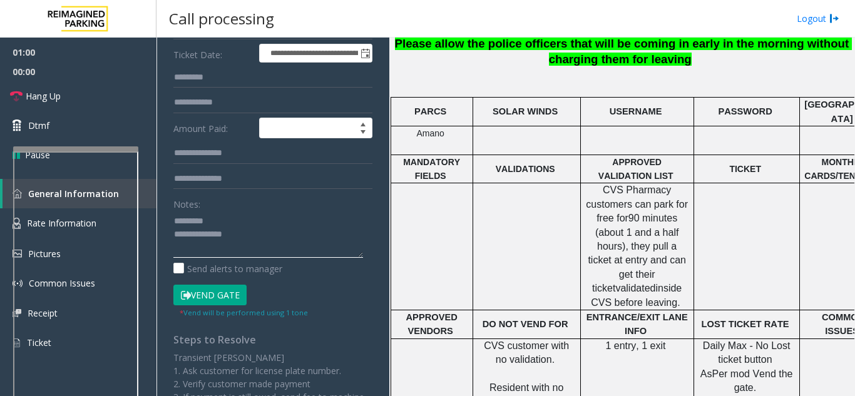
paste textarea "**********"
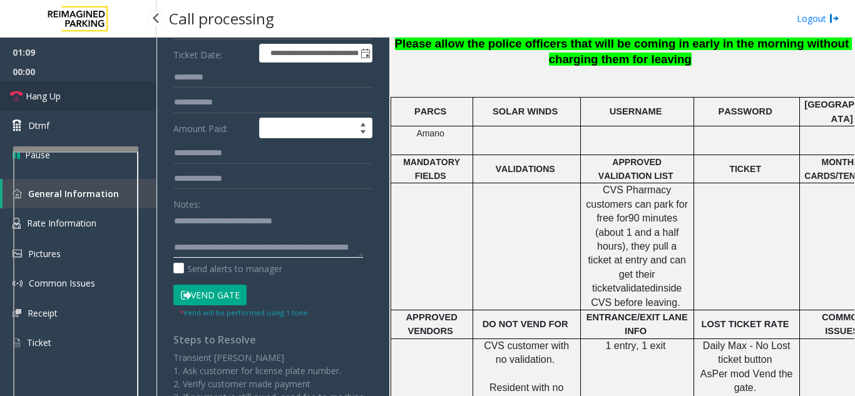
type textarea "**********"
click at [34, 96] on span "Hang Up" at bounding box center [43, 96] width 35 height 13
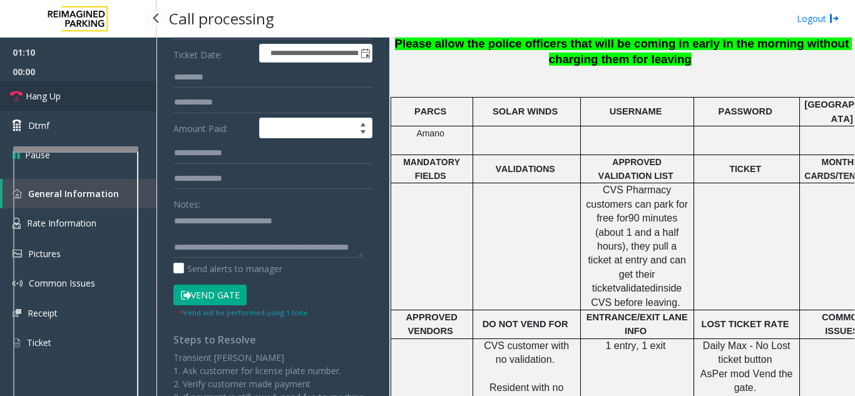
click at [34, 96] on span "Hang Up" at bounding box center [43, 96] width 35 height 13
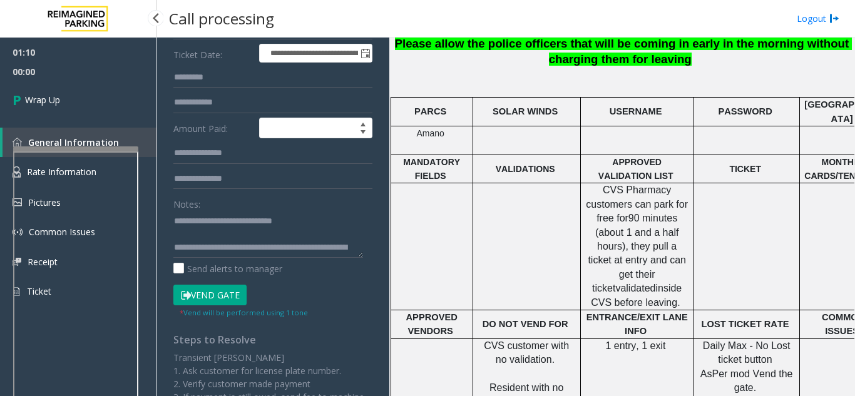
click at [34, 96] on span "Wrap Up" at bounding box center [42, 99] width 35 height 13
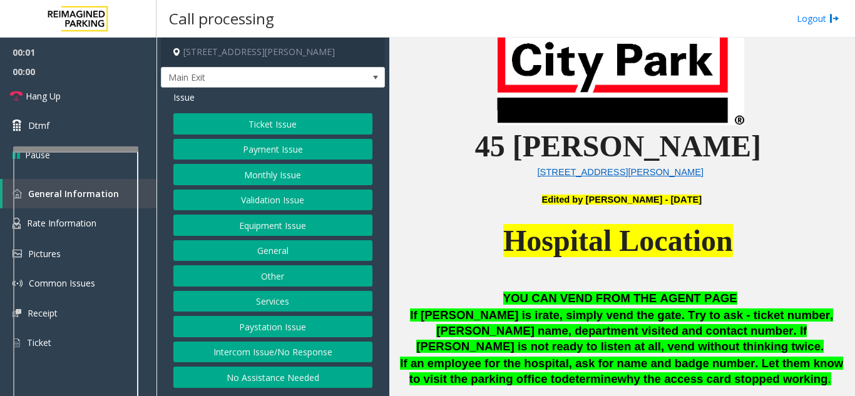
scroll to position [501, 0]
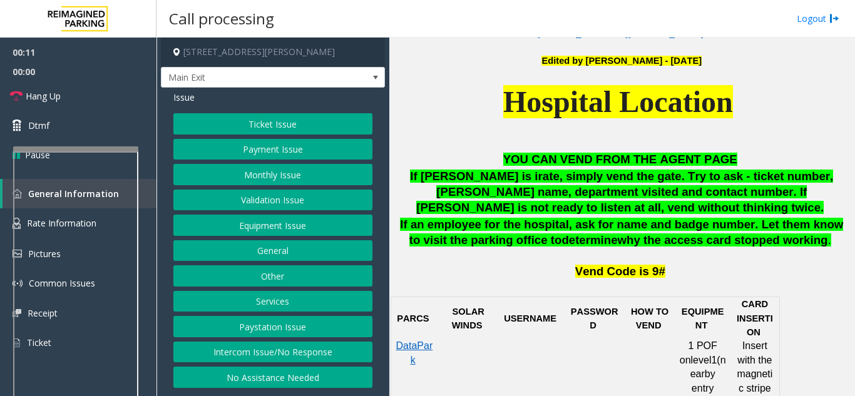
click at [279, 225] on button "Equipment Issue" at bounding box center [272, 225] width 199 height 21
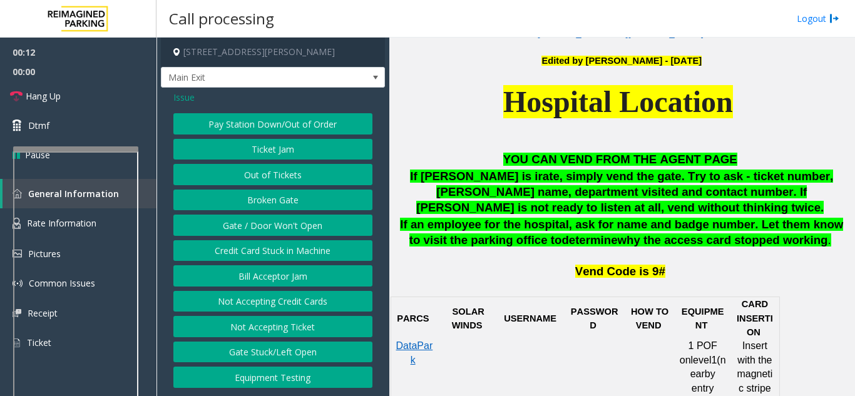
click at [284, 232] on button "Gate / Door Won't Open" at bounding box center [272, 225] width 199 height 21
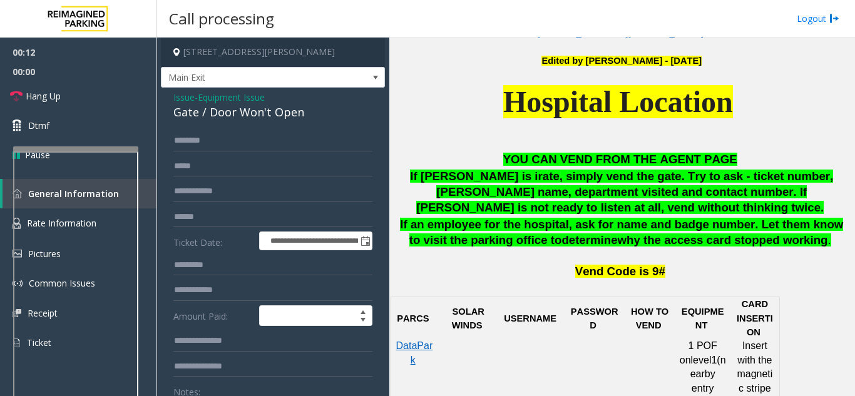
scroll to position [188, 0]
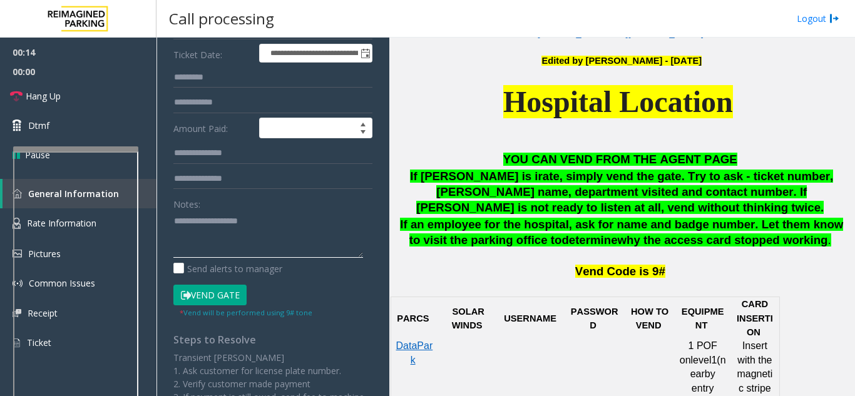
paste textarea "**********"
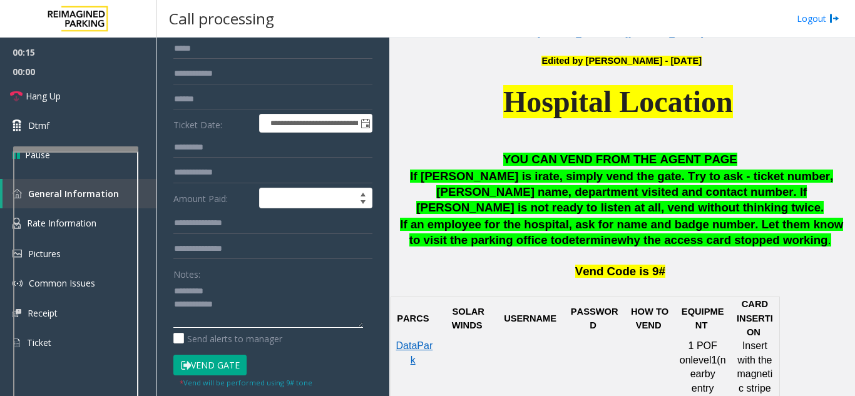
scroll to position [0, 0]
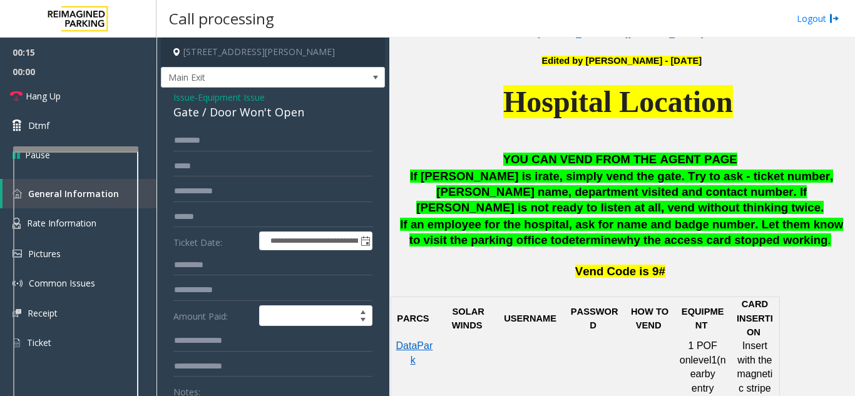
click at [218, 116] on div "Gate / Door Won't Open" at bounding box center [272, 112] width 199 height 17
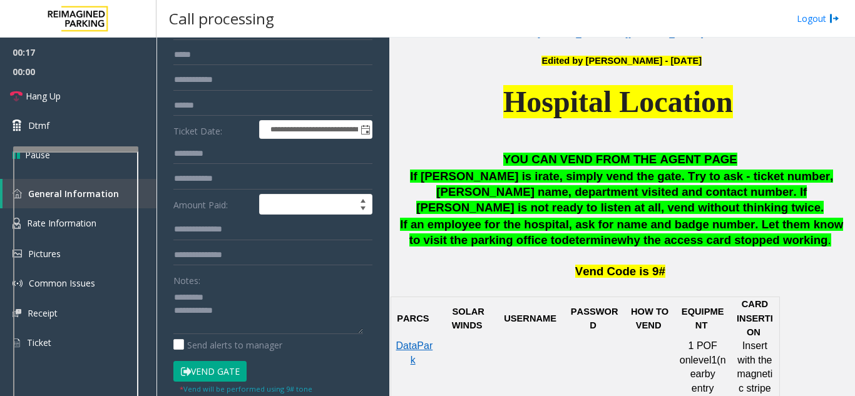
scroll to position [188, 0]
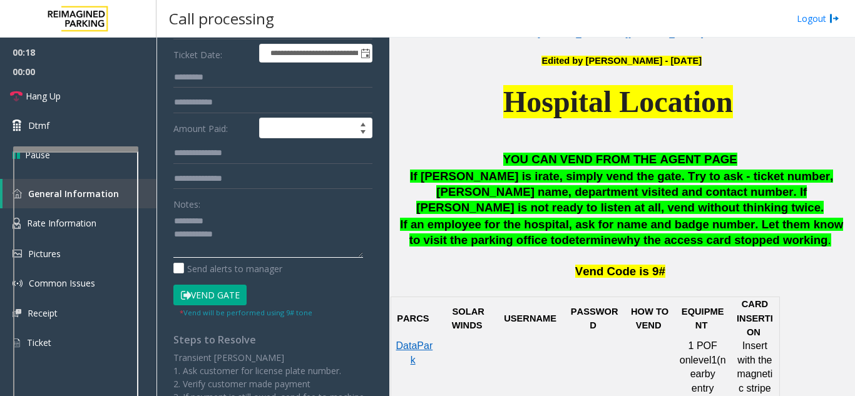
click at [230, 224] on textarea at bounding box center [268, 234] width 190 height 47
paste textarea "**********"
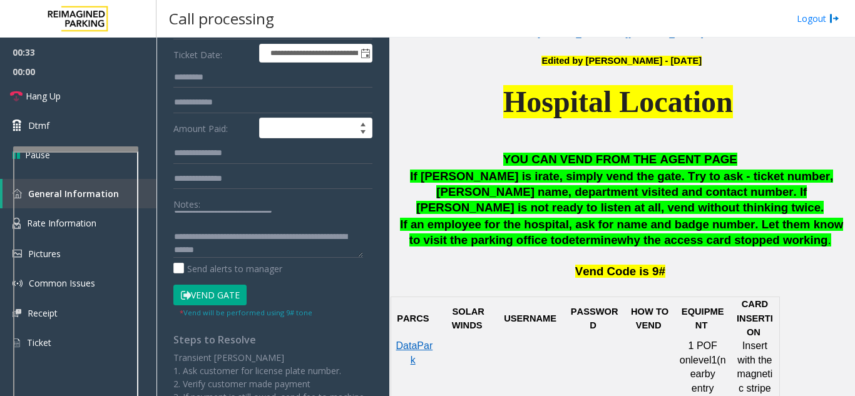
scroll to position [13, 0]
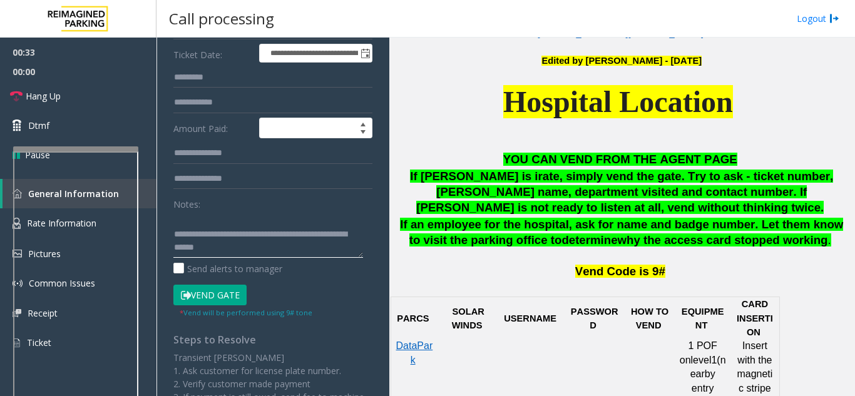
click at [268, 250] on textarea at bounding box center [268, 234] width 190 height 47
paste textarea "**********"
type textarea "**********"
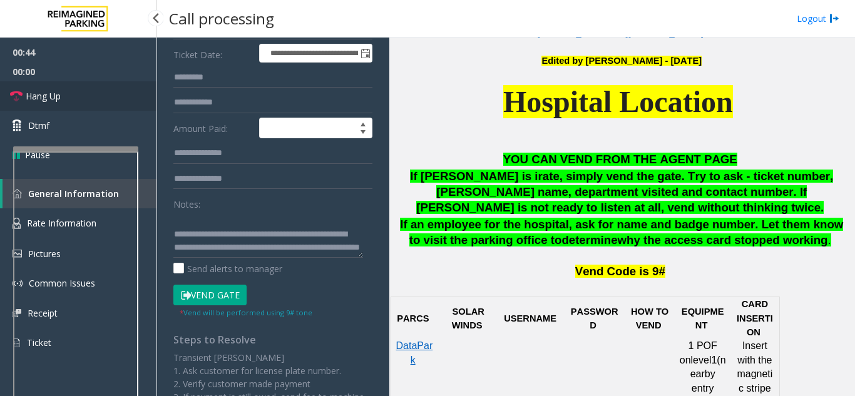
click at [112, 86] on link "Hang Up" at bounding box center [78, 95] width 156 height 29
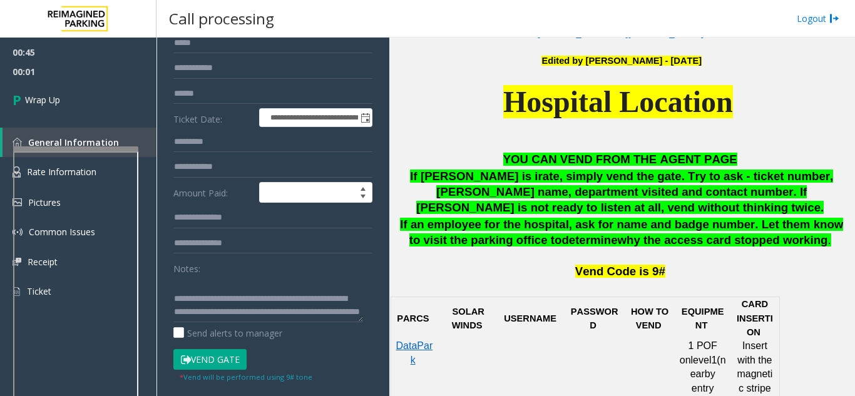
scroll to position [63, 0]
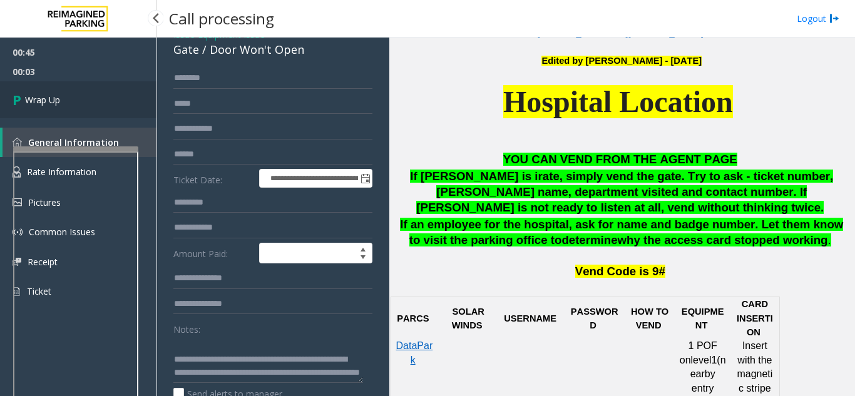
click at [21, 105] on icon at bounding box center [19, 100] width 13 height 21
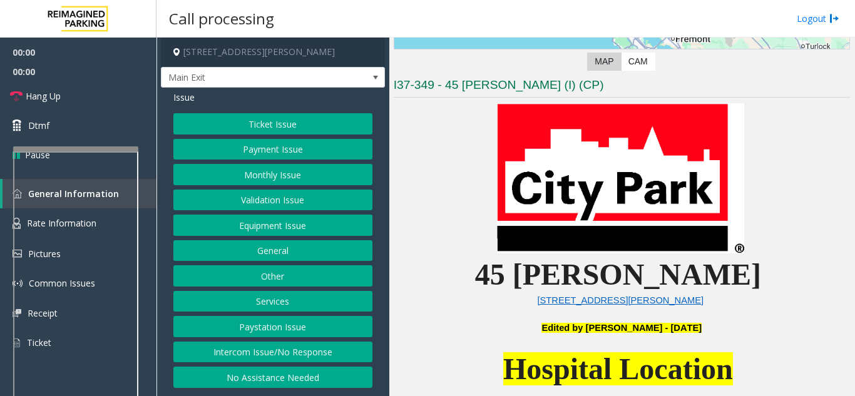
scroll to position [250, 0]
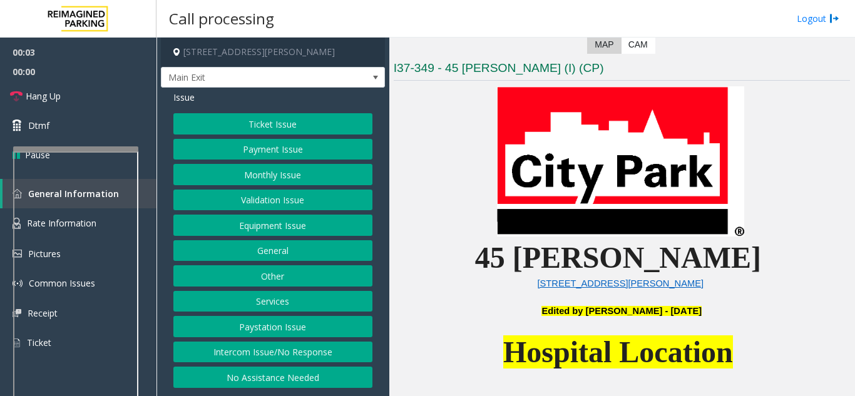
click at [320, 349] on button "Intercom Issue/No Response" at bounding box center [272, 352] width 199 height 21
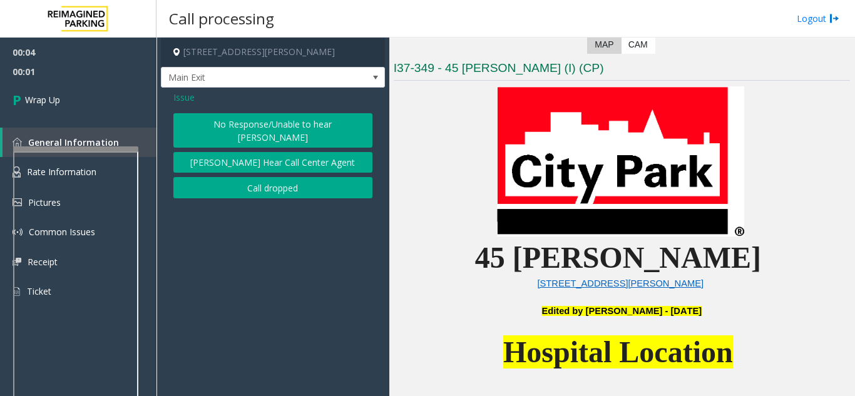
click at [243, 179] on button "Call dropped" at bounding box center [272, 187] width 199 height 21
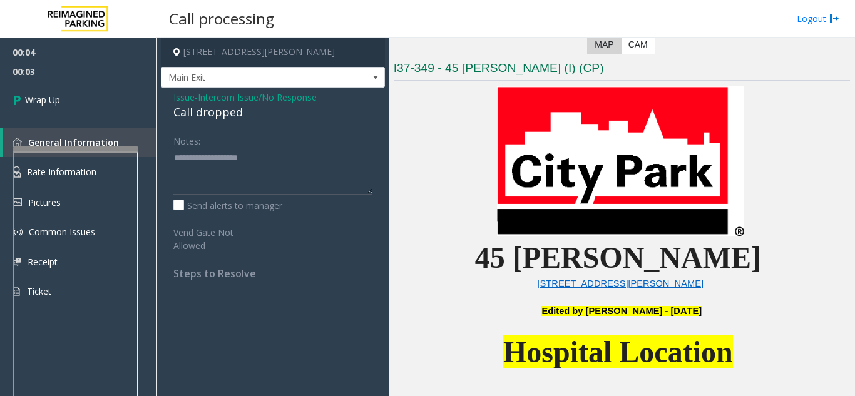
click at [208, 108] on div "Call dropped" at bounding box center [272, 112] width 199 height 17
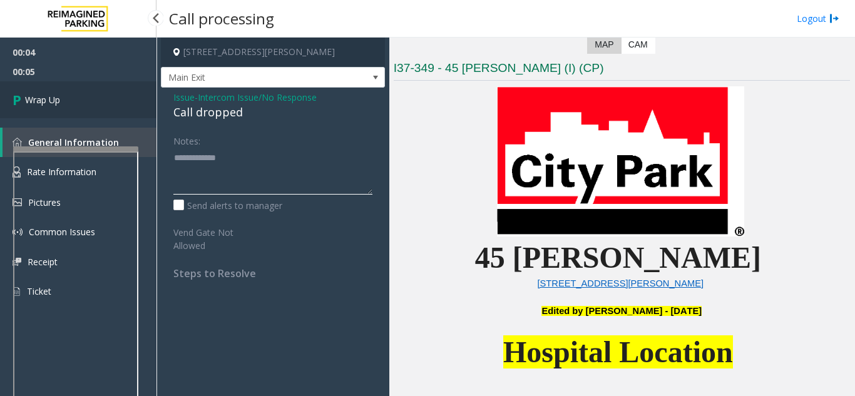
type textarea "**********"
click at [107, 104] on link "Wrap Up" at bounding box center [78, 99] width 156 height 37
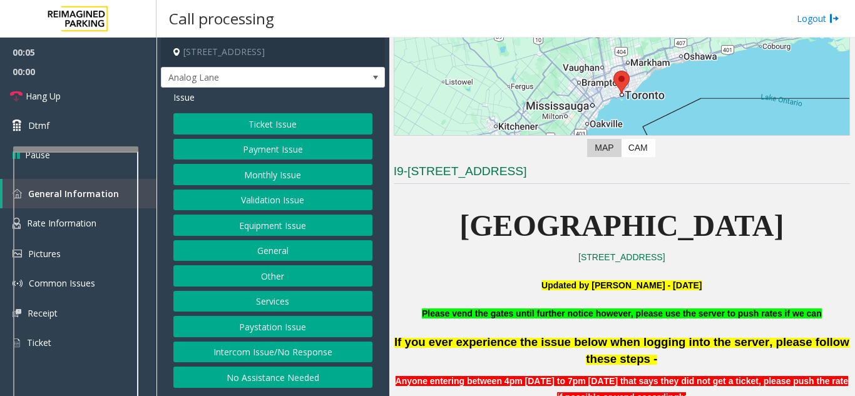
scroll to position [125, 0]
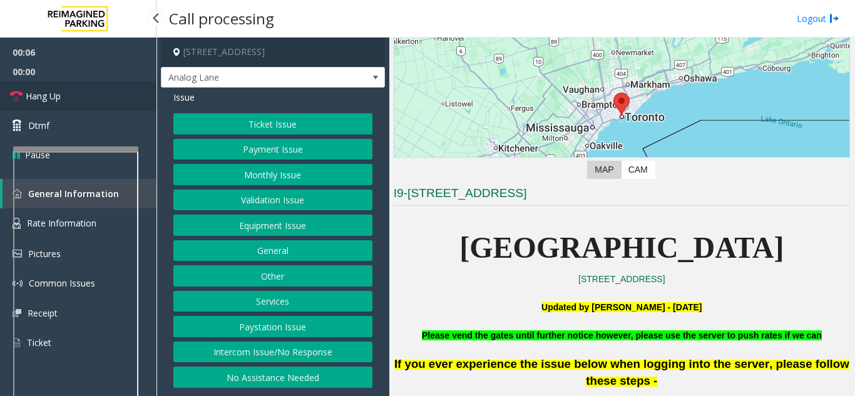
click at [85, 105] on link "Hang Up" at bounding box center [78, 95] width 156 height 29
click at [313, 390] on div "Issue Ticket Issue Payment Issue Monthly Issue Validation Issue Equipment Issue…" at bounding box center [273, 241] width 224 height 307
click at [314, 384] on button "No Assistance Needed" at bounding box center [272, 377] width 199 height 21
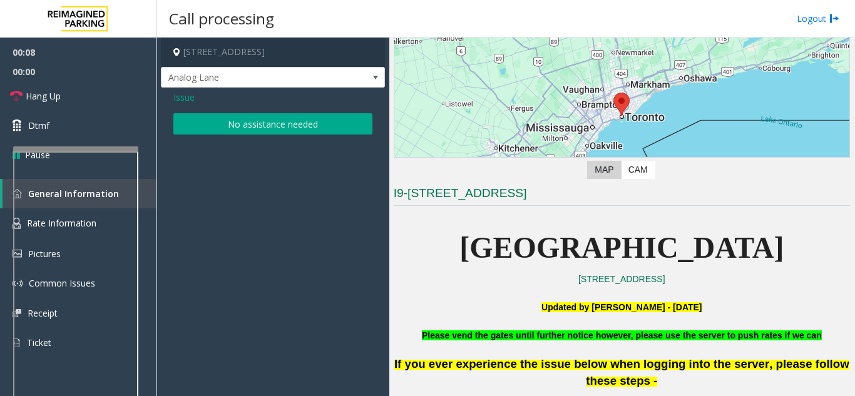
click at [278, 130] on button "No assistance needed" at bounding box center [272, 123] width 199 height 21
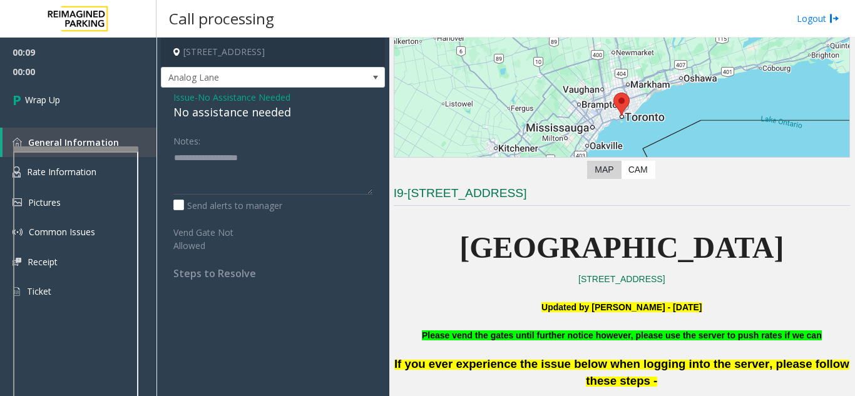
click at [212, 109] on div "No assistance needed" at bounding box center [272, 112] width 199 height 17
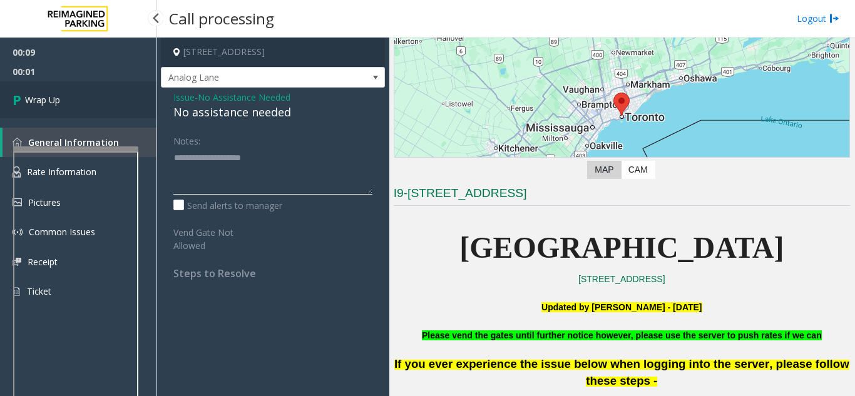
type textarea "**********"
click at [60, 104] on span "Wrap Up" at bounding box center [42, 99] width 35 height 13
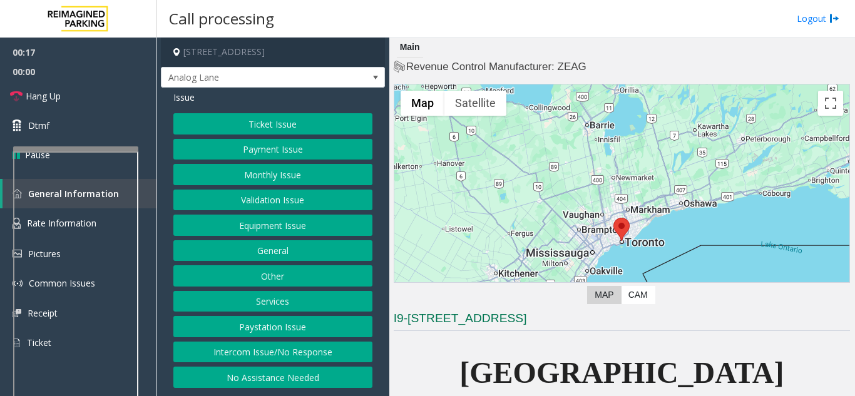
click at [324, 275] on button "Other" at bounding box center [272, 275] width 199 height 21
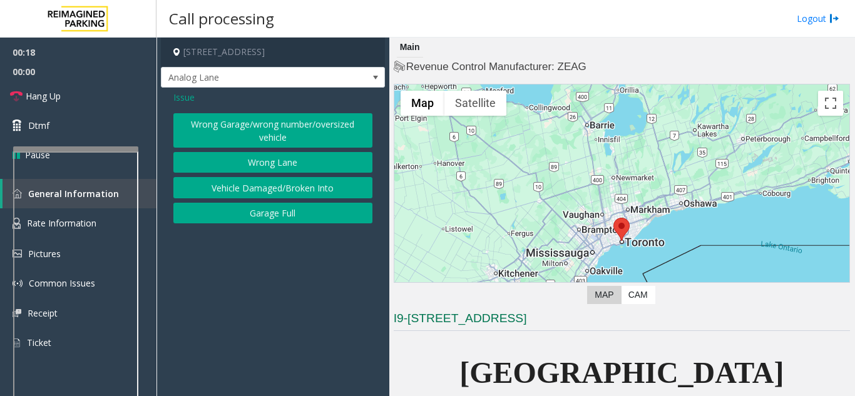
click at [180, 100] on span "Issue" at bounding box center [183, 97] width 21 height 13
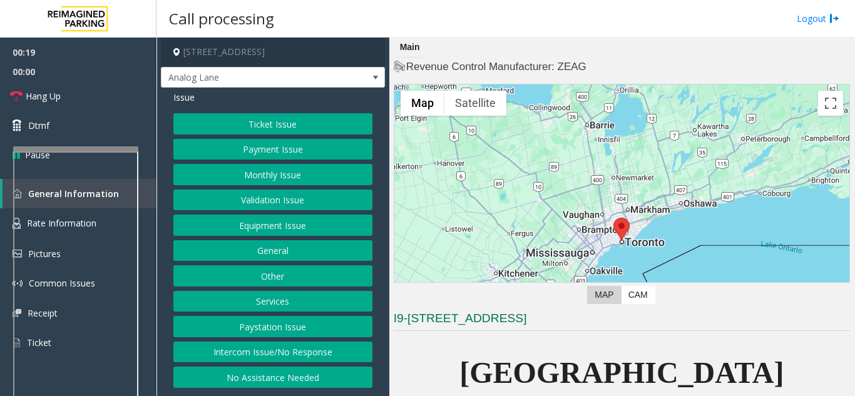
click at [285, 222] on button "Equipment Issue" at bounding box center [272, 225] width 199 height 21
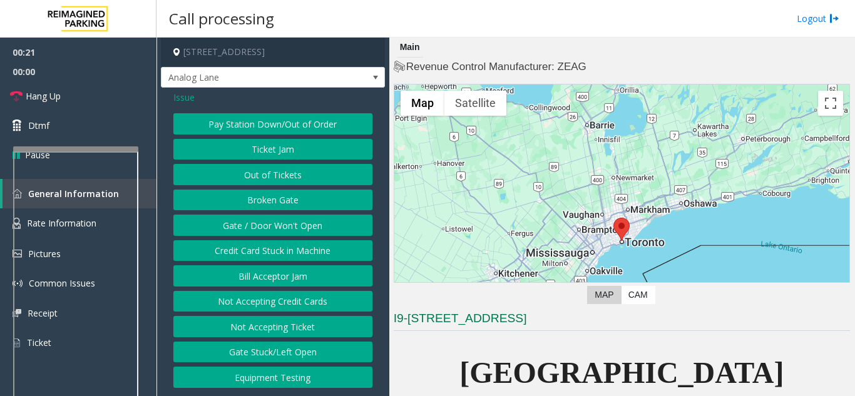
click at [269, 258] on button "Credit Card Stuck in Machine" at bounding box center [272, 250] width 199 height 21
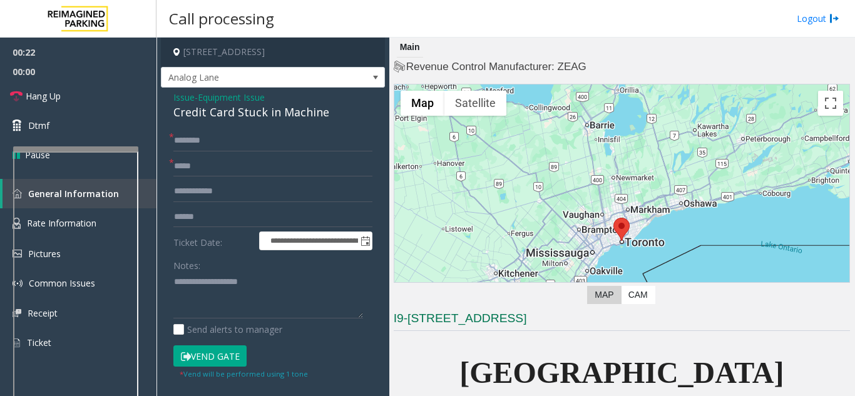
click at [229, 99] on span "Equipment Issue" at bounding box center [231, 97] width 67 height 13
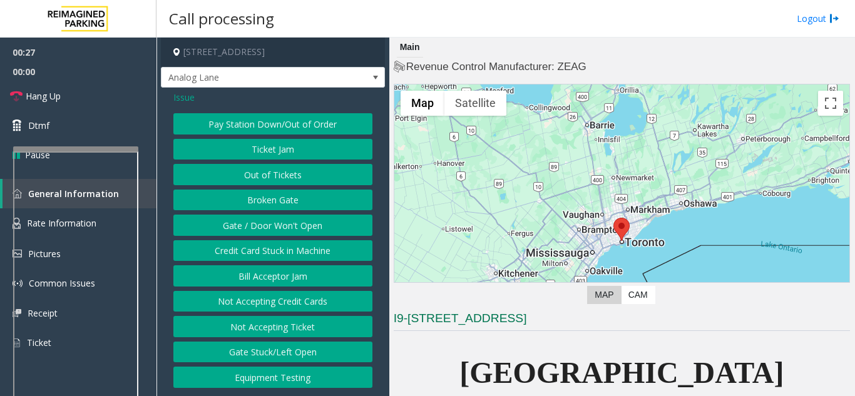
click at [299, 222] on button "Gate / Door Won't Open" at bounding box center [272, 225] width 199 height 21
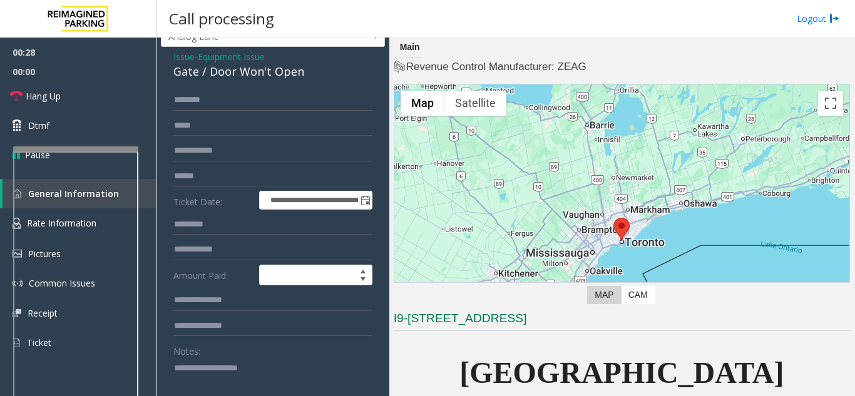
scroll to position [63, 0]
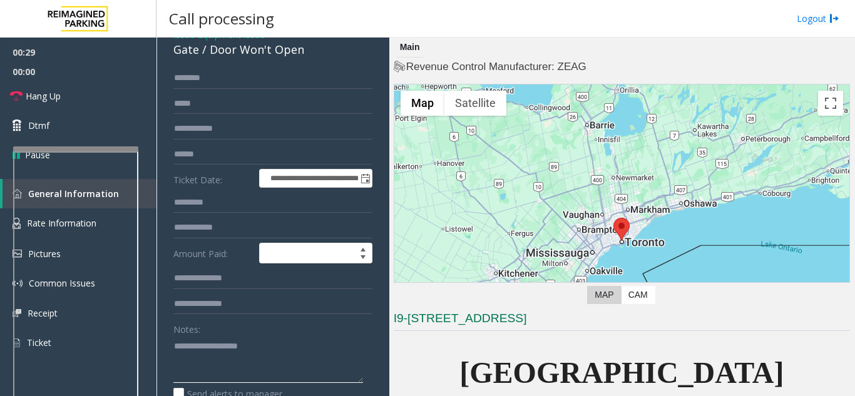
paste textarea "**********"
click at [223, 54] on div "Gate / Door Won't Open" at bounding box center [272, 49] width 199 height 17
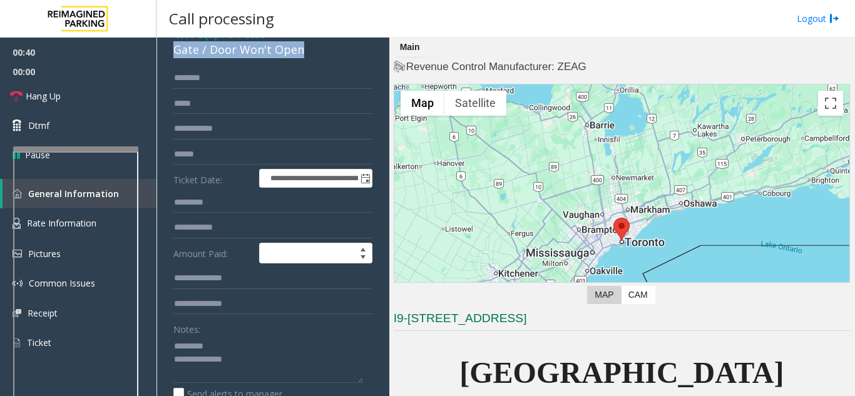
click at [223, 54] on div "Gate / Door Won't Open" at bounding box center [272, 49] width 199 height 17
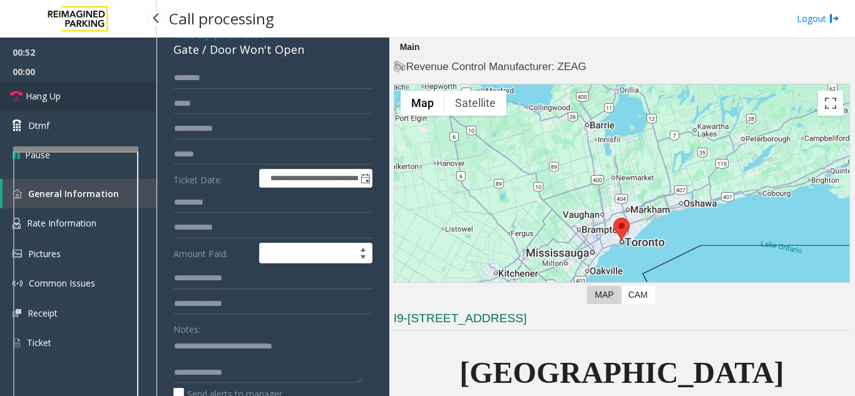
click at [111, 92] on link "Hang Up" at bounding box center [78, 95] width 156 height 29
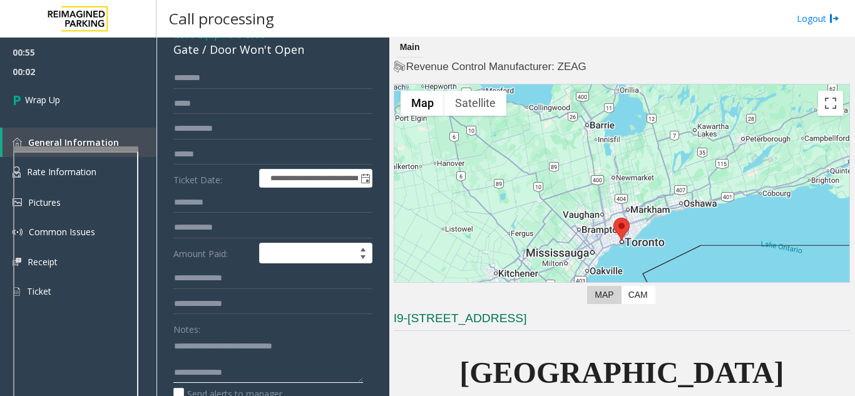
click at [237, 374] on textarea at bounding box center [268, 359] width 190 height 47
paste textarea "**********"
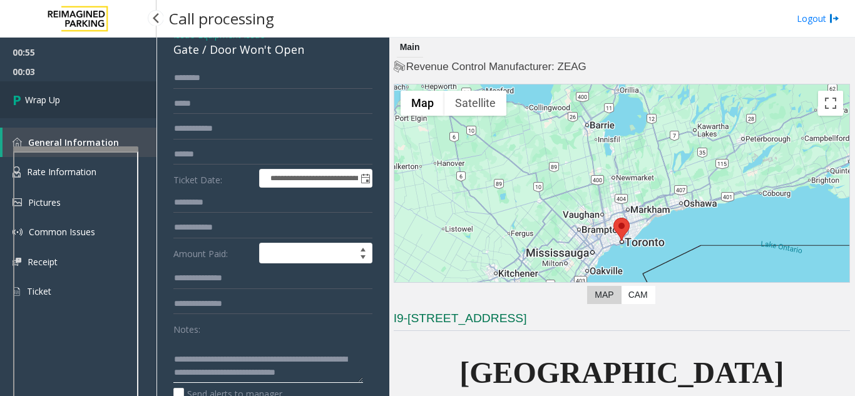
type textarea "**********"
click at [98, 87] on link "Wrap Up" at bounding box center [78, 99] width 156 height 37
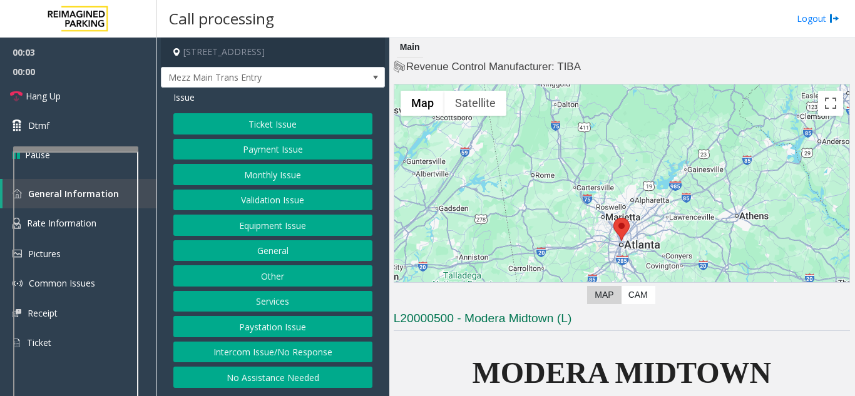
click at [289, 359] on button "Intercom Issue/No Response" at bounding box center [272, 352] width 199 height 21
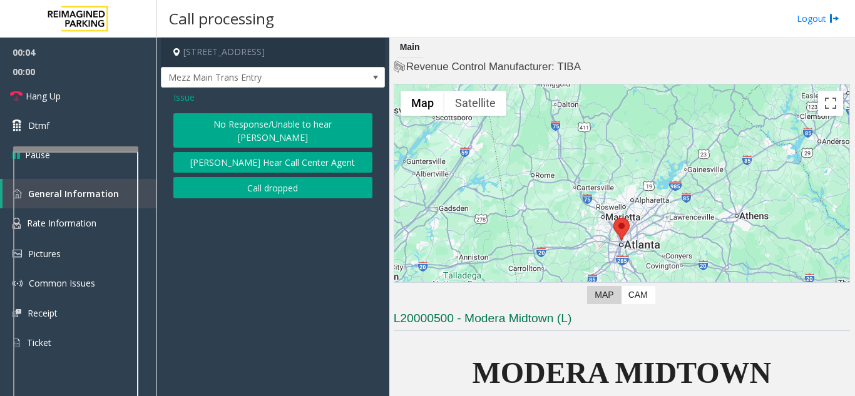
click at [282, 135] on div "No Response/Unable to hear [PERSON_NAME] Cannot Hear Call Center Agent Call dro…" at bounding box center [272, 155] width 199 height 85
click at [276, 126] on button "No Response/Unable to hear [PERSON_NAME]" at bounding box center [272, 130] width 199 height 34
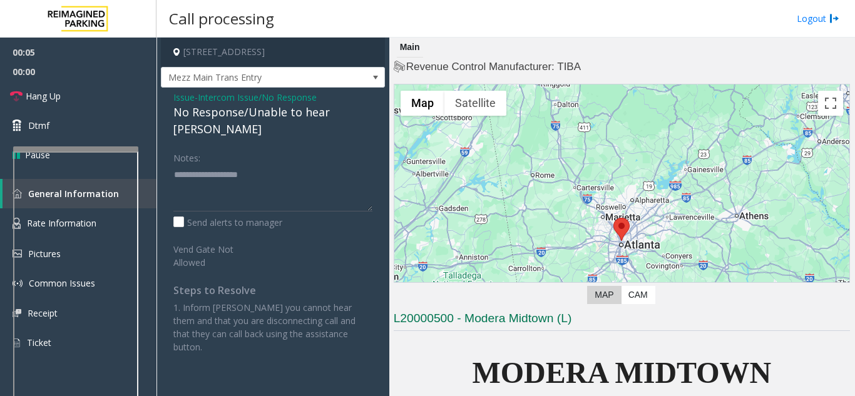
click at [247, 116] on div "No Response/Unable to hear [PERSON_NAME]" at bounding box center [272, 121] width 199 height 34
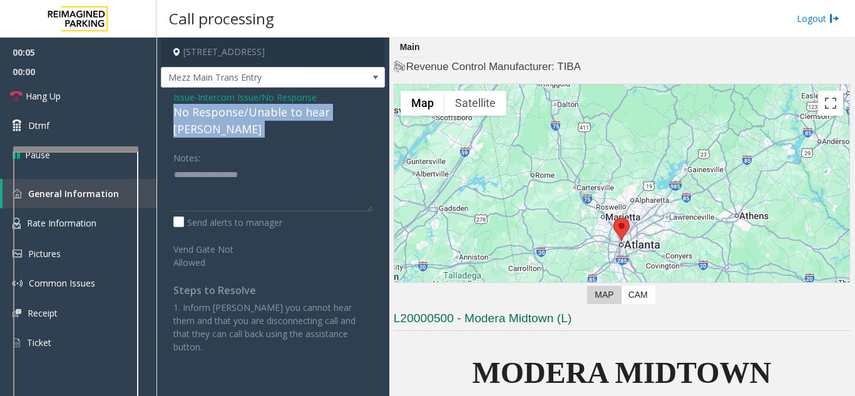
click at [247, 116] on div "No Response/Unable to hear [PERSON_NAME]" at bounding box center [272, 121] width 199 height 34
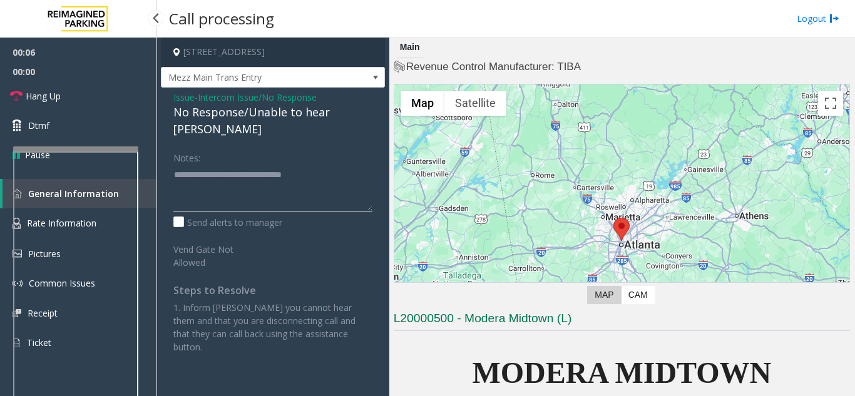
type textarea "**********"
click at [101, 97] on link "Hang Up" at bounding box center [78, 95] width 156 height 29
click at [113, 106] on link "Hang Up" at bounding box center [78, 95] width 156 height 29
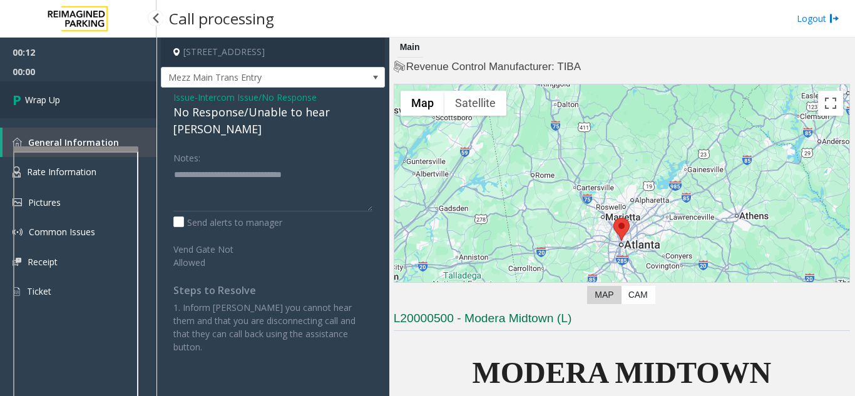
click at [98, 101] on link "Wrap Up" at bounding box center [78, 99] width 156 height 37
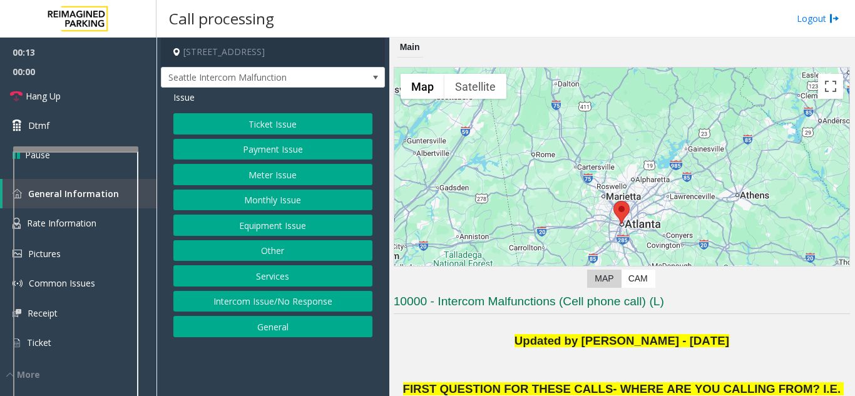
click at [293, 223] on button "Equipment Issue" at bounding box center [272, 225] width 199 height 21
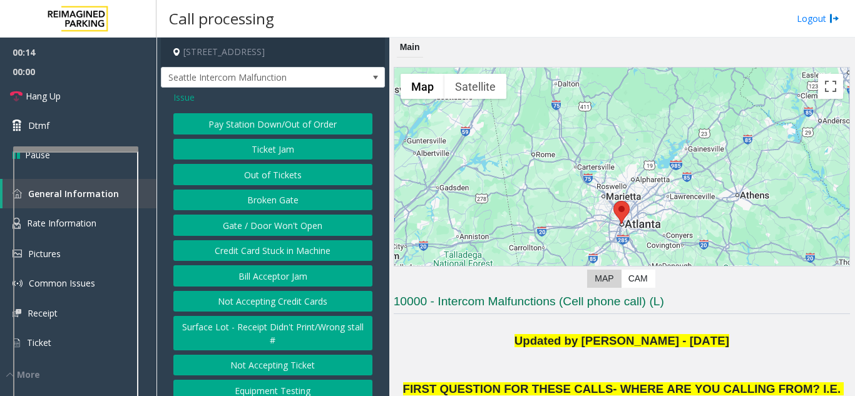
click at [286, 236] on button "Gate / Door Won't Open" at bounding box center [272, 225] width 199 height 21
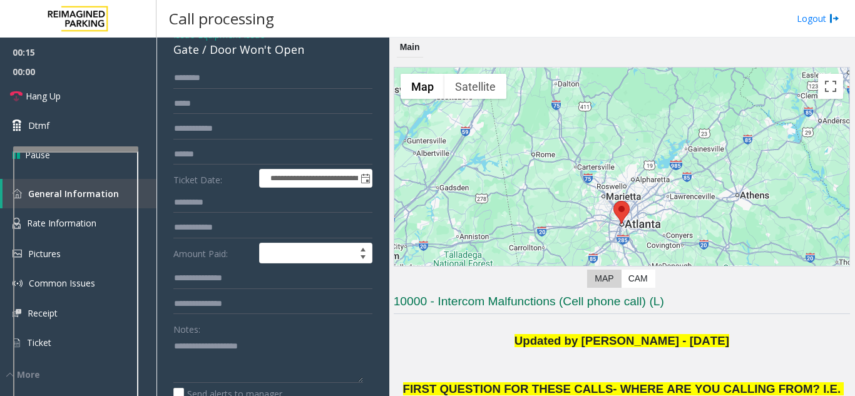
scroll to position [125, 0]
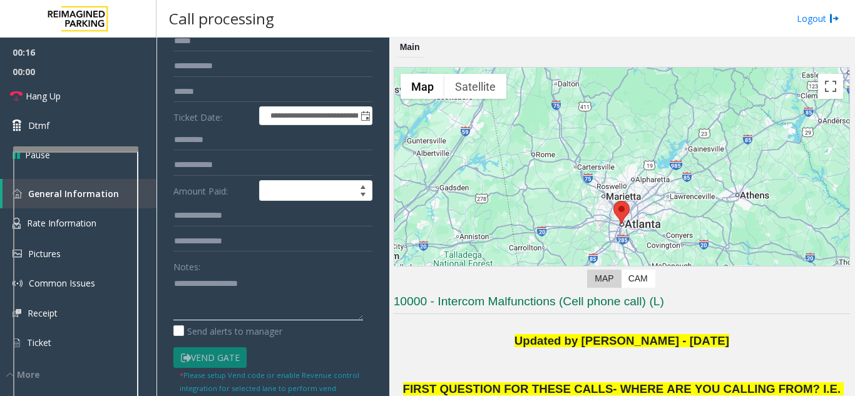
paste textarea "**********"
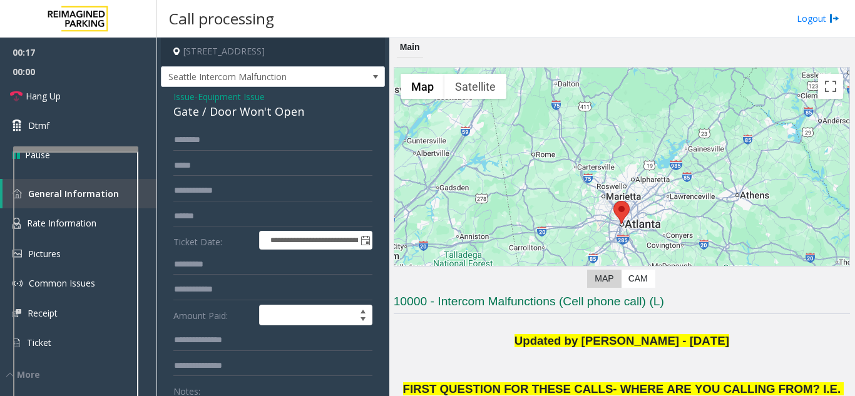
scroll to position [0, 0]
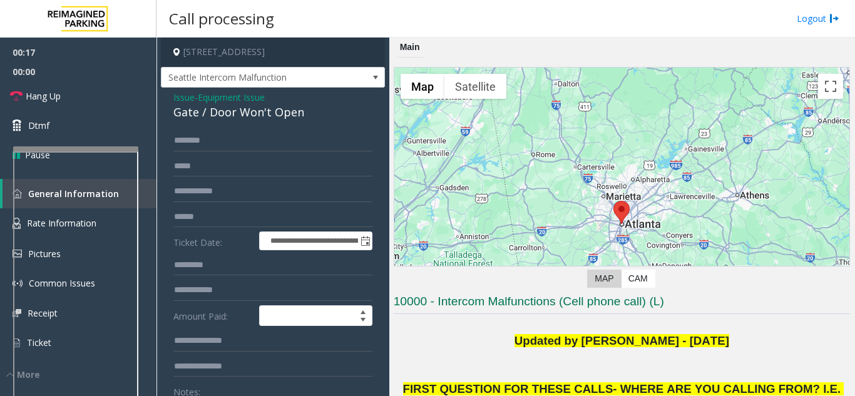
click at [218, 121] on div "Gate / Door Won't Open" at bounding box center [272, 112] width 199 height 17
copy div "Gate / Door Won't Open"
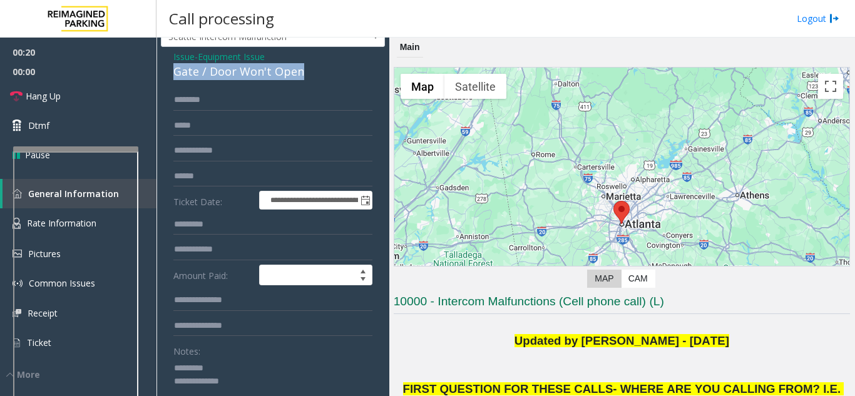
scroll to position [63, 0]
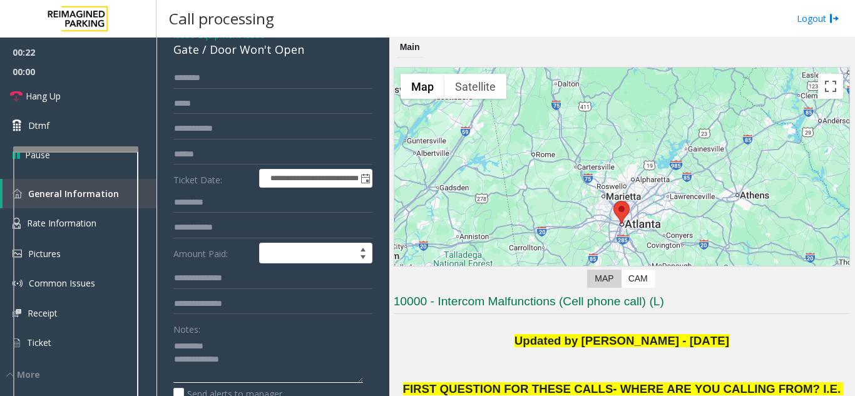
click at [270, 372] on textarea at bounding box center [268, 359] width 190 height 47
click at [230, 58] on div "Gate / Door Won't Open" at bounding box center [272, 49] width 199 height 17
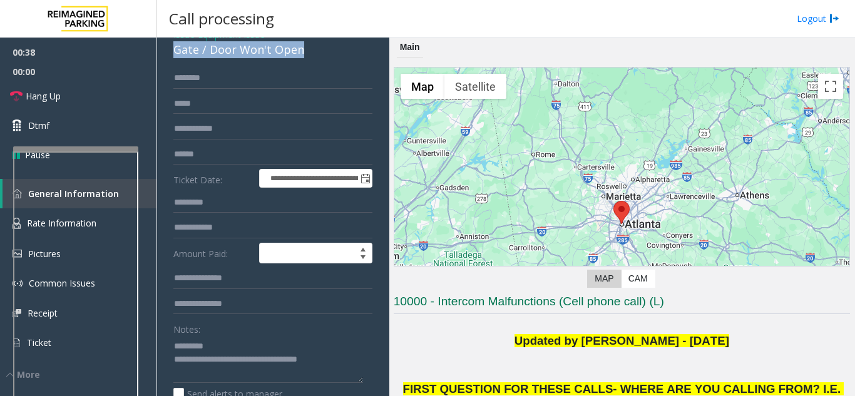
click at [230, 58] on div "Gate / Door Won't Open" at bounding box center [272, 49] width 199 height 17
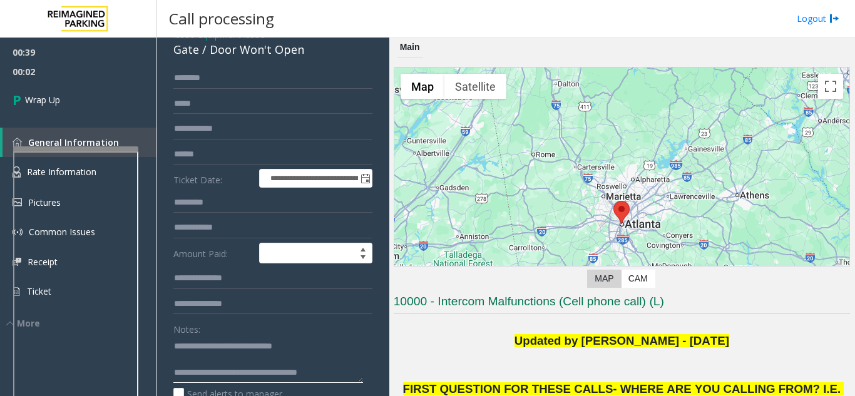
type textarea "**********"
click at [47, 119] on div "00:39 00:03 Wrap Up General Information Rate Information Pictures Common Issues…" at bounding box center [78, 184] width 156 height 292
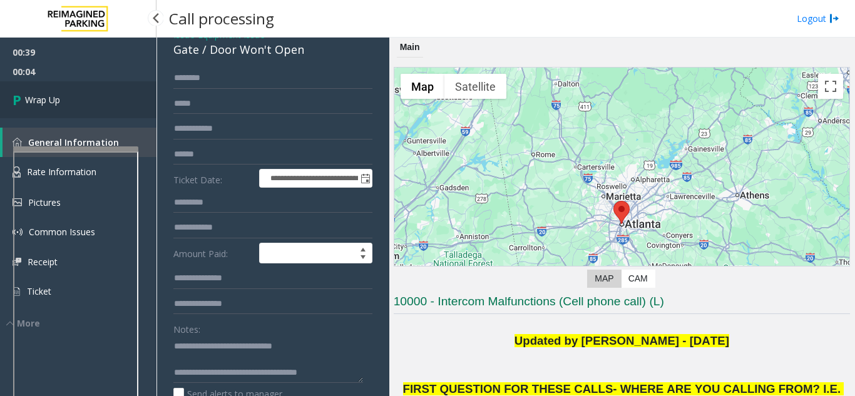
click at [62, 98] on link "Wrap Up" at bounding box center [78, 99] width 156 height 37
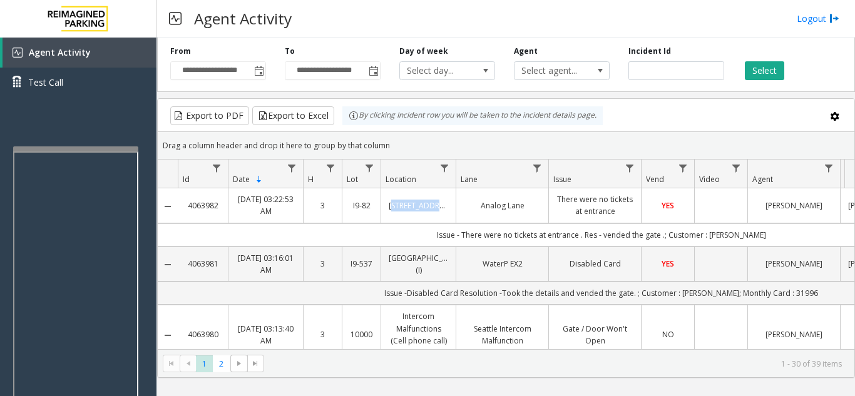
drag, startPoint x: 409, startPoint y: 205, endPoint x: 433, endPoint y: 208, distance: 24.5
click at [433, 208] on td "[STREET_ADDRESS]" at bounding box center [418, 205] width 75 height 34
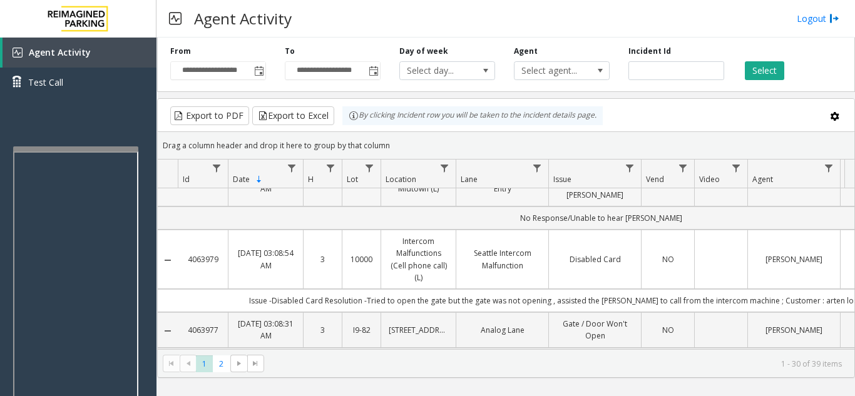
scroll to position [250, 0]
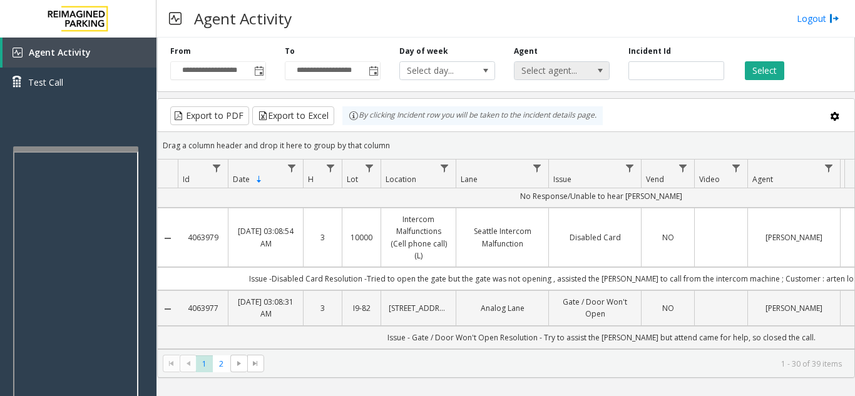
click at [566, 74] on span "Select agent..." at bounding box center [552, 71] width 76 height 18
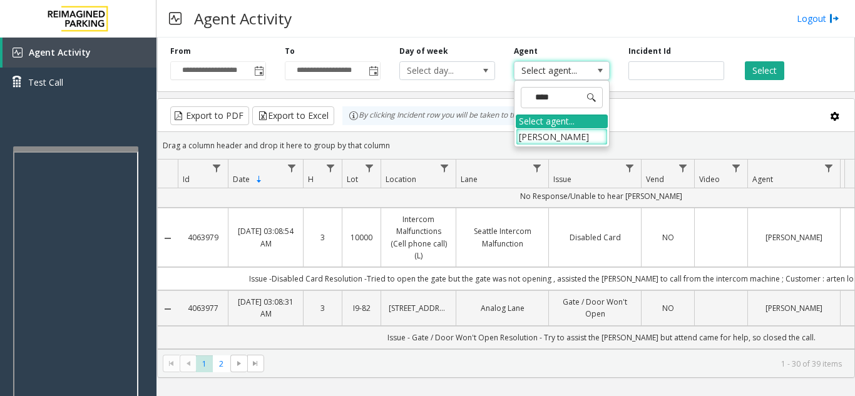
type input "*****"
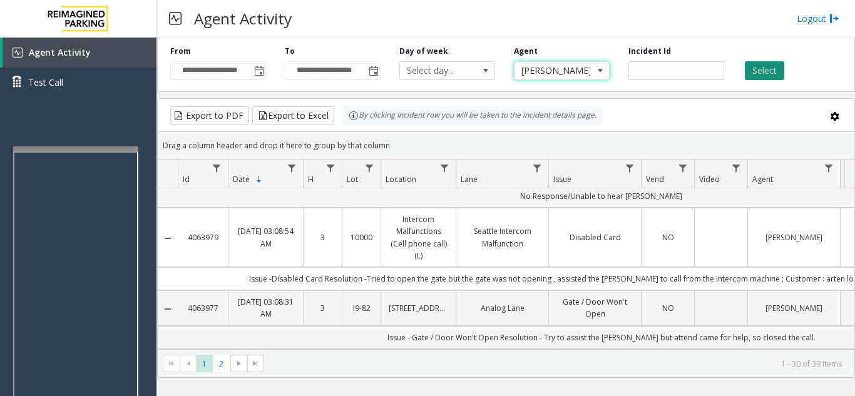
click at [764, 76] on button "Select" at bounding box center [764, 70] width 39 height 19
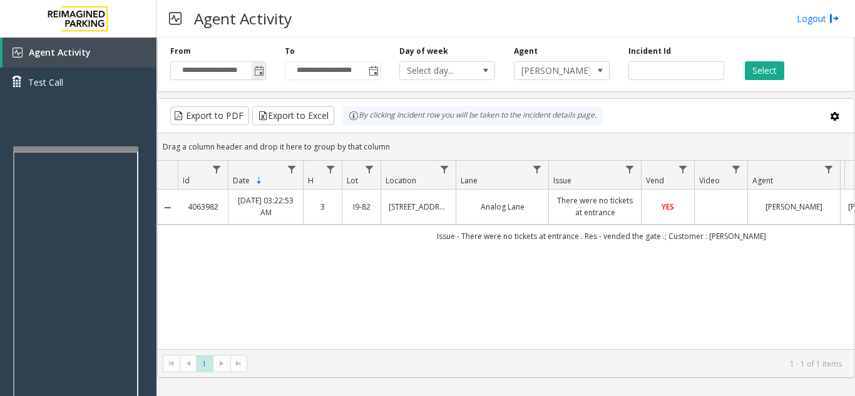
click at [258, 73] on span "Toggle popup" at bounding box center [259, 71] width 10 height 10
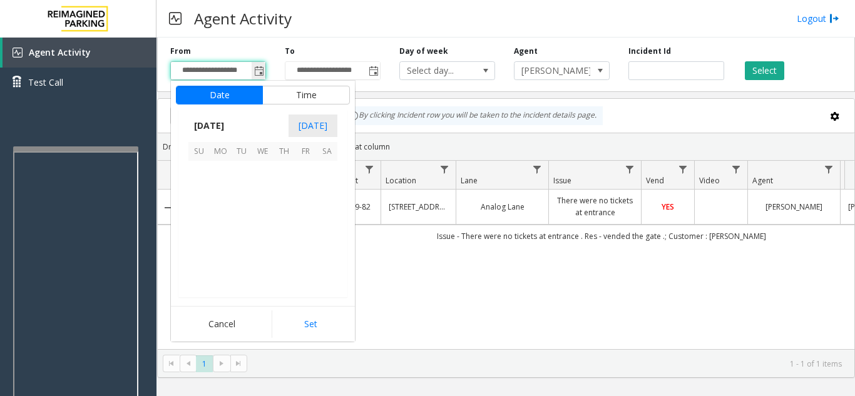
scroll to position [224484, 0]
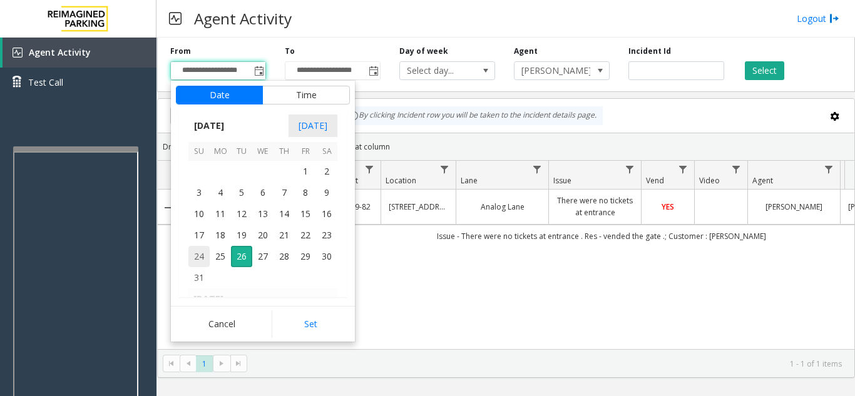
click at [199, 252] on span "24" at bounding box center [198, 256] width 21 height 21
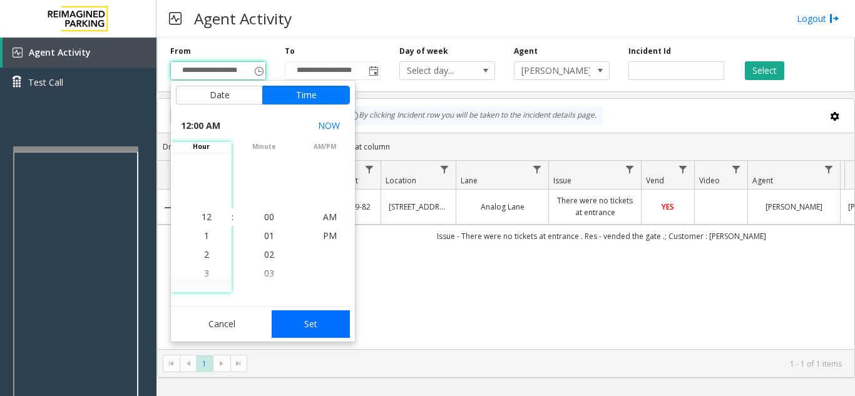
click at [293, 322] on button "Set" at bounding box center [311, 324] width 79 height 28
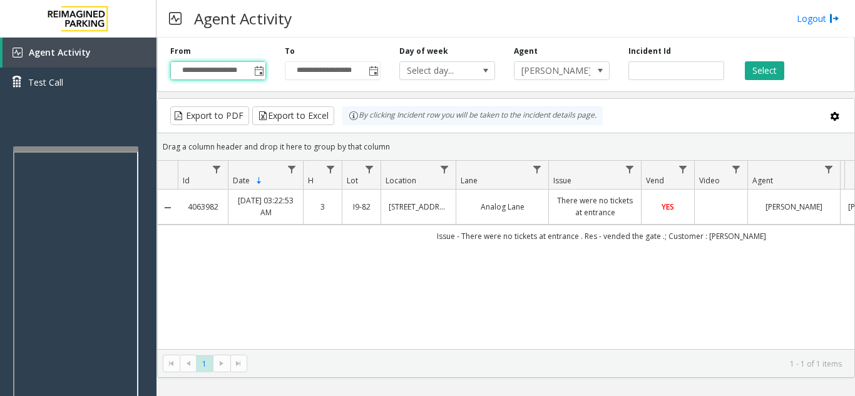
type input "**********"
click at [770, 64] on button "Select" at bounding box center [764, 70] width 39 height 19
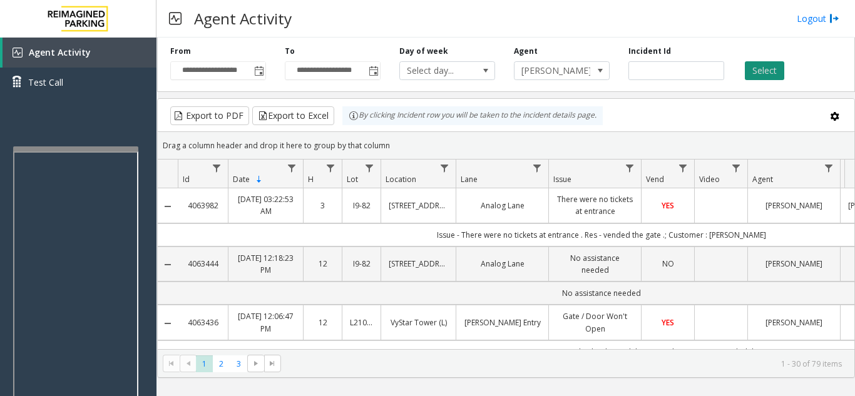
click at [769, 74] on button "Select" at bounding box center [764, 70] width 39 height 19
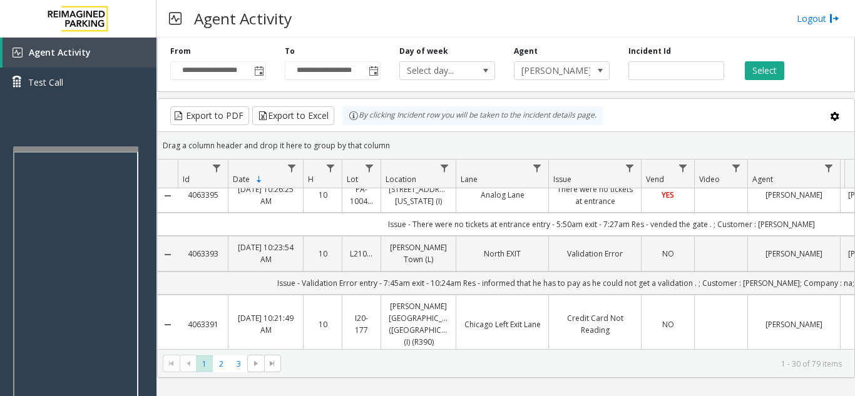
scroll to position [688, 0]
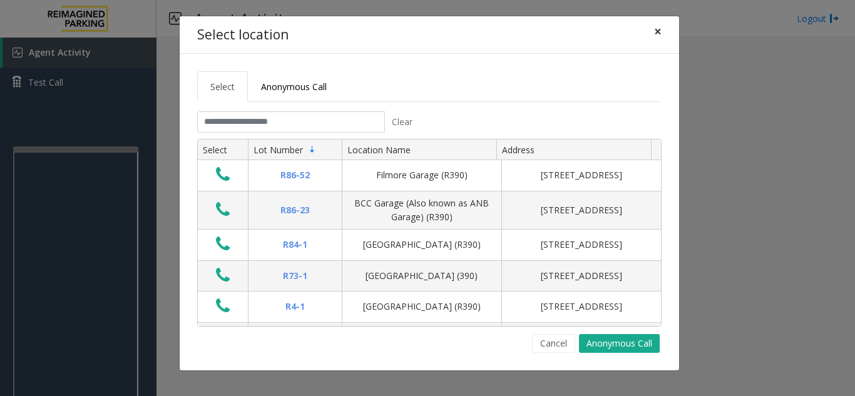
click at [663, 34] on button "×" at bounding box center [657, 31] width 25 height 31
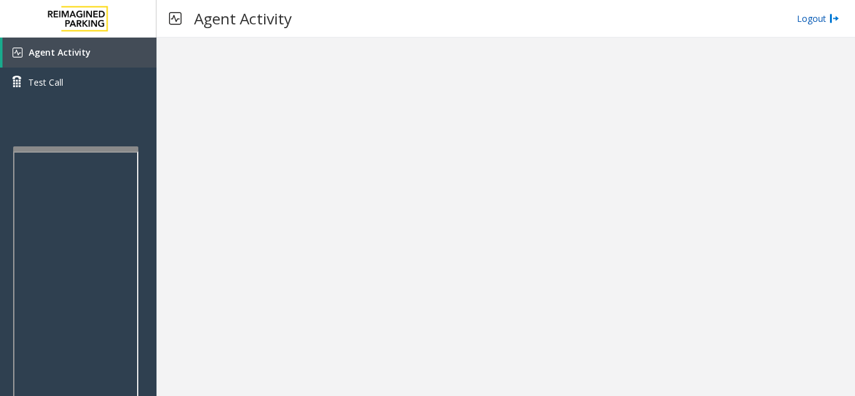
click at [807, 20] on link "Logout" at bounding box center [818, 18] width 43 height 13
